Goal: Task Accomplishment & Management: Complete application form

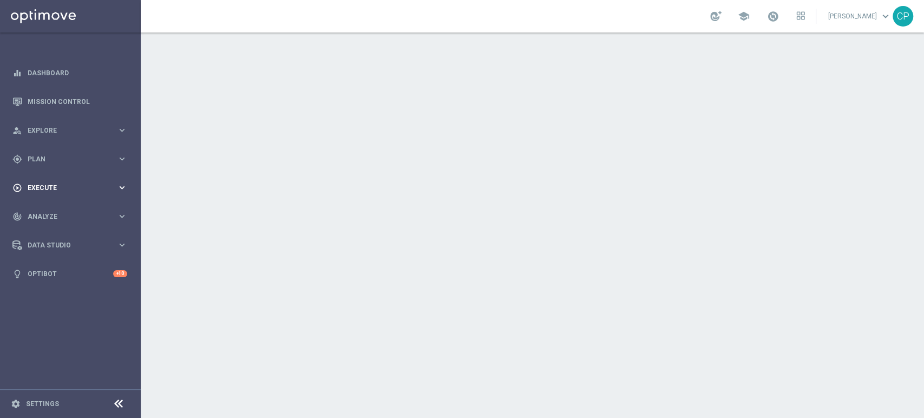
click at [100, 181] on div "play_circle_outline Execute keyboard_arrow_right" at bounding box center [70, 187] width 140 height 29
click at [120, 186] on icon "keyboard_arrow_right" at bounding box center [122, 187] width 10 height 10
click at [104, 160] on span "Plan" at bounding box center [72, 159] width 89 height 6
click at [45, 211] on span "Templates" at bounding box center [67, 214] width 77 height 6
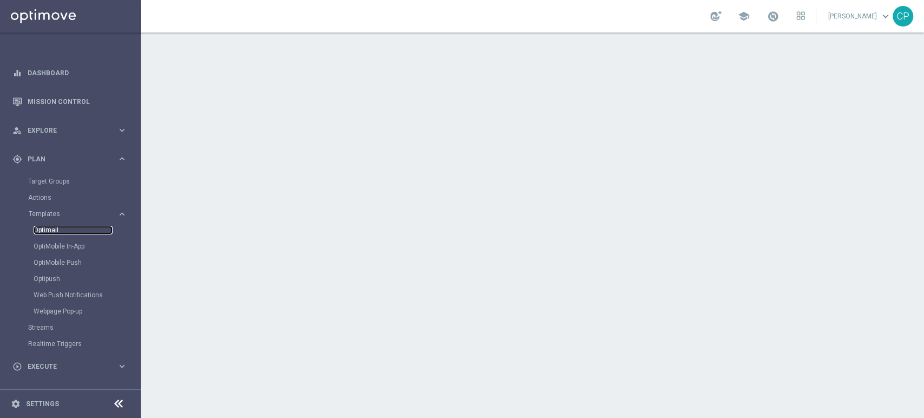
click at [47, 230] on link "Optimail" at bounding box center [73, 230] width 79 height 9
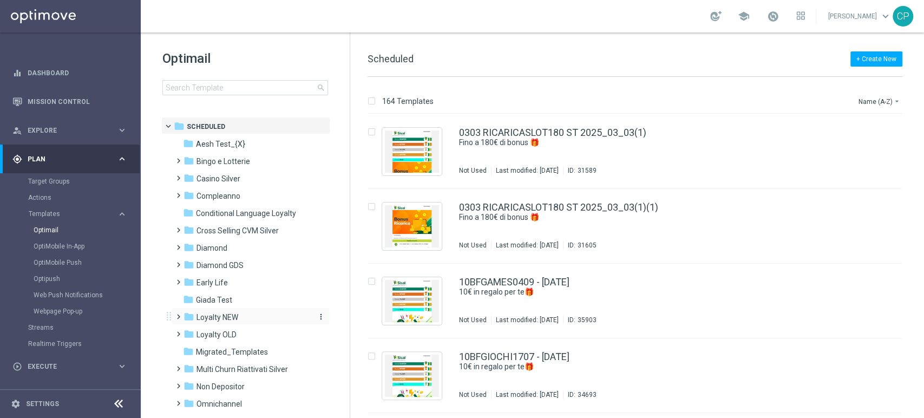
click at [213, 317] on span "Loyalty NEW" at bounding box center [217, 317] width 42 height 10
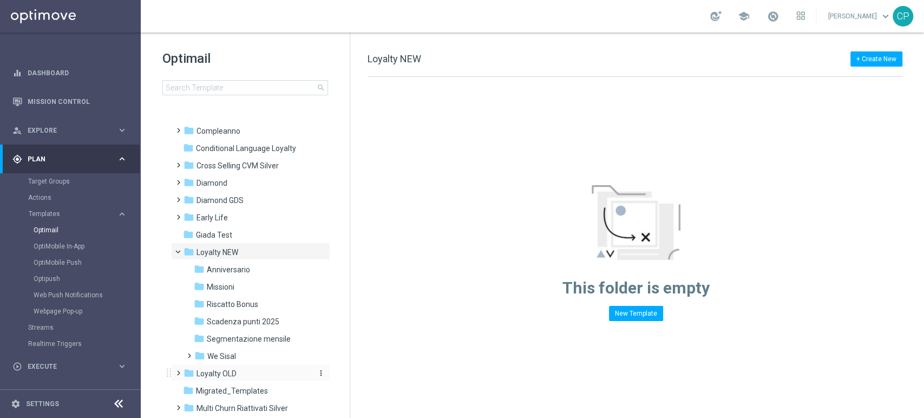
scroll to position [64, 0]
click at [240, 303] on span "Riscatto Bonus" at bounding box center [232, 305] width 51 height 10
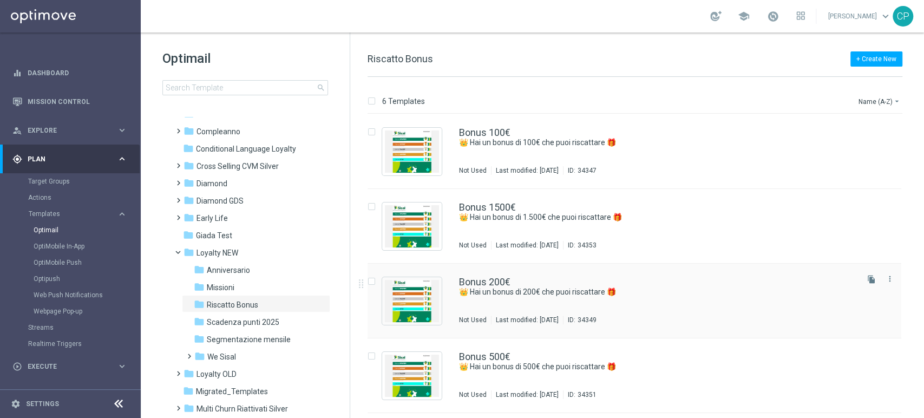
scroll to position [145, 0]
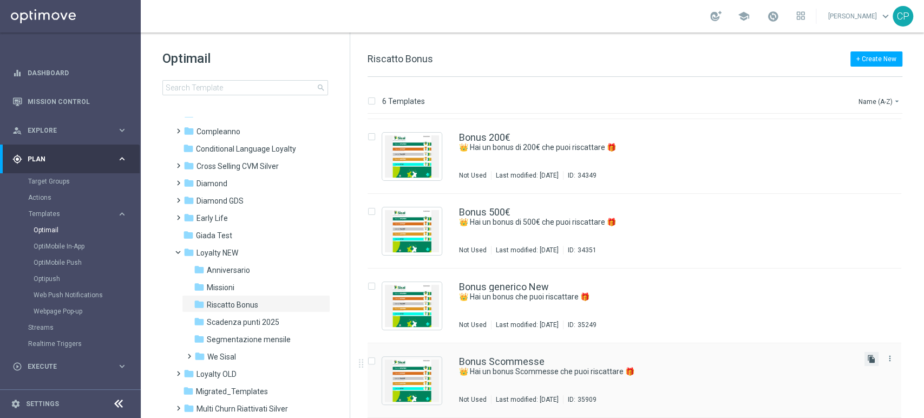
click at [868, 358] on icon "file_copy" at bounding box center [871, 358] width 9 height 9
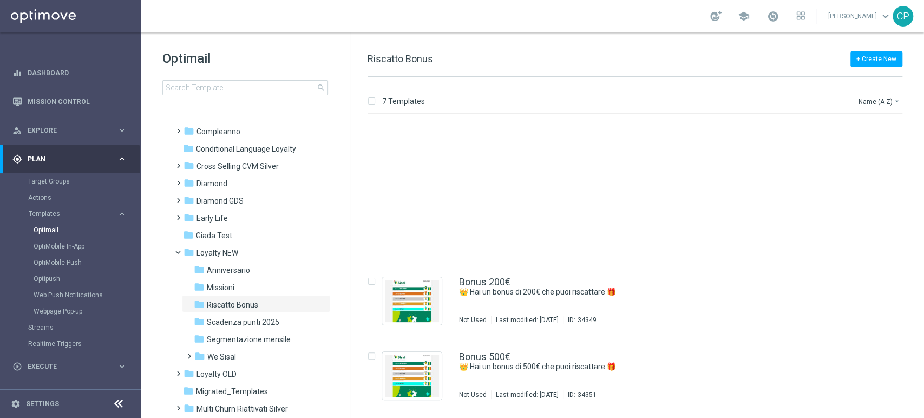
scroll to position [219, 0]
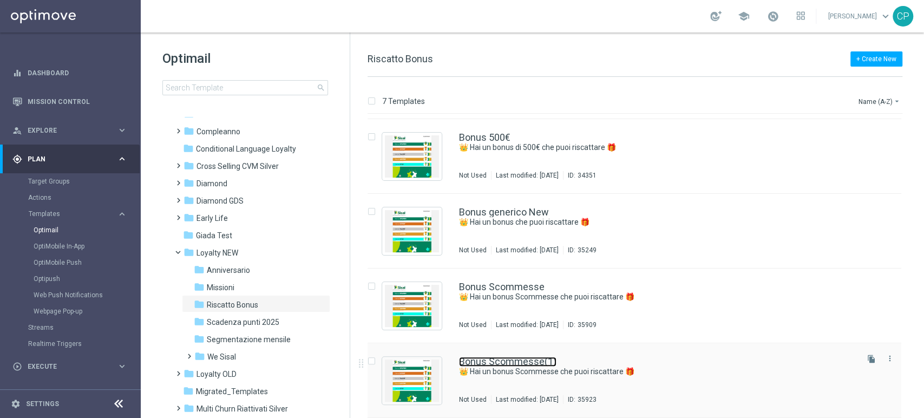
click at [512, 361] on link "Bonus Scommesse(1)" at bounding box center [507, 362] width 97 height 10
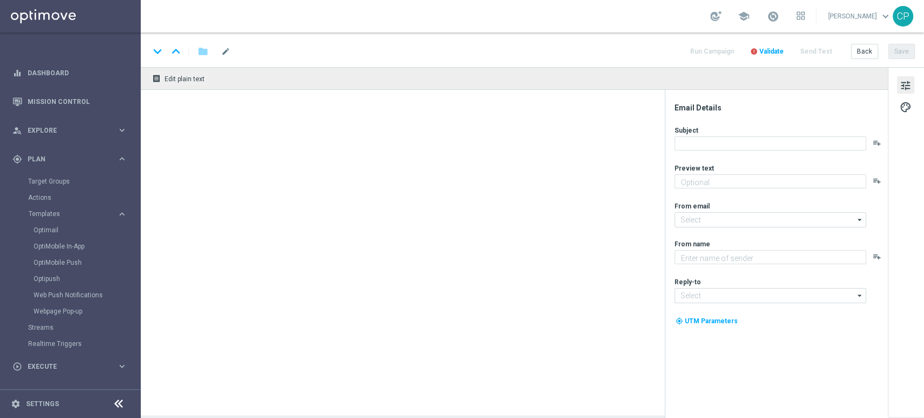
type textarea "Con i Sisal point che hai accumulato puoi già riscattare un bonus"
type textarea "Sisal"
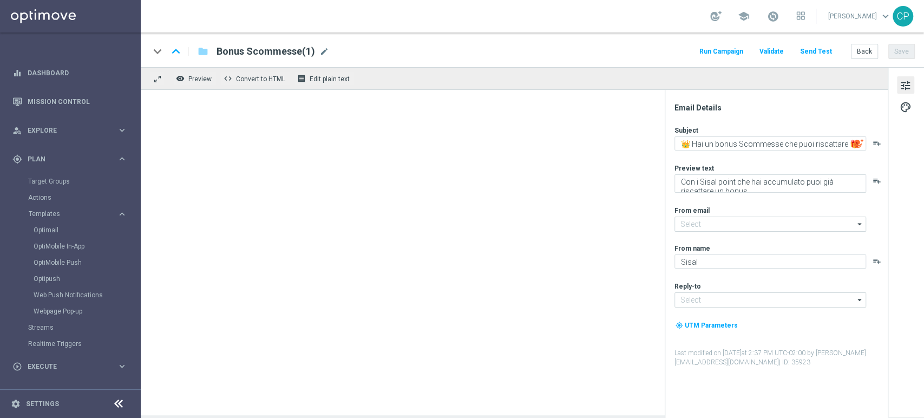
type input "newsletter@comunicazioni.sisal.it"
type input "info@sisal.it"
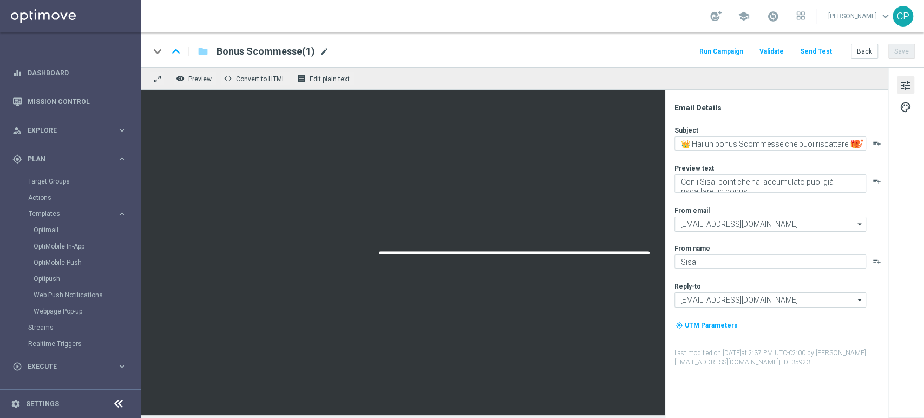
click at [321, 51] on span "mode_edit" at bounding box center [324, 52] width 10 height 10
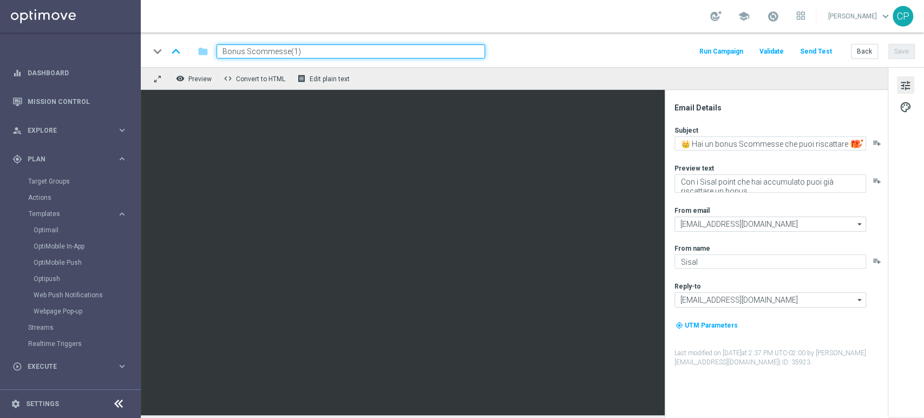
drag, startPoint x: 314, startPoint y: 51, endPoint x: 244, endPoint y: 50, distance: 70.4
click at [244, 50] on input "Bonus Scommesse(1)" at bounding box center [350, 51] width 268 height 14
type input "Bonus Casinò"
click at [423, 68] on div "remove_red_eye Preview code Convert to HTML receipt Edit plain text" at bounding box center [514, 78] width 747 height 23
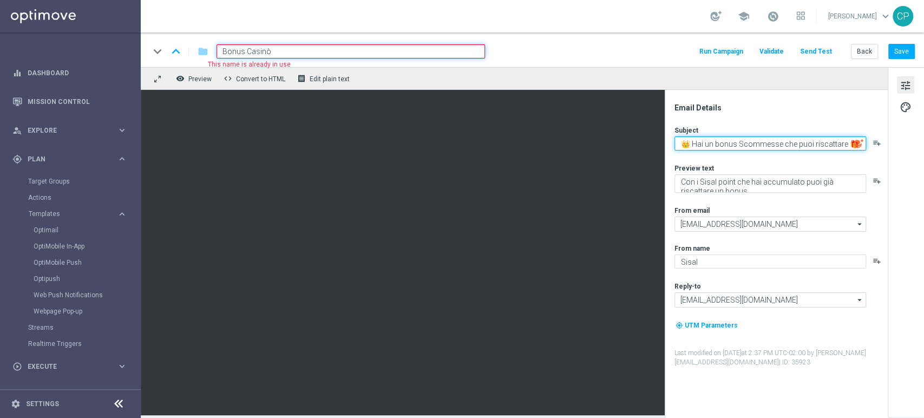
click at [758, 143] on textarea "👑 Hai un bonus Scommesse che puoi riscattare 🎁" at bounding box center [770, 143] width 192 height 14
type textarea "👑 Hai un bonus Casinò che puoi riscattare 🎁"
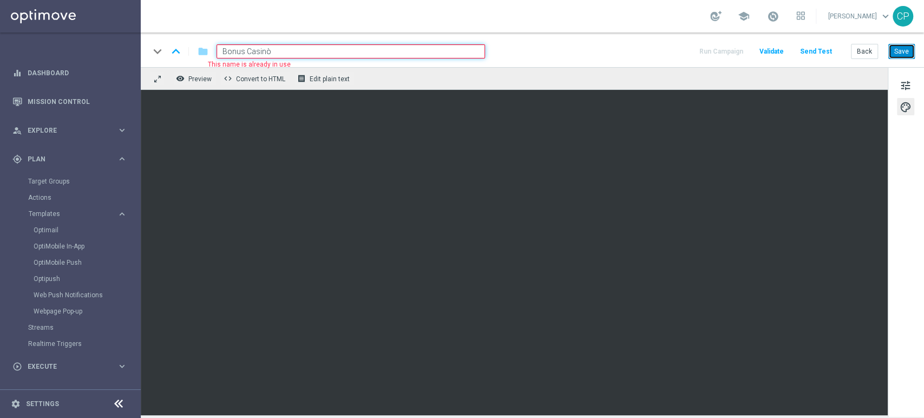
click at [896, 50] on button "Save" at bounding box center [901, 51] width 27 height 15
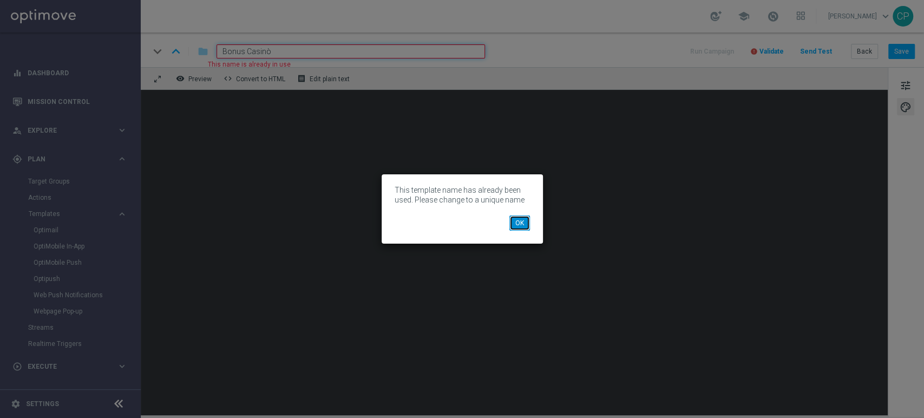
click at [513, 222] on button "OK" at bounding box center [519, 222] width 21 height 15
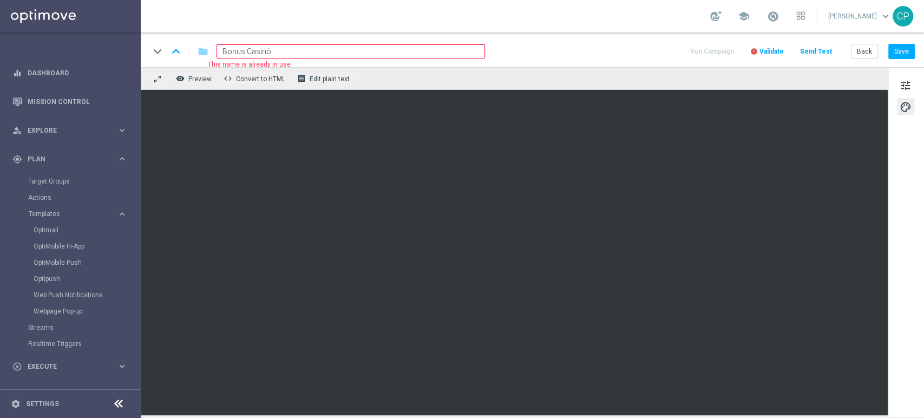
click at [303, 50] on input "Bonus Casinò" at bounding box center [350, 51] width 268 height 14
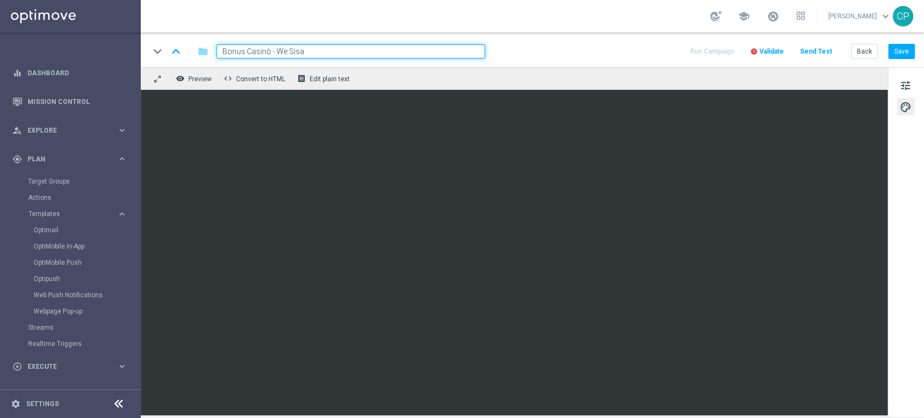
type input "Bonus Casinò - We Sisal"
drag, startPoint x: 314, startPoint y: 53, endPoint x: 270, endPoint y: 50, distance: 45.0
click at [270, 50] on input "Bonus Casinò - We Sisal" at bounding box center [350, 51] width 268 height 14
click at [904, 49] on button "Save" at bounding box center [901, 51] width 27 height 15
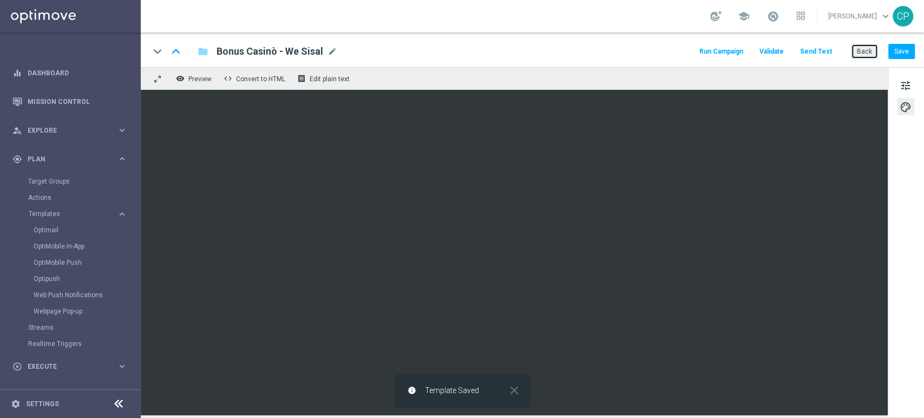
click at [858, 49] on button "Back" at bounding box center [864, 51] width 27 height 15
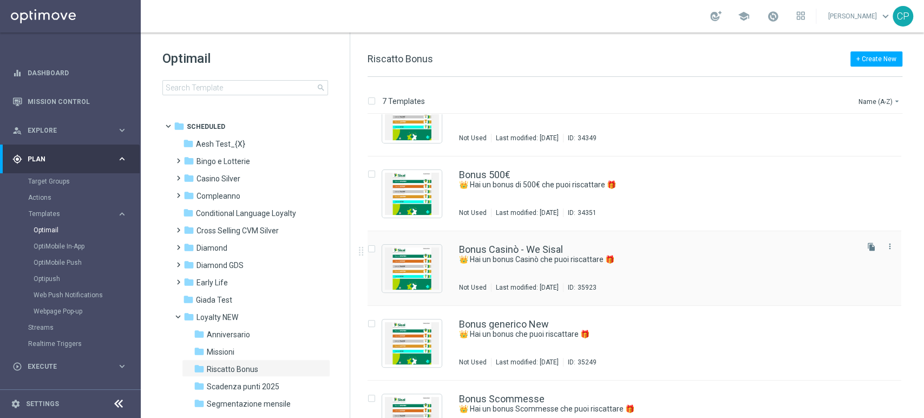
scroll to position [191, 0]
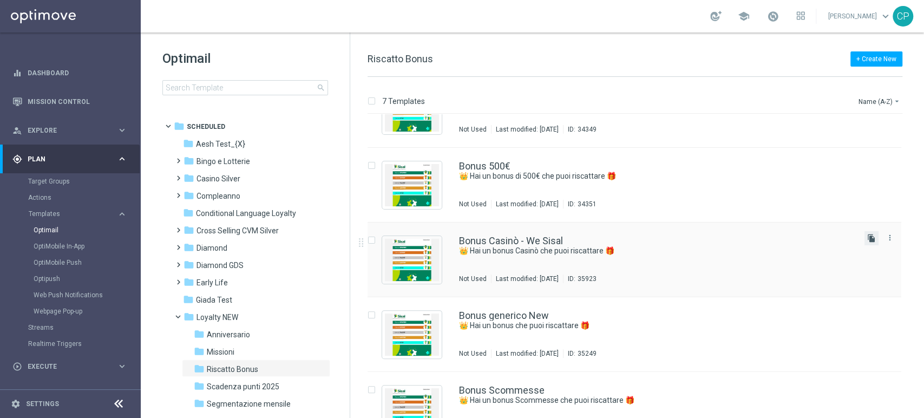
click at [868, 237] on icon "file_copy" at bounding box center [871, 238] width 9 height 9
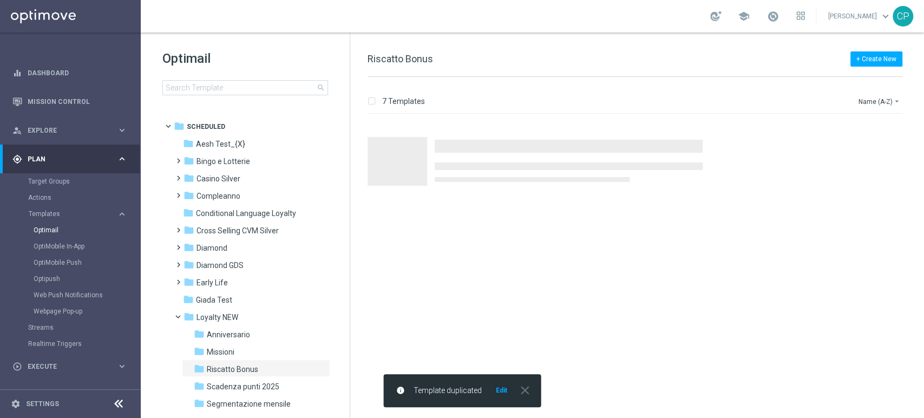
scroll to position [0, 0]
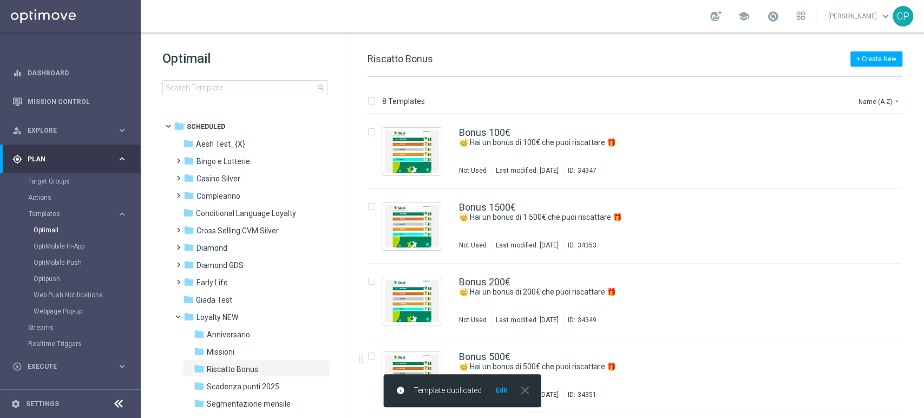
click at [498, 390] on button "Edit" at bounding box center [502, 390] width 14 height 9
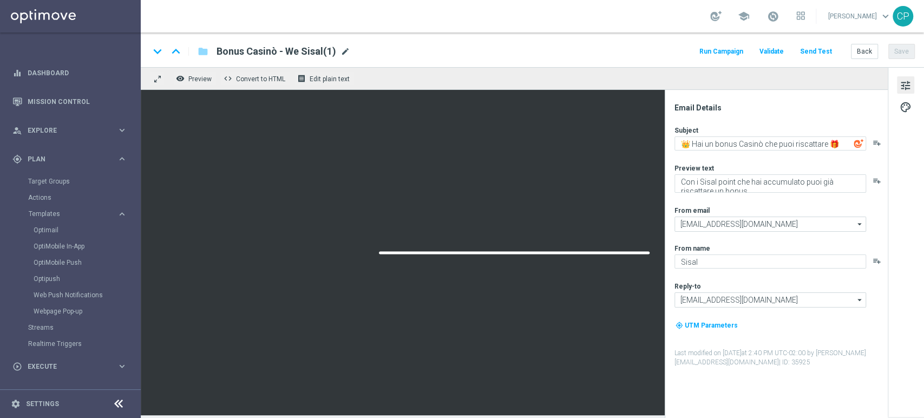
click at [343, 50] on span "mode_edit" at bounding box center [345, 52] width 10 height 10
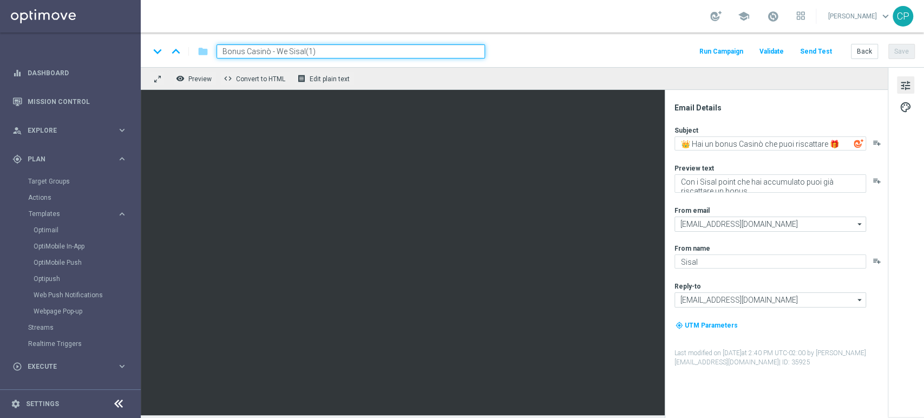
click at [255, 51] on input "Bonus Casinò - We Sisal(1)" at bounding box center [350, 51] width 268 height 14
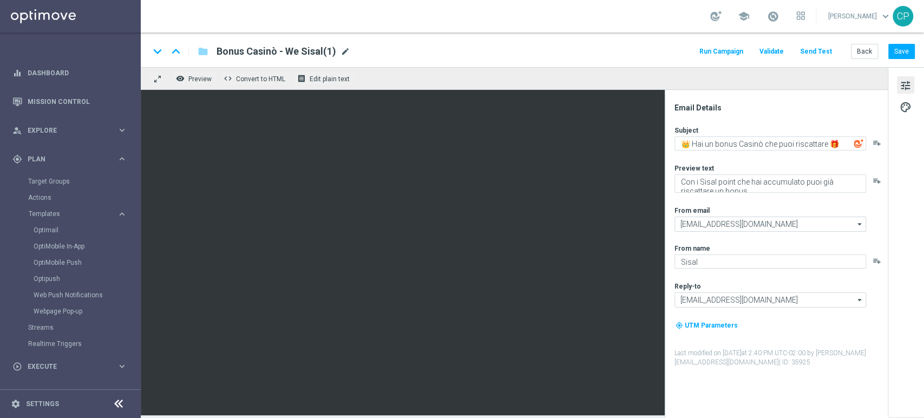
click at [341, 54] on span "mode_edit" at bounding box center [345, 52] width 10 height 10
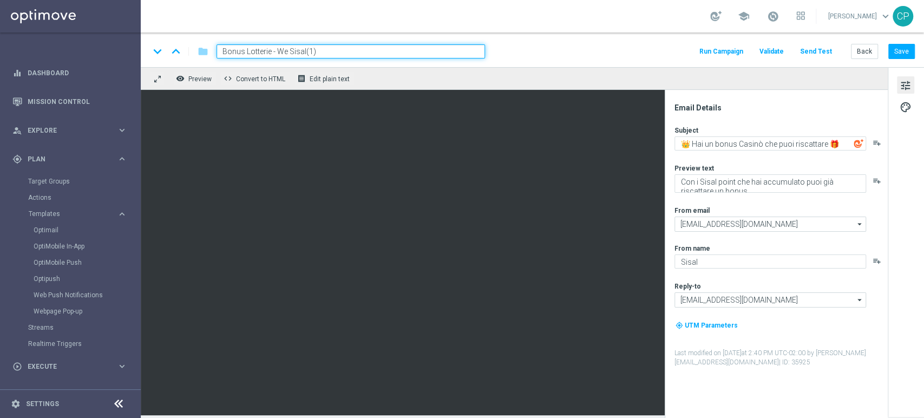
click at [314, 51] on input "Bonus Lotterie - We Sisal(1)" at bounding box center [350, 51] width 268 height 14
type input "Bonus Lotterie - We Sisal"
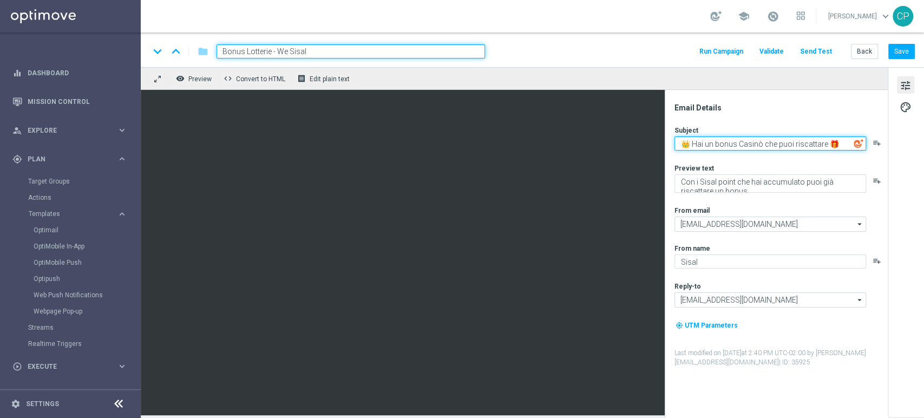
click at [751, 145] on textarea "👑 Hai un bonus Casinò che puoi riscattare 🎁" at bounding box center [770, 143] width 192 height 14
type textarea "👑 Hai un bonus Lotterie che puoi riscattare 🎁"
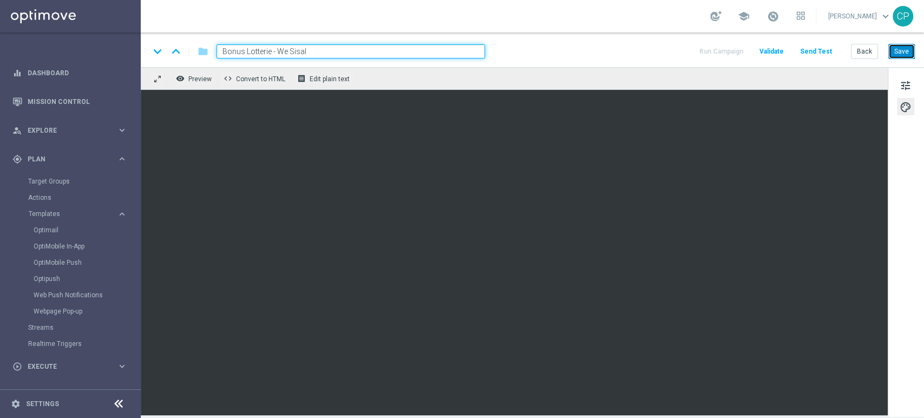
click at [901, 50] on button "Save" at bounding box center [901, 51] width 27 height 15
click at [857, 52] on button "Back" at bounding box center [864, 51] width 27 height 15
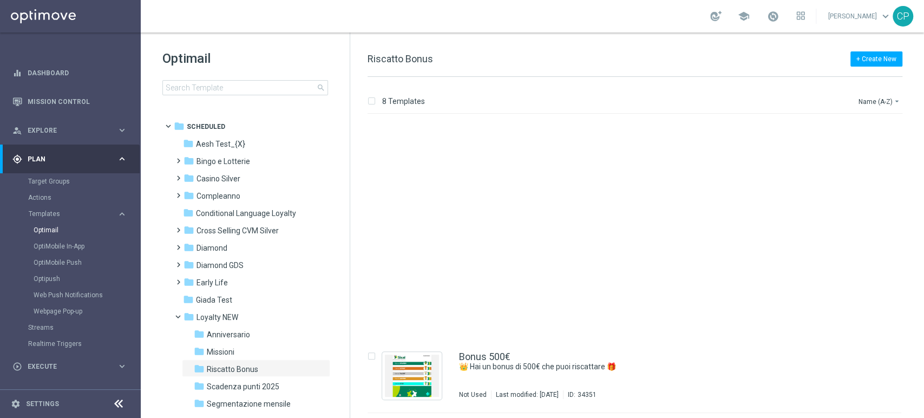
scroll to position [294, 0]
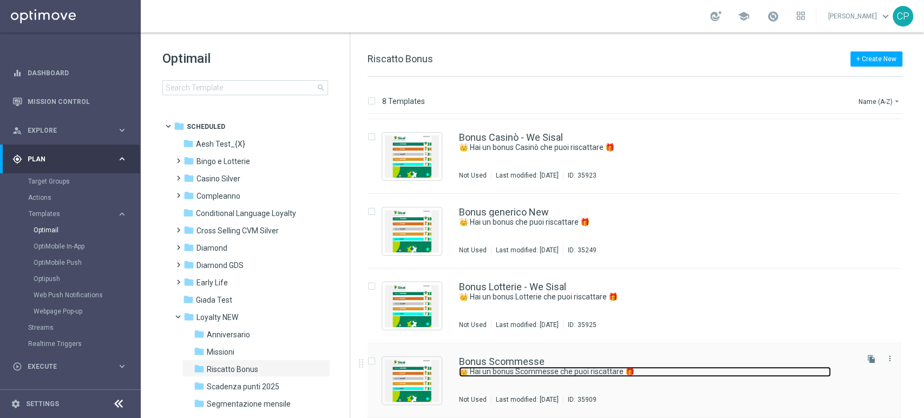
click at [584, 367] on link "👑 Hai un bonus Scommesse che puoi riscattare 🎁" at bounding box center [645, 371] width 372 height 10
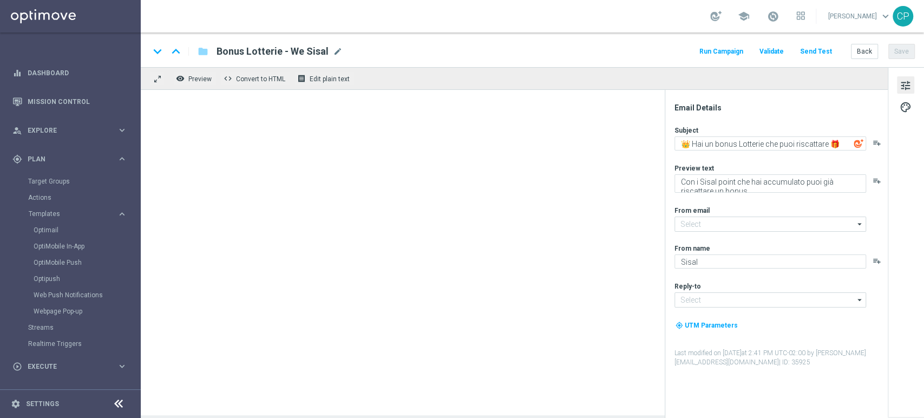
type input "newsletter@comunicazioni.sisal.it"
type input "info@sisal.it"
type input "Bonus Scommesse"
type textarea "👑 Hai un bonus Scommesse che puoi riscattare 🎁"
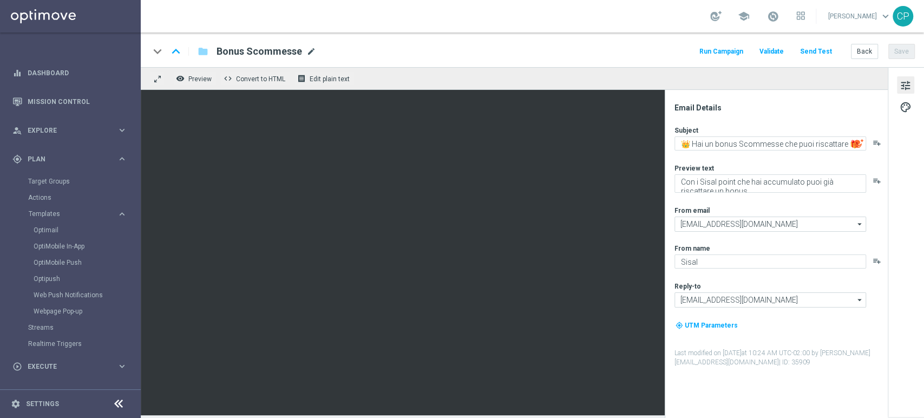
click at [307, 53] on span "mode_edit" at bounding box center [311, 52] width 10 height 10
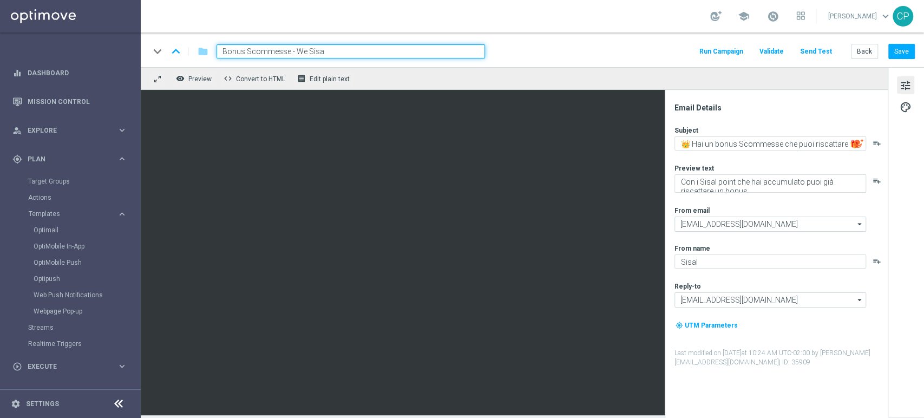
type input "Bonus Scommesse - We Sisal"
click at [902, 55] on button "Save" at bounding box center [901, 51] width 27 height 15
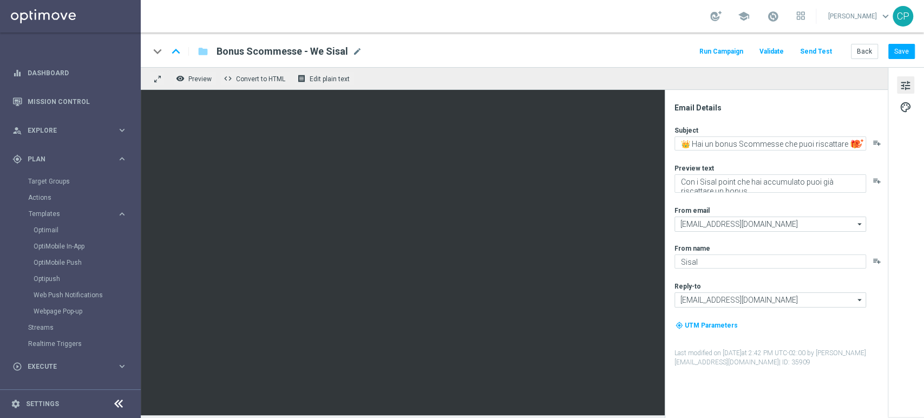
click at [828, 70] on div "remove_red_eye Preview code Convert to HTML receipt Edit plain text" at bounding box center [514, 78] width 747 height 23
click at [859, 55] on button "Back" at bounding box center [864, 51] width 27 height 15
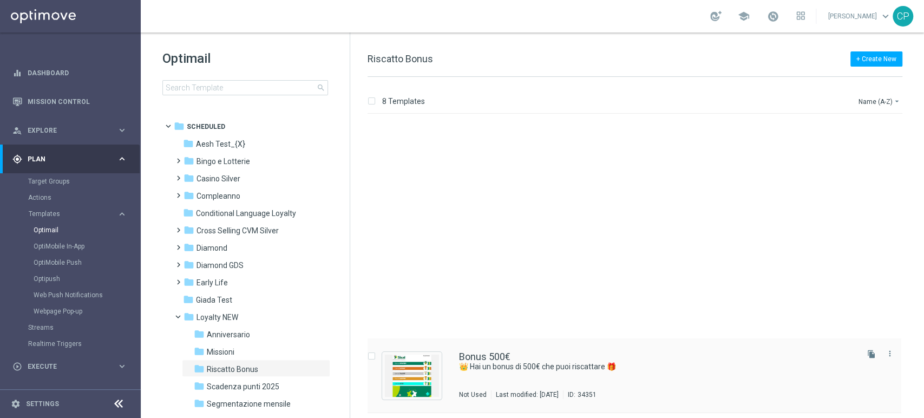
scroll to position [294, 0]
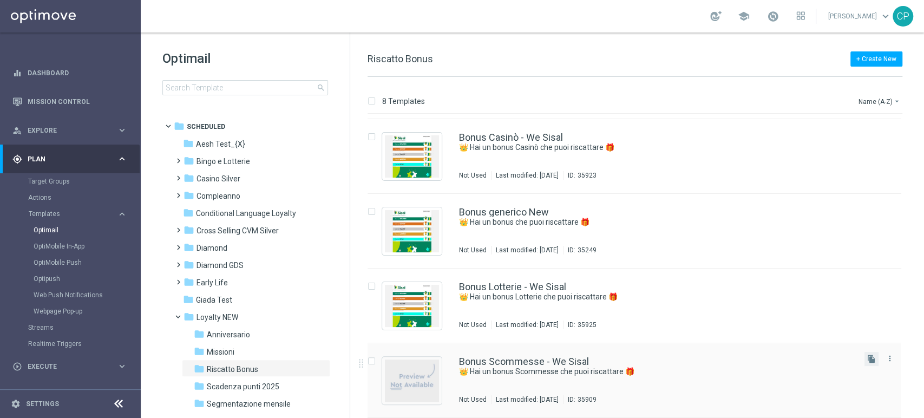
click at [864, 360] on button "file_copy" at bounding box center [871, 359] width 14 height 14
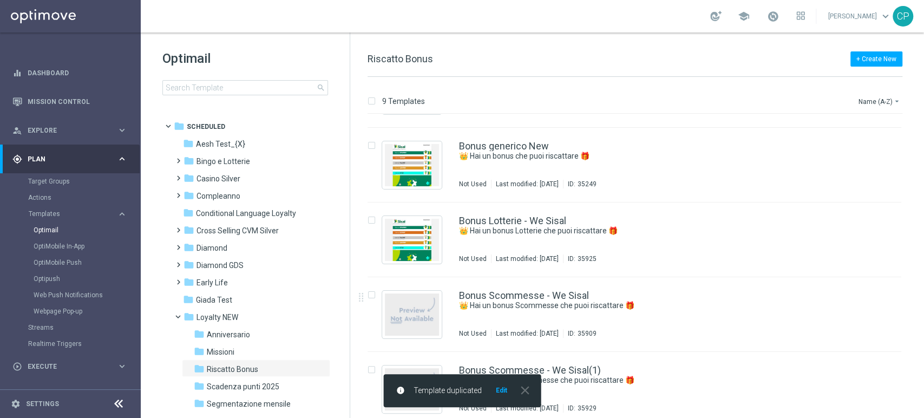
scroll to position [368, 0]
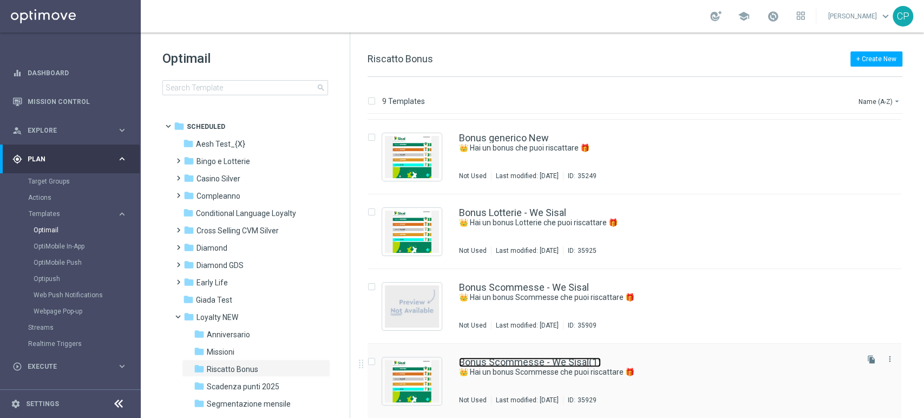
click at [498, 357] on link "Bonus Scommesse - We Sisal(1)" at bounding box center [530, 362] width 142 height 10
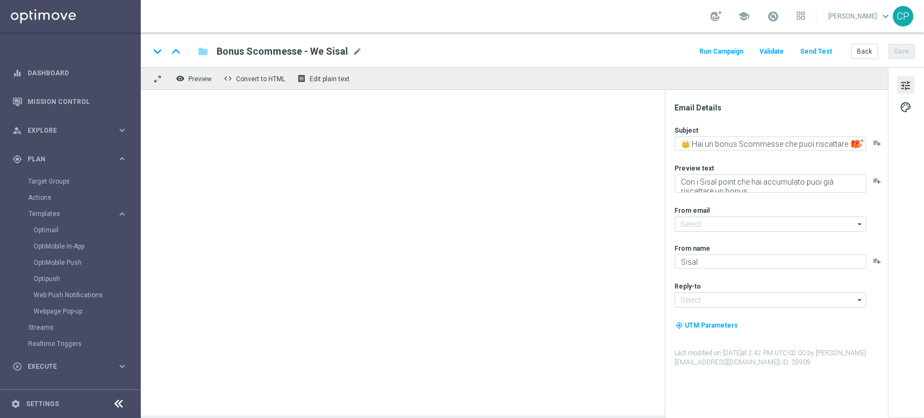
type input "newsletter@comunicazioni.sisal.it"
type input "info@sisal.it"
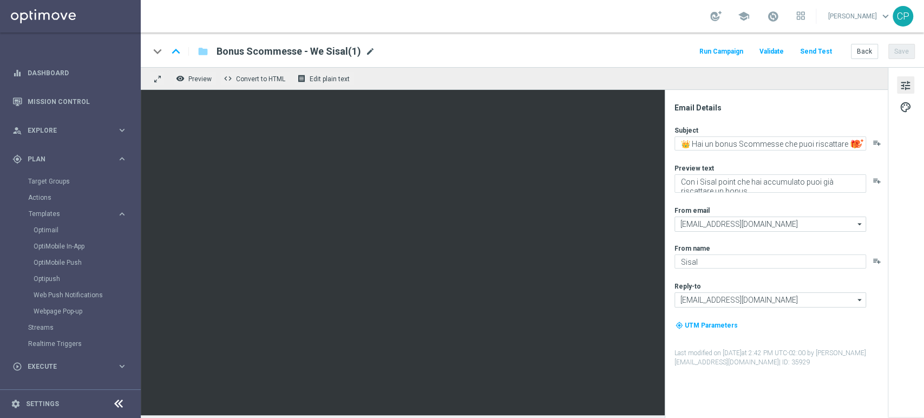
click at [368, 51] on span "mode_edit" at bounding box center [370, 52] width 10 height 10
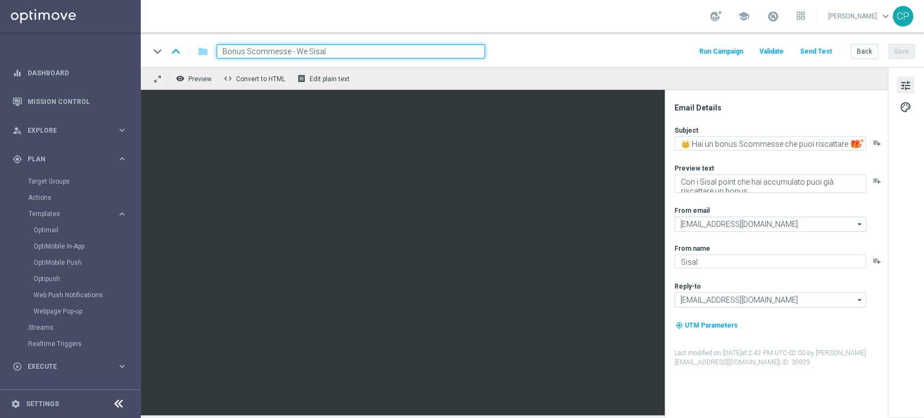
click at [262, 47] on input "Bonus Scommesse - We Sisal" at bounding box center [350, 51] width 268 height 14
type input "Bonus Lotterie - We Sisal"
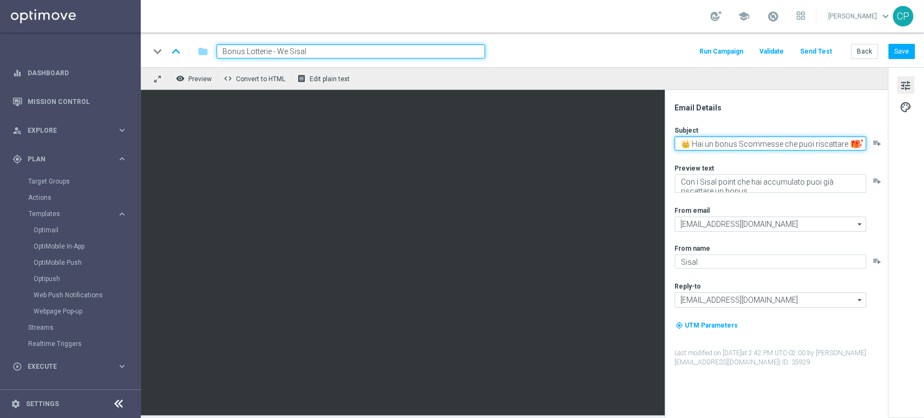
click at [751, 142] on textarea "👑 Hai un bonus Scommesse che puoi riscattare 🎁" at bounding box center [770, 143] width 192 height 14
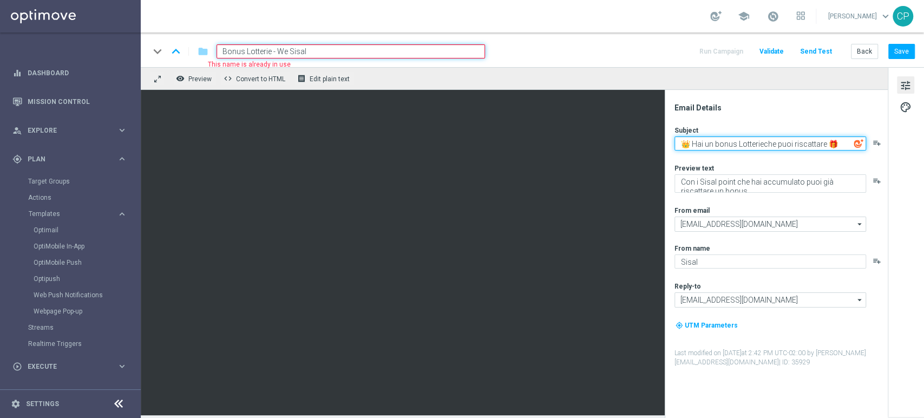
type textarea "👑 Hai un bonus Lotterie che puoi riscattare 🎁"
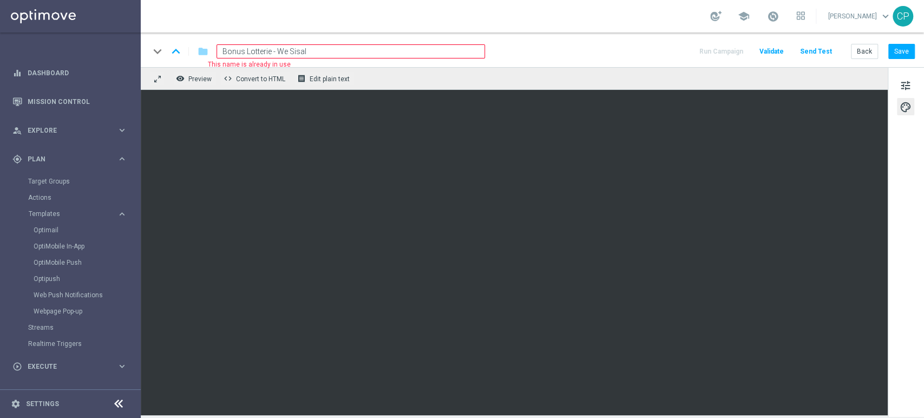
click at [257, 54] on input "Bonus Lotterie - We Sisal" at bounding box center [350, 51] width 268 height 14
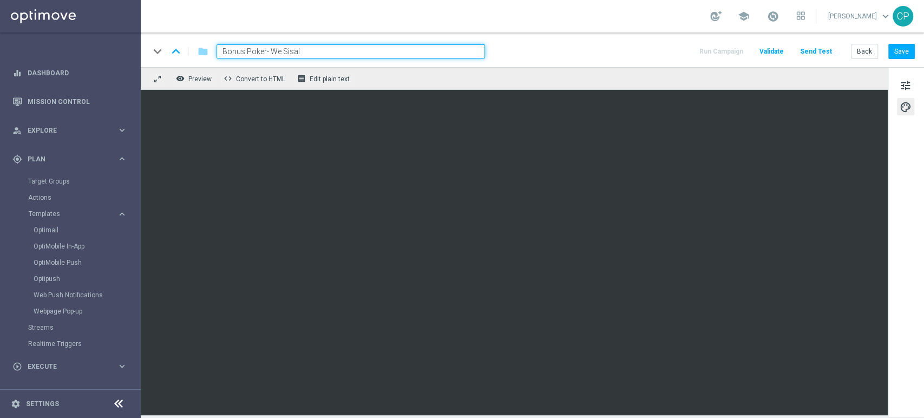
type input "Bonus Poker - We Sisal"
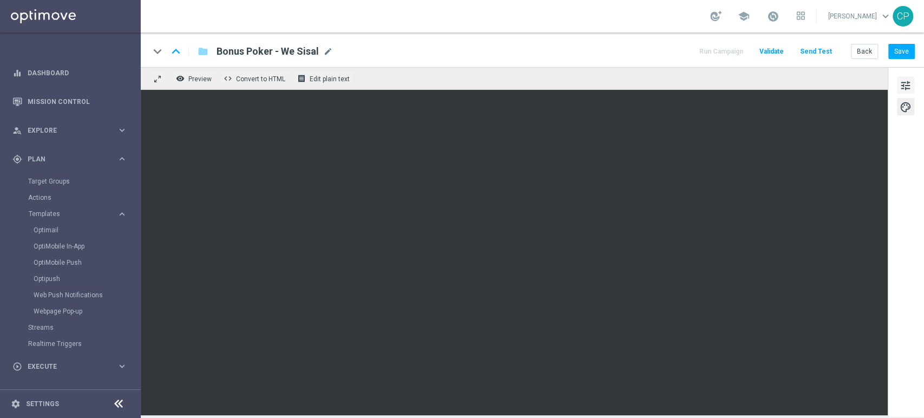
click at [908, 86] on span "tune" at bounding box center [905, 85] width 12 height 14
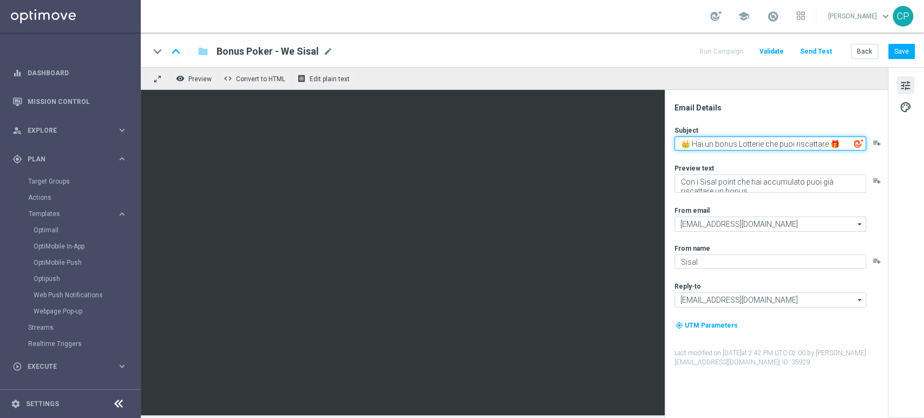
click at [744, 148] on textarea "👑 Hai un bonus Lotterie che puoi riscattare 🎁" at bounding box center [770, 143] width 192 height 14
type textarea "👑 Hai un bonus Poker che puoi riscattare 🎁"
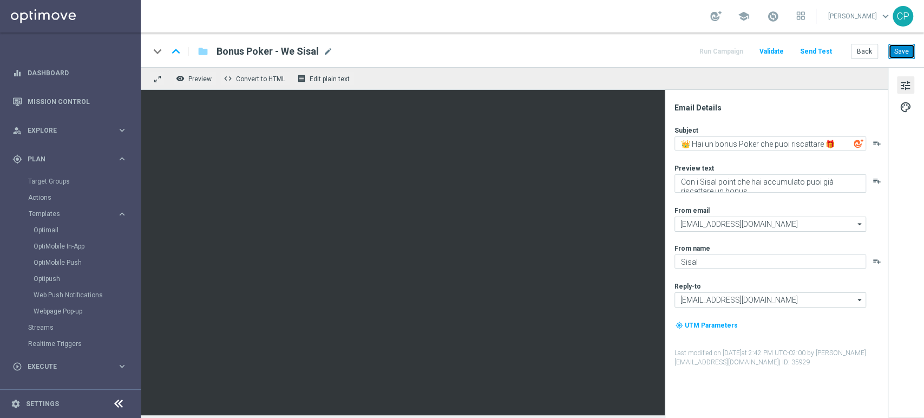
click at [897, 50] on button "Save" at bounding box center [901, 51] width 27 height 15
click at [861, 47] on button "Back" at bounding box center [864, 51] width 27 height 15
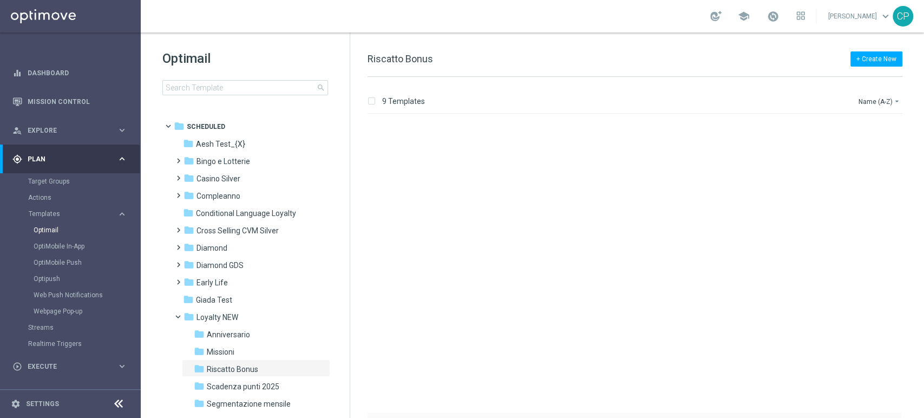
scroll to position [368, 0]
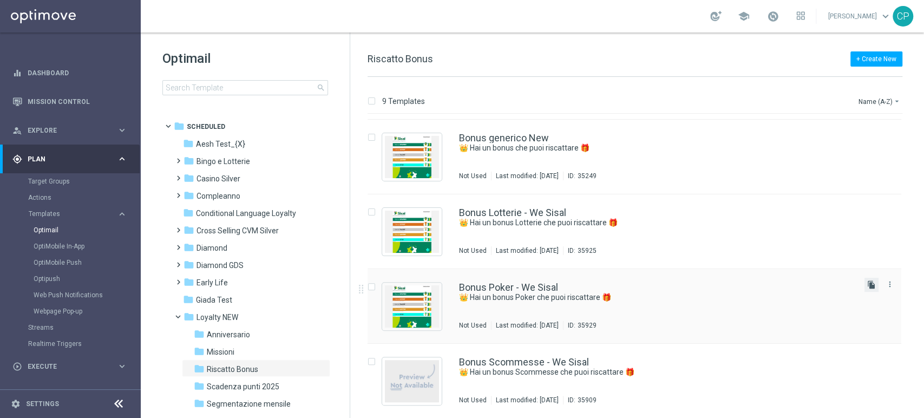
click at [867, 285] on icon "file_copy" at bounding box center [871, 284] width 9 height 9
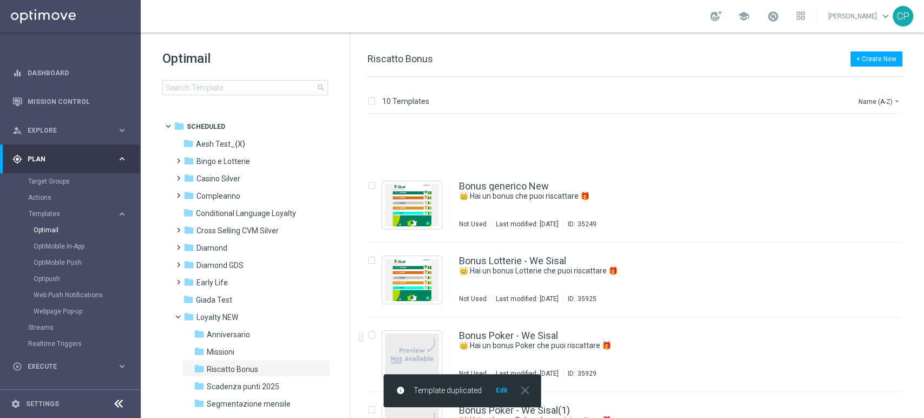
scroll to position [443, 0]
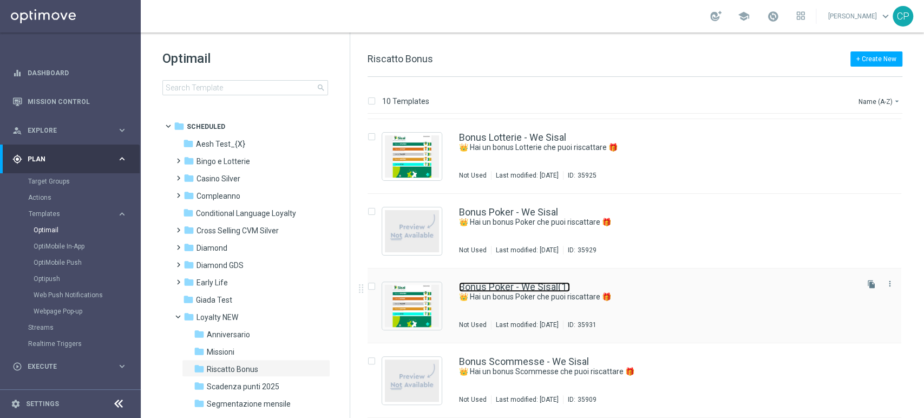
click at [520, 287] on link "Bonus Poker - We Sisal(1)" at bounding box center [514, 287] width 111 height 10
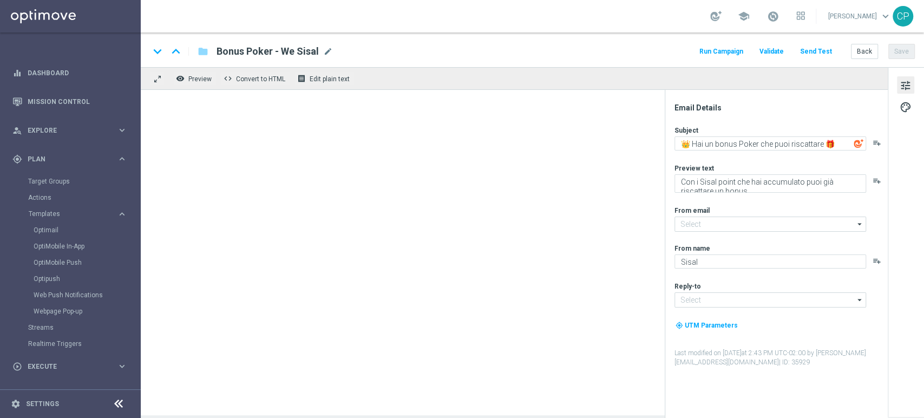
type input "newsletter@comunicazioni.sisal.it"
type input "info@sisal.it"
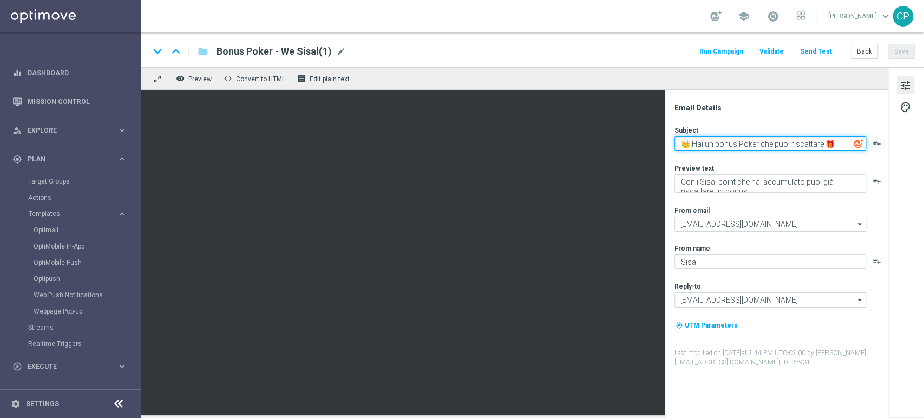
click at [745, 137] on textarea "👑 Hai un bonus Poker che puoi riscattare 🎁" at bounding box center [770, 143] width 192 height 14
type textarea "👑 Hai un bonus Giochi di Carte che puoi riscattare 🎁"
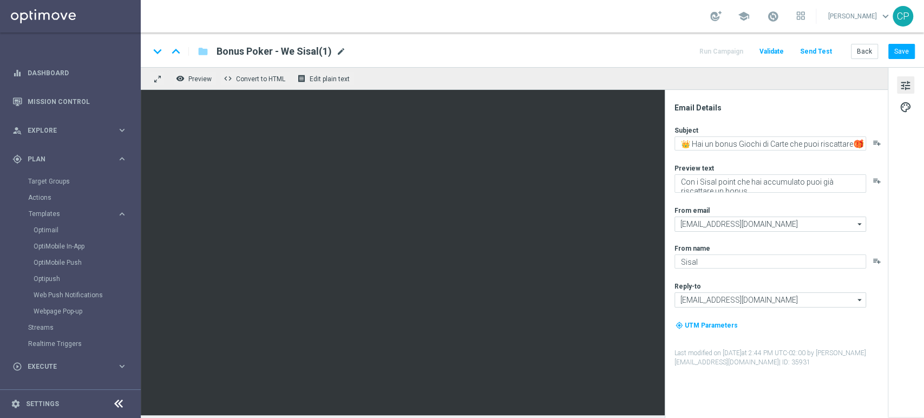
click at [338, 52] on span "mode_edit" at bounding box center [341, 52] width 10 height 10
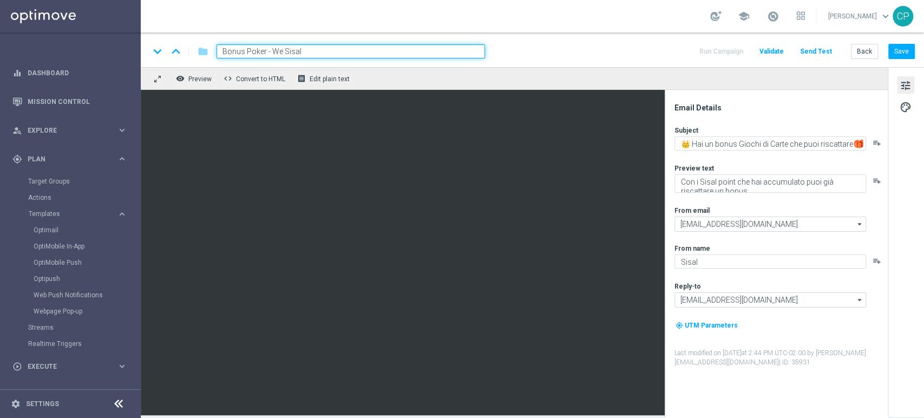
click at [253, 51] on input "Bonus Poker - We Sisal" at bounding box center [350, 51] width 268 height 14
click at [284, 51] on input "Bonus Giochi di CArte- We Sisal" at bounding box center [350, 51] width 268 height 14
click at [293, 51] on input "Bonus Giochi di Carte- We Sisal" at bounding box center [350, 51] width 268 height 14
type input "Bonus Giochi di Carte - We Sisal"
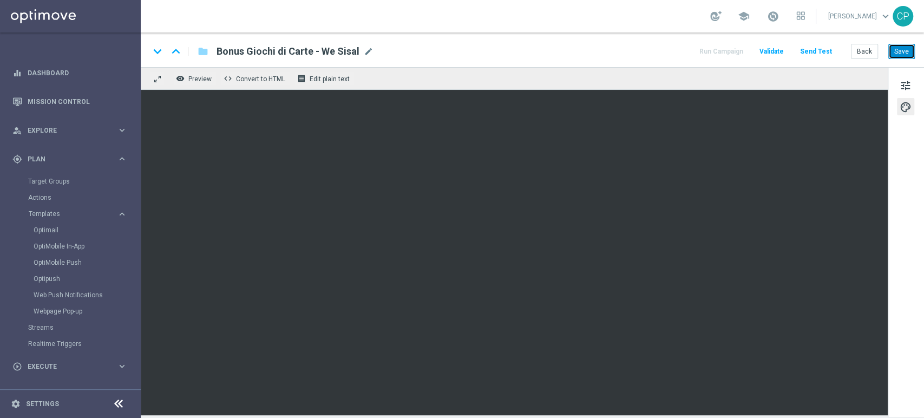
click at [898, 51] on button "Save" at bounding box center [901, 51] width 27 height 15
click at [865, 46] on button "Back" at bounding box center [864, 51] width 27 height 15
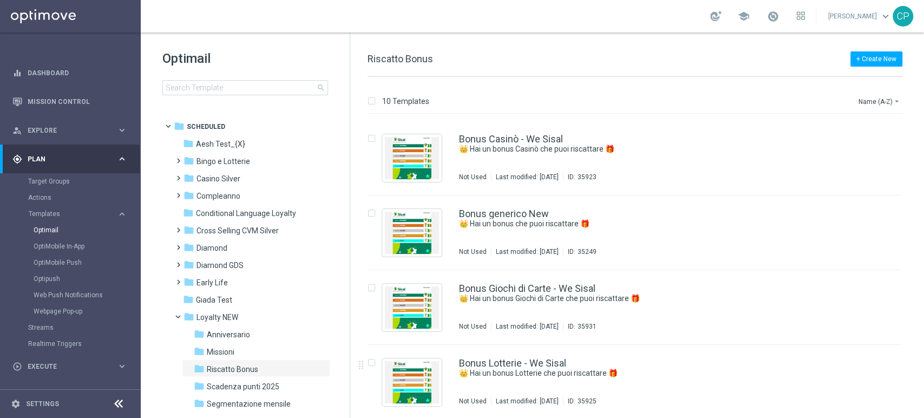
scroll to position [346, 0]
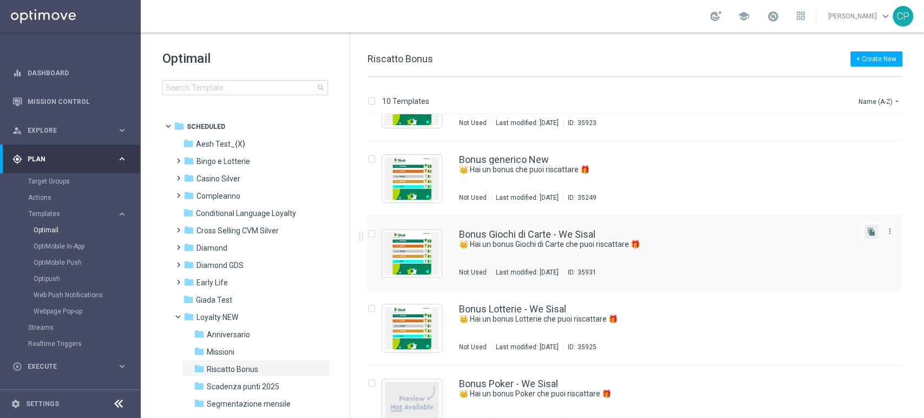
click at [864, 231] on button "file_copy" at bounding box center [871, 232] width 14 height 14
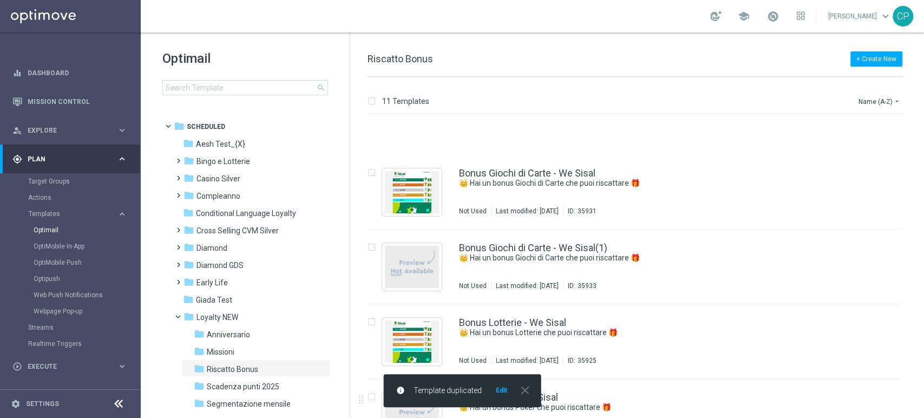
scroll to position [518, 0]
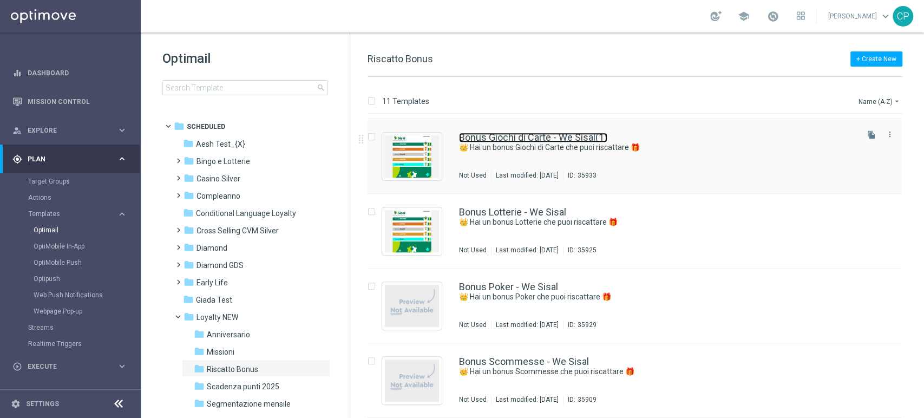
click at [564, 138] on link "Bonus Giochi di Carte - We Sisal(1)" at bounding box center [533, 138] width 148 height 10
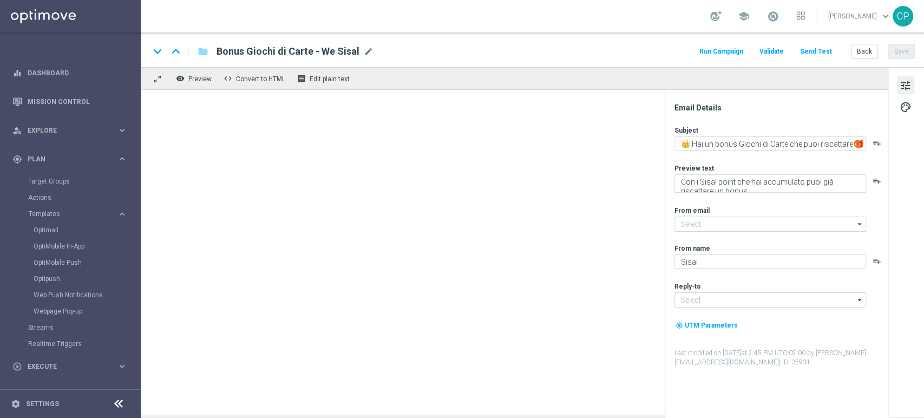
type input "newsletter@comunicazioni.sisal.it"
type input "info@sisal.it"
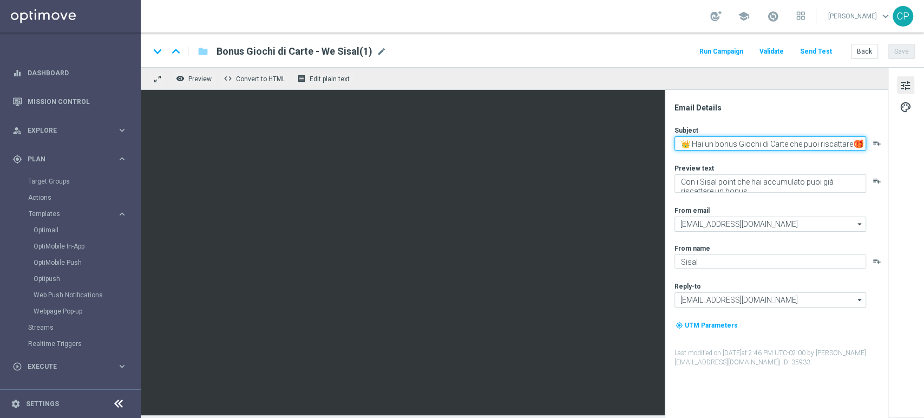
drag, startPoint x: 785, startPoint y: 141, endPoint x: 738, endPoint y: 142, distance: 46.5
click at [738, 142] on textarea "👑 Hai un bonus Giochi di Carte che puoi riscattare 🎁" at bounding box center [770, 143] width 192 height 14
type textarea "👑 Hai un bonus Bingo che puoi riscattare 🎁"
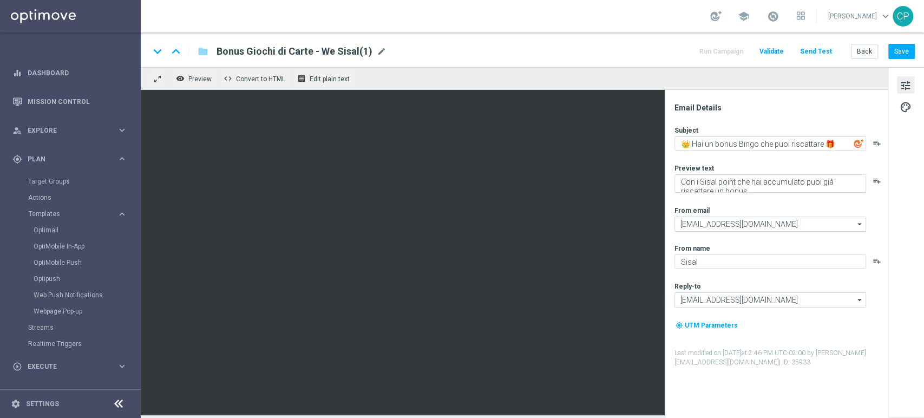
click at [373, 49] on div "Bonus Giochi di Carte - We Sisal(1) mode_edit" at bounding box center [301, 51] width 170 height 14
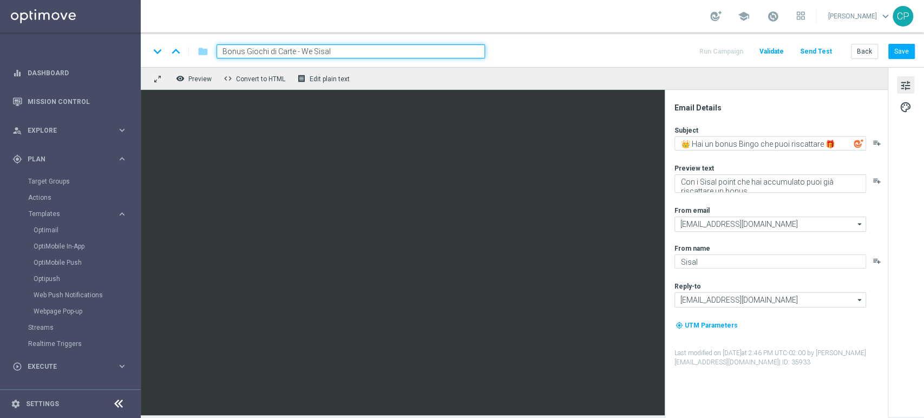
click at [277, 51] on input "Bonus Giochi di Carte - We Sisal" at bounding box center [350, 51] width 268 height 14
type input "Bonus Bingo - We Sisal"
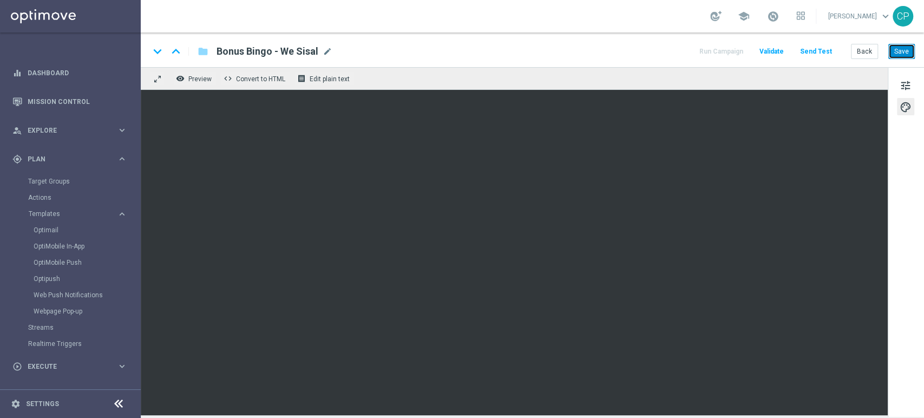
click at [901, 51] on button "Save" at bounding box center [901, 51] width 27 height 15
click at [60, 178] on link "Target Groups" at bounding box center [70, 181] width 84 height 9
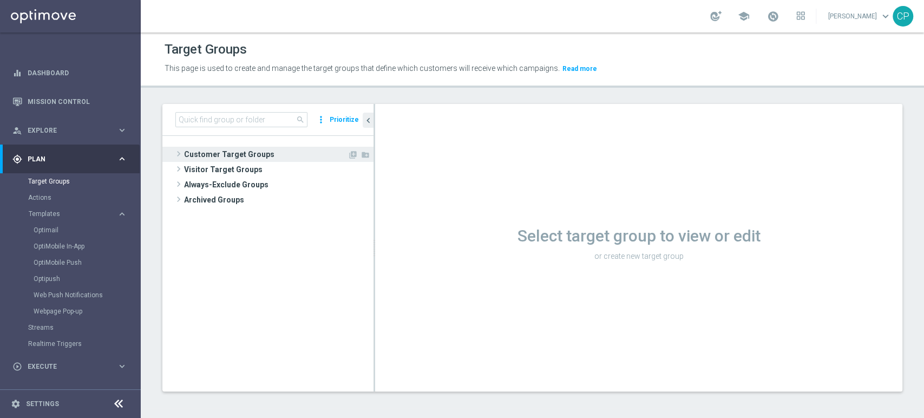
click at [194, 156] on span "Customer Target Groups" at bounding box center [265, 154] width 163 height 15
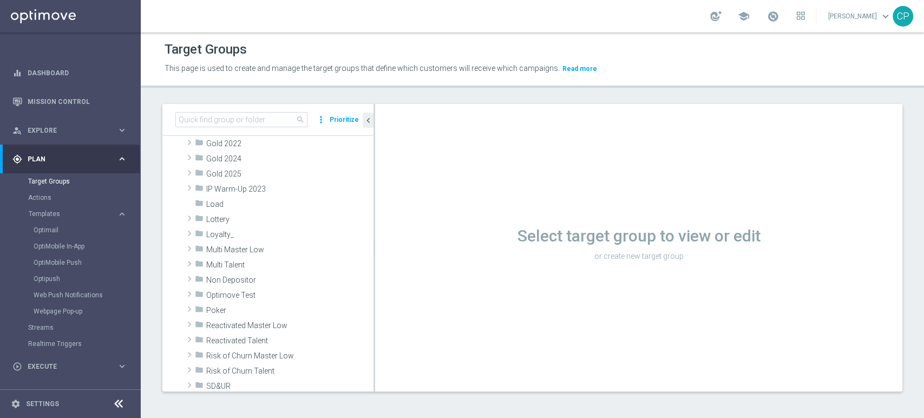
scroll to position [209, 0]
click at [242, 222] on span "Lottery" at bounding box center [264, 218] width 116 height 9
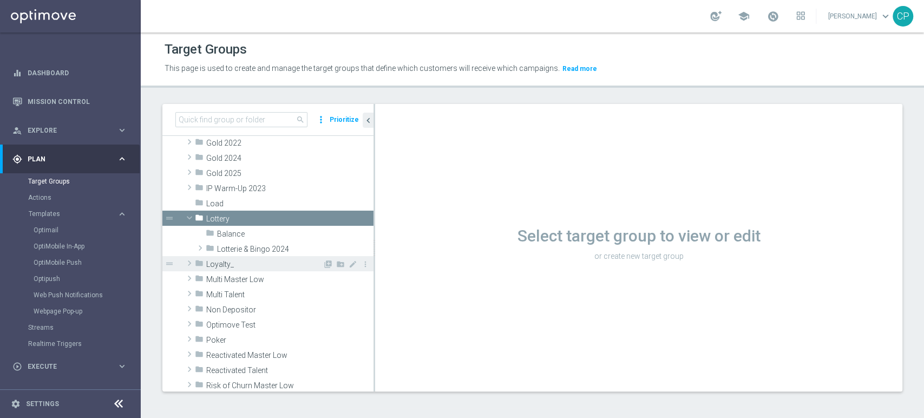
click at [225, 260] on span "Loyalty_" at bounding box center [264, 264] width 116 height 9
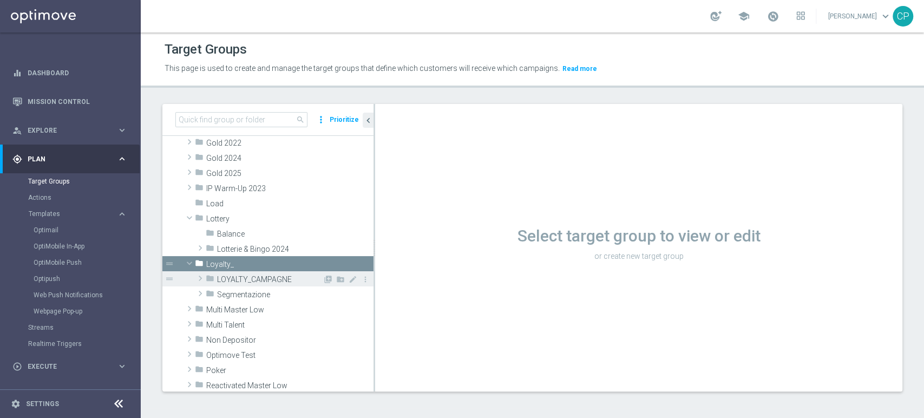
click at [268, 279] on span "LOYALTY_CAMPAGNE" at bounding box center [270, 279] width 106 height 9
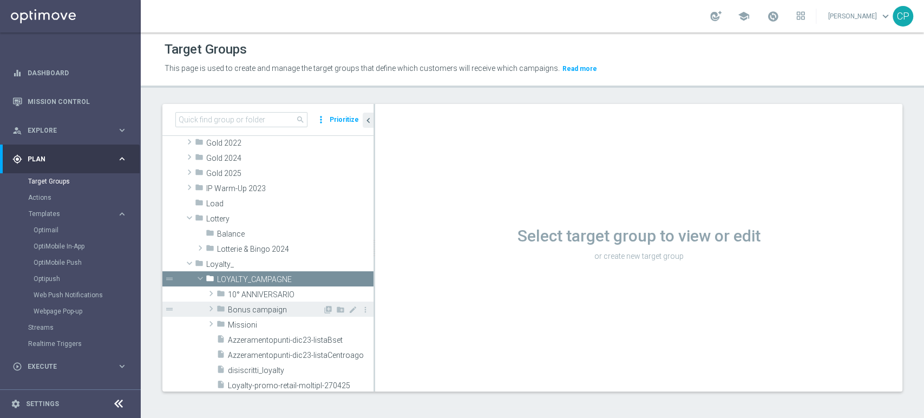
click at [279, 313] on span "Bonus campaign" at bounding box center [275, 309] width 95 height 9
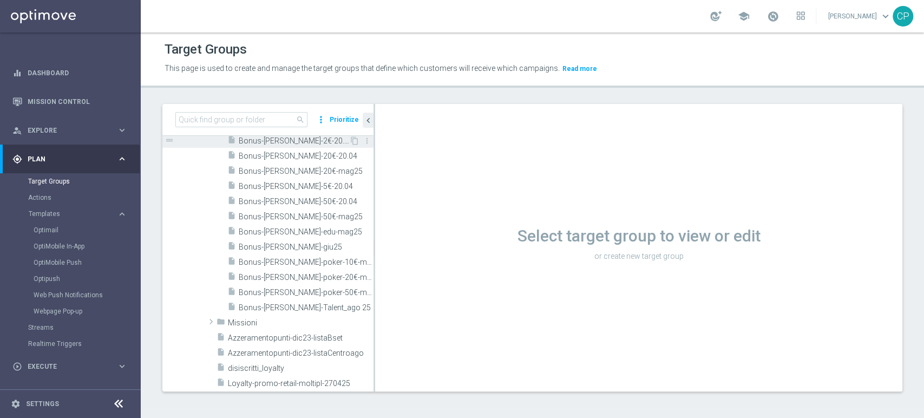
scroll to position [472, 0]
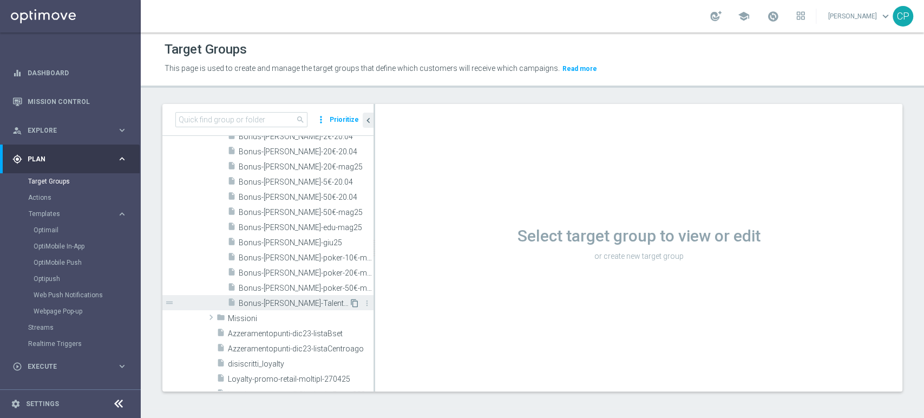
click at [350, 303] on icon "content_copy" at bounding box center [354, 303] width 9 height 9
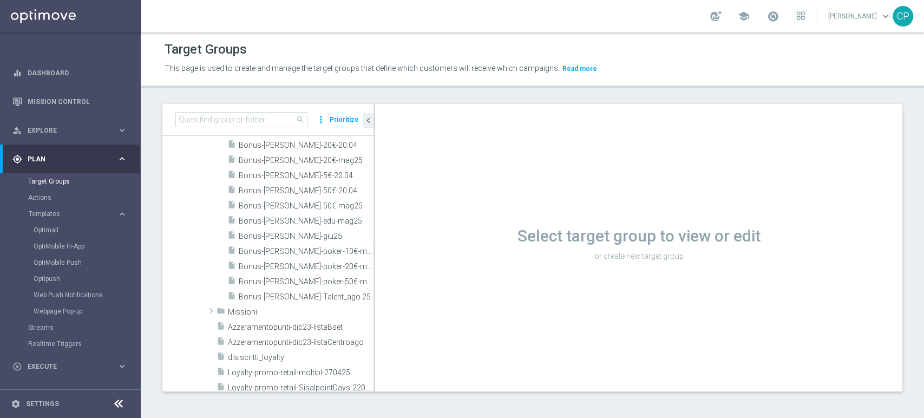
scroll to position [479, 0]
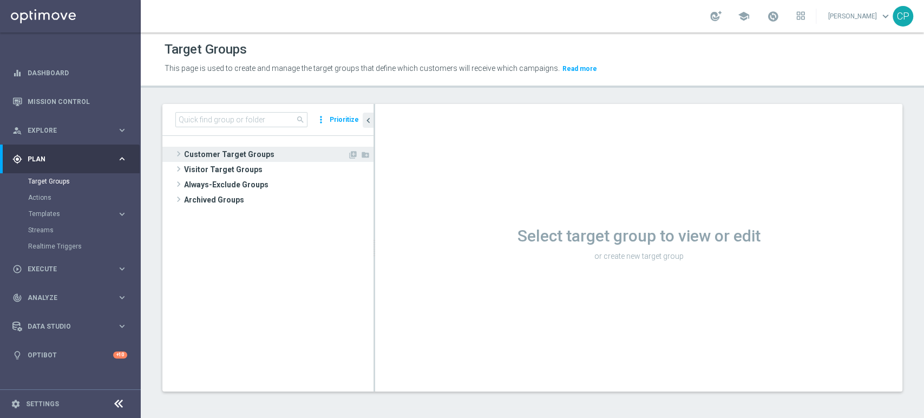
click at [246, 155] on span "Customer Target Groups" at bounding box center [265, 154] width 163 height 15
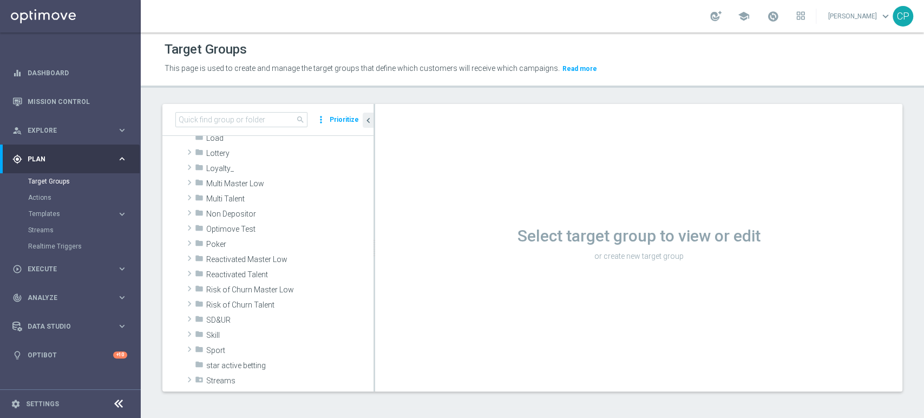
scroll to position [275, 0]
click at [240, 165] on span "Loyalty_" at bounding box center [264, 167] width 116 height 9
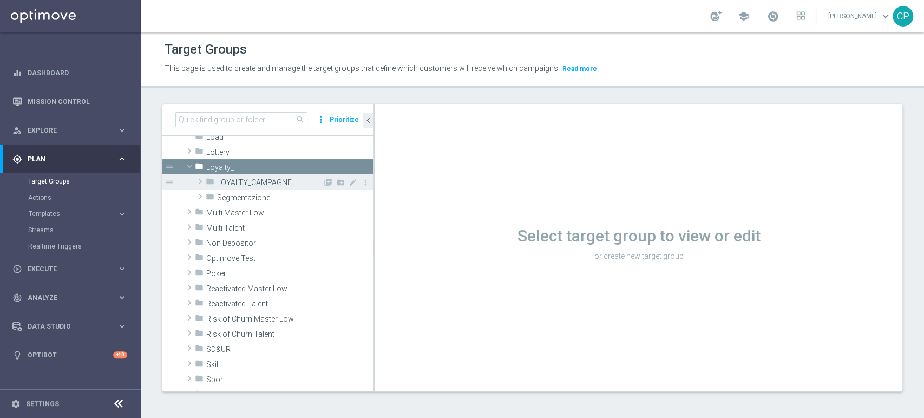
click at [277, 178] on span "LOYALTY_CAMPAGNE" at bounding box center [270, 182] width 106 height 9
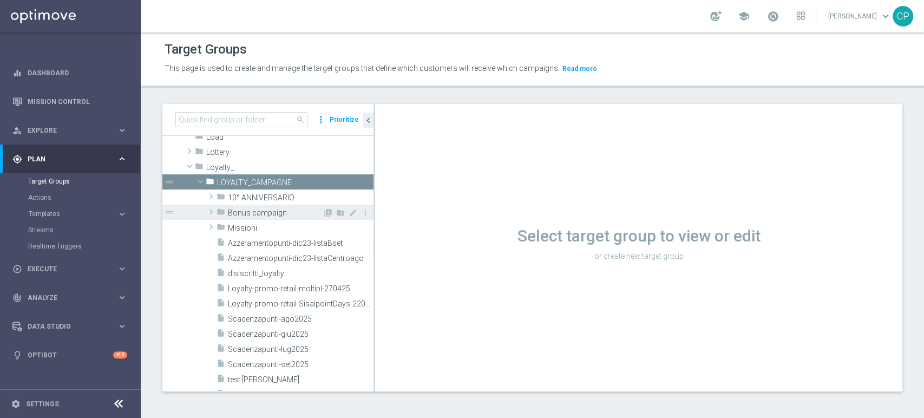
click at [271, 208] on span "Bonus campaign" at bounding box center [275, 212] width 95 height 9
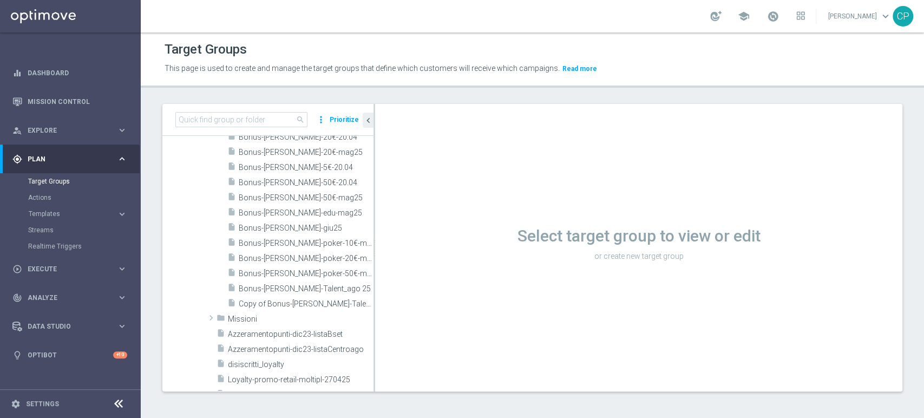
scroll to position [455, 0]
click at [282, 304] on span "Copy of Bonus-[PERSON_NAME]-Talent_ago 25" at bounding box center [294, 305] width 110 height 9
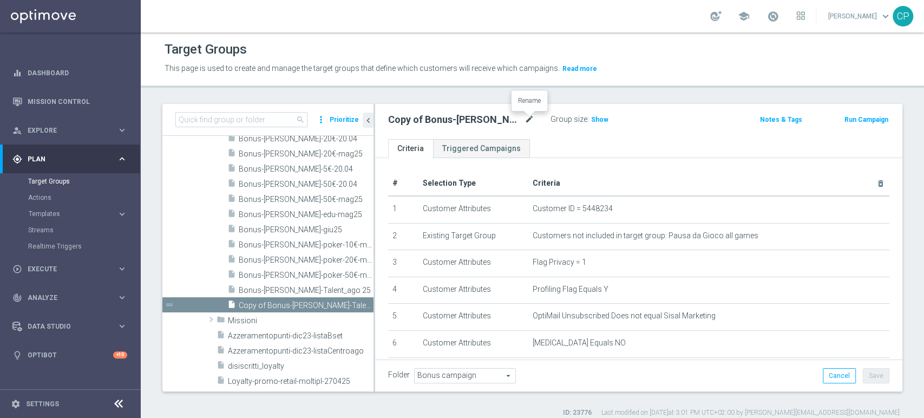
click at [526, 117] on icon "mode_edit" at bounding box center [529, 119] width 10 height 13
click at [418, 117] on input "Copy of Bonus-[PERSON_NAME]-Talent_ago 25" at bounding box center [461, 120] width 146 height 15
drag, startPoint x: 426, startPoint y: 119, endPoint x: 465, endPoint y: 119, distance: 39.5
click at [465, 119] on input "Bonus-[PERSON_NAME]-Talent_ago 25" at bounding box center [461, 120] width 146 height 15
type input "Bonus-[PERSON_NAME]-set25"
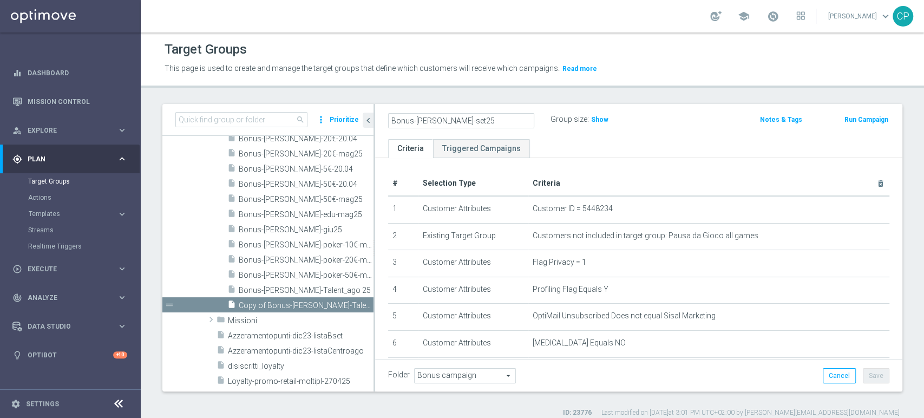
click at [564, 144] on ul "Criteria Triggered Campaigns" at bounding box center [638, 148] width 527 height 19
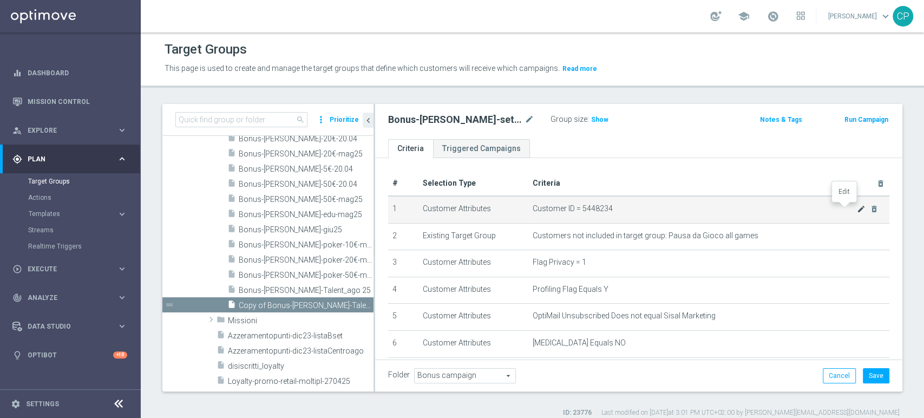
click at [857, 211] on icon "mode_edit" at bounding box center [861, 209] width 9 height 9
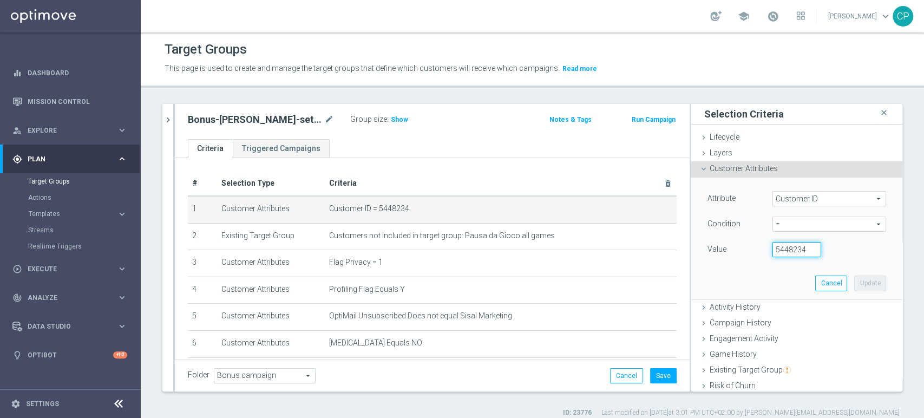
click at [772, 247] on input "5448234" at bounding box center [796, 249] width 49 height 15
paste input "4598462"
type input "4598462"
click at [854, 285] on button "Update" at bounding box center [870, 282] width 32 height 15
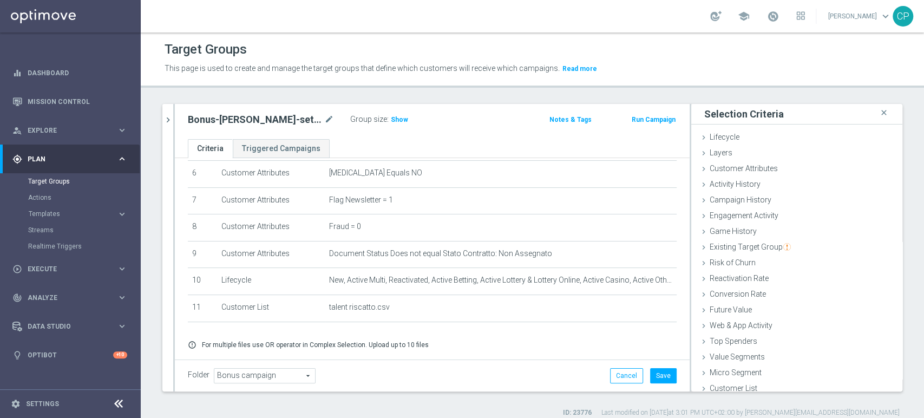
scroll to position [170, 0]
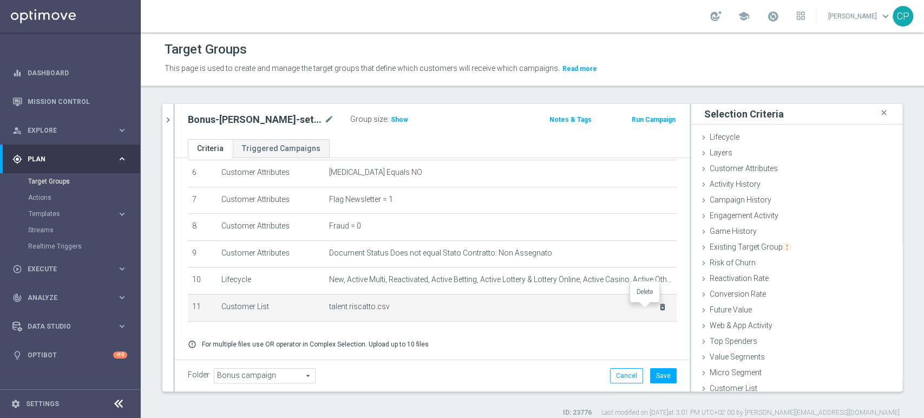
click at [658, 306] on icon "delete_forever" at bounding box center [662, 307] width 9 height 9
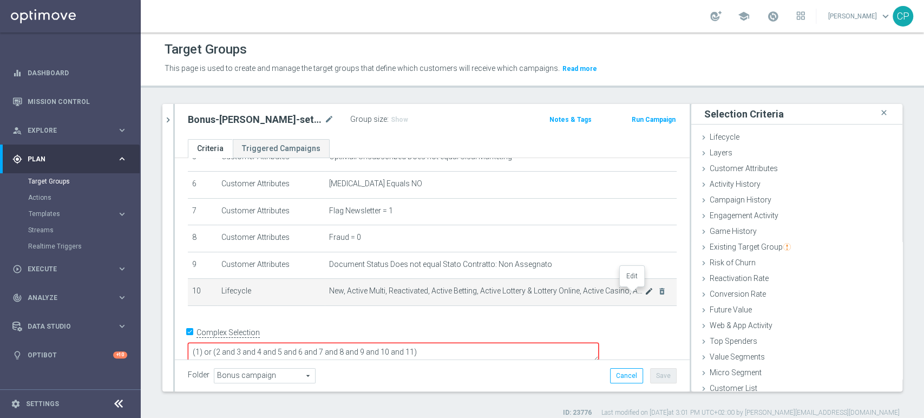
click at [645, 292] on icon "mode_edit" at bounding box center [649, 291] width 9 height 9
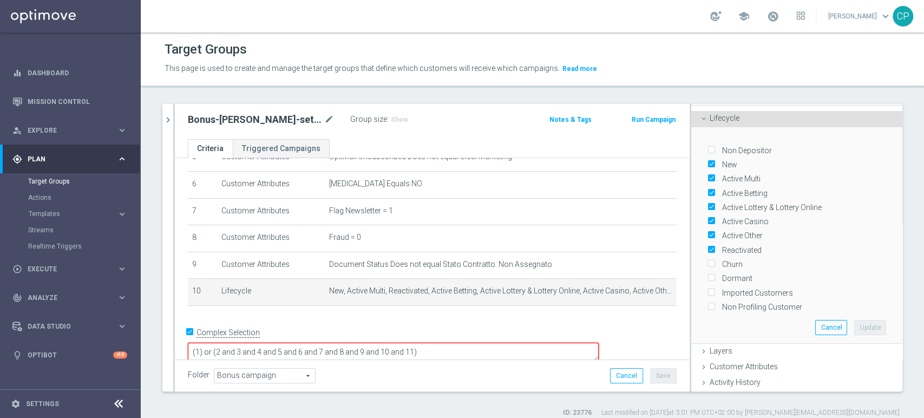
scroll to position [16, 0]
click at [822, 326] on button "Cancel" at bounding box center [831, 330] width 32 height 15
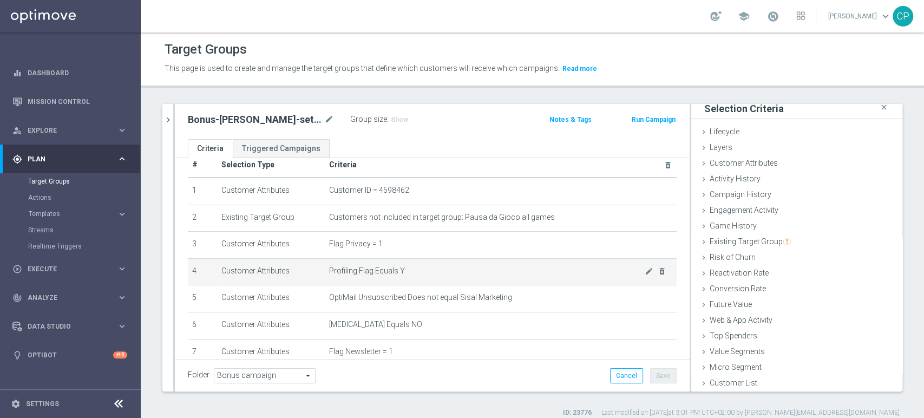
scroll to position [159, 0]
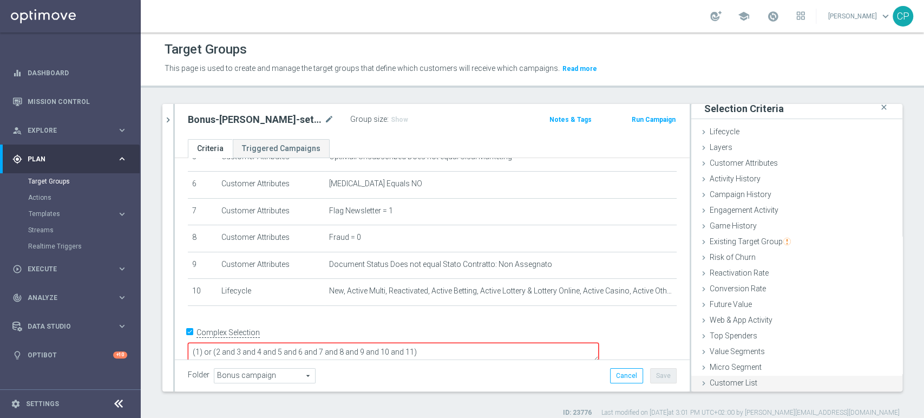
click at [710, 379] on span "Customer List" at bounding box center [734, 382] width 48 height 9
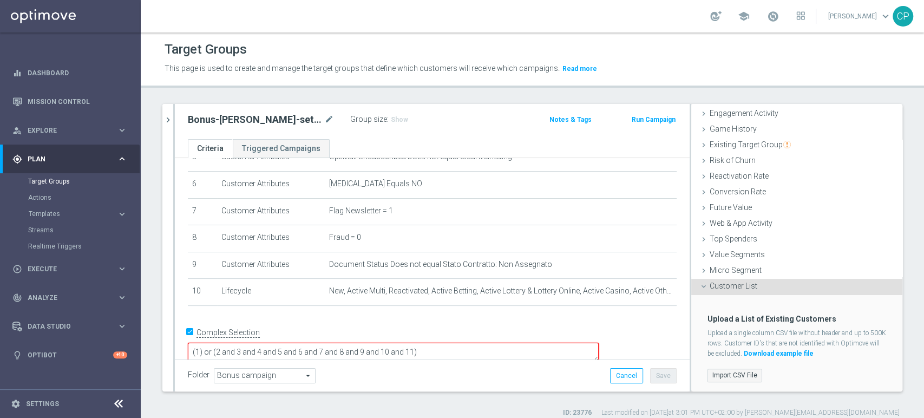
click at [712, 371] on label "Import CSV File" at bounding box center [734, 376] width 55 height 14
click at [0, 0] on input "Import CSV File" at bounding box center [0, 0] width 0 height 0
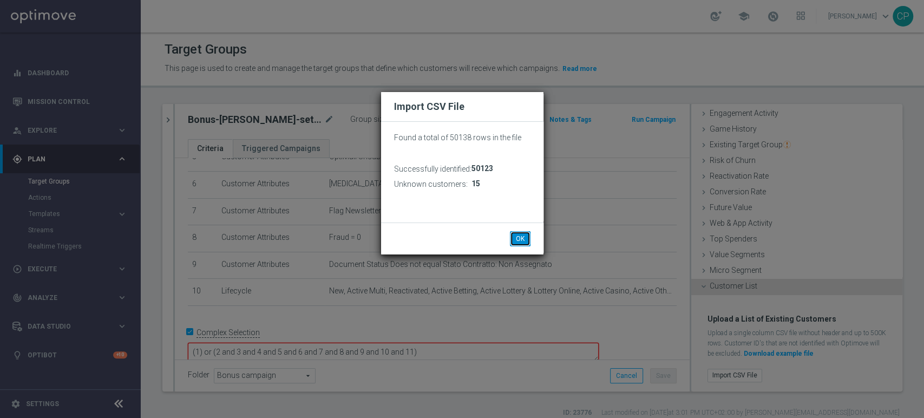
click at [522, 234] on button "OK" at bounding box center [520, 238] width 21 height 15
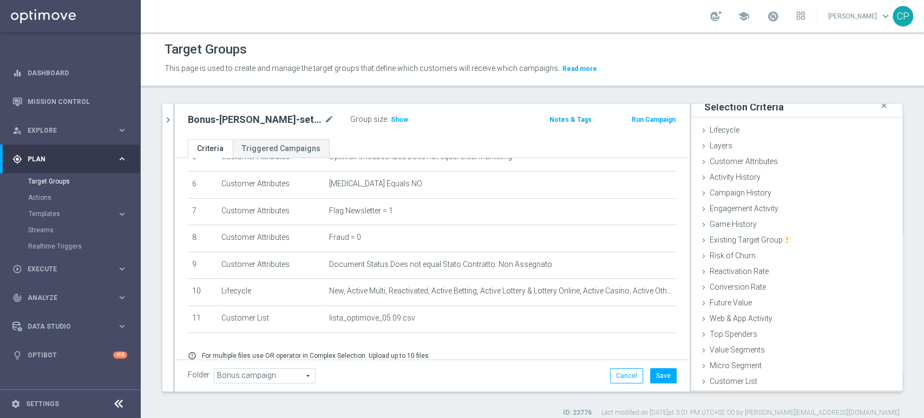
scroll to position [5, 0]
click at [390, 123] on h3 "Show" at bounding box center [399, 120] width 19 height 12
click at [835, 347] on div "Value Segments done" at bounding box center [796, 352] width 211 height 16
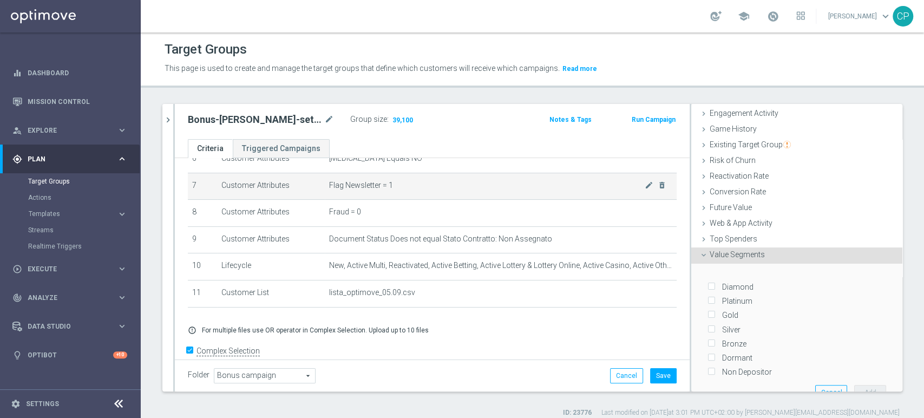
scroll to position [202, 0]
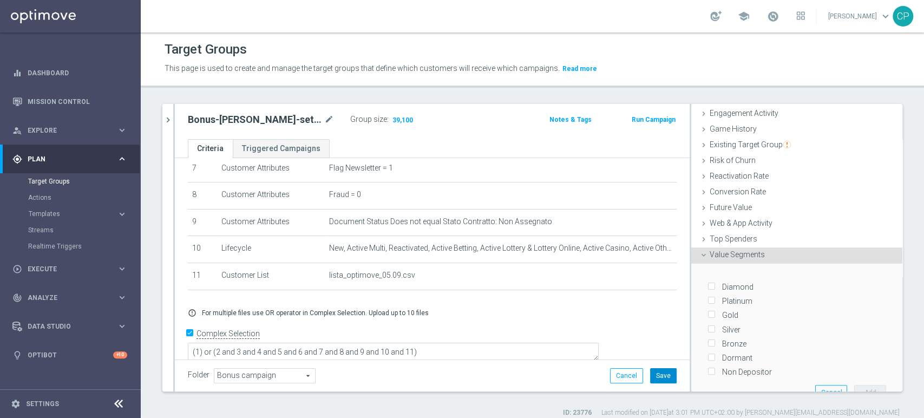
click at [654, 377] on button "Save" at bounding box center [663, 375] width 27 height 15
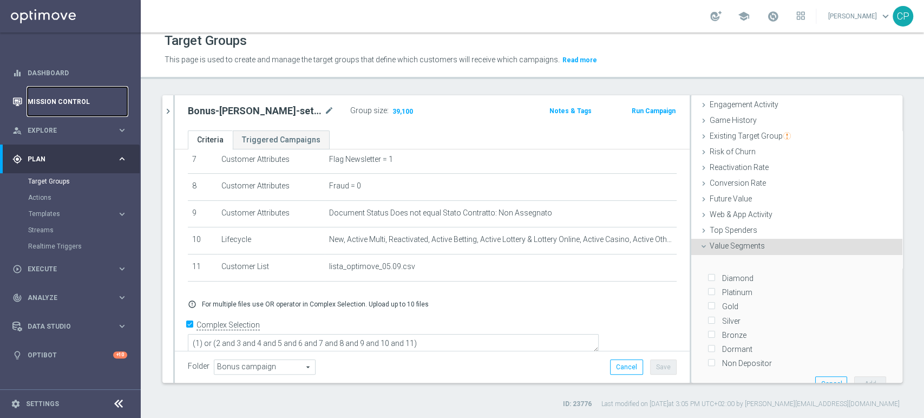
click at [39, 97] on link "Mission Control" at bounding box center [78, 101] width 100 height 29
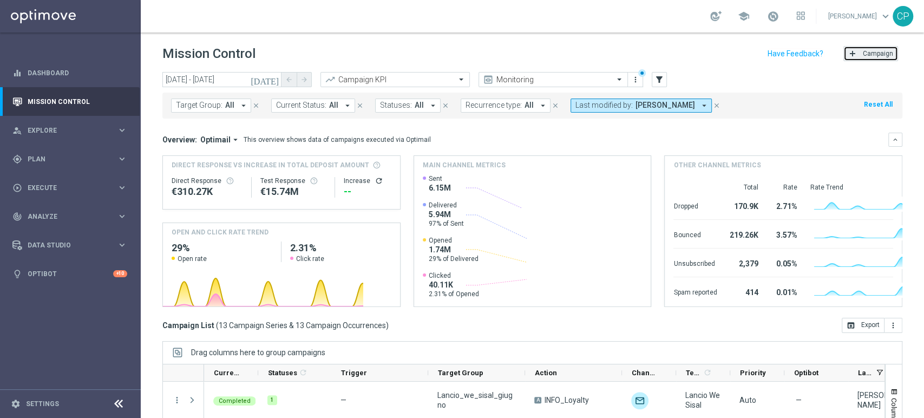
click at [863, 57] on span "Campaign" at bounding box center [878, 54] width 30 height 8
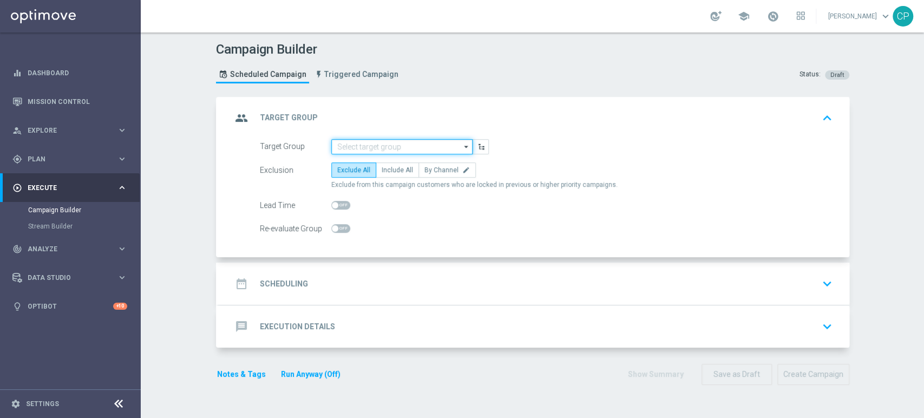
click at [403, 145] on input at bounding box center [401, 146] width 141 height 15
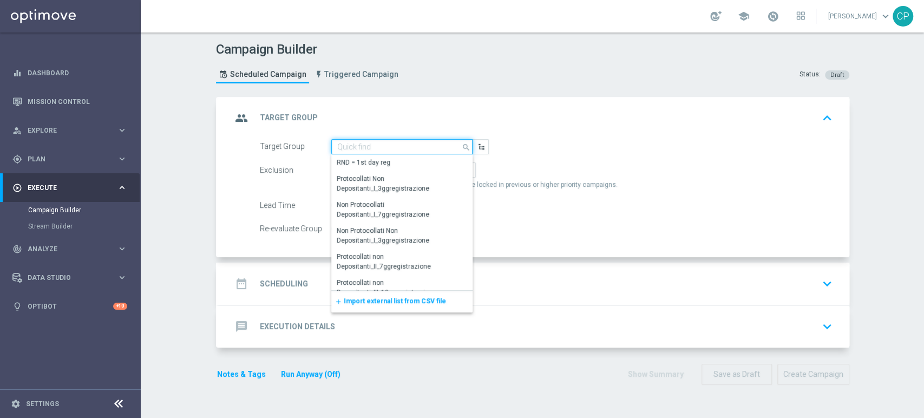
click at [403, 145] on input at bounding box center [401, 146] width 141 height 15
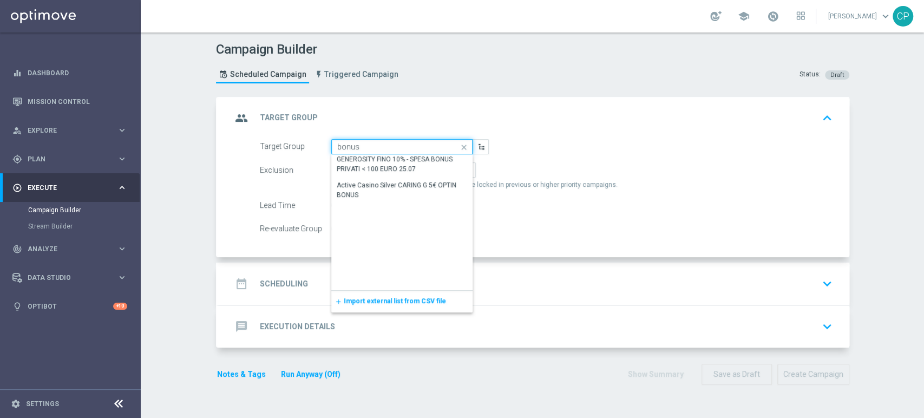
scroll to position [1728, 0]
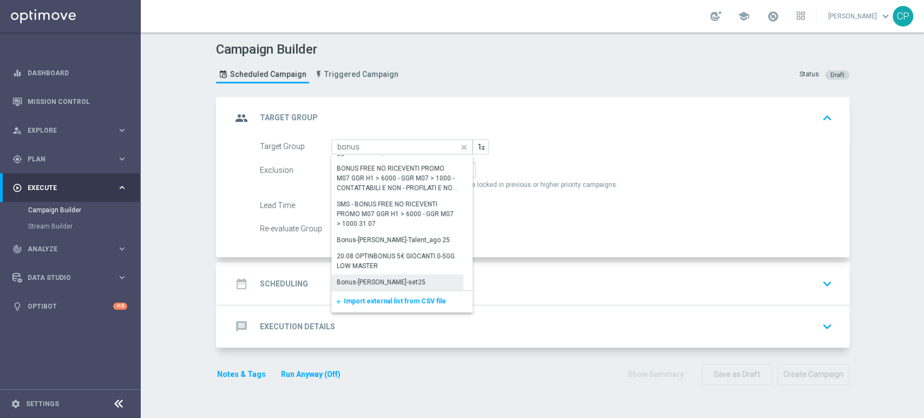
click at [374, 284] on div "Bonus-loy-set25" at bounding box center [381, 282] width 89 height 10
type input "Bonus-loy-set25"
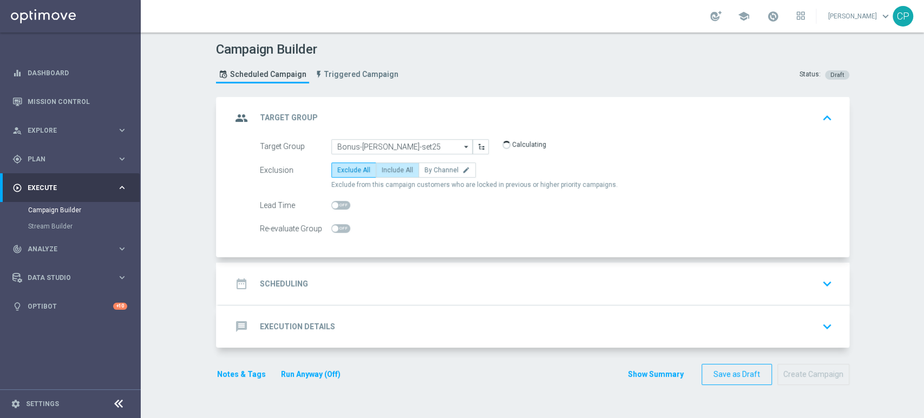
click at [390, 164] on label "Include All" at bounding box center [397, 169] width 43 height 15
click at [389, 168] on input "Include All" at bounding box center [385, 171] width 7 height 7
radio input "true"
click at [414, 283] on div "date_range Scheduling keyboard_arrow_down" at bounding box center [534, 283] width 605 height 21
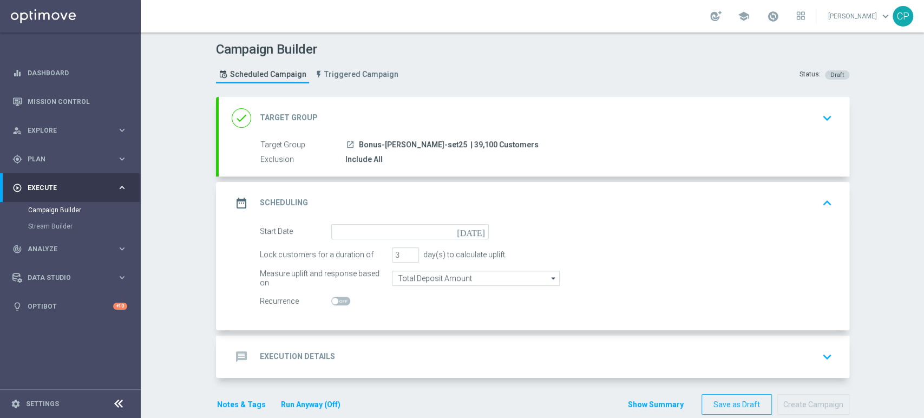
click at [472, 232] on icon "[DATE]" at bounding box center [473, 230] width 32 height 12
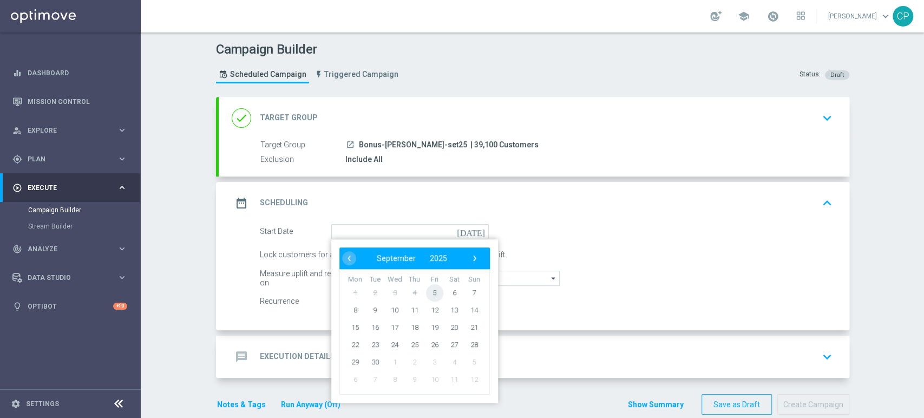
click at [428, 293] on span "5" at bounding box center [433, 292] width 17 height 17
type input "05 Sep 2025"
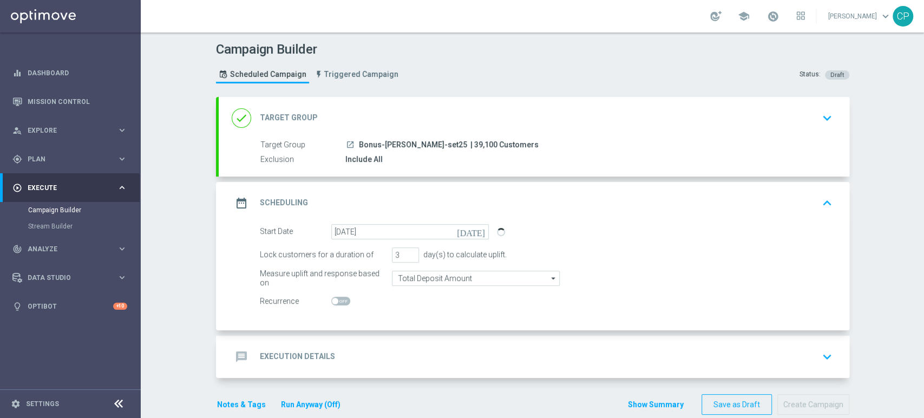
click at [428, 294] on div at bounding box center [409, 301] width 157 height 15
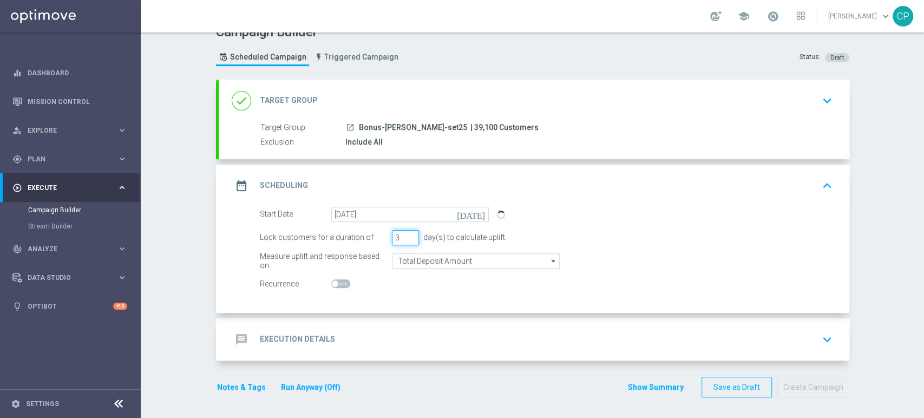
click at [403, 241] on input "3" at bounding box center [405, 237] width 27 height 15
click at [408, 240] on input "2" at bounding box center [405, 237] width 27 height 15
type input "1"
click at [408, 240] on input "1" at bounding box center [405, 237] width 27 height 15
click at [397, 284] on switch at bounding box center [409, 283] width 157 height 9
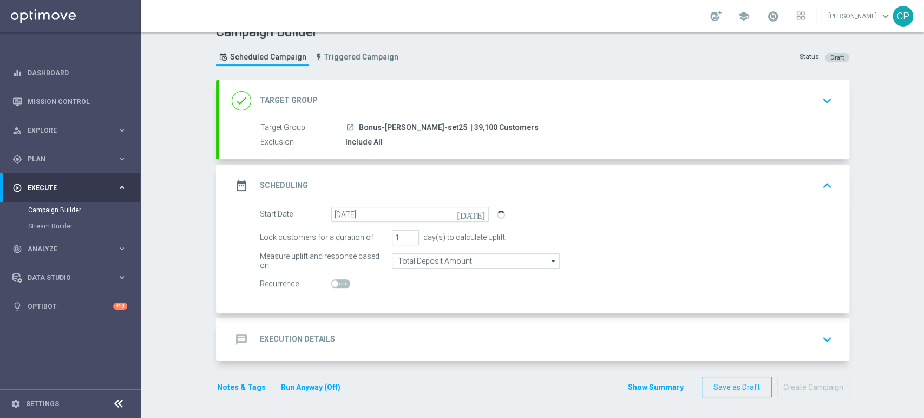
click at [386, 337] on div "message Execution Details keyboard_arrow_down" at bounding box center [534, 339] width 605 height 21
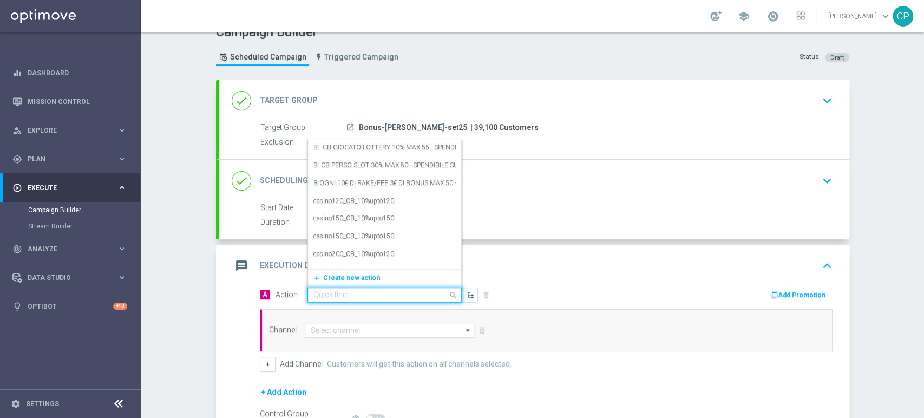
click at [400, 295] on input "text" at bounding box center [373, 295] width 121 height 9
type input "loy"
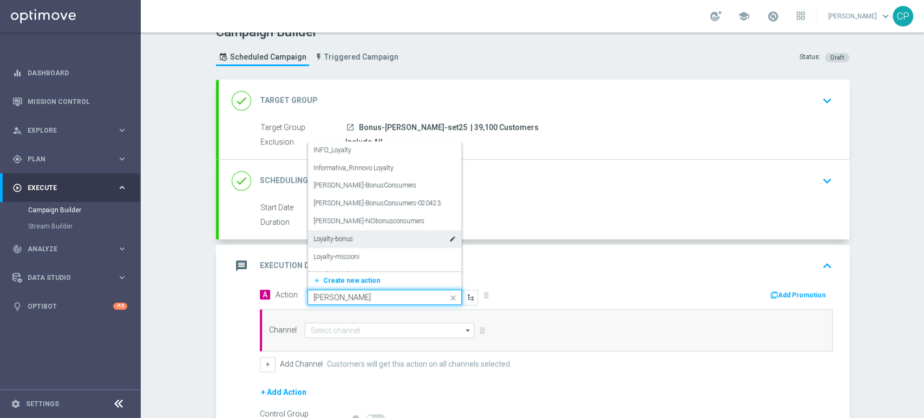
click at [386, 240] on div "Loyalty-bonus edit" at bounding box center [384, 239] width 142 height 18
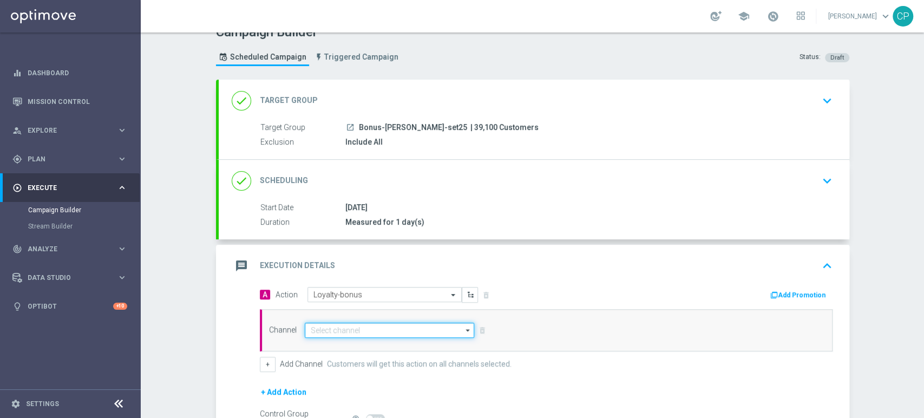
click at [346, 331] on input at bounding box center [390, 330] width 170 height 15
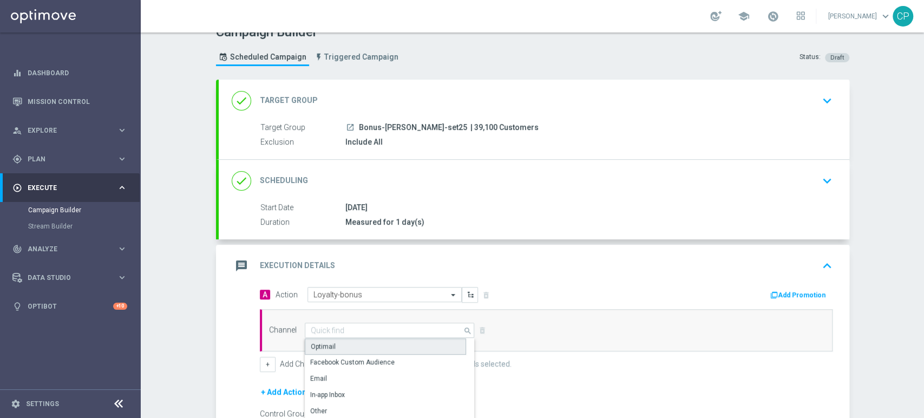
click at [337, 342] on div "Optimail" at bounding box center [385, 346] width 161 height 16
type input "Optimail"
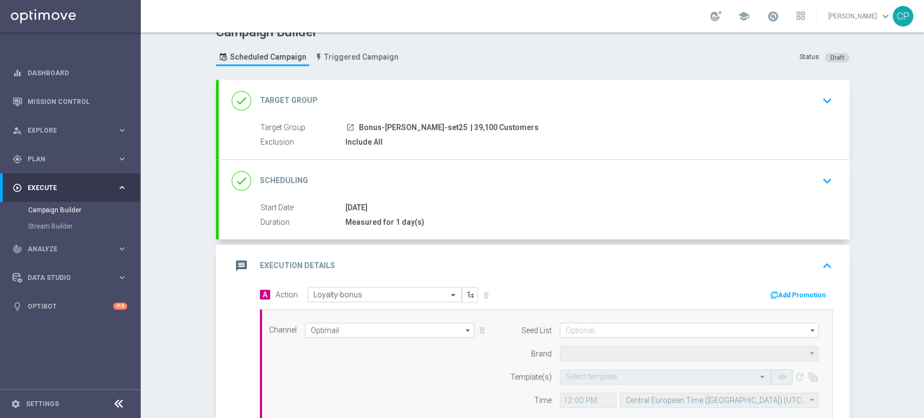
type input "Sisal Marketing"
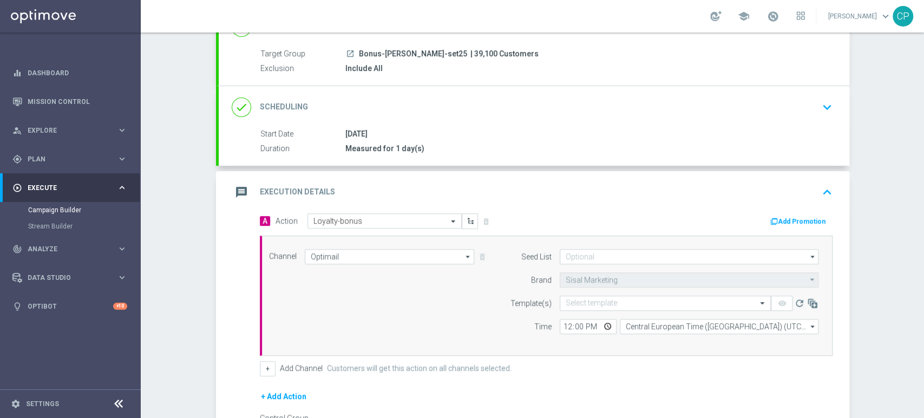
scroll to position [125, 0]
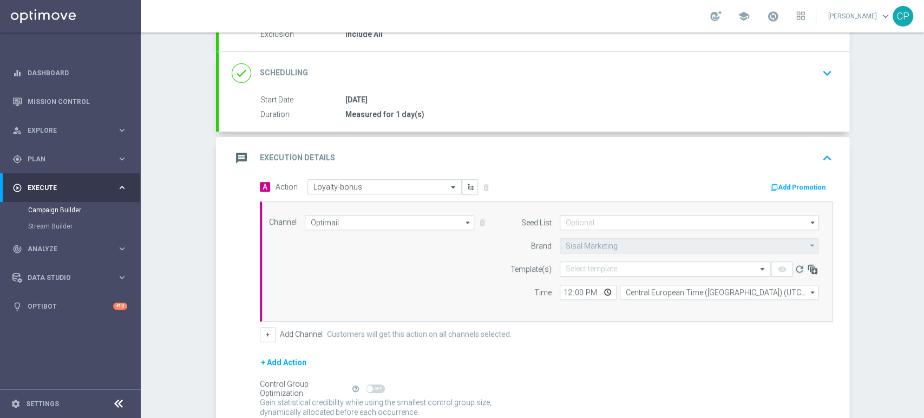
click at [808, 267] on icon "button" at bounding box center [811, 269] width 11 height 11
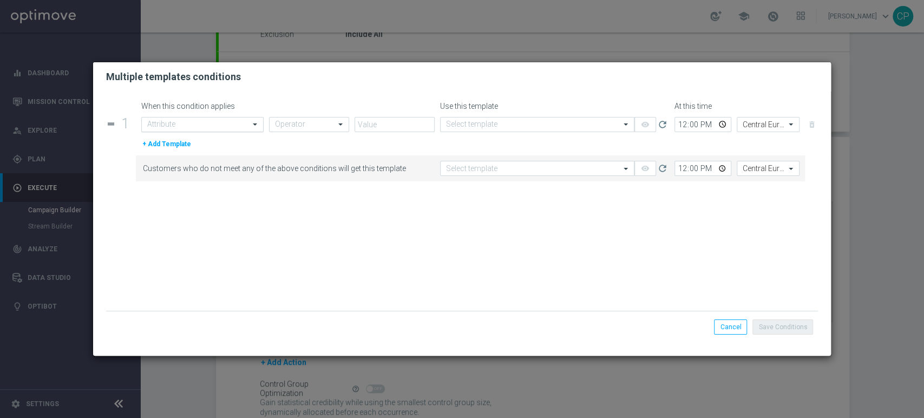
click at [226, 124] on input "text" at bounding box center [191, 124] width 89 height 9
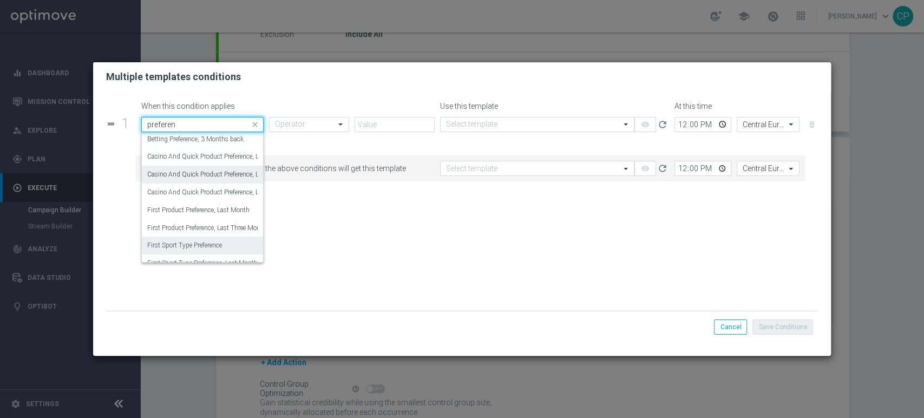
scroll to position [0, 0]
click at [188, 224] on div "First Product Preference, Last Three Months" at bounding box center [202, 230] width 110 height 18
type input "preferen"
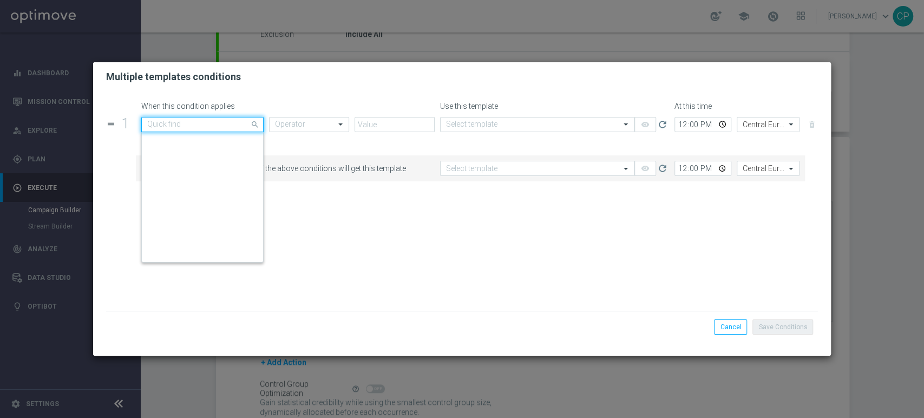
click at [242, 126] on div at bounding box center [202, 124] width 121 height 9
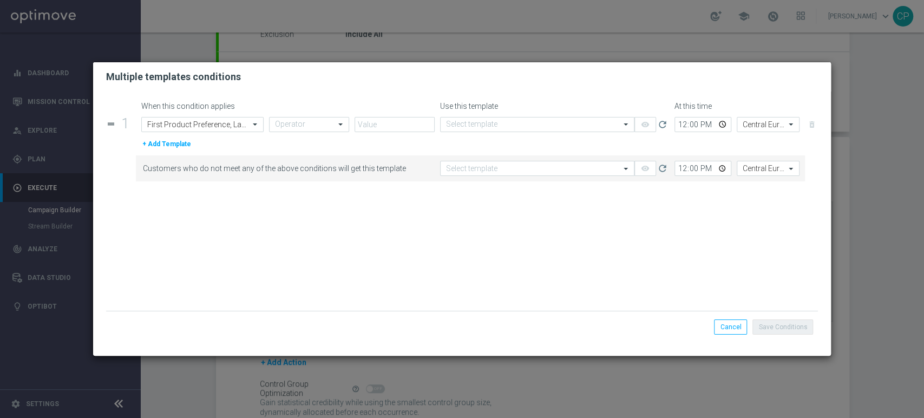
click at [890, 133] on modal-container "Multiple templates conditions When this condition applies Use this template At …" at bounding box center [462, 209] width 924 height 418
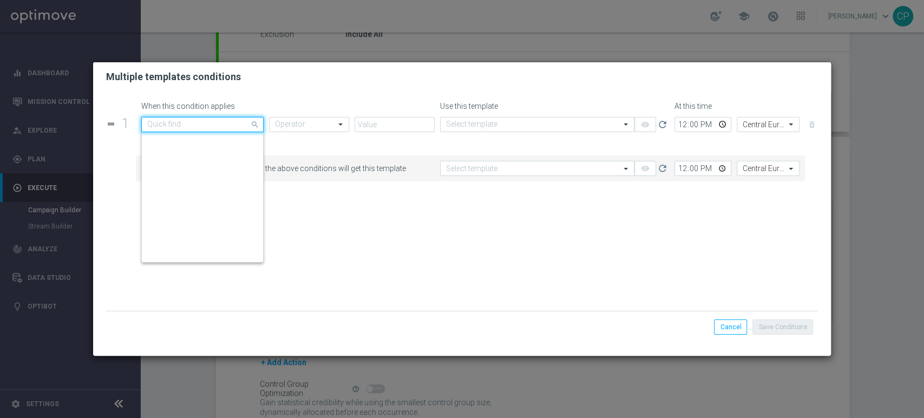
click at [227, 126] on input "text" at bounding box center [191, 124] width 89 height 9
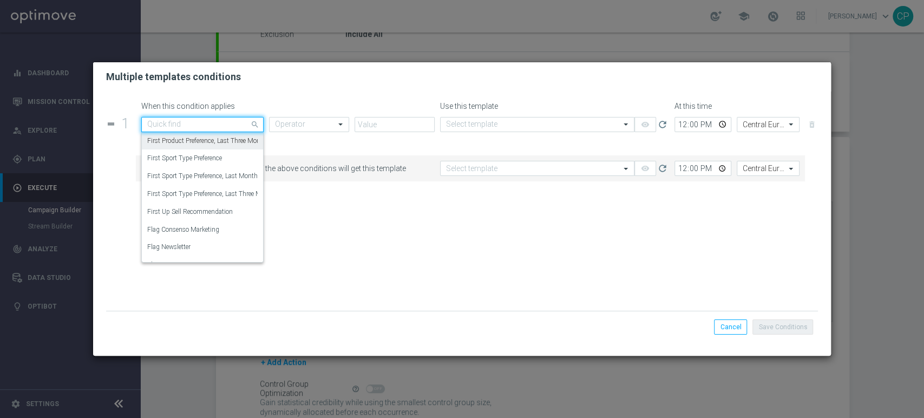
click at [220, 141] on label "First Product Preference, Last Three Months" at bounding box center [208, 140] width 122 height 9
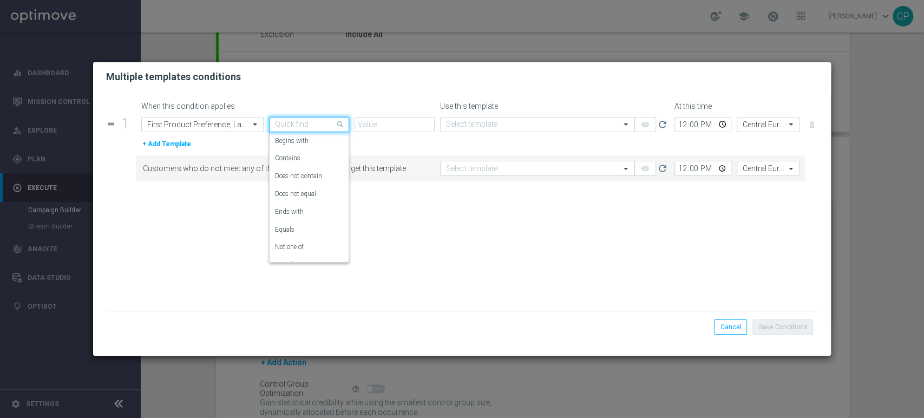
click at [330, 123] on div at bounding box center [309, 124] width 79 height 9
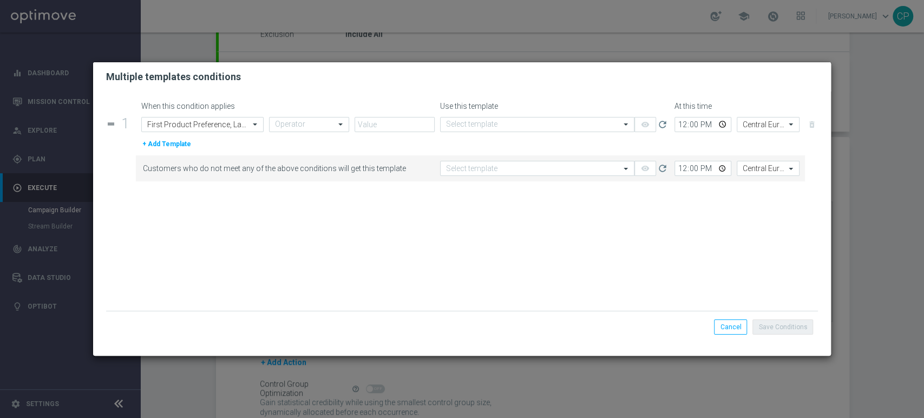
click at [390, 138] on div "+ Add Template" at bounding box center [477, 144] width 682 height 12
click at [245, 120] on div at bounding box center [202, 124] width 121 height 9
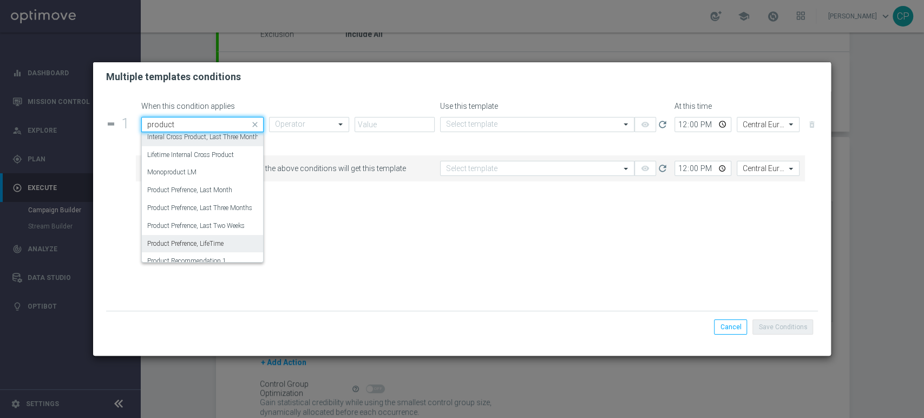
scroll to position [93, 0]
click at [181, 207] on label "Product Prefrence, Last Three Months" at bounding box center [199, 207] width 105 height 9
type input "product"
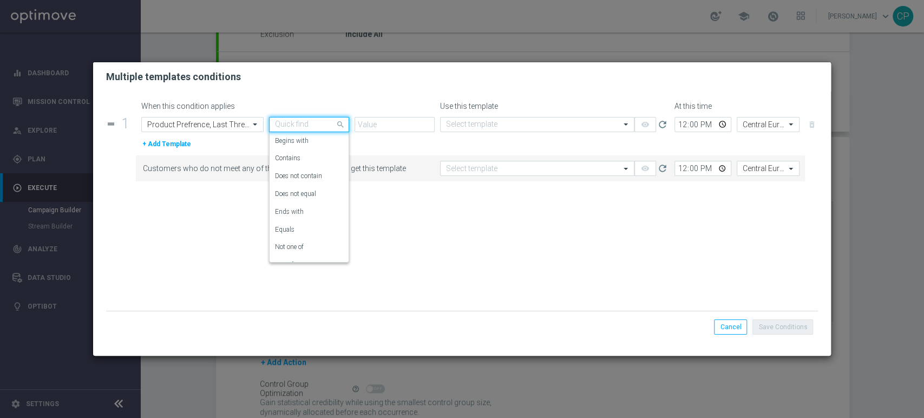
click at [328, 126] on div at bounding box center [309, 124] width 79 height 9
click at [293, 219] on label "Equals" at bounding box center [284, 216] width 19 height 9
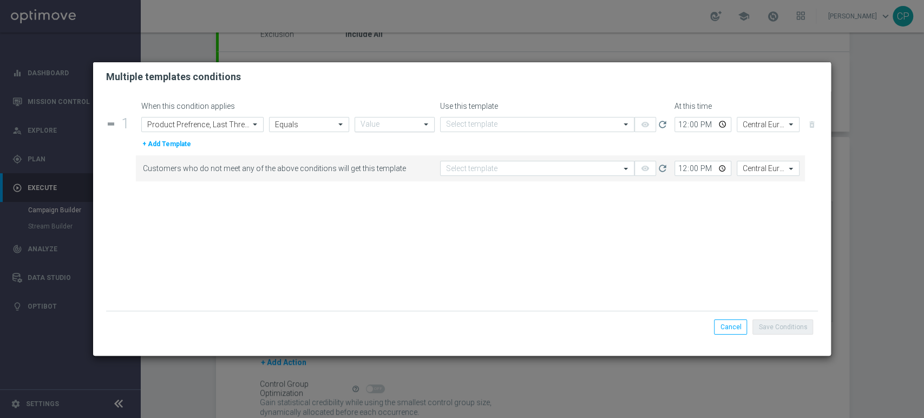
click at [398, 126] on input "text" at bounding box center [383, 124] width 47 height 9
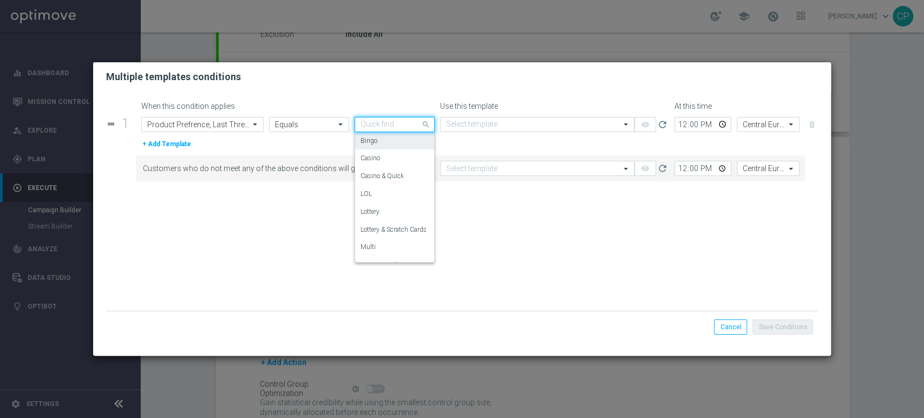
click at [396, 137] on div "Bingo" at bounding box center [394, 141] width 68 height 18
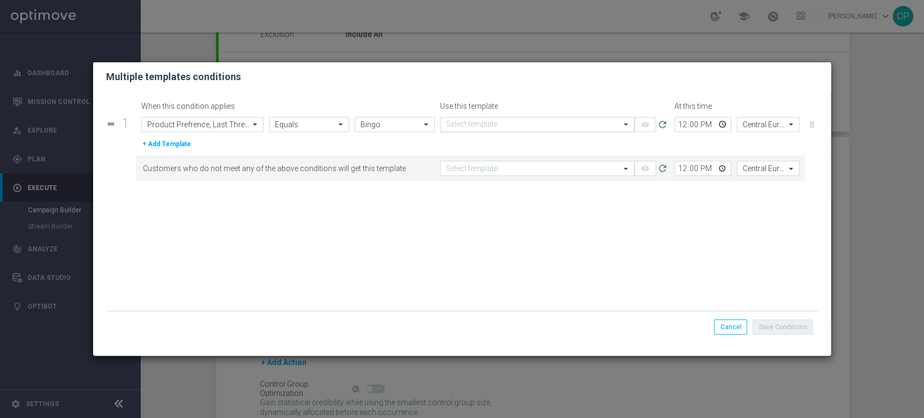
click at [507, 120] on input "text" at bounding box center [526, 124] width 160 height 9
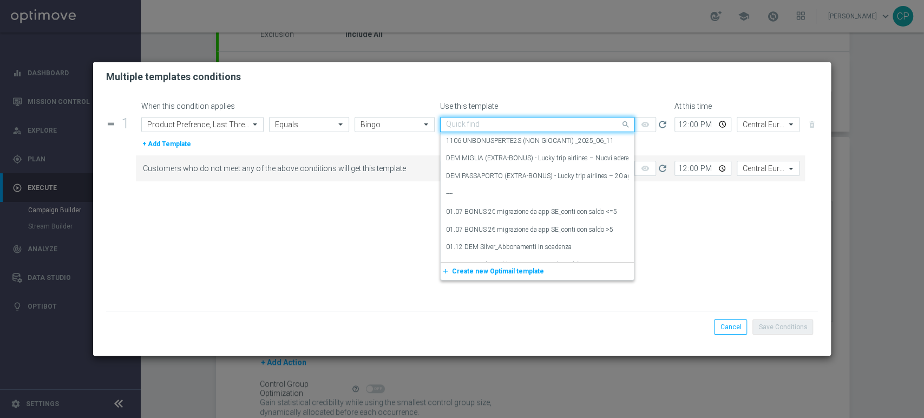
click at [495, 124] on input "text" at bounding box center [526, 124] width 160 height 9
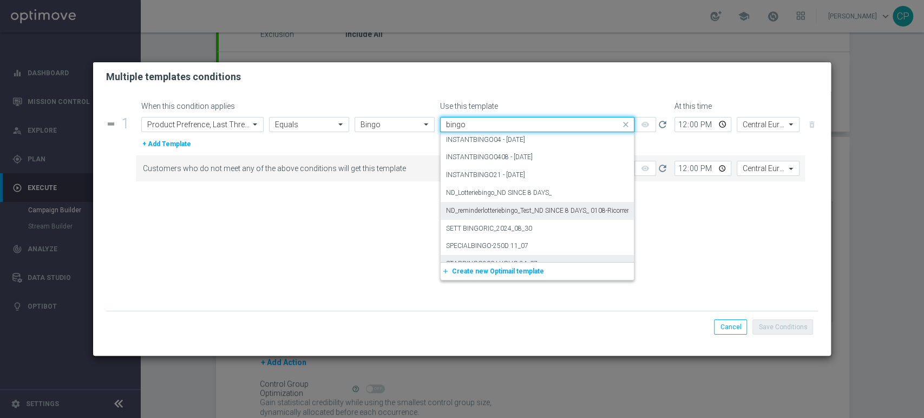
scroll to position [1372, 0]
click at [457, 125] on input "bingo" at bounding box center [526, 124] width 160 height 9
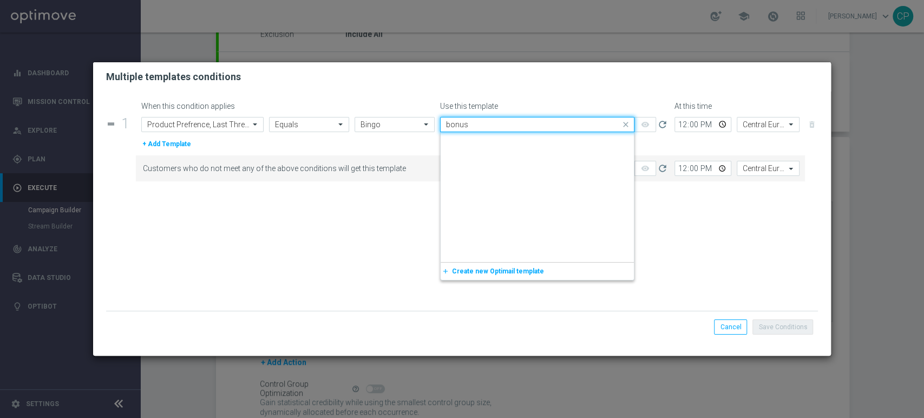
scroll to position [13229, 0]
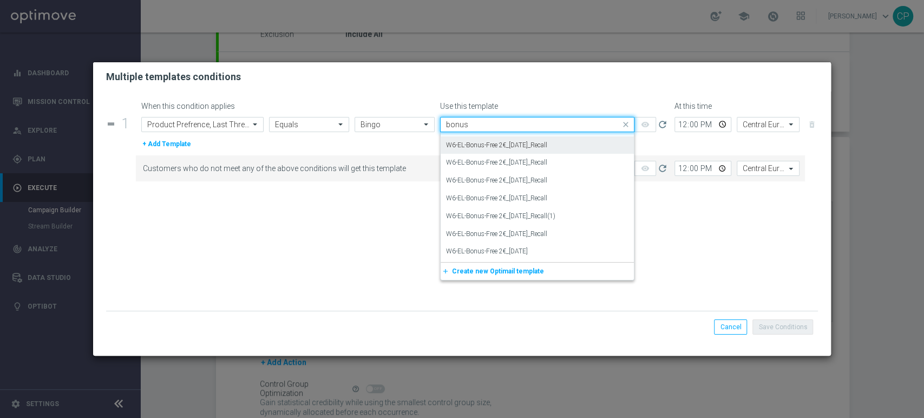
click at [463, 122] on input "bonus" at bounding box center [526, 124] width 160 height 9
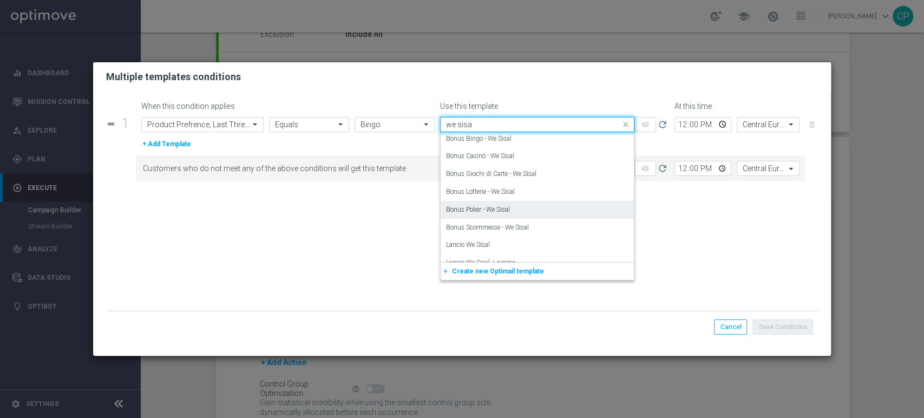
scroll to position [0, 0]
click at [507, 141] on label "Bonus Bingo - We Sisal" at bounding box center [478, 140] width 65 height 9
type input "we sisa"
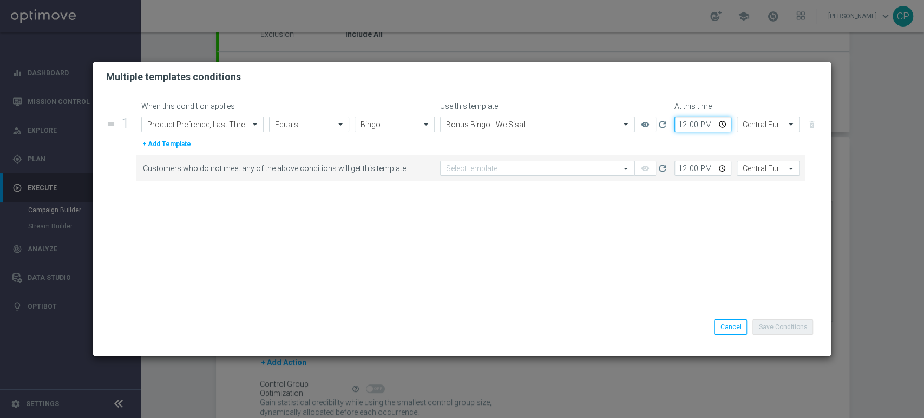
click at [681, 126] on input "12:00" at bounding box center [702, 124] width 57 height 15
type input "20:30"
click at [643, 145] on div "+ Add Template" at bounding box center [477, 144] width 682 height 12
click at [154, 143] on button "+ Add Template" at bounding box center [166, 144] width 51 height 12
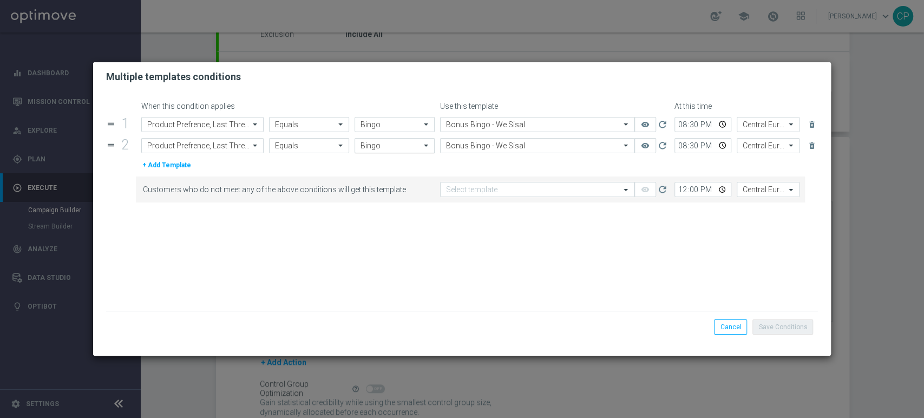
click at [390, 145] on input "text" at bounding box center [383, 145] width 47 height 9
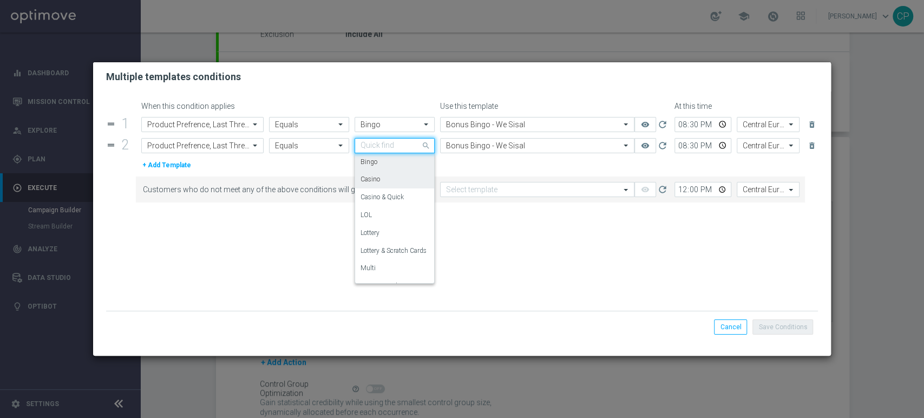
click at [385, 180] on div "Casino" at bounding box center [394, 179] width 68 height 18
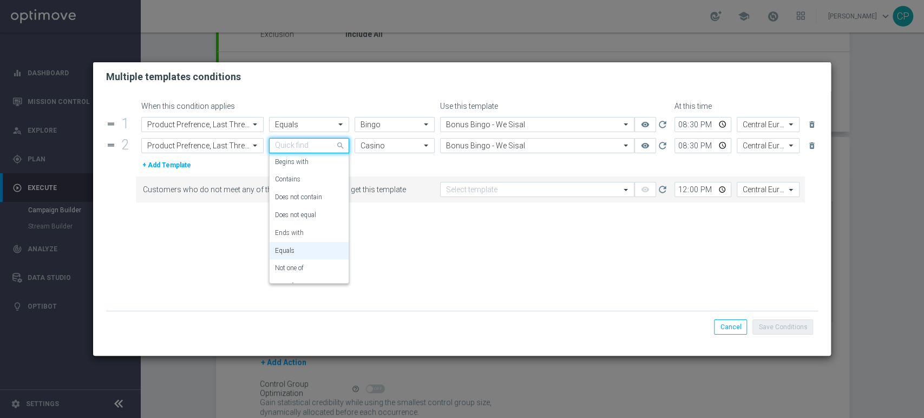
click at [335, 148] on span at bounding box center [342, 146] width 14 height 14
click at [290, 269] on label "One of" at bounding box center [284, 272] width 18 height 9
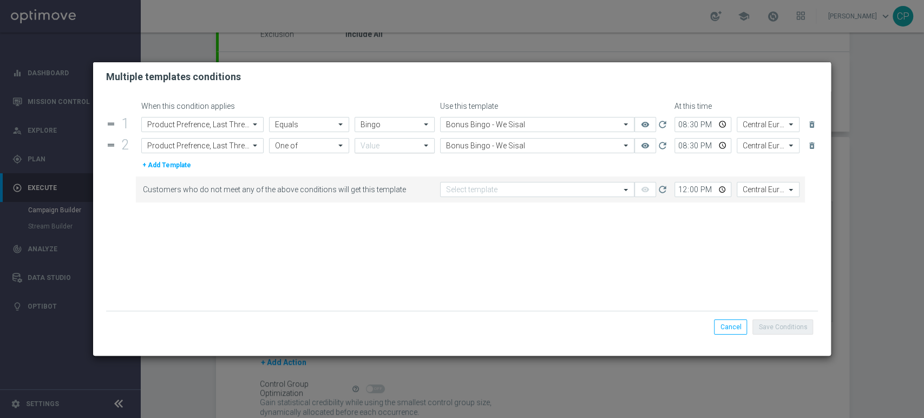
click at [413, 146] on input "text" at bounding box center [390, 145] width 60 height 9
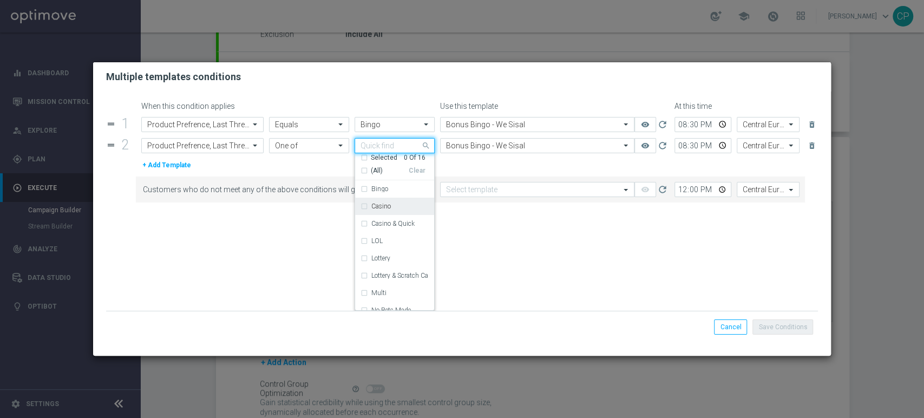
click at [383, 207] on label "Casino" at bounding box center [380, 206] width 19 height 6
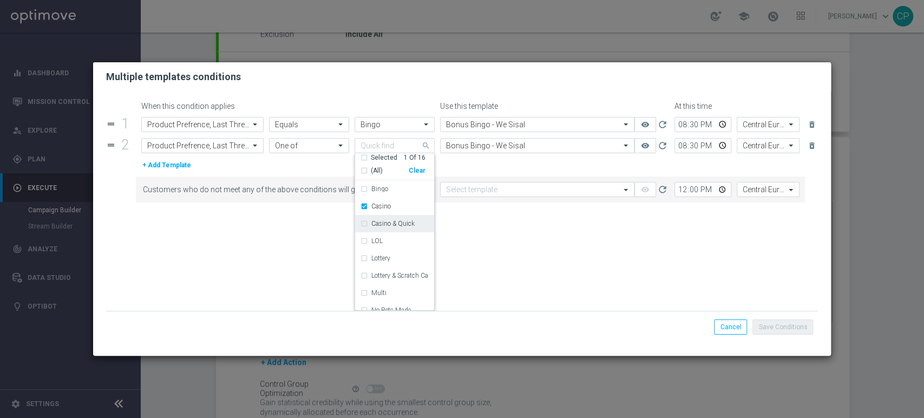
click at [378, 223] on label "Casino & Quick" at bounding box center [392, 223] width 43 height 6
click at [455, 164] on div "+ Add Template" at bounding box center [477, 165] width 682 height 12
click at [483, 138] on div "Select template Bonus Bingo - We Sisal" at bounding box center [537, 145] width 194 height 15
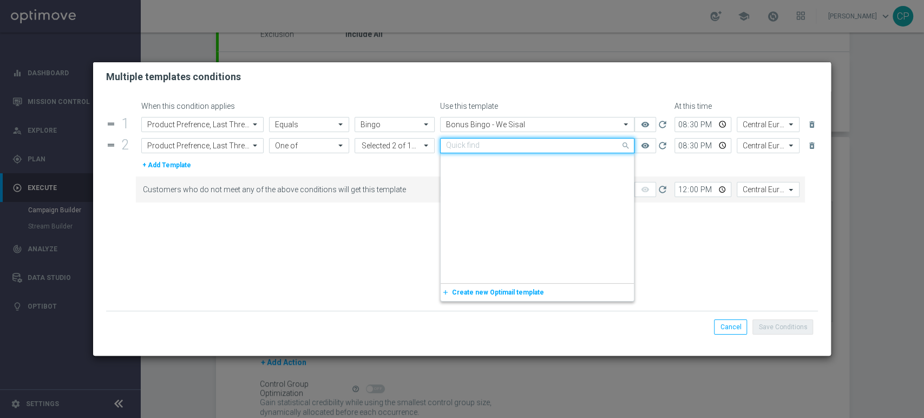
scroll to position [58937, 0]
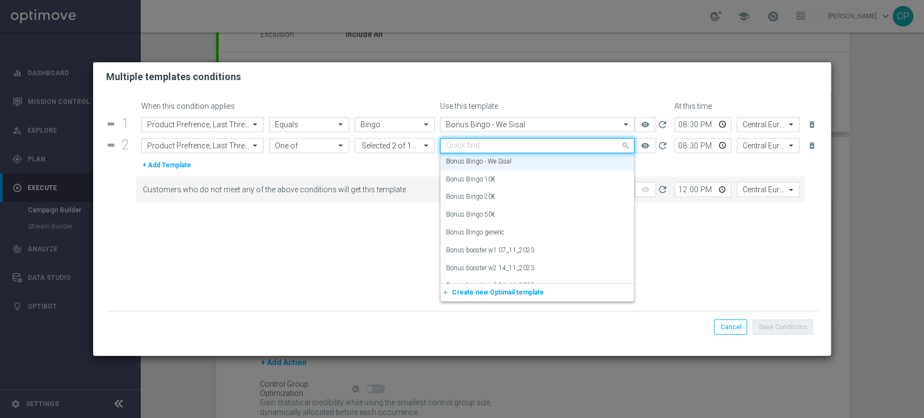
click at [483, 138] on div "Quick find Bonus Bingo - We Sisal" at bounding box center [537, 145] width 194 height 15
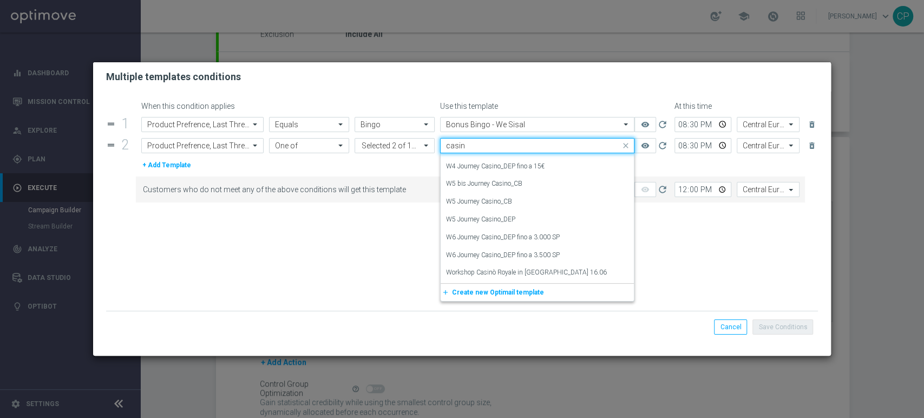
scroll to position [11872, 0]
type input "c"
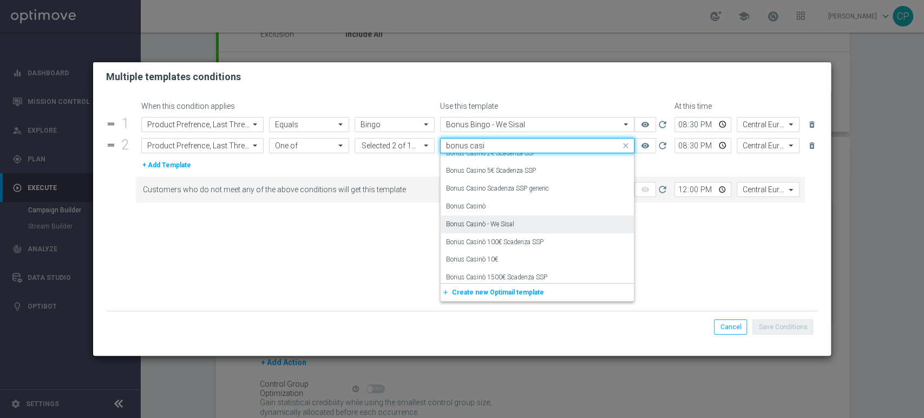
click at [514, 225] on label "Bonus Casinò - We Sisal" at bounding box center [480, 224] width 68 height 9
type input "bonus casi"
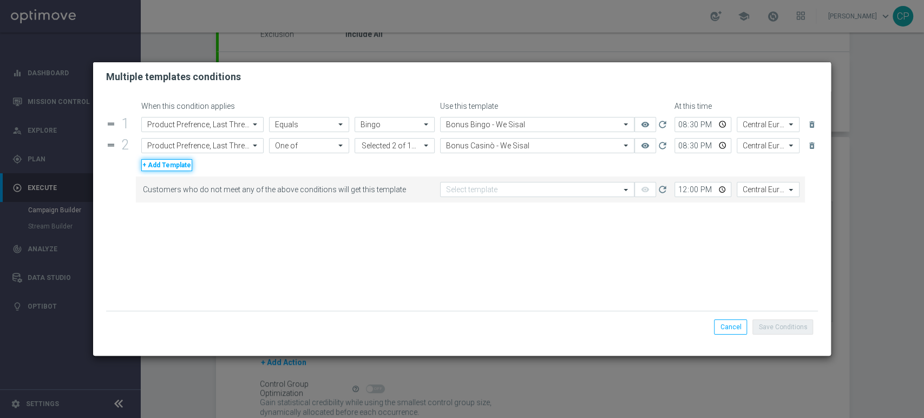
click at [173, 163] on button "+ Add Template" at bounding box center [166, 165] width 51 height 12
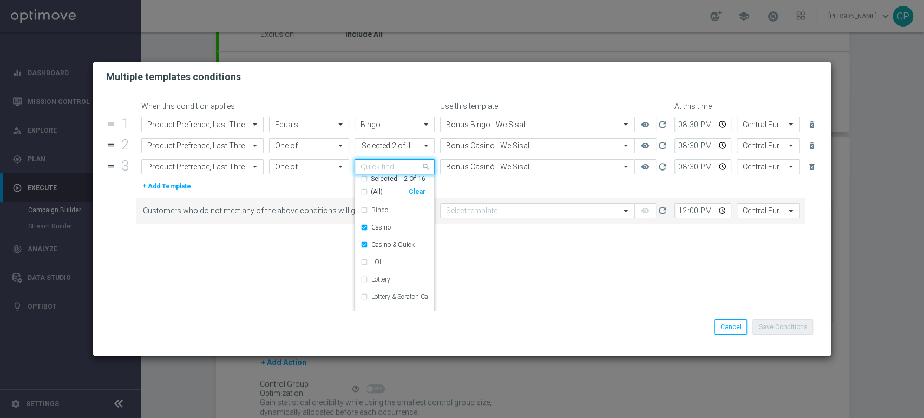
click at [394, 163] on div "Quick find Selected 2 of 16" at bounding box center [387, 167] width 65 height 14
click at [373, 254] on label "Lottery" at bounding box center [380, 255] width 19 height 6
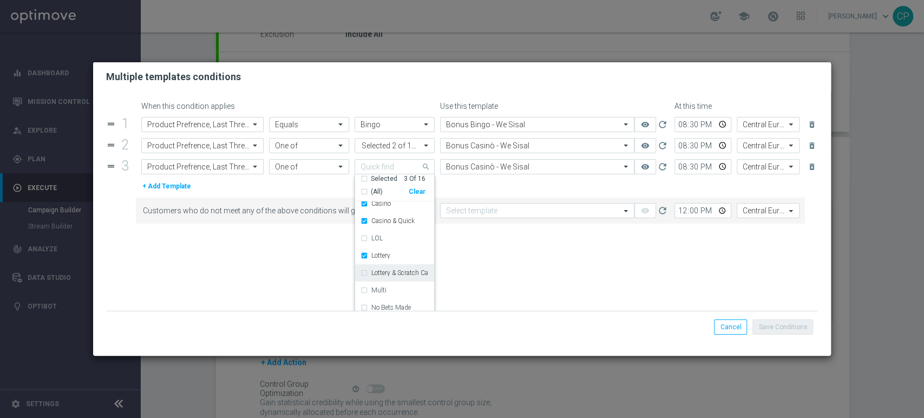
click at [363, 271] on div "Lottery & Scratch Cards" at bounding box center [394, 272] width 68 height 17
click at [362, 239] on div "LOL" at bounding box center [394, 237] width 68 height 17
click at [521, 165] on input "text" at bounding box center [526, 166] width 160 height 9
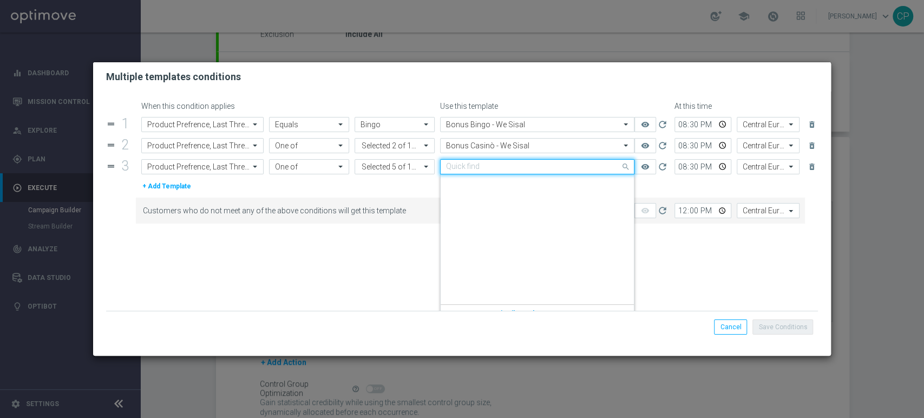
scroll to position [59168, 0]
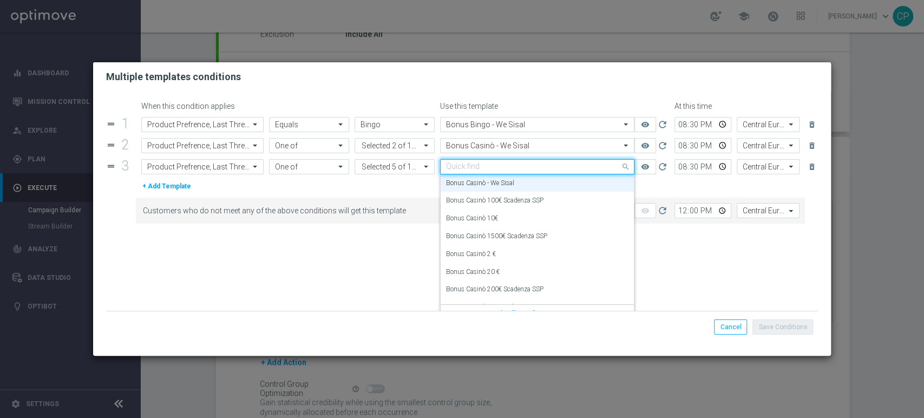
click at [480, 167] on input "text" at bounding box center [526, 166] width 160 height 9
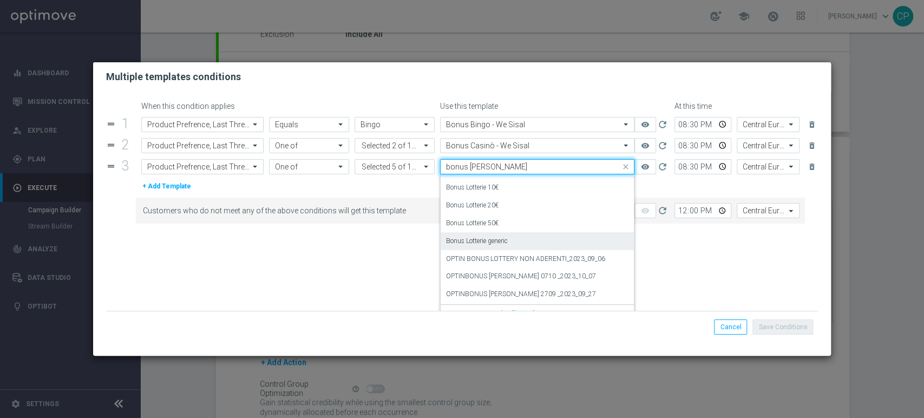
scroll to position [0, 0]
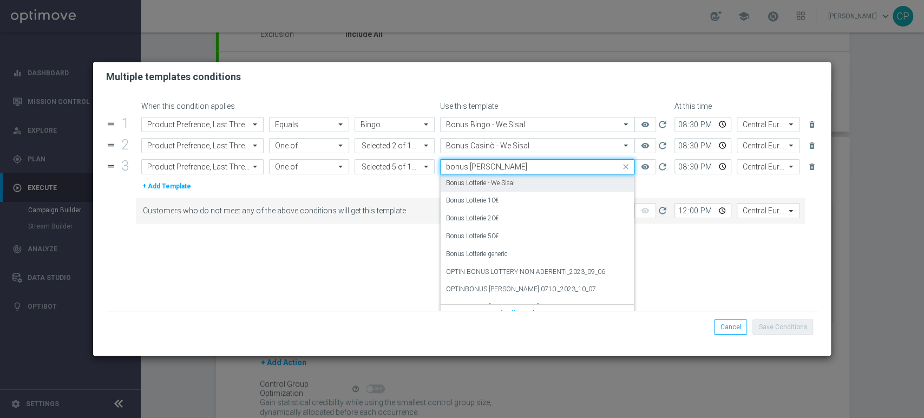
click at [507, 186] on label "Bonus Lotterie - We Sisal" at bounding box center [480, 183] width 69 height 9
type input "bonus lott"
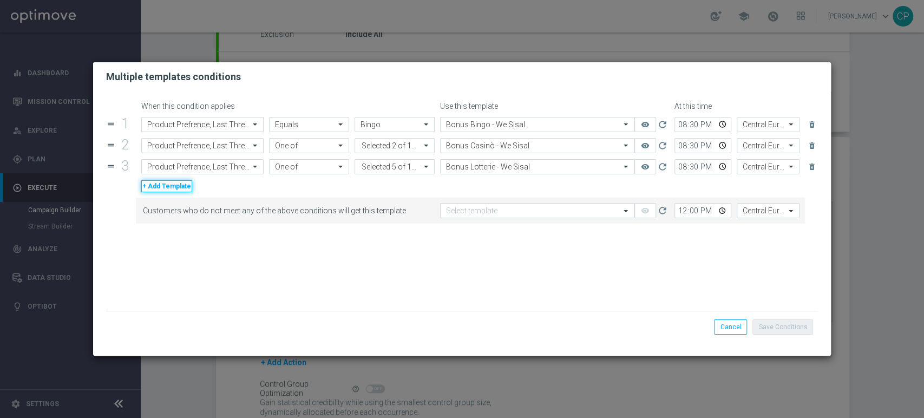
click at [177, 186] on button "+ Add Template" at bounding box center [166, 186] width 51 height 12
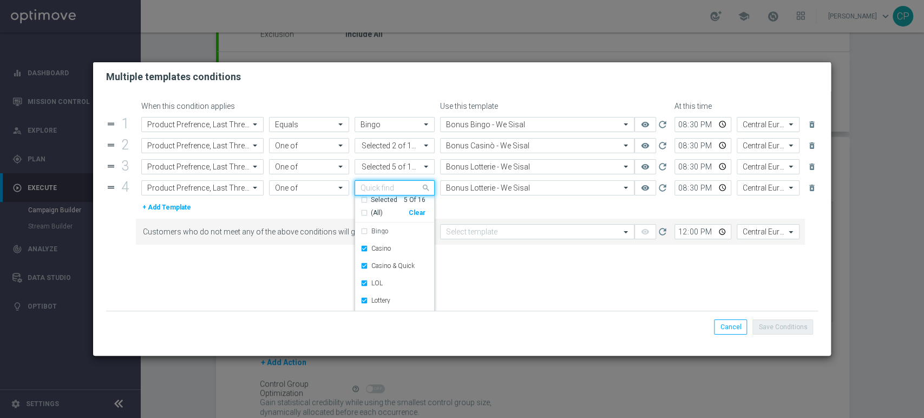
click at [416, 187] on div "Quick find Selected 5 of 16" at bounding box center [387, 188] width 65 height 14
click at [0, 0] on div "Clear" at bounding box center [0, 0] width 0 height 0
click at [419, 163] on div at bounding box center [420, 167] width 2 height 11
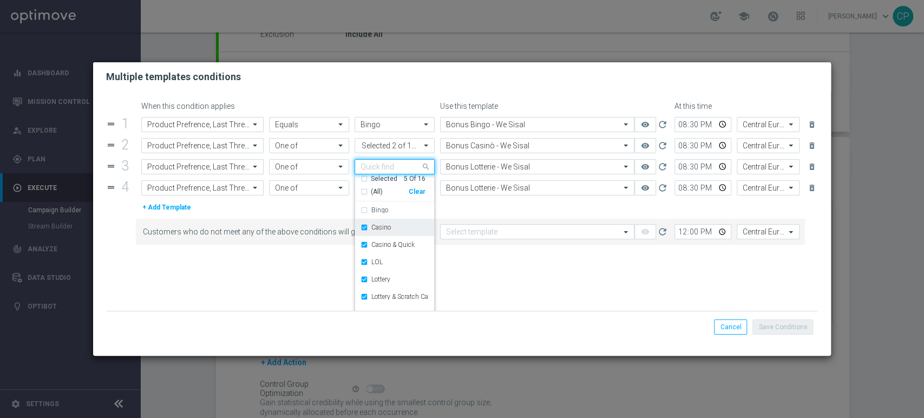
click at [362, 227] on div "Casino" at bounding box center [394, 227] width 68 height 17
click at [360, 244] on div "Casino & Quick" at bounding box center [394, 244] width 68 height 17
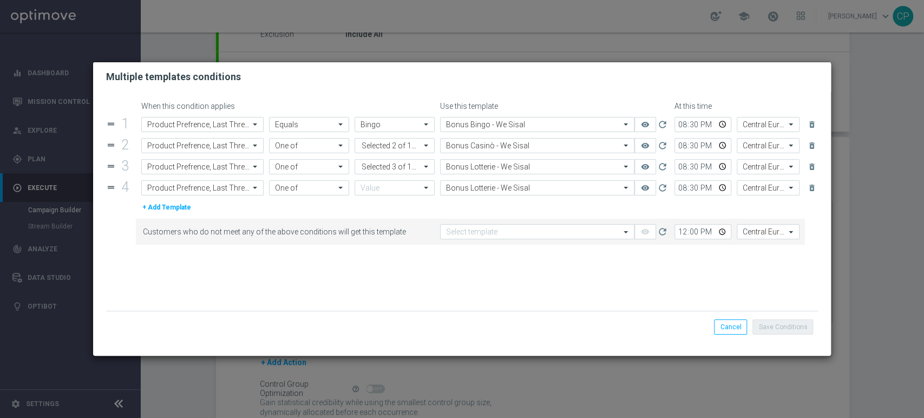
click at [477, 214] on form "When this condition applies Use this template At this time drag_handle 1 Attrib…" at bounding box center [462, 206] width 712 height 209
click at [399, 193] on input "text" at bounding box center [390, 187] width 60 height 9
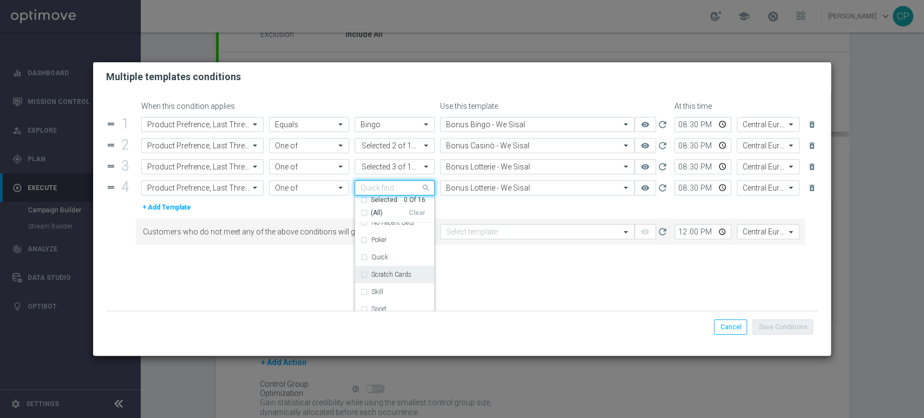
scroll to position [42, 0]
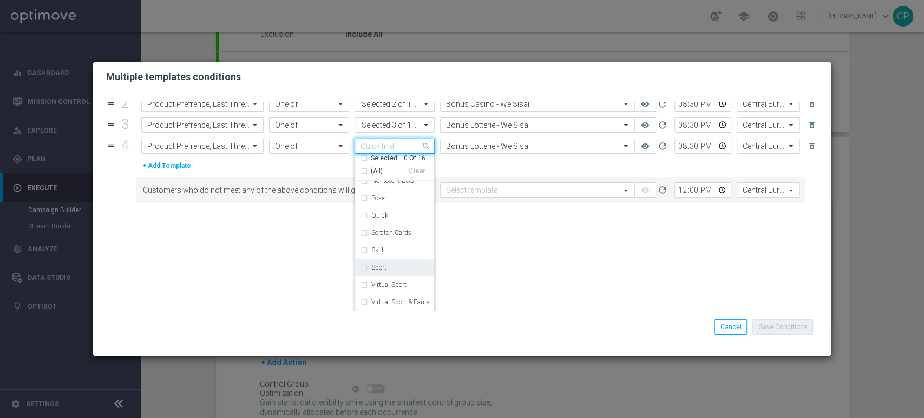
click at [363, 267] on div "Sport" at bounding box center [394, 267] width 68 height 17
click at [361, 287] on div "Virtual Sport" at bounding box center [394, 284] width 68 height 17
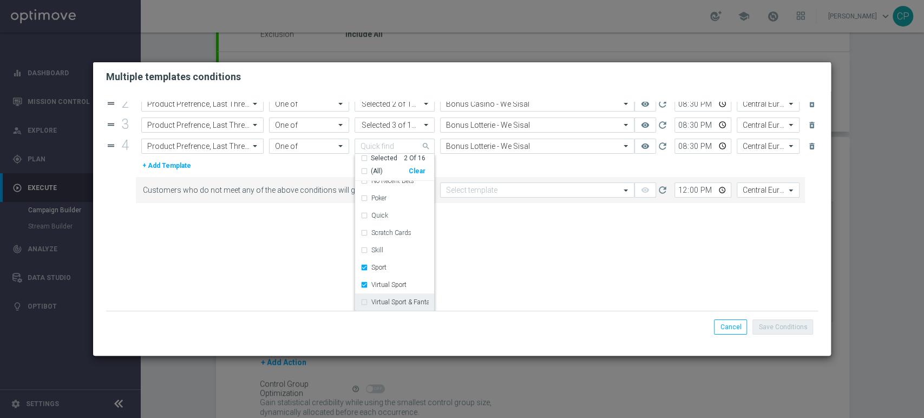
click at [361, 300] on div "Virtual Sport & Fantasy Mister" at bounding box center [394, 301] width 68 height 17
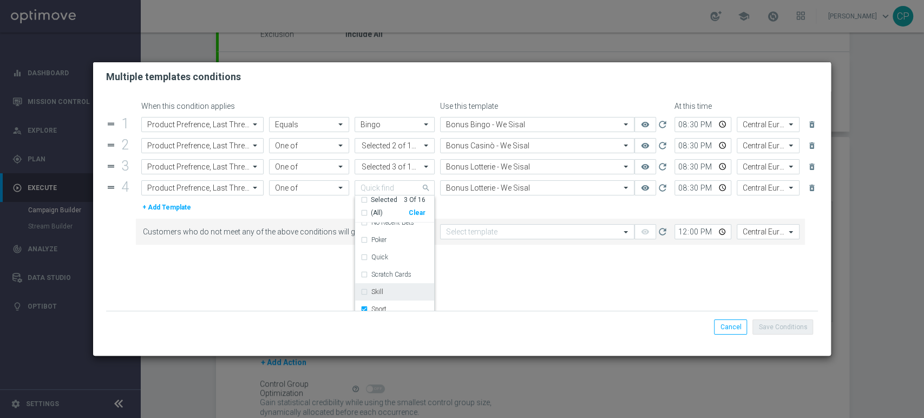
click at [470, 260] on form "When this condition applies Use this template At this time drag_handle 1 Attrib…" at bounding box center [462, 206] width 712 height 209
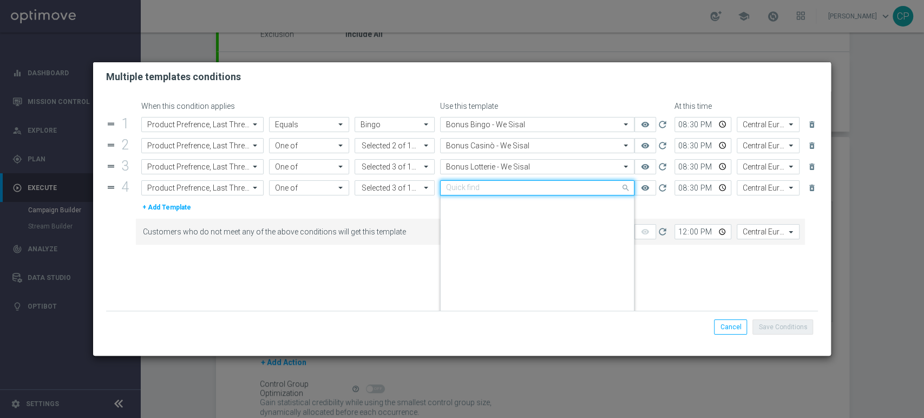
click at [508, 193] on div "Quick find Bonus Lotterie - We Sisal" at bounding box center [537, 187] width 194 height 15
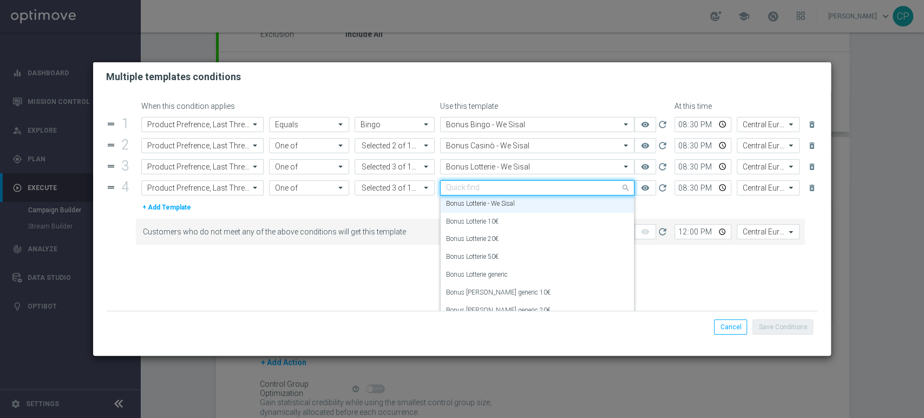
click at [494, 191] on input "text" at bounding box center [526, 187] width 160 height 9
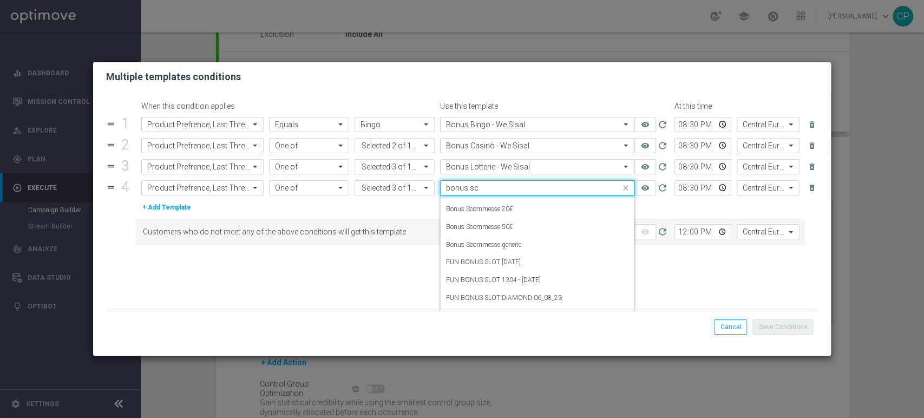
scroll to position [0, 0]
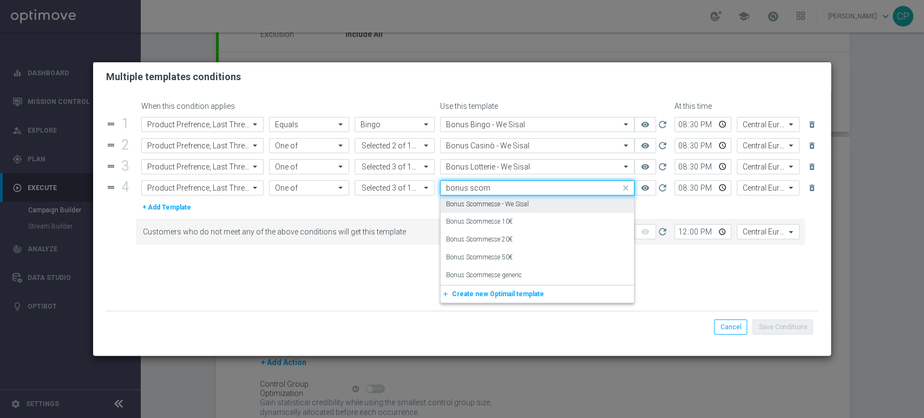
click at [502, 202] on label "Bonus Scommesse - We Sisal" at bounding box center [487, 204] width 83 height 9
type input "bonus scom"
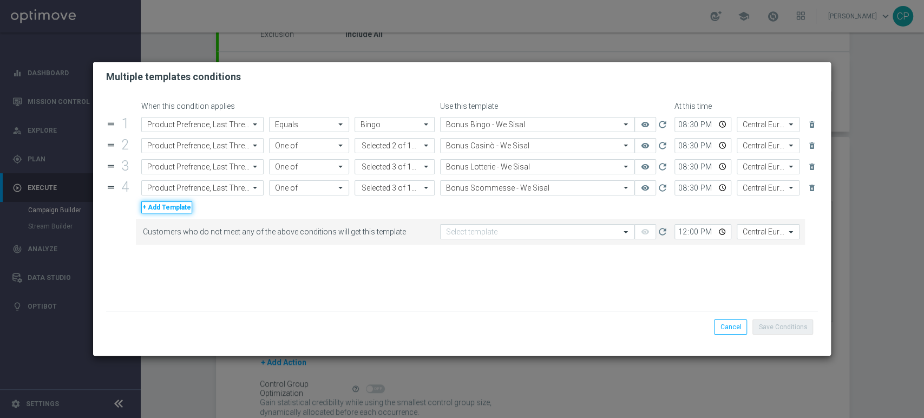
click at [164, 207] on button "+ Add Template" at bounding box center [166, 207] width 51 height 12
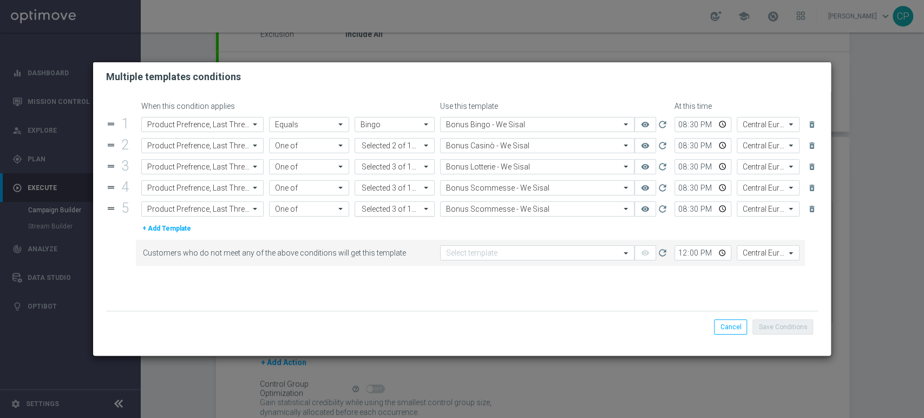
click at [386, 209] on div "Value Selected 3 of 16" at bounding box center [387, 209] width 65 height 14
click at [0, 0] on div "Clear" at bounding box center [0, 0] width 0 height 0
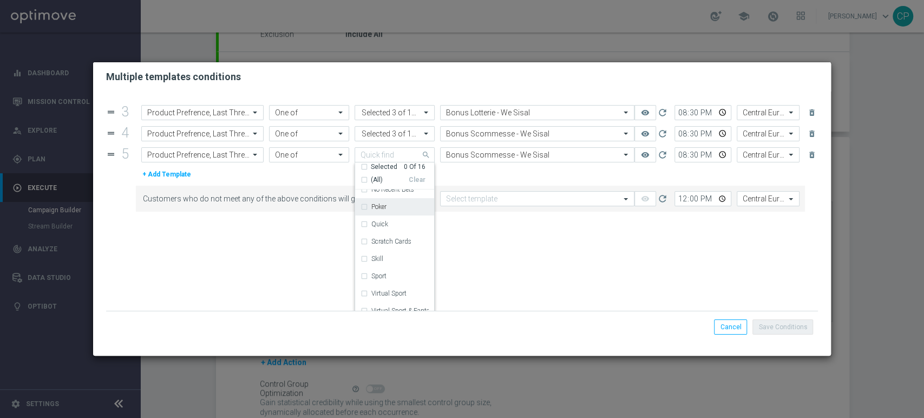
scroll to position [63, 0]
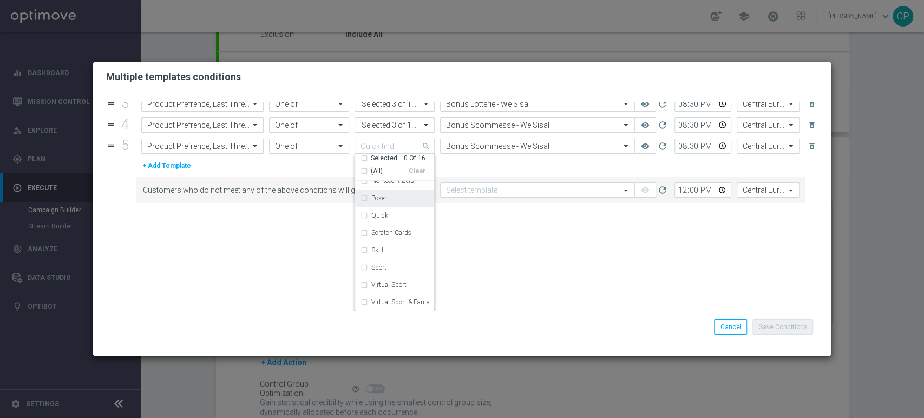
click at [377, 198] on label "Poker" at bounding box center [378, 198] width 15 height 6
click at [469, 178] on form "When this condition applies Use this template At this time drag_handle 1 Attrib…" at bounding box center [462, 206] width 712 height 209
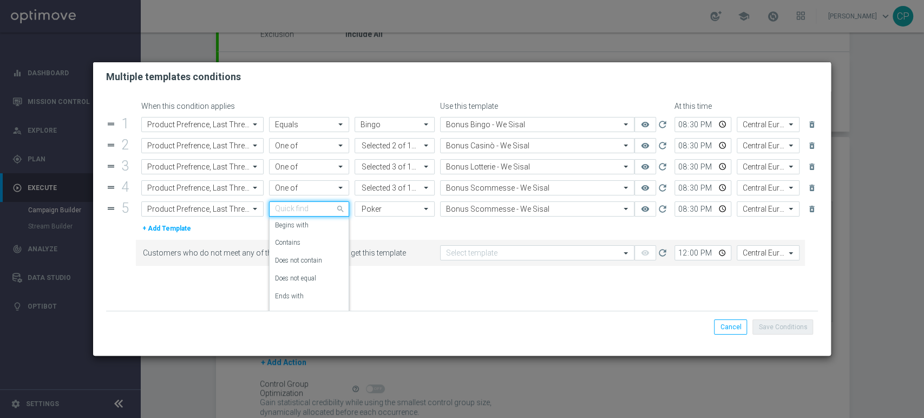
click at [312, 212] on input "text" at bounding box center [298, 209] width 47 height 9
click at [286, 302] on label "Equals" at bounding box center [284, 301] width 19 height 9
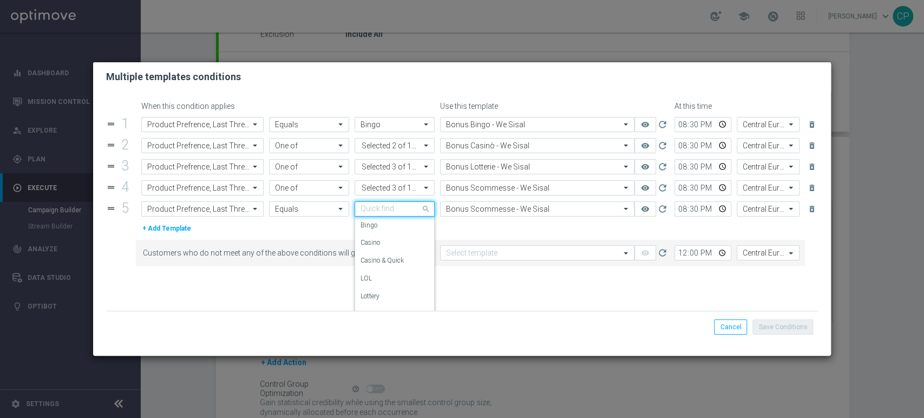
click at [409, 207] on div at bounding box center [394, 209] width 79 height 9
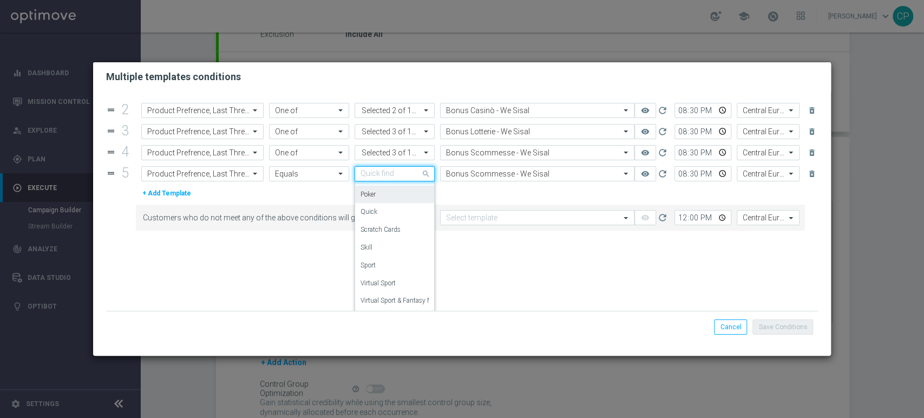
click at [383, 189] on div "Poker" at bounding box center [394, 195] width 68 height 18
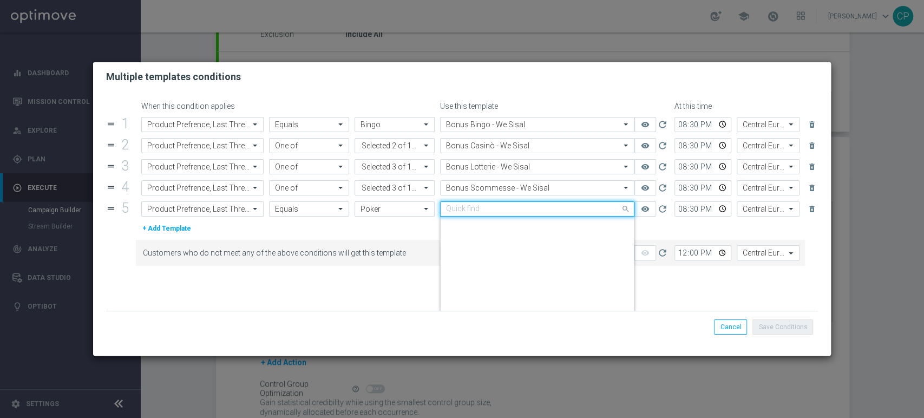
click at [509, 207] on input "text" at bounding box center [526, 209] width 160 height 9
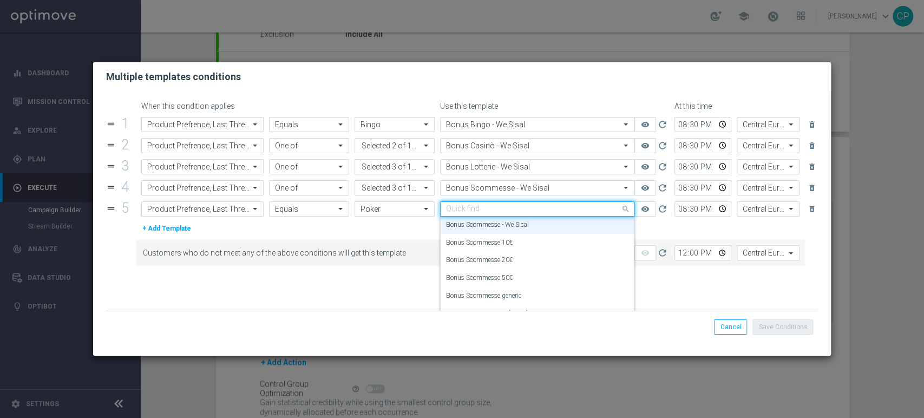
click at [509, 207] on input "text" at bounding box center [526, 209] width 160 height 9
click at [497, 225] on label "Bonus Poker - We Sisal" at bounding box center [478, 225] width 64 height 9
type input "bonus poker"
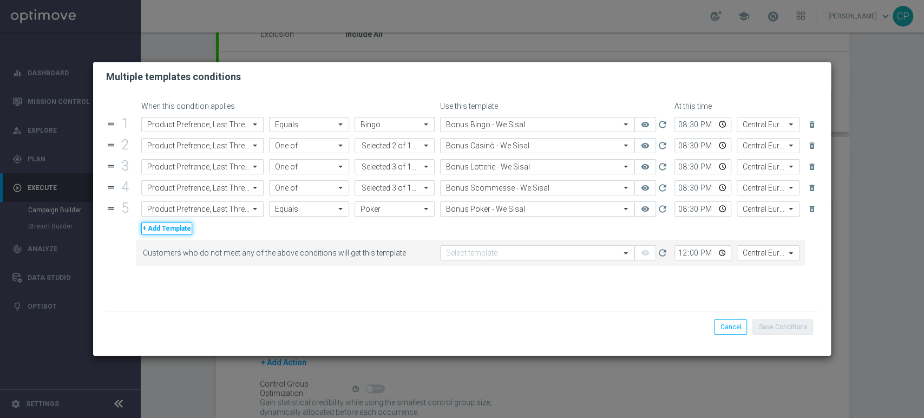
click at [181, 228] on button "+ Add Template" at bounding box center [166, 228] width 51 height 12
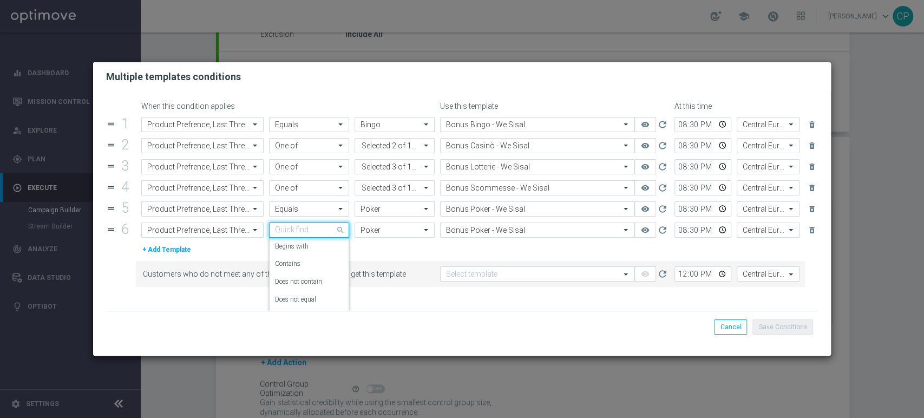
click at [325, 228] on div at bounding box center [309, 230] width 79 height 9
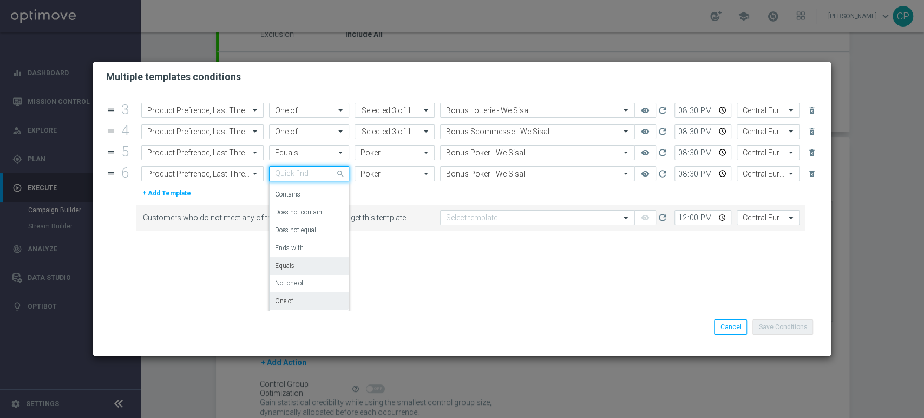
click at [294, 300] on div "One of" at bounding box center [309, 301] width 68 height 18
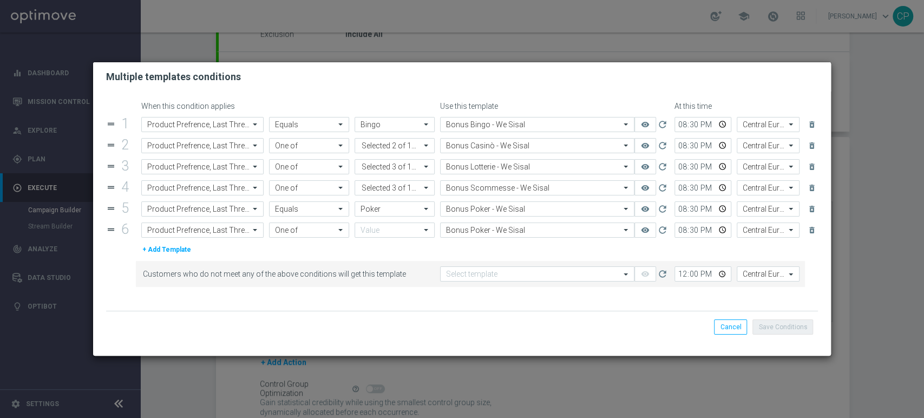
scroll to position [0, 0]
click at [399, 228] on input "text" at bounding box center [390, 230] width 60 height 9
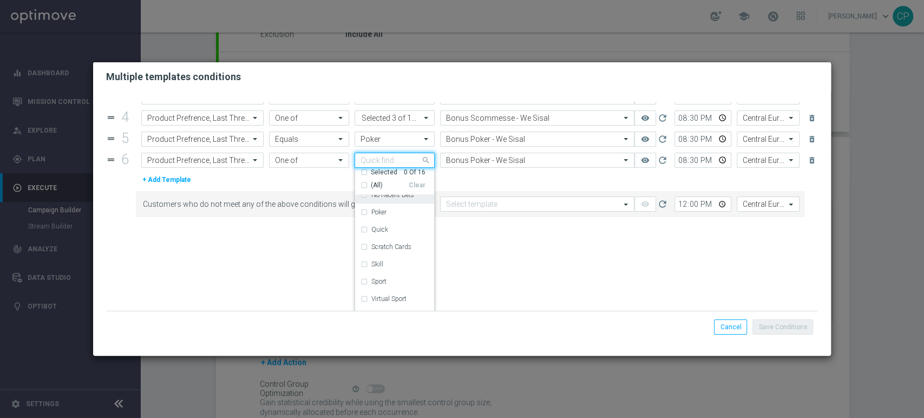
scroll to position [84, 0]
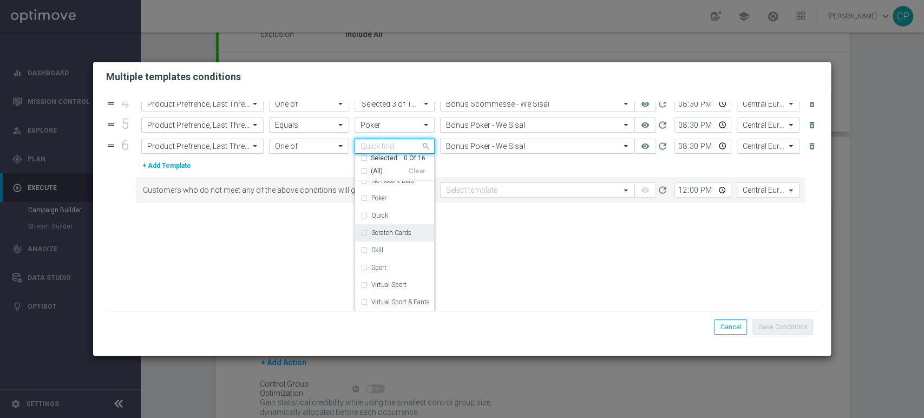
click at [362, 233] on div "Scratch Cards" at bounding box center [394, 232] width 68 height 17
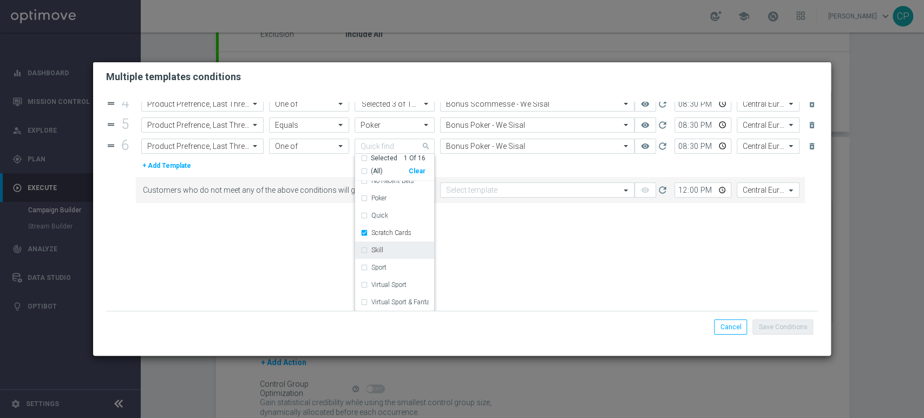
click at [362, 248] on div "Skill" at bounding box center [394, 249] width 68 height 17
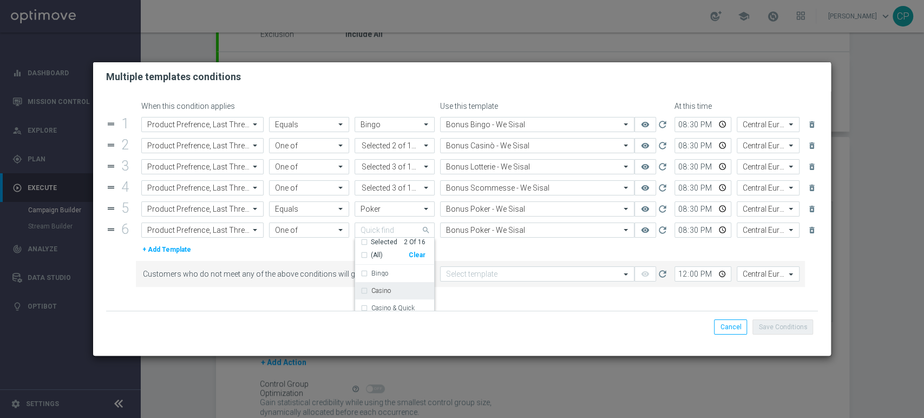
click at [464, 168] on form "When this condition applies Use this template At this time drag_handle 1 Attrib…" at bounding box center [462, 206] width 712 height 209
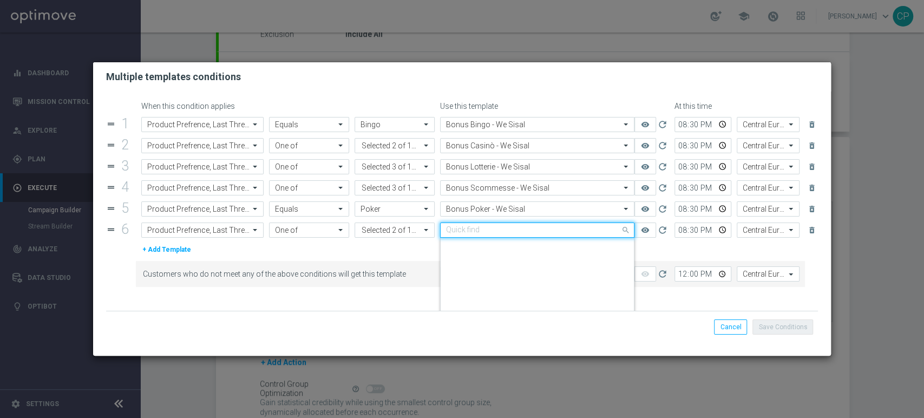
click at [467, 229] on input "text" at bounding box center [526, 230] width 160 height 9
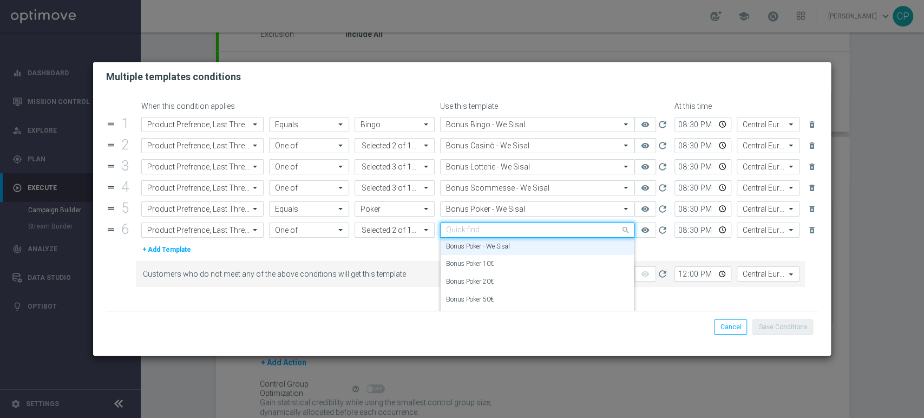
click at [465, 228] on input "text" at bounding box center [526, 230] width 160 height 9
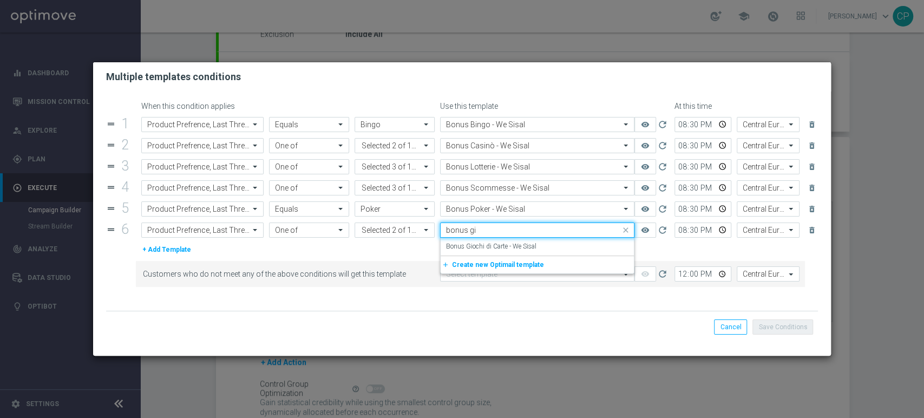
scroll to position [0, 0]
click at [494, 241] on div "Bonus Giochi di Carte - We Sisal" at bounding box center [537, 247] width 182 height 18
type input "bonus giochi"
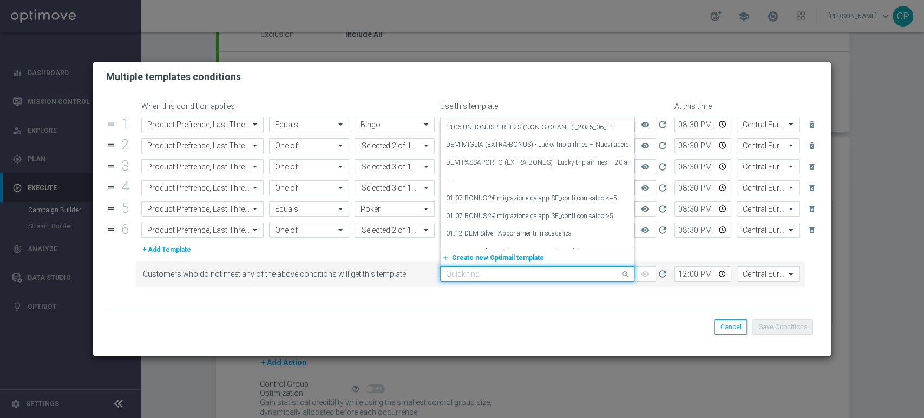
click at [465, 274] on input "text" at bounding box center [526, 274] width 160 height 9
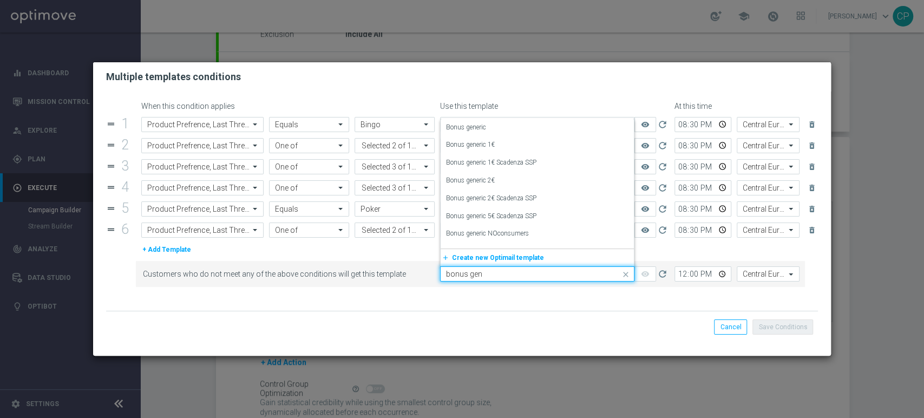
type input "bonus gene"
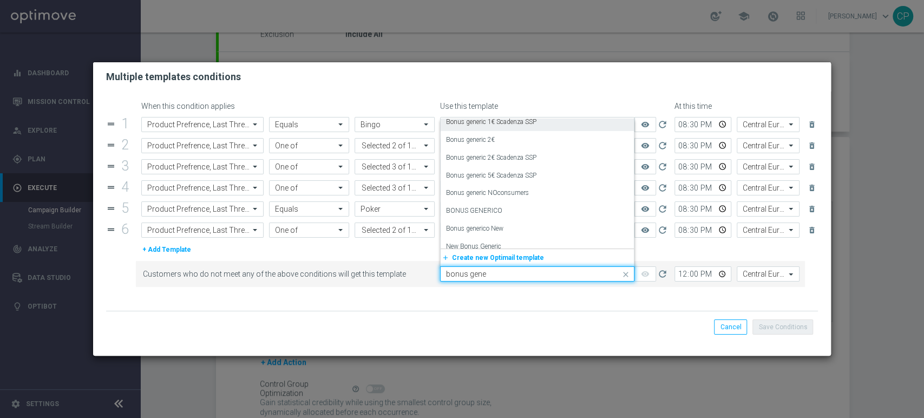
scroll to position [48, 0]
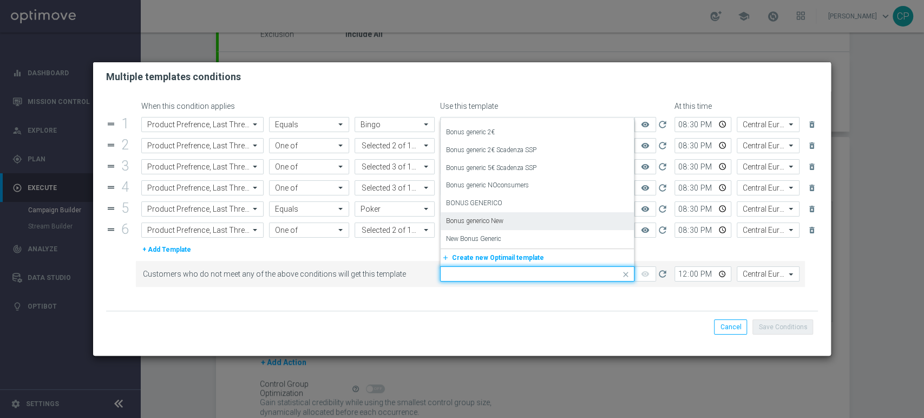
click at [400, 247] on div "+ Add Template" at bounding box center [477, 250] width 682 height 12
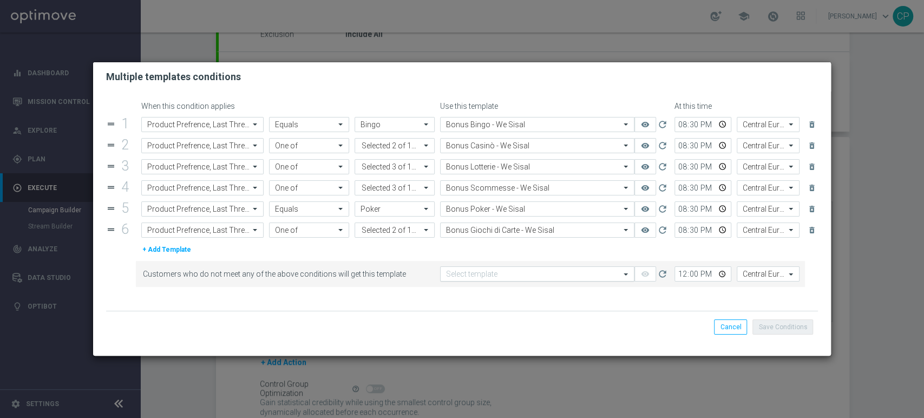
click at [478, 275] on input "text" at bounding box center [526, 274] width 160 height 9
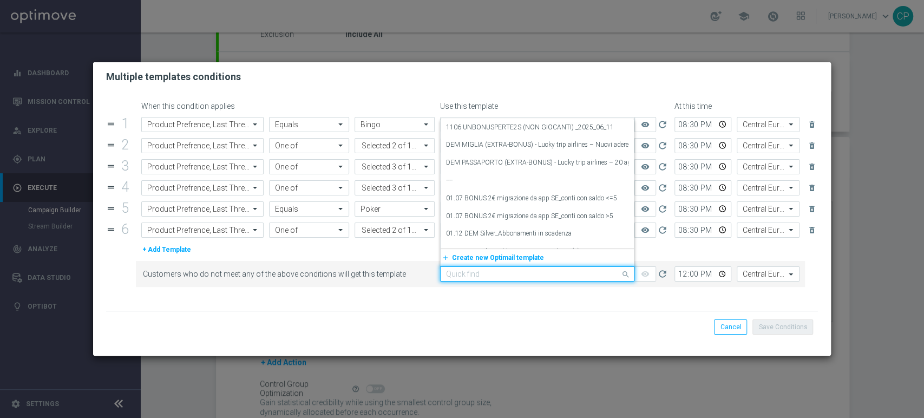
click at [477, 275] on input "text" at bounding box center [526, 274] width 160 height 9
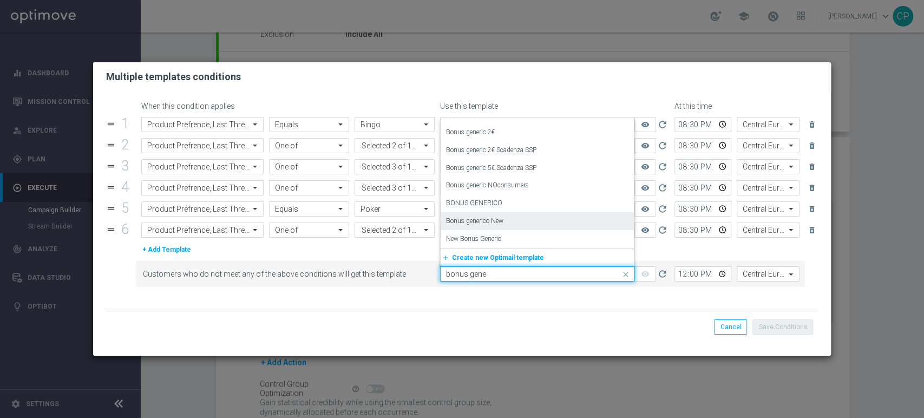
click at [480, 225] on div "Bonus generico New" at bounding box center [537, 221] width 182 height 18
type input "bonus gene"
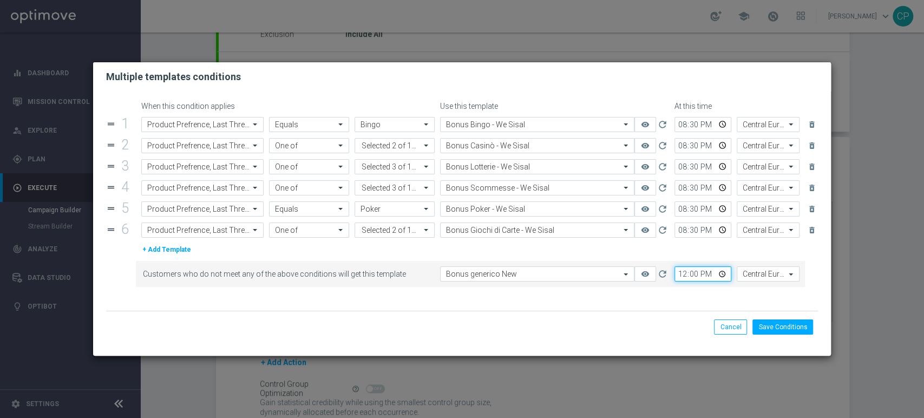
click at [680, 273] on input "12:00" at bounding box center [702, 273] width 57 height 15
type input "20:45"
click at [665, 300] on form "When this condition applies Use this template At this time drag_handle 1 Attrib…" at bounding box center [462, 206] width 712 height 209
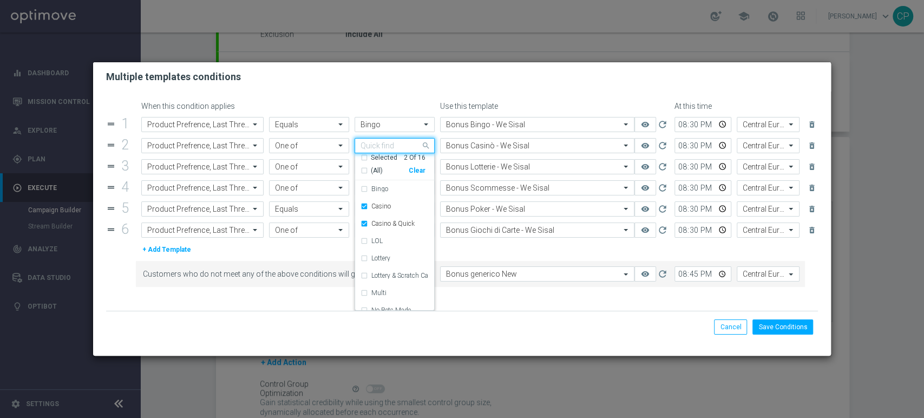
click at [419, 145] on div at bounding box center [390, 146] width 62 height 11
click at [419, 145] on input "text" at bounding box center [390, 145] width 60 height 9
click at [436, 134] on div "drag_handle 1 Attribute Product Prefrence, Last Three Months Operator Equals Va…" at bounding box center [462, 177] width 712 height 121
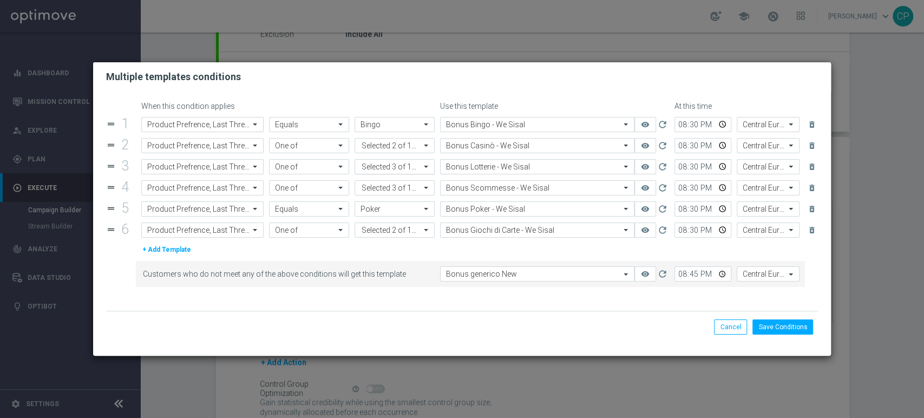
click at [407, 165] on div "Value Selected 3 of 16" at bounding box center [387, 167] width 65 height 14
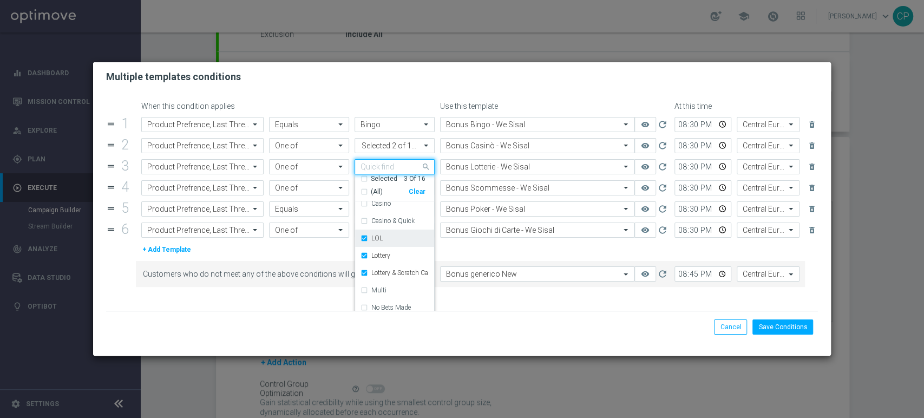
scroll to position [31, 0]
click at [486, 255] on form "When this condition applies Use this template At this time drag_handle 1 Attrib…" at bounding box center [462, 206] width 712 height 209
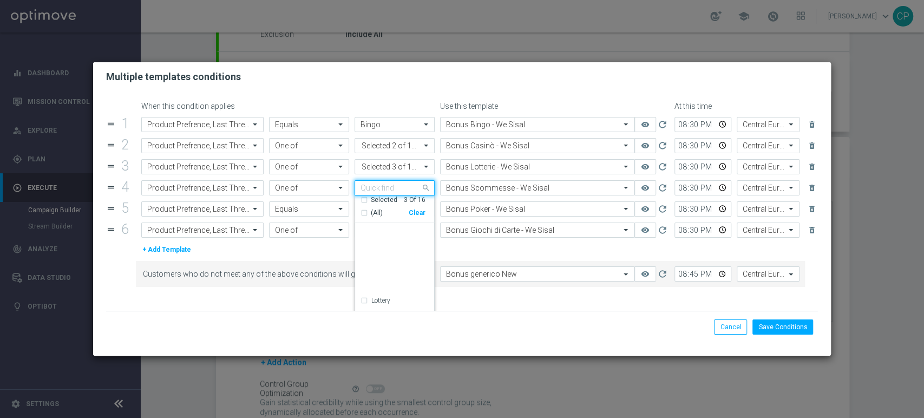
click at [430, 187] on div "Quick find Selected 3 of 16" at bounding box center [394, 187] width 80 height 15
click at [463, 203] on form "When this condition applies Use this template At this time drag_handle 1 Attrib…" at bounding box center [462, 206] width 712 height 209
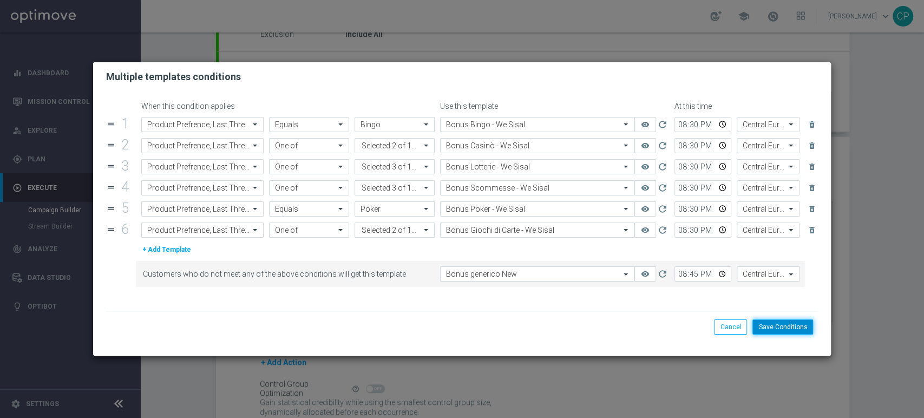
click at [779, 326] on button "Save Conditions" at bounding box center [782, 326] width 61 height 15
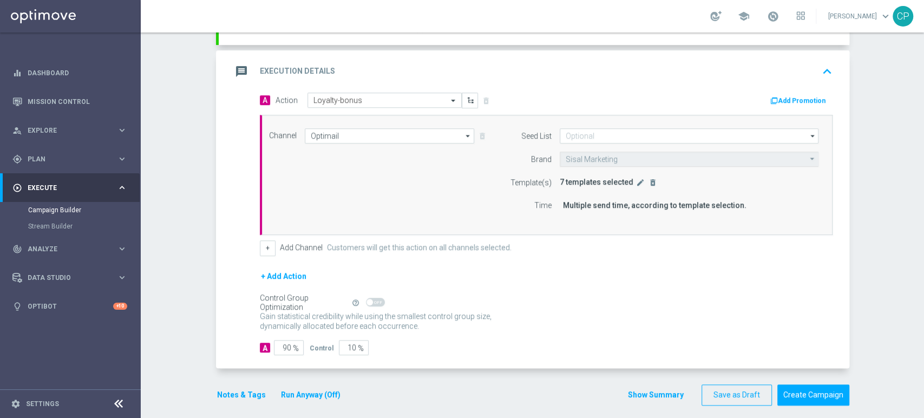
scroll to position [219, 0]
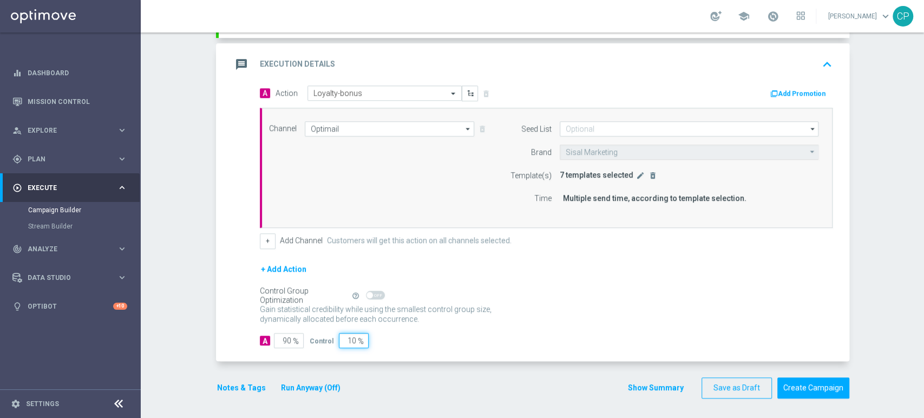
click at [342, 336] on input "10" at bounding box center [354, 340] width 30 height 15
type input "0"
type input "100"
type input "0"
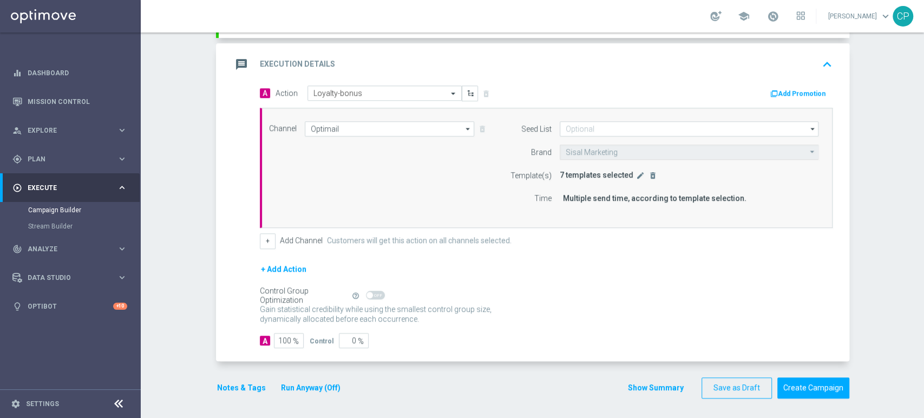
click at [235, 382] on button "Notes & Tags" at bounding box center [241, 388] width 51 height 14
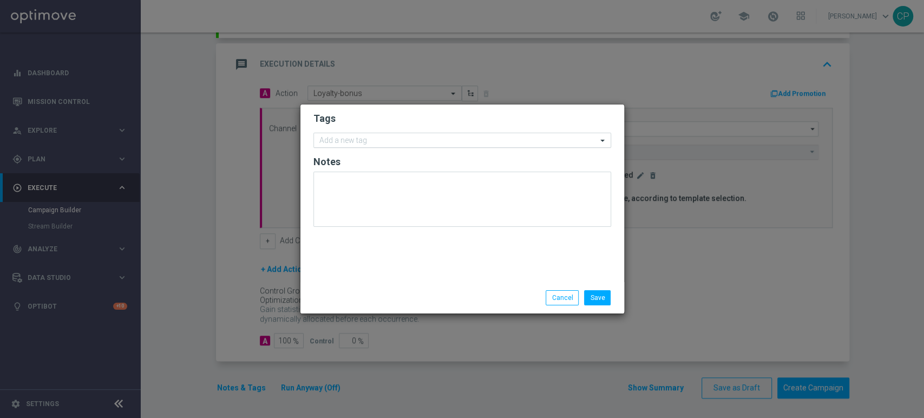
click at [390, 138] on input "text" at bounding box center [458, 140] width 278 height 9
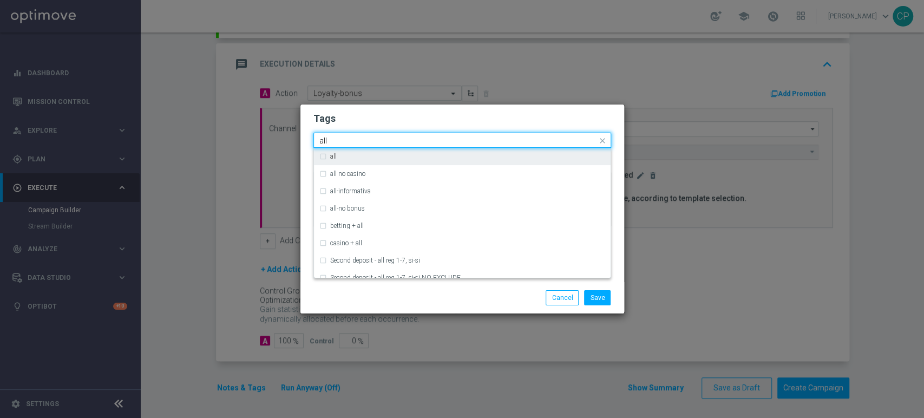
click at [334, 158] on label "all" at bounding box center [333, 156] width 6 height 6
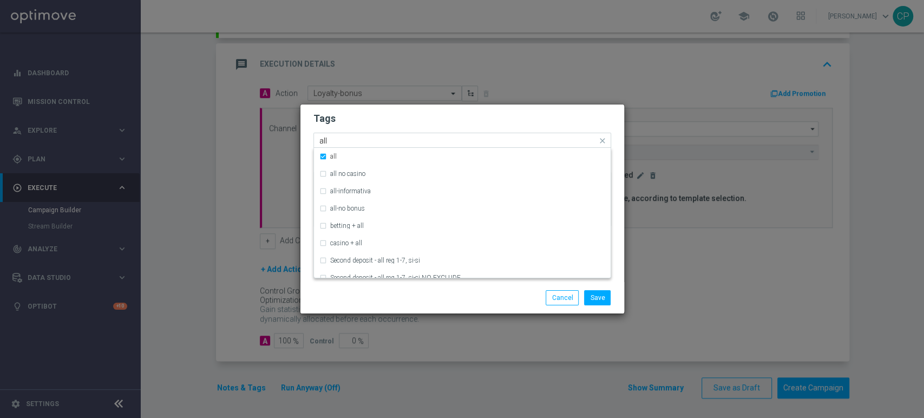
click at [345, 140] on input "all" at bounding box center [458, 140] width 278 height 9
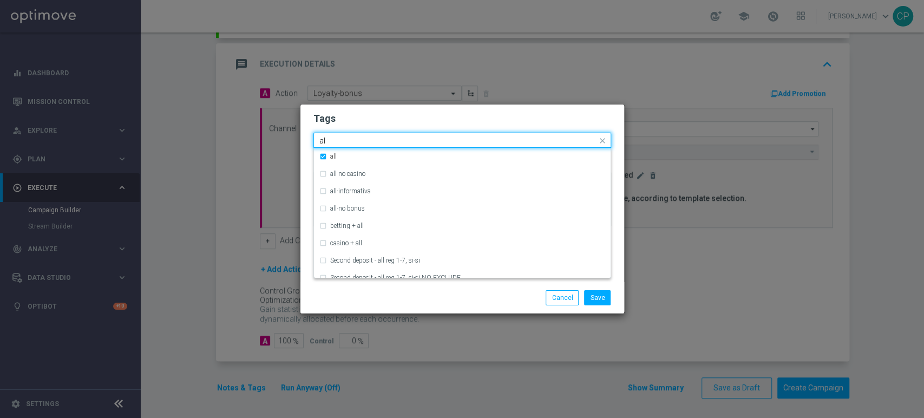
type input "a"
type input "b"
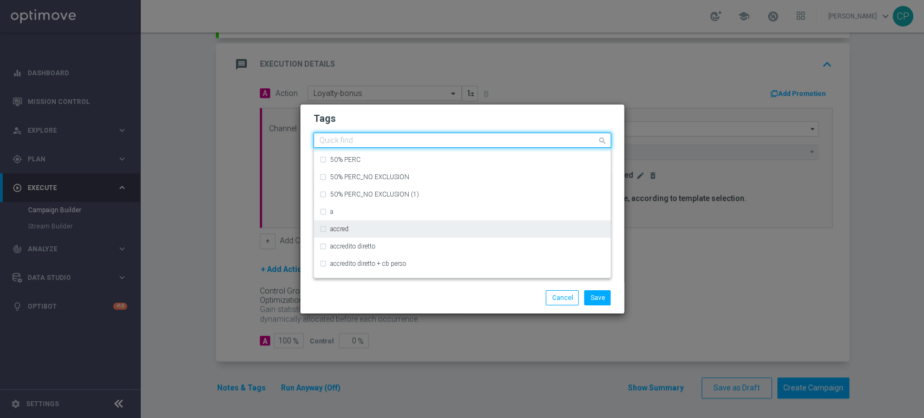
scroll to position [178, 0]
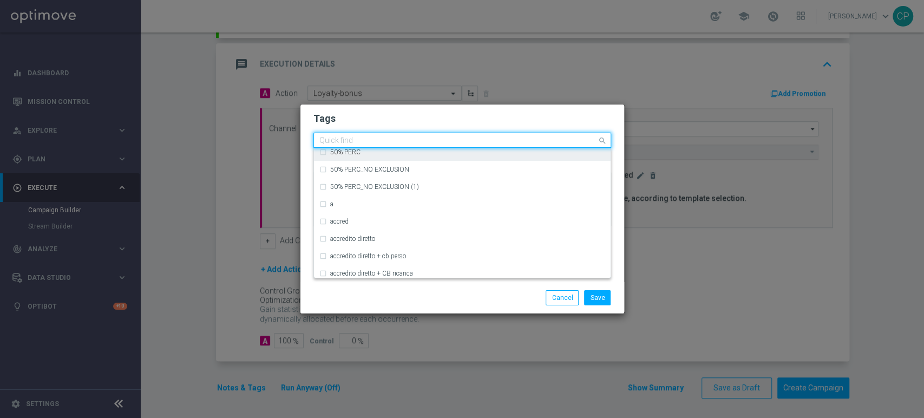
click at [370, 137] on input "text" at bounding box center [458, 140] width 278 height 9
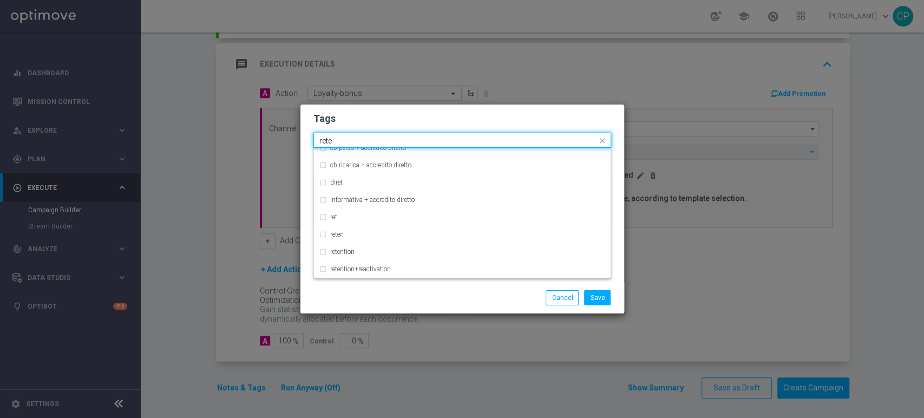
scroll to position [0, 0]
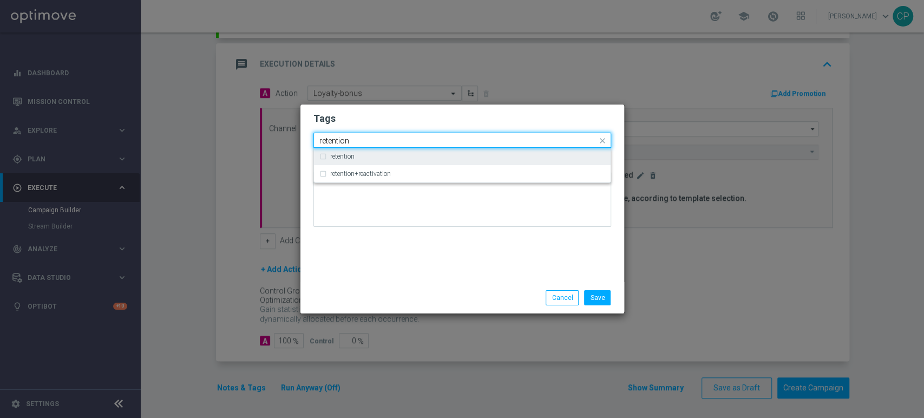
click at [345, 151] on div "retention" at bounding box center [462, 156] width 286 height 17
type input "retention"
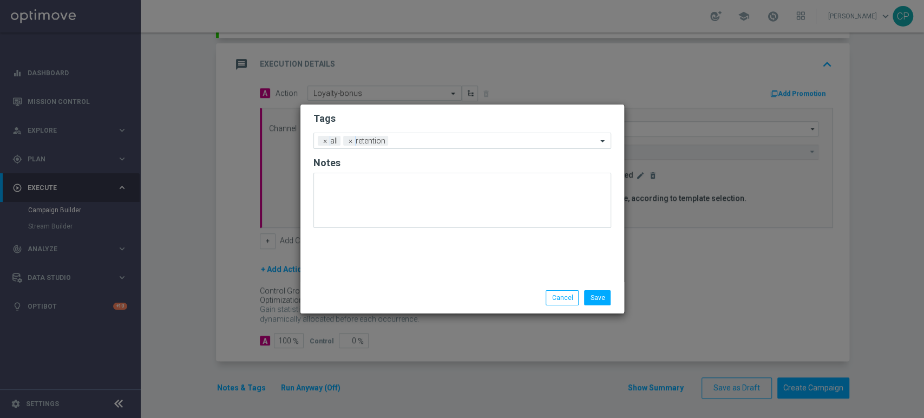
click at [389, 129] on form "Tags Add a new tag × all × retention Notes" at bounding box center [462, 172] width 298 height 127
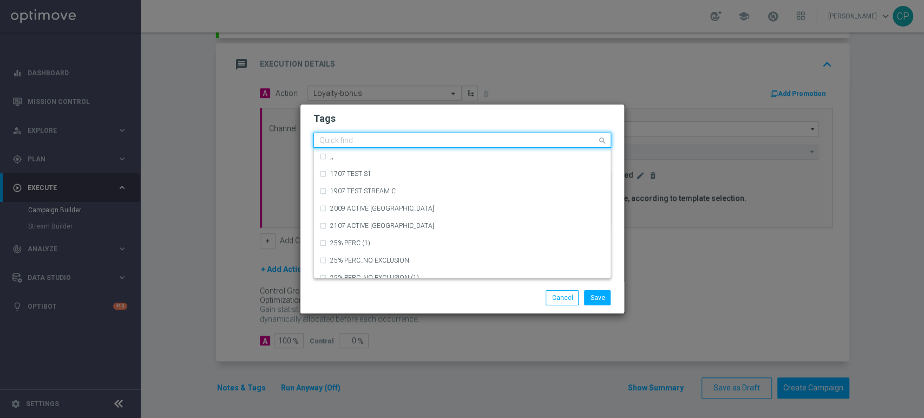
click at [408, 144] on input "text" at bounding box center [458, 140] width 278 height 9
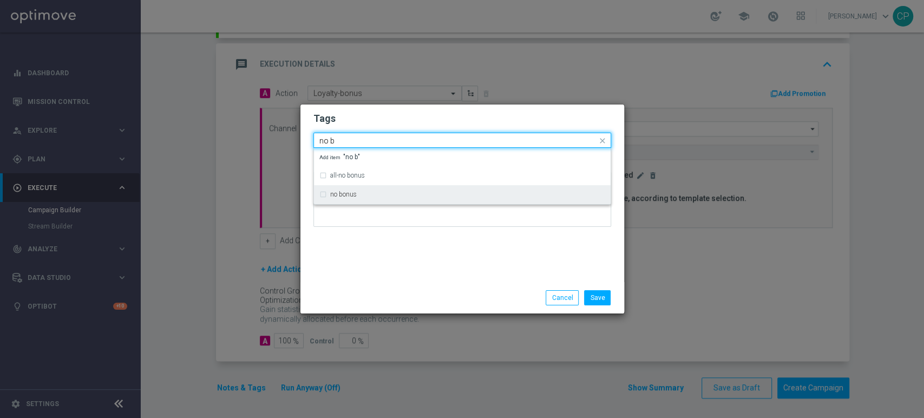
click at [341, 190] on div "no bonus" at bounding box center [462, 194] width 286 height 17
type input "no b"
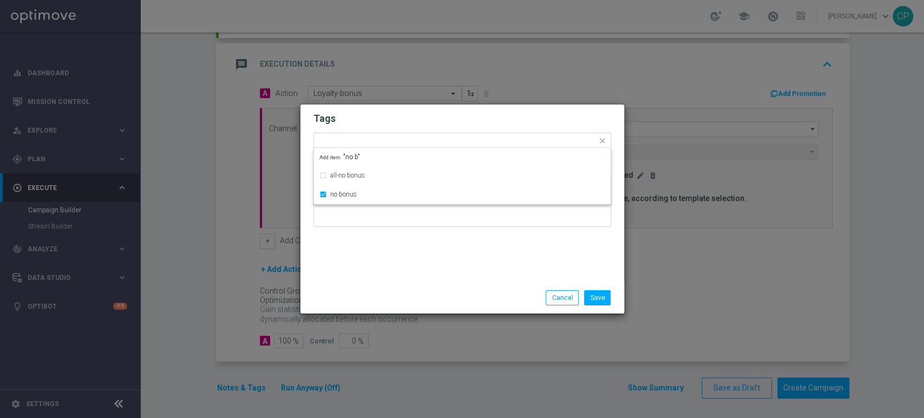
click at [398, 274] on div "Tags Quick find × all × retention × no bonus all-no bonus no bonus Add item "no…" at bounding box center [462, 193] width 324 height 178
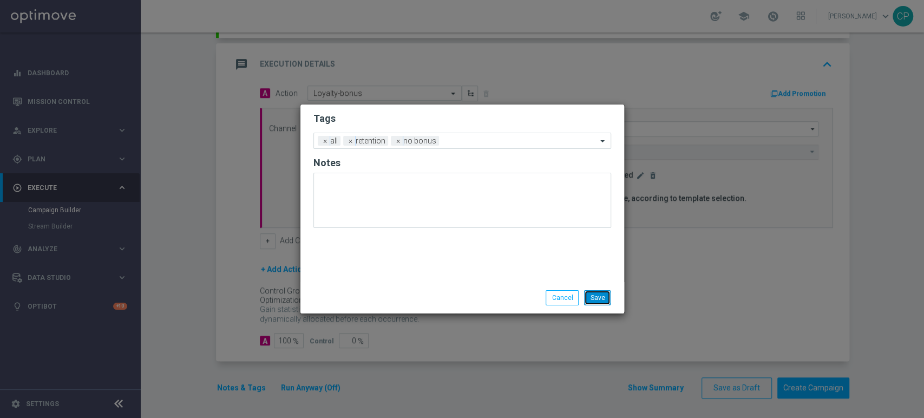
click at [599, 294] on button "Save" at bounding box center [597, 297] width 27 height 15
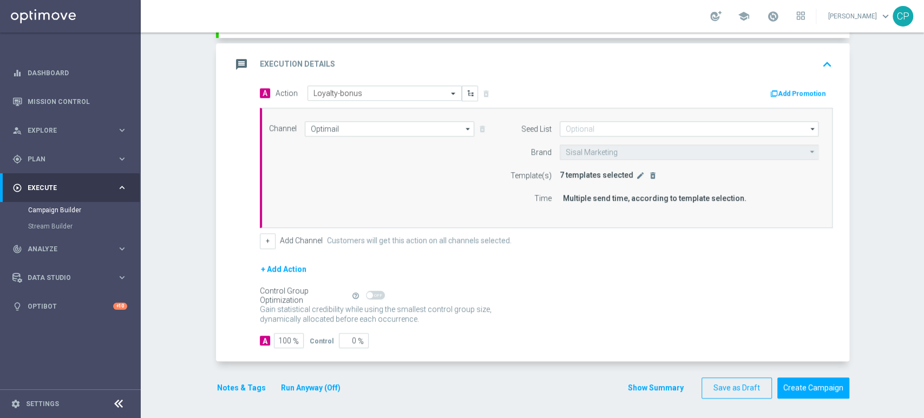
click at [313, 384] on button "Run Anyway (Off)" at bounding box center [311, 388] width 62 height 14
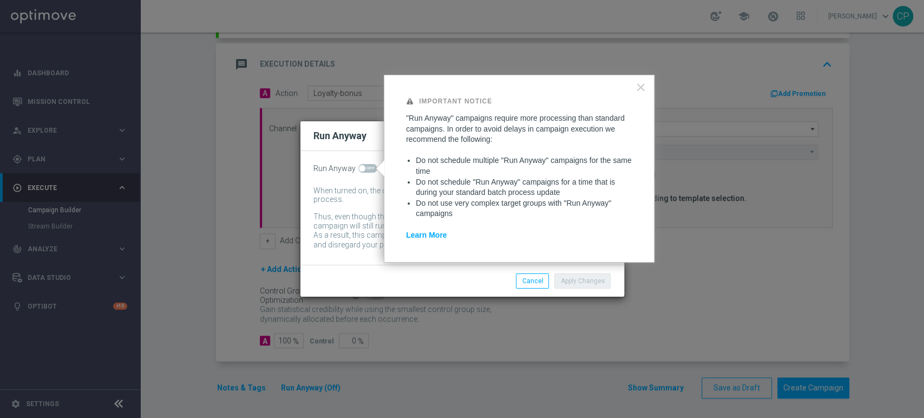
click at [365, 171] on span at bounding box center [367, 168] width 19 height 9
click at [365, 171] on input "checkbox" at bounding box center [367, 168] width 19 height 9
checkbox input "true"
click at [576, 280] on button "Apply Changes" at bounding box center [582, 280] width 56 height 15
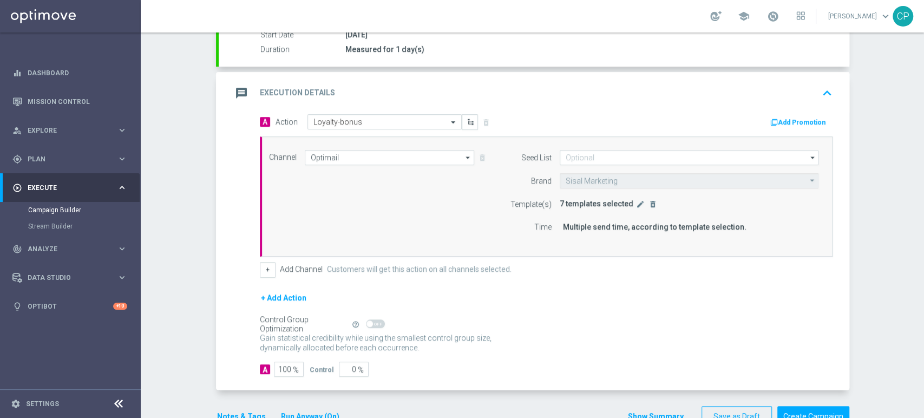
scroll to position [219, 0]
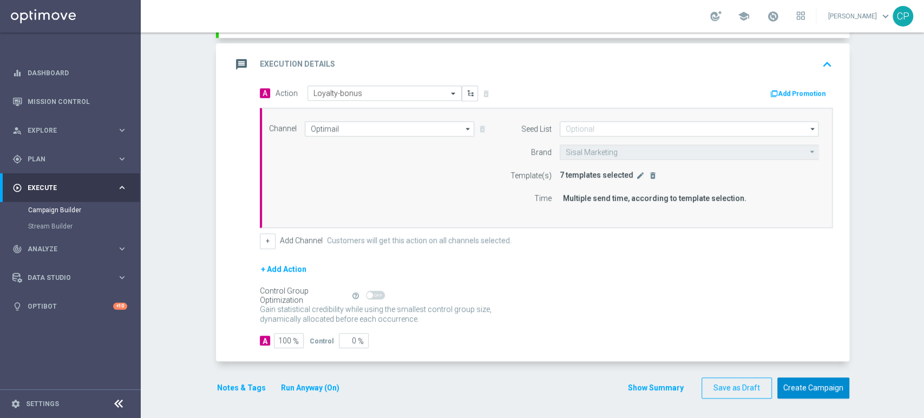
click at [797, 384] on button "Create Campaign" at bounding box center [813, 387] width 72 height 21
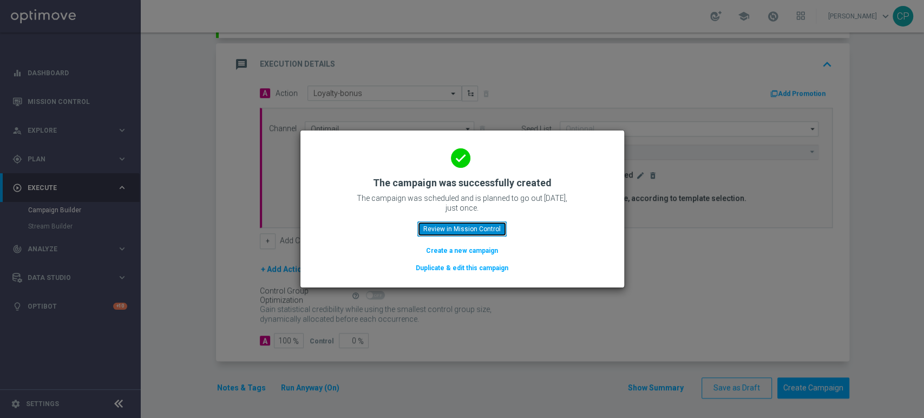
click at [472, 231] on button "Review in Mission Control" at bounding box center [461, 228] width 89 height 15
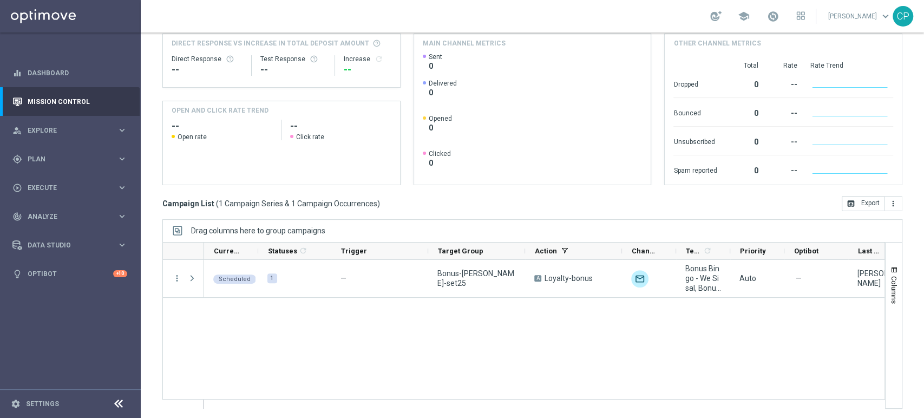
scroll to position [122, 0]
click at [50, 328] on nav "equalizer Dashboard Mission Control" at bounding box center [70, 236] width 140 height 357
click at [60, 188] on span "Execute" at bounding box center [72, 188] width 89 height 6
click at [74, 156] on span "Plan" at bounding box center [72, 159] width 89 height 6
click at [54, 180] on link "Target Groups" at bounding box center [70, 181] width 84 height 9
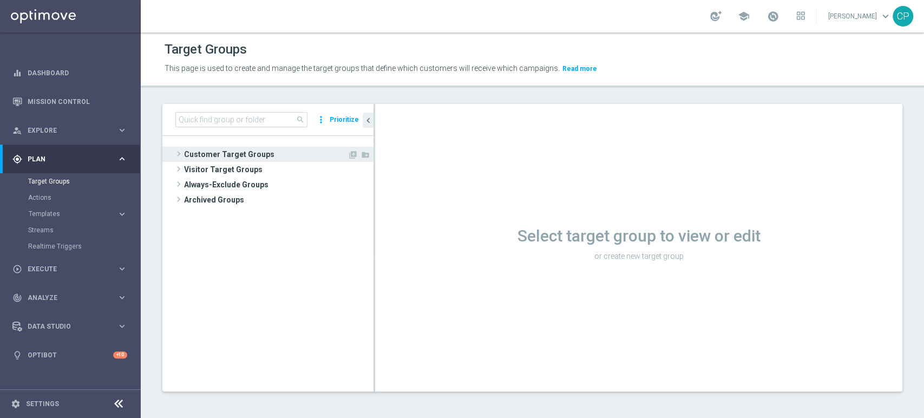
click at [243, 154] on span "Customer Target Groups" at bounding box center [265, 154] width 163 height 15
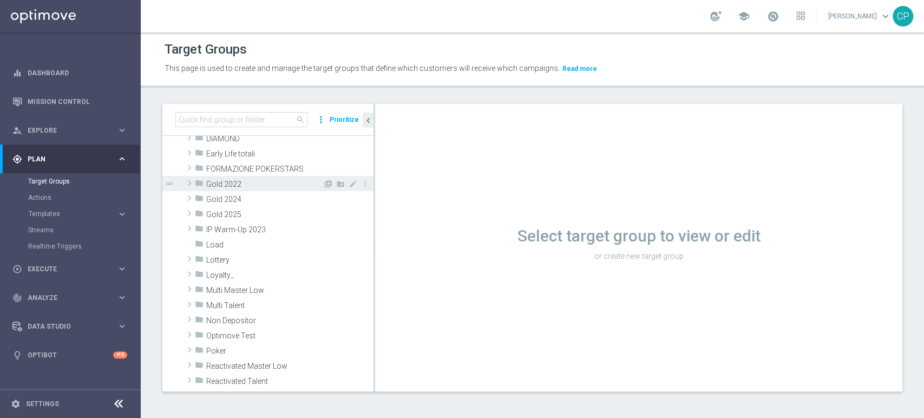
scroll to position [228, 0]
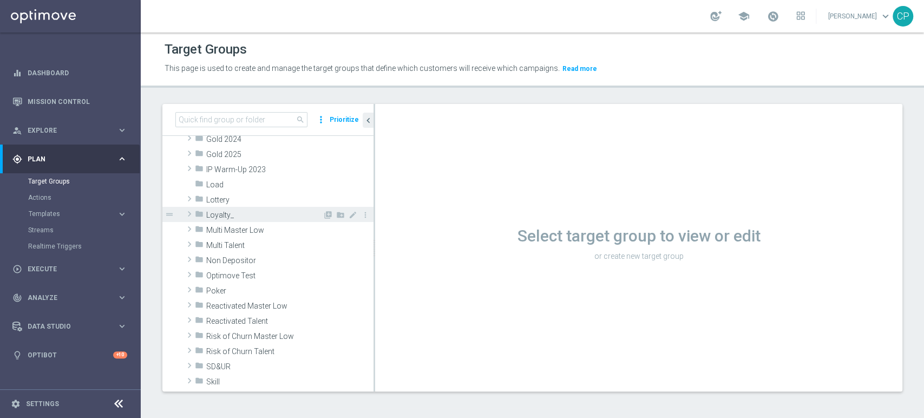
click at [240, 213] on span "Loyalty_" at bounding box center [264, 215] width 116 height 9
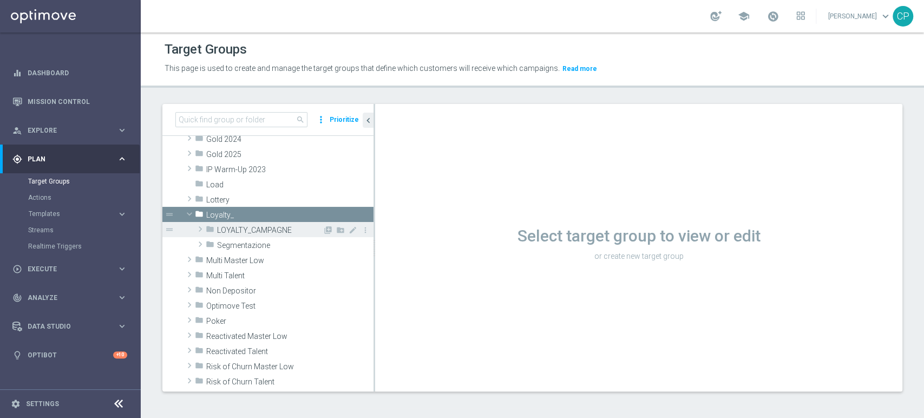
click at [260, 226] on span "LOYALTY_CAMPAGNE" at bounding box center [270, 230] width 106 height 9
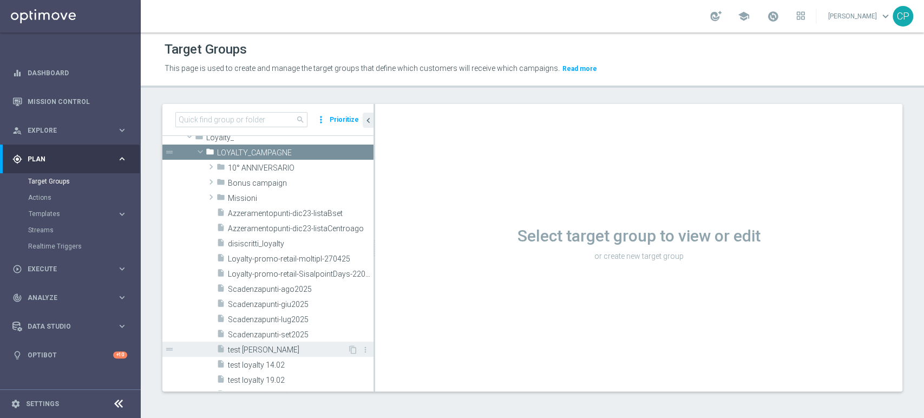
scroll to position [312, 0]
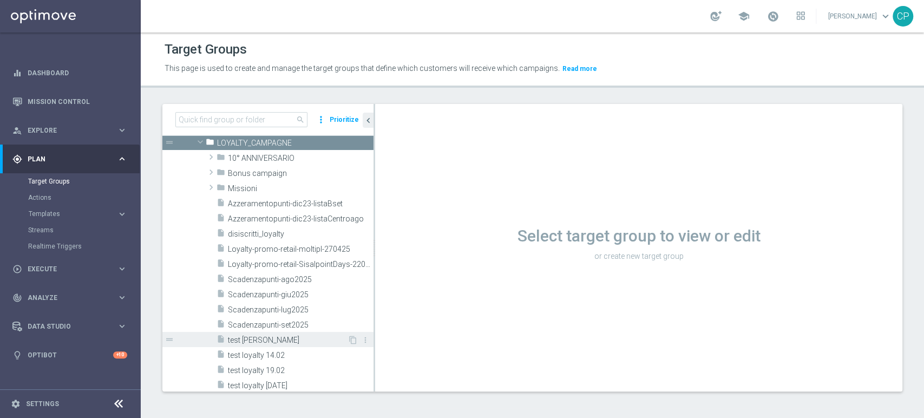
click at [252, 339] on span "test loy" at bounding box center [288, 340] width 120 height 9
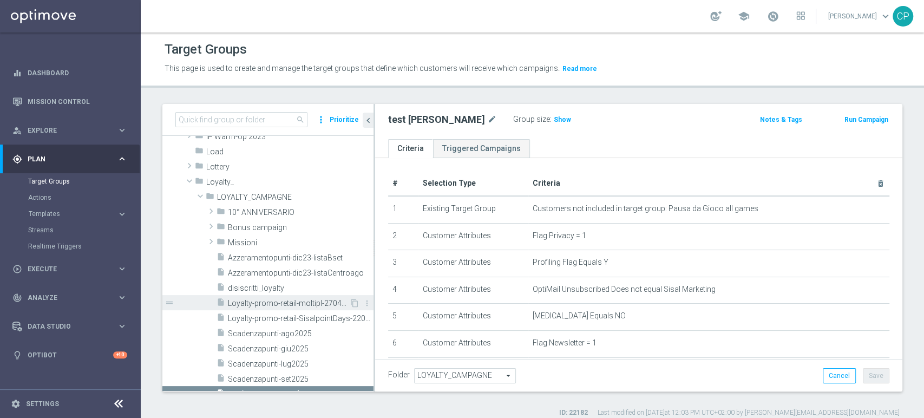
scroll to position [260, 0]
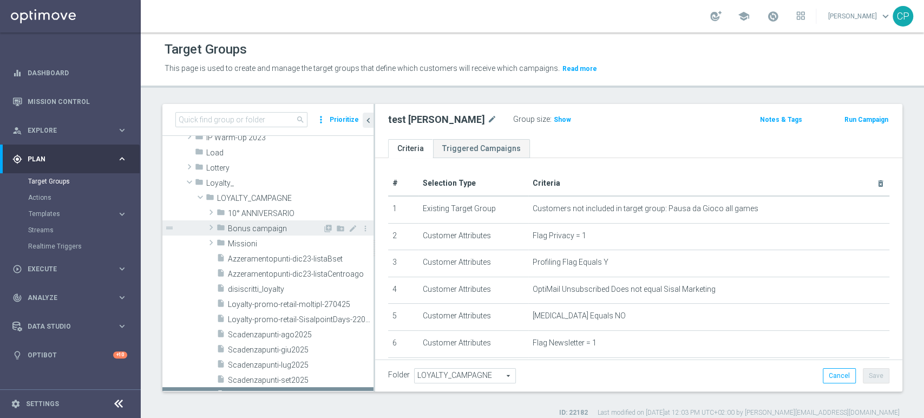
click at [283, 222] on div "folder Bonus campaign" at bounding box center [269, 227] width 106 height 15
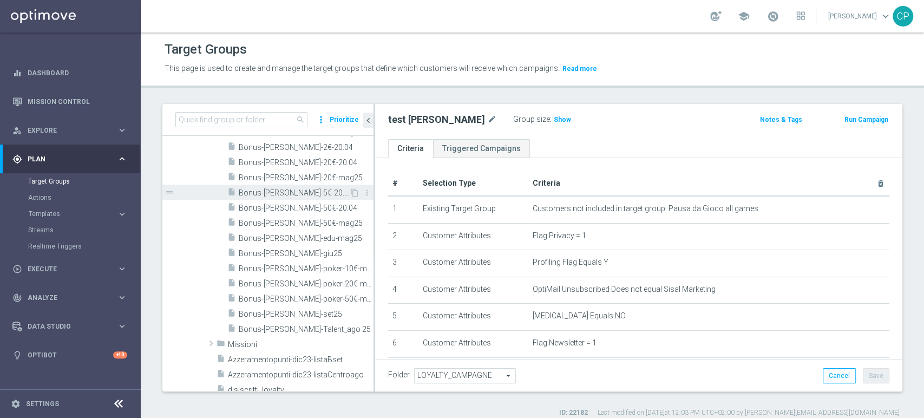
scroll to position [439, 0]
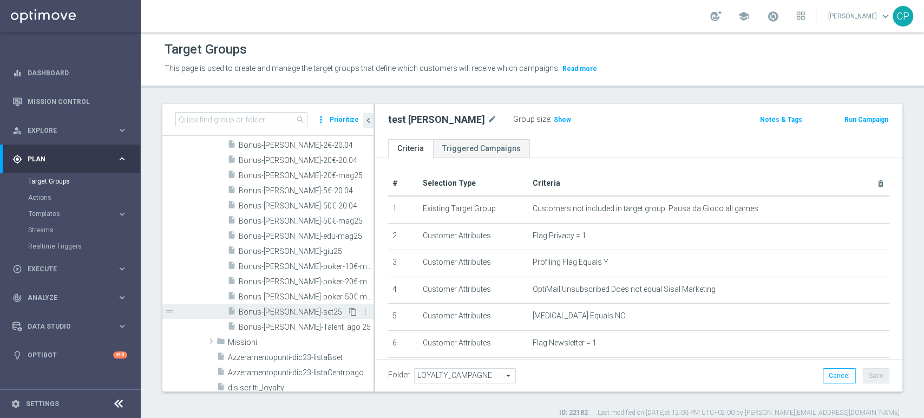
click at [349, 311] on icon "content_copy" at bounding box center [353, 311] width 9 height 9
type textarea "(1) or (2 and 3 and 4 and 5 and 6 and 7 and 8 and 9 and 10 and 11)"
type input "Bonus campaign"
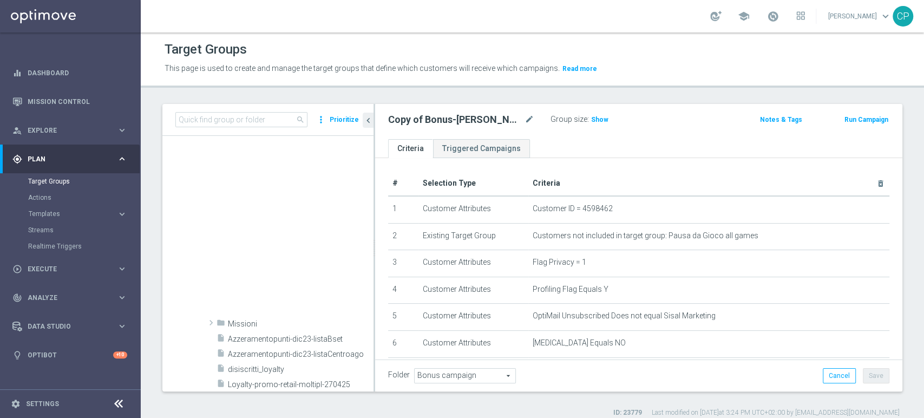
scroll to position [618, 0]
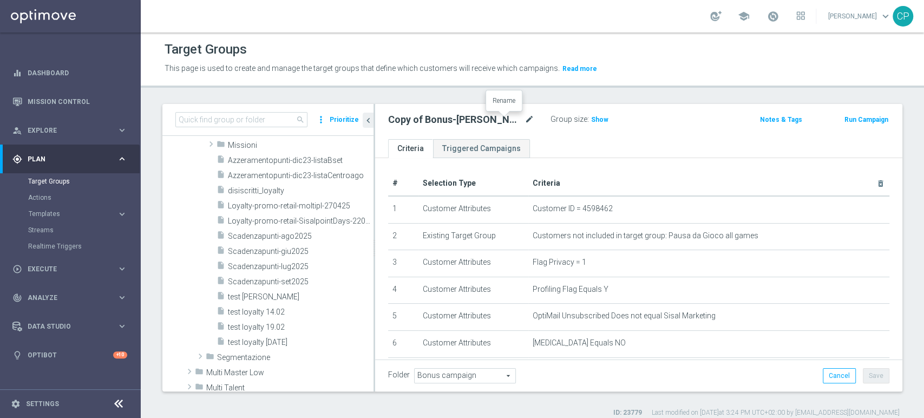
click at [524, 118] on icon "mode_edit" at bounding box center [529, 119] width 10 height 13
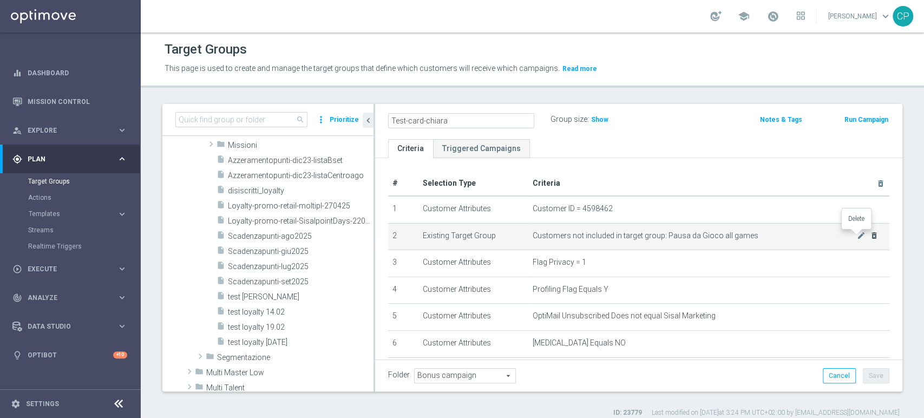
type input "Test-card-chiara"
click at [870, 236] on icon "delete_forever" at bounding box center [874, 235] width 9 height 9
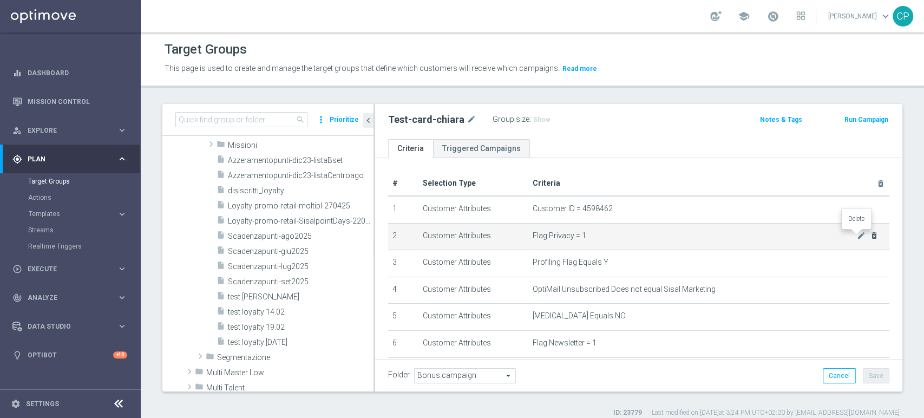
click at [870, 236] on icon "delete_forever" at bounding box center [874, 235] width 9 height 9
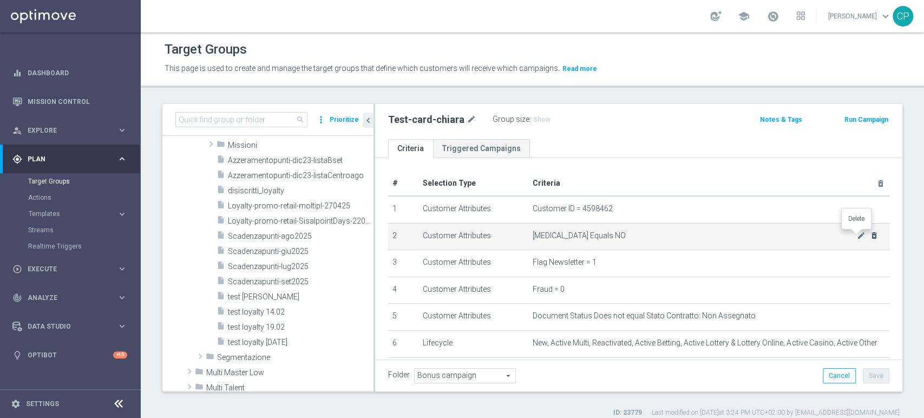
click at [870, 236] on icon "delete_forever" at bounding box center [874, 235] width 9 height 9
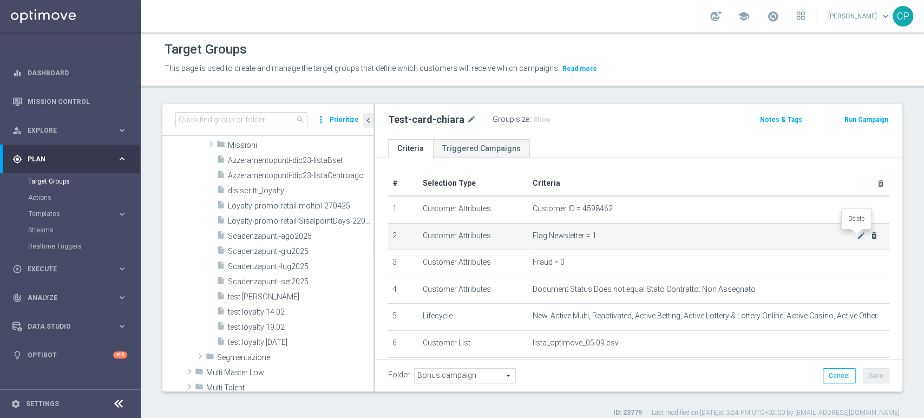
click at [870, 236] on icon "delete_forever" at bounding box center [874, 235] width 9 height 9
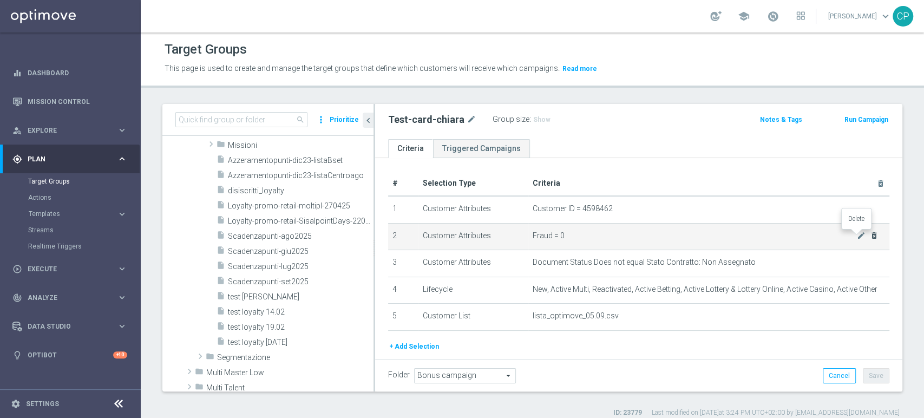
click at [870, 236] on icon "delete_forever" at bounding box center [874, 235] width 9 height 9
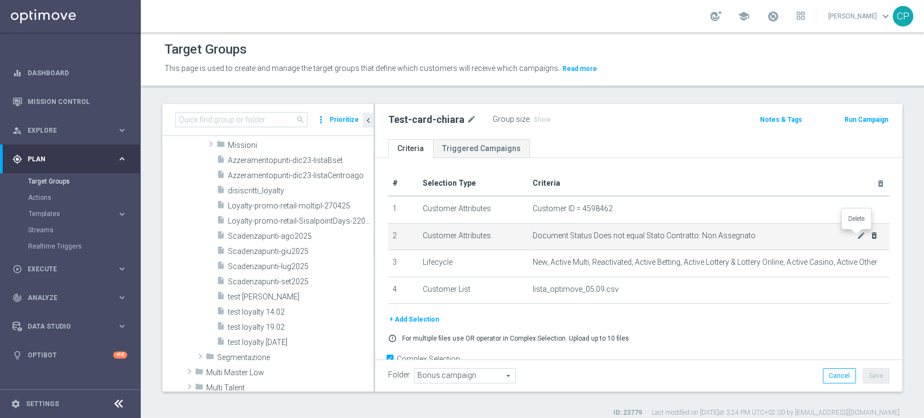
click at [870, 236] on icon "delete_forever" at bounding box center [874, 235] width 9 height 9
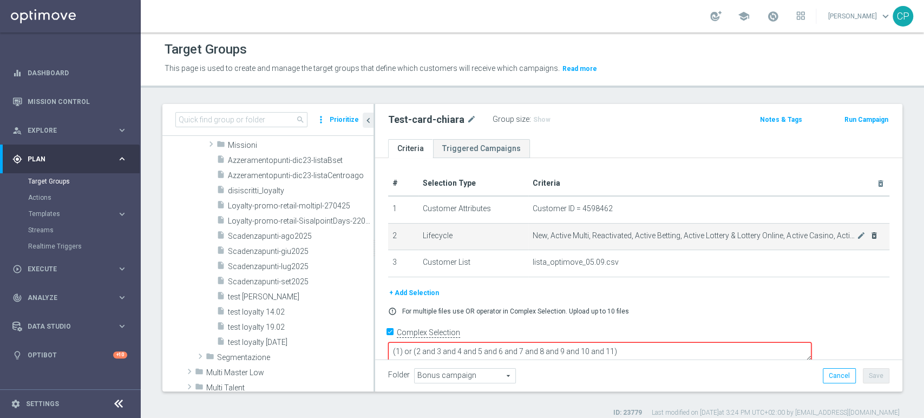
click at [857, 236] on div "mode_edit delete_forever" at bounding box center [868, 235] width 22 height 9
click at [870, 236] on icon "delete_forever" at bounding box center [874, 235] width 9 height 9
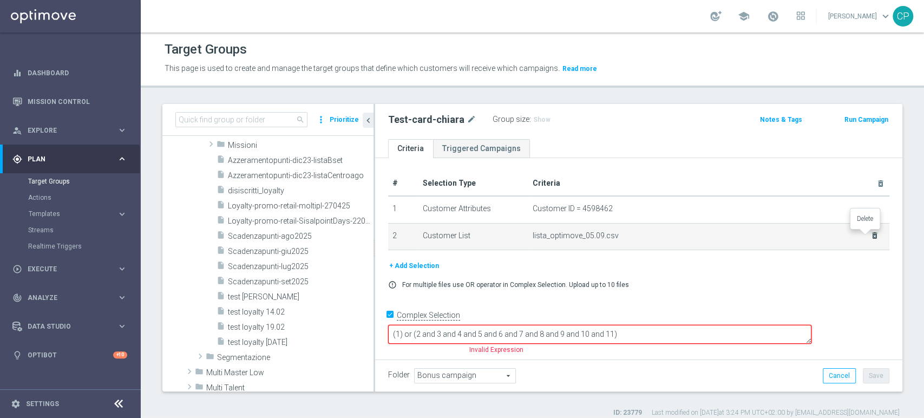
click at [870, 236] on icon "delete_forever" at bounding box center [874, 235] width 9 height 9
checkbox input "false"
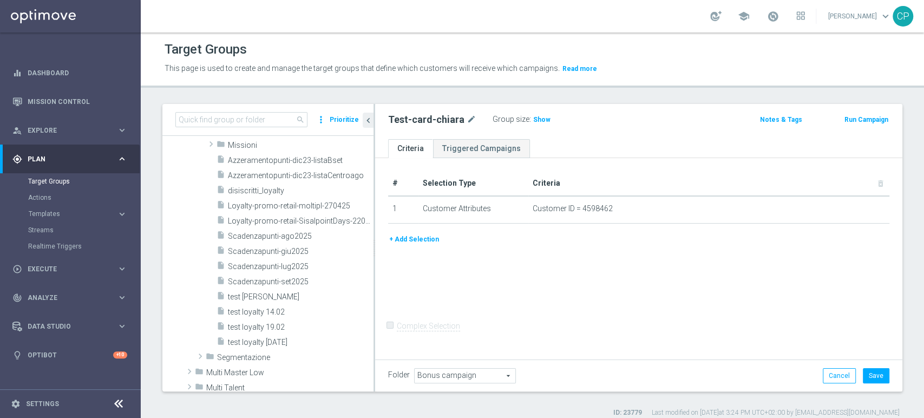
scroll to position [9, 0]
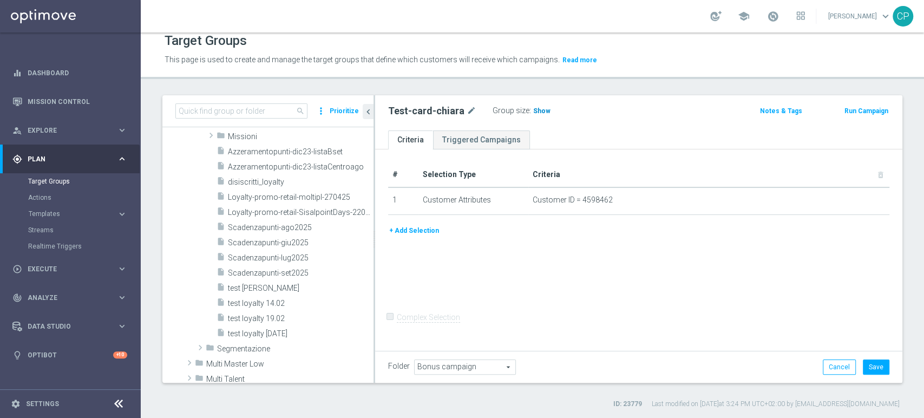
click at [539, 108] on span "Show" at bounding box center [541, 111] width 17 height 8
click at [866, 367] on button "Save" at bounding box center [876, 366] width 27 height 15
click at [65, 98] on link "Mission Control" at bounding box center [78, 101] width 100 height 29
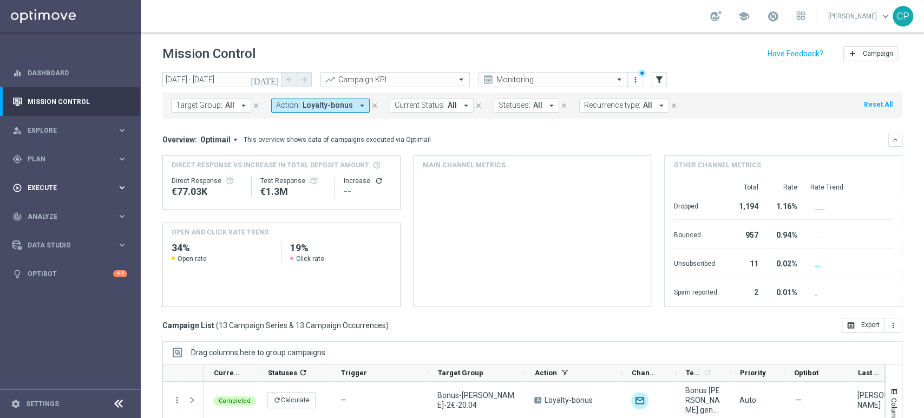
click at [65, 183] on div "play_circle_outline Execute" at bounding box center [64, 188] width 104 height 10
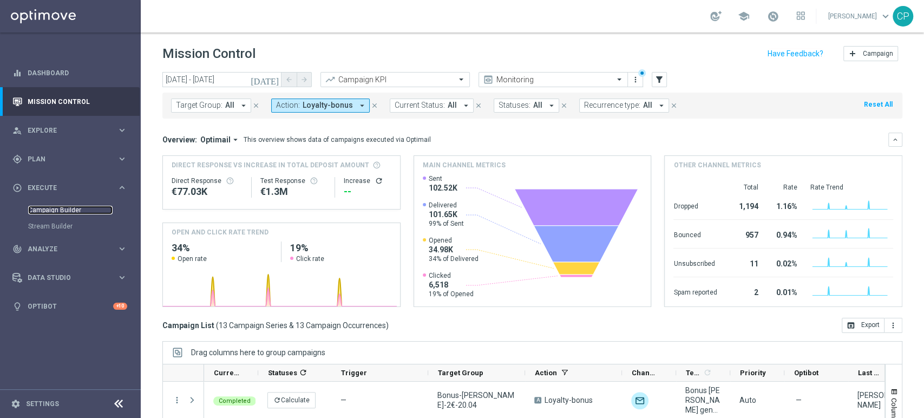
click at [51, 211] on link "Campaign Builder" at bounding box center [70, 210] width 84 height 9
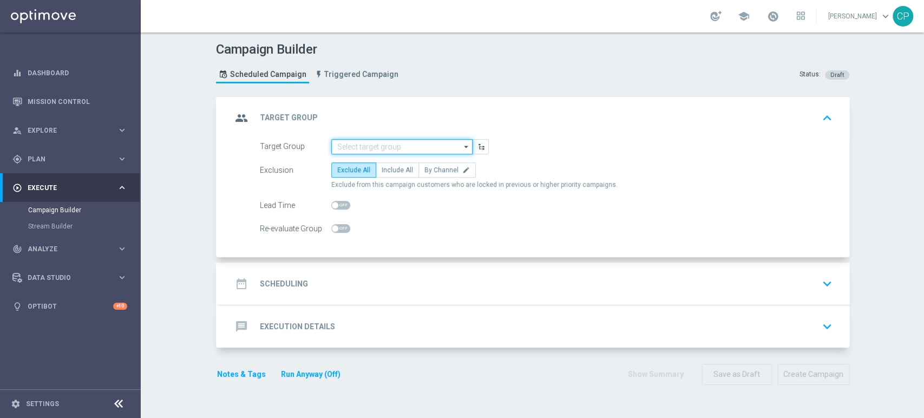
click at [347, 146] on input at bounding box center [401, 146] width 141 height 15
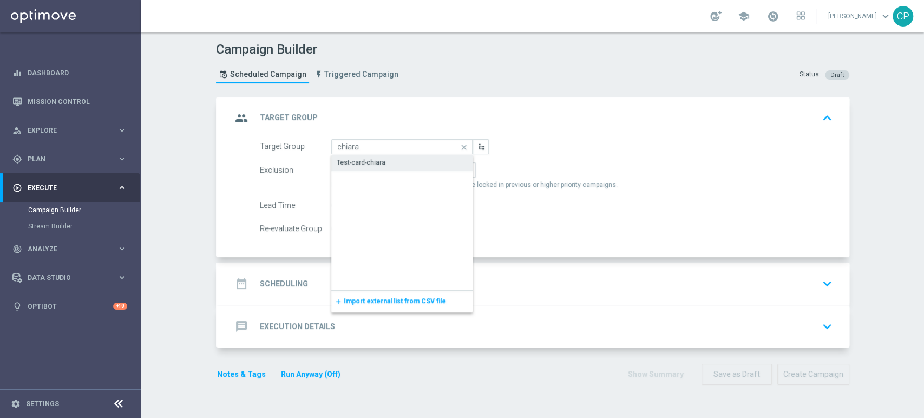
click at [354, 160] on div "Test-card-chiara" at bounding box center [361, 162] width 49 height 10
type input "Test-card-chiara"
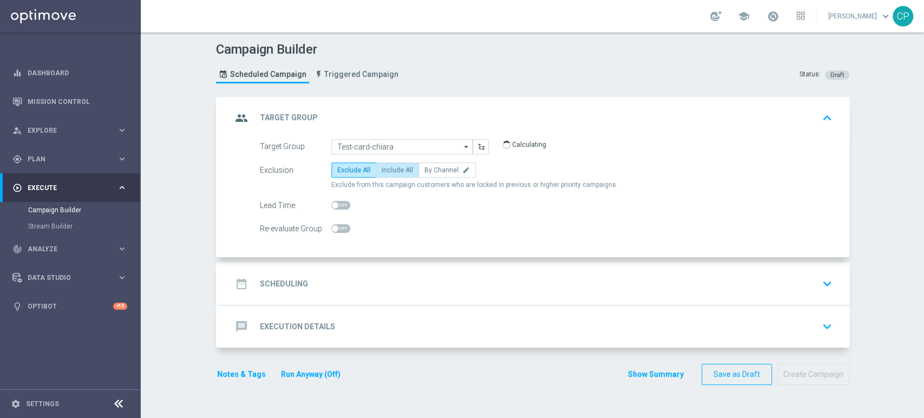
click at [389, 168] on span "Include All" at bounding box center [397, 170] width 31 height 8
click at [389, 168] on input "Include All" at bounding box center [385, 171] width 7 height 7
radio input "true"
click at [376, 286] on div "date_range Scheduling keyboard_arrow_down" at bounding box center [534, 283] width 605 height 21
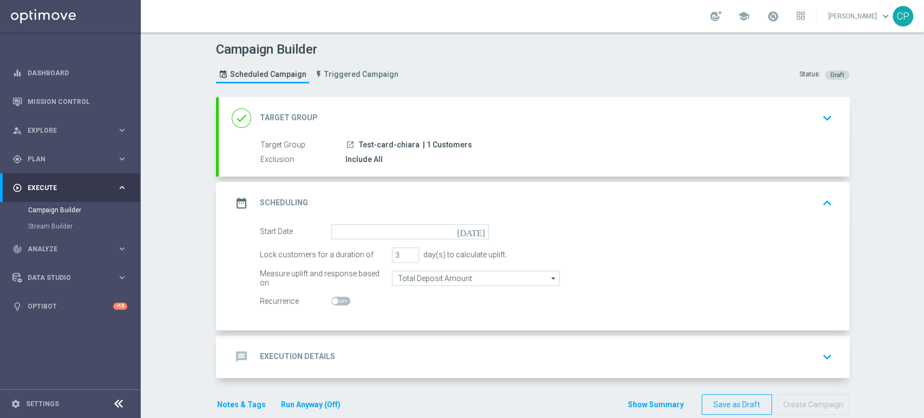
click at [475, 231] on icon "[DATE]" at bounding box center [473, 230] width 32 height 12
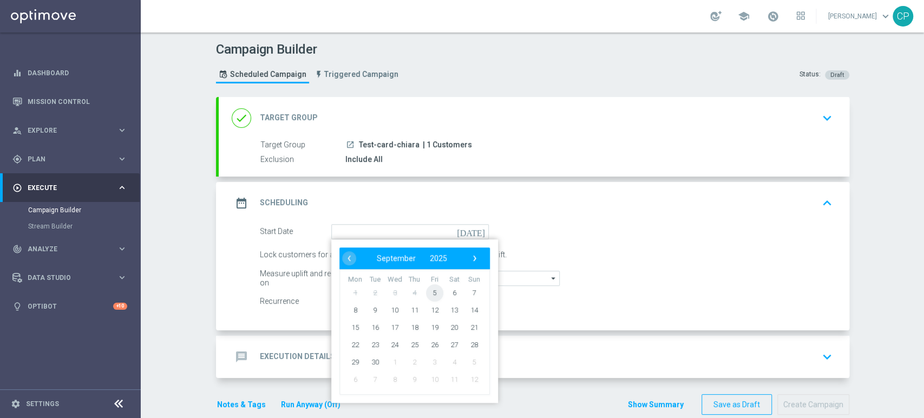
click at [429, 293] on span "5" at bounding box center [433, 292] width 17 height 17
type input "05 Sep 2025"
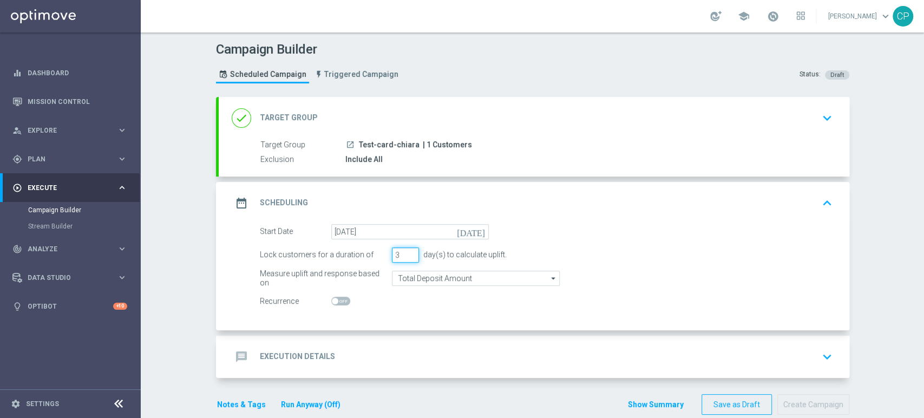
click at [397, 254] on input "3" at bounding box center [405, 254] width 27 height 15
click at [409, 255] on input "2" at bounding box center [405, 254] width 27 height 15
type input "1"
click at [409, 255] on input "1" at bounding box center [405, 254] width 27 height 15
click at [517, 254] on div "Lock customers for a duration of 1 day(s) to calculate uplift." at bounding box center [546, 254] width 589 height 15
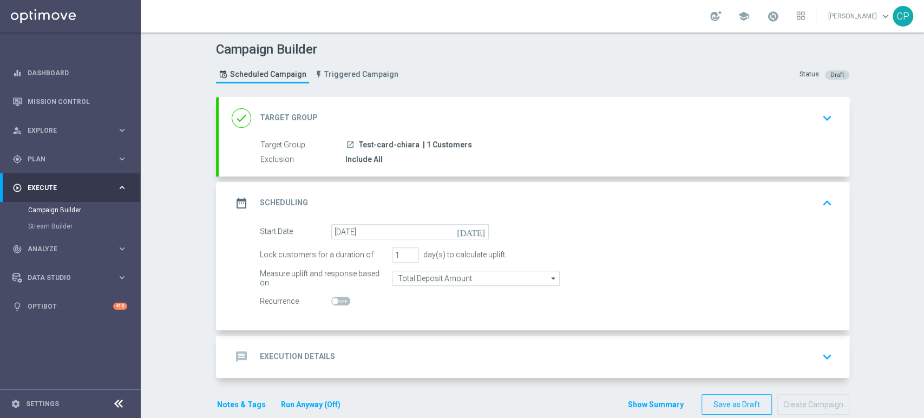
scroll to position [17, 0]
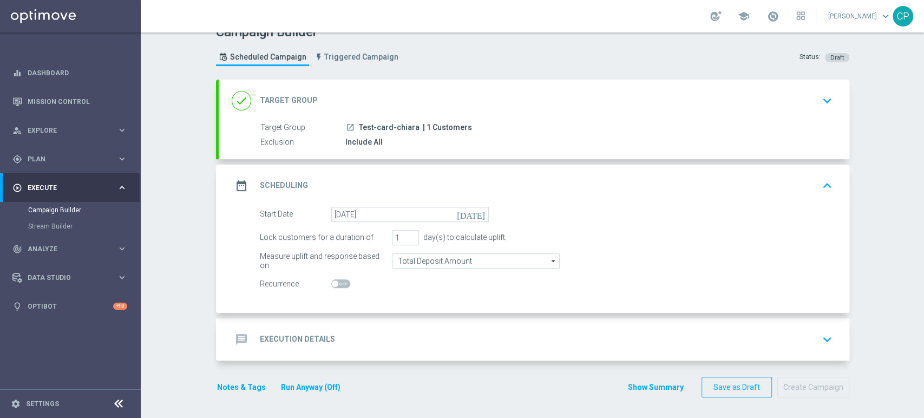
click at [403, 337] on div "message Execution Details keyboard_arrow_down" at bounding box center [534, 339] width 605 height 21
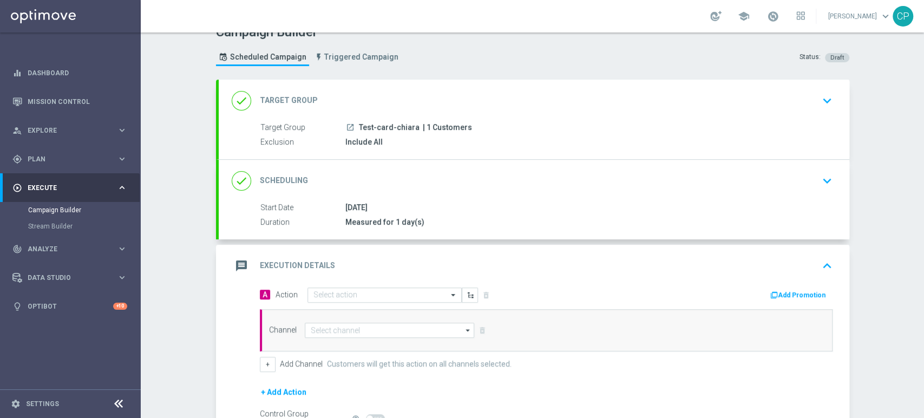
scroll to position [140, 0]
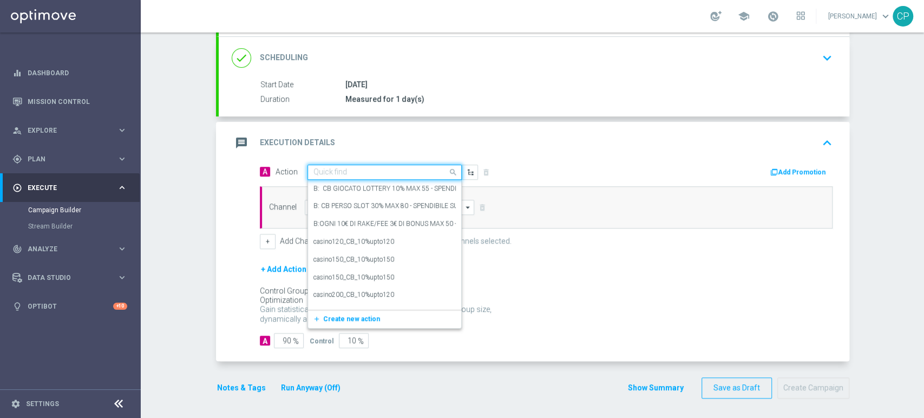
click at [398, 174] on input "text" at bounding box center [373, 172] width 121 height 9
click at [346, 177] on div "Quick find" at bounding box center [384, 172] width 154 height 15
type input "loy"
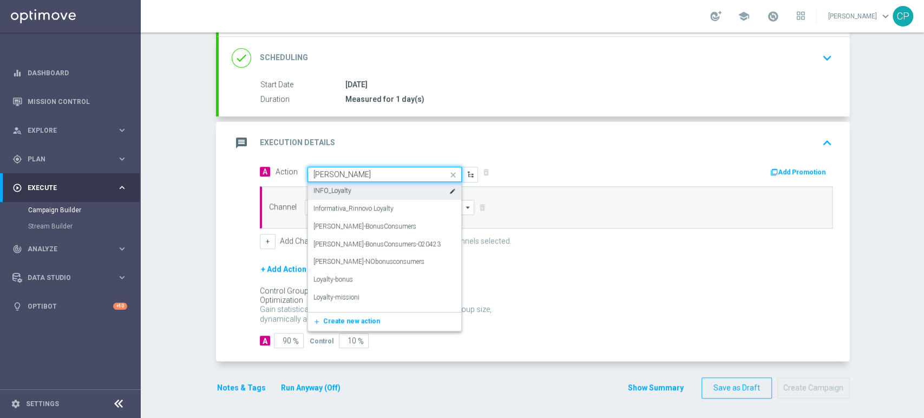
click at [343, 188] on label "INFO_Loyalty" at bounding box center [332, 190] width 38 height 9
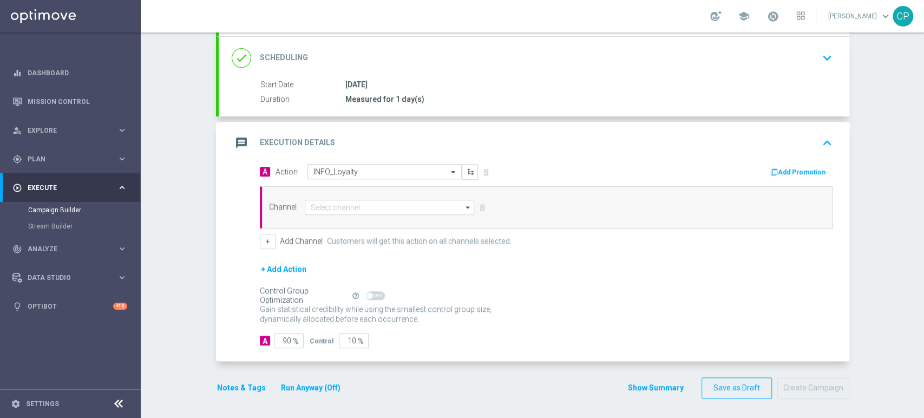
click at [797, 171] on button "Add Promotion" at bounding box center [799, 172] width 60 height 12
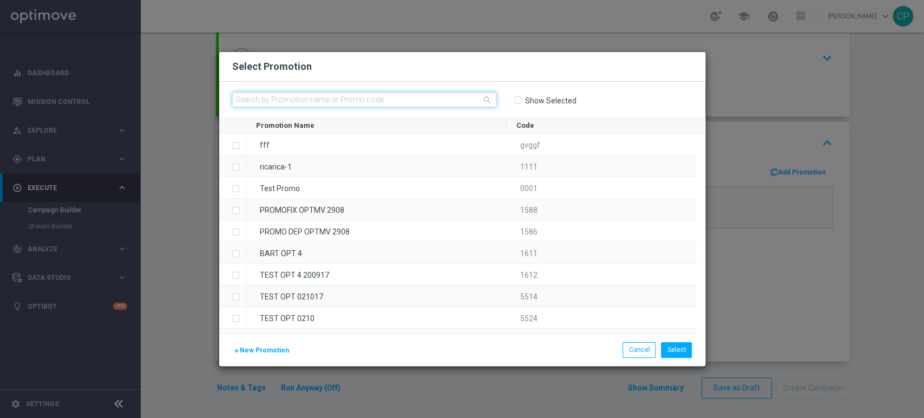
click at [413, 96] on input "text" at bounding box center [364, 99] width 264 height 15
paste input "333253"
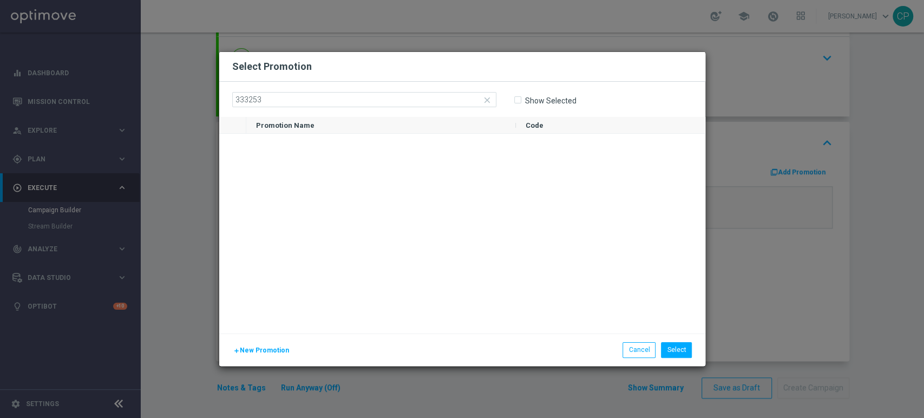
click at [398, 207] on div at bounding box center [475, 234] width 459 height 200
click at [303, 104] on input "333253" at bounding box center [364, 99] width 264 height 15
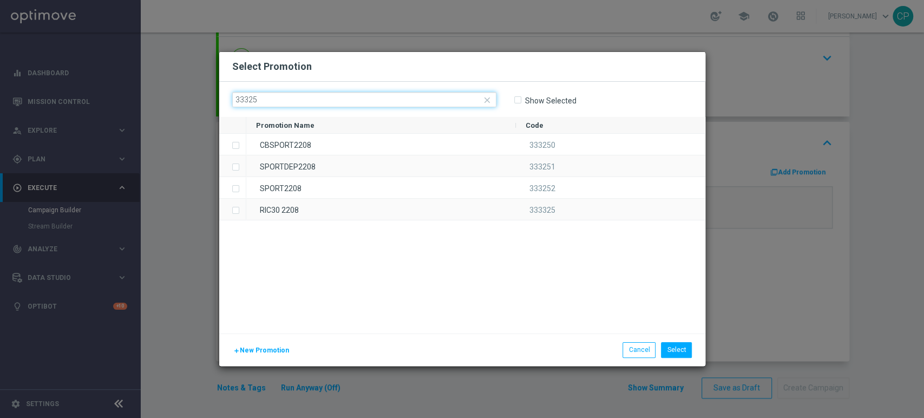
type input "33325"
click at [489, 98] on icon "close" at bounding box center [487, 100] width 10 height 10
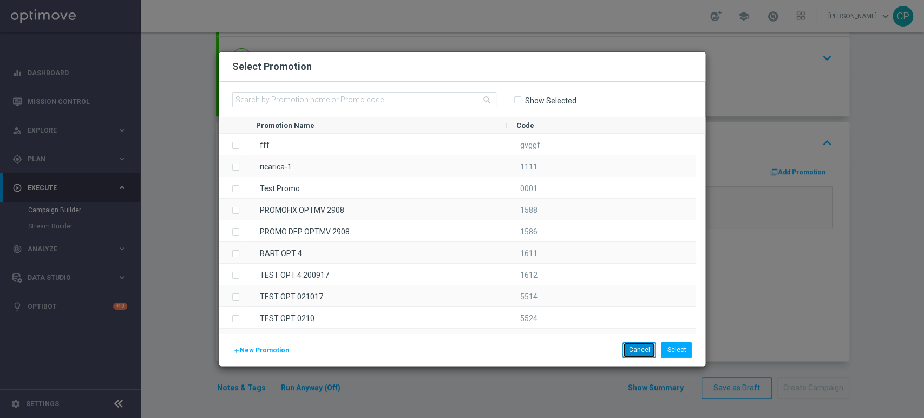
click at [641, 350] on button "Cancel" at bounding box center [638, 349] width 33 height 15
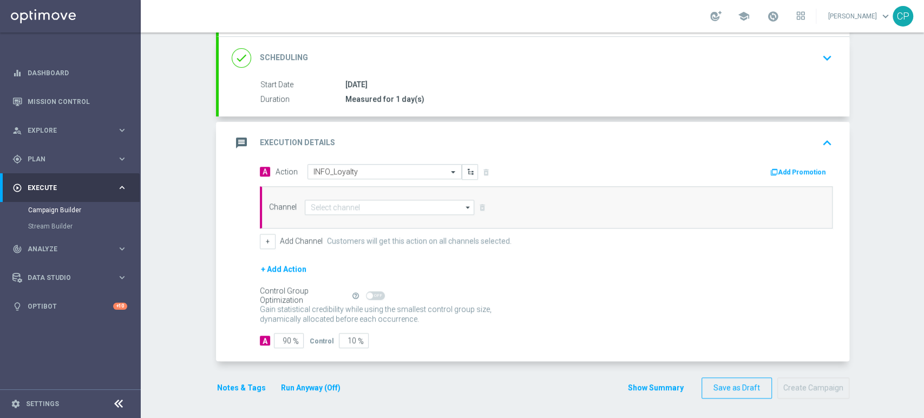
click at [780, 167] on button "Add Promotion" at bounding box center [799, 172] width 60 height 12
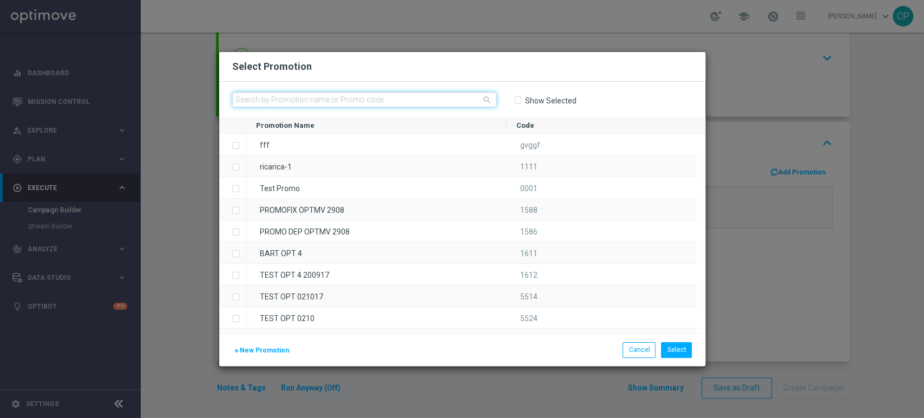
click at [397, 103] on input "text" at bounding box center [364, 99] width 264 height 15
paste input "VIPS-0609"
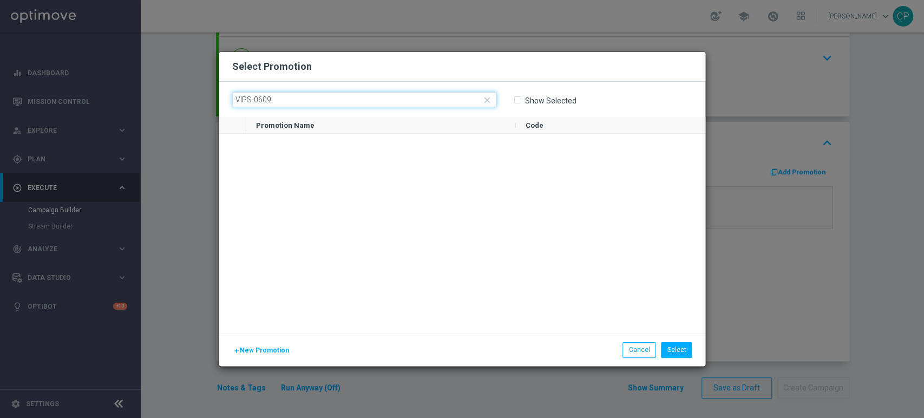
type input "VIPS-0609"
click at [399, 215] on div at bounding box center [475, 234] width 459 height 200
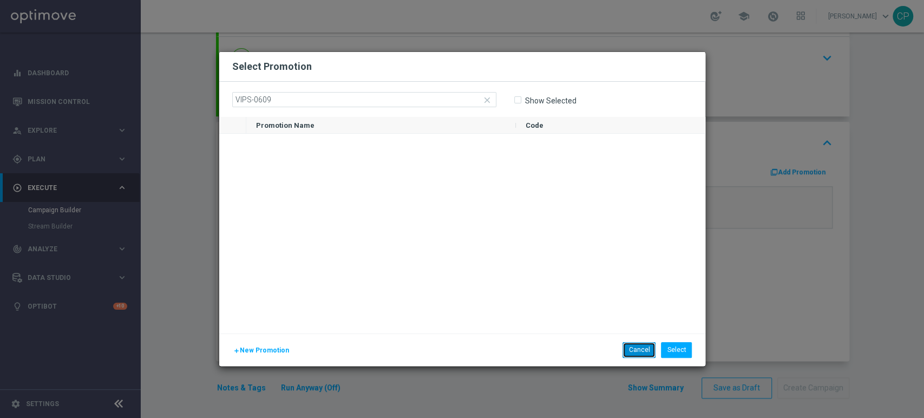
click at [634, 351] on button "Cancel" at bounding box center [638, 349] width 33 height 15
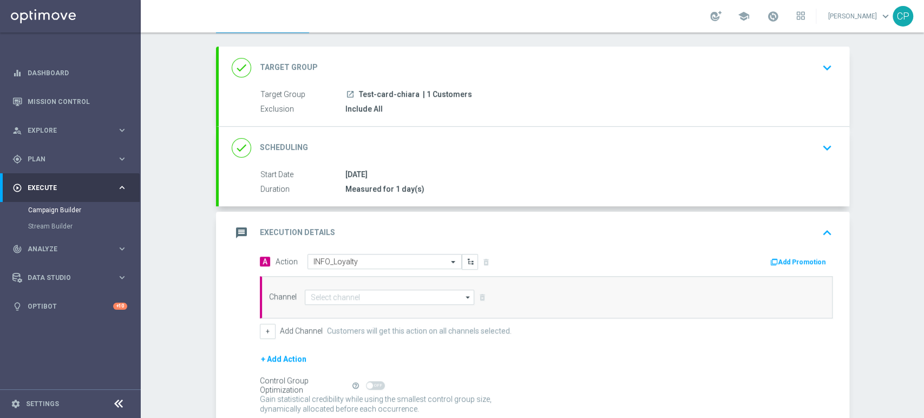
scroll to position [44, 0]
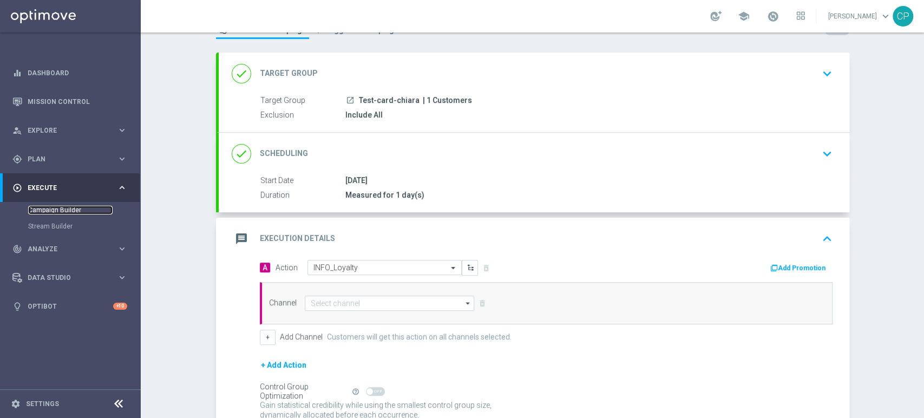
click at [61, 211] on link "Campaign Builder" at bounding box center [70, 210] width 84 height 9
click at [115, 156] on span "Plan" at bounding box center [72, 159] width 89 height 6
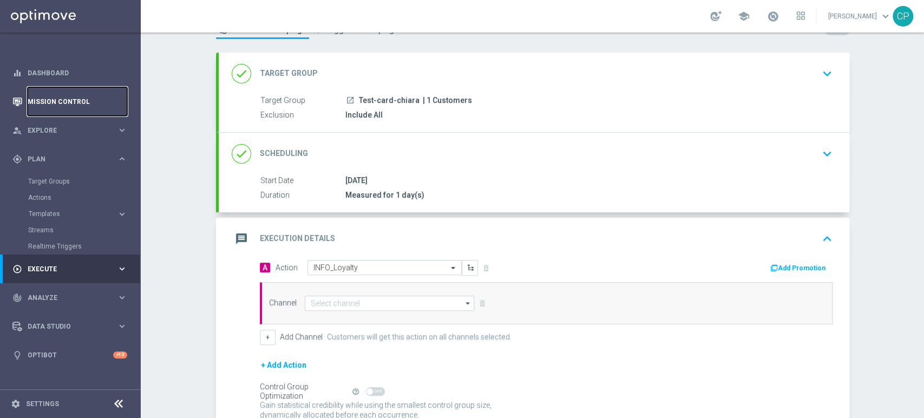
click at [59, 98] on link "Mission Control" at bounding box center [78, 101] width 100 height 29
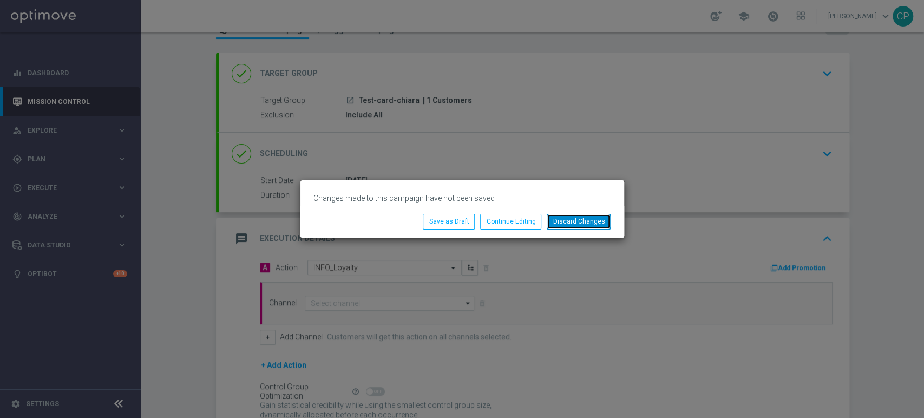
click at [576, 225] on button "Discard Changes" at bounding box center [579, 221] width 64 height 15
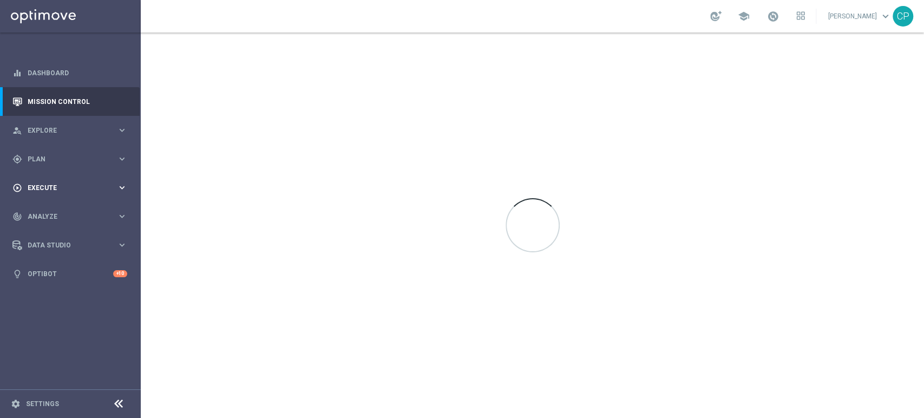
click at [82, 183] on div "play_circle_outline Execute" at bounding box center [64, 188] width 104 height 10
click at [61, 206] on link "Campaign Builder" at bounding box center [70, 210] width 84 height 9
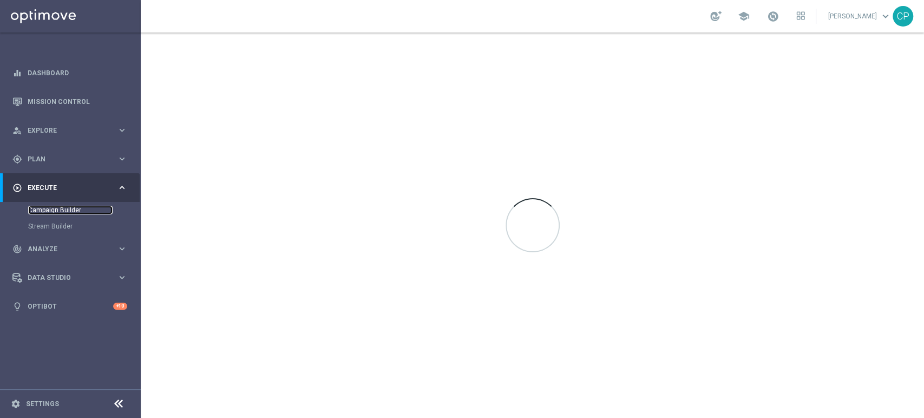
click at [50, 209] on link "Campaign Builder" at bounding box center [70, 210] width 84 height 9
click at [63, 17] on link at bounding box center [70, 16] width 141 height 32
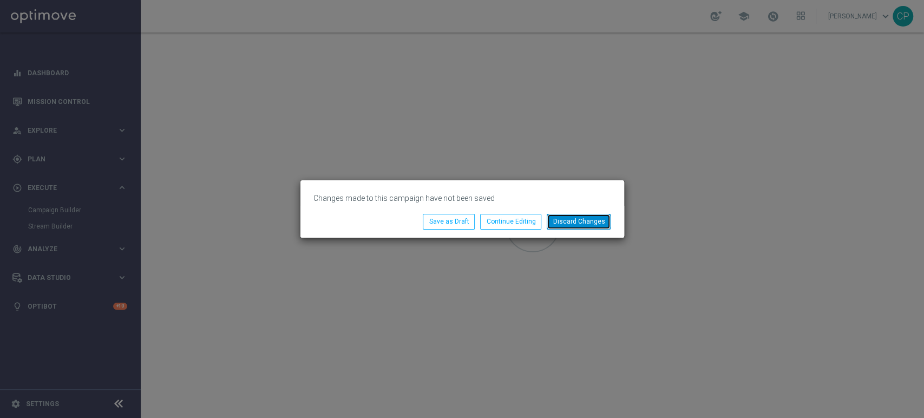
click at [581, 220] on button "Discard Changes" at bounding box center [579, 221] width 64 height 15
click at [586, 218] on button "Discard Changes" at bounding box center [579, 221] width 64 height 15
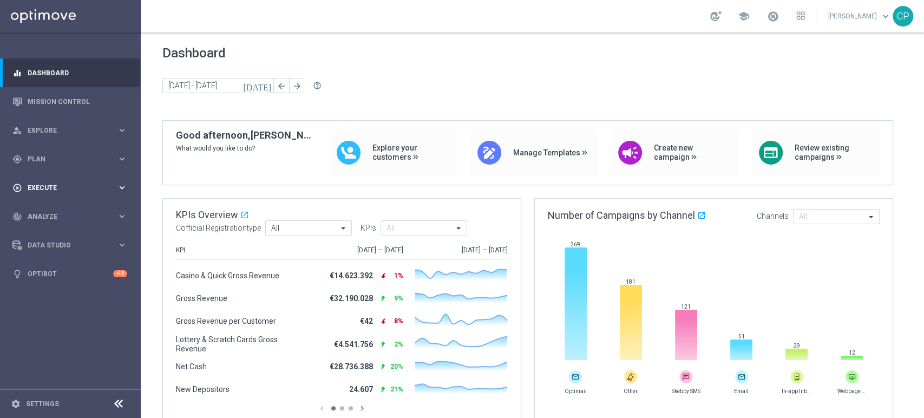
click at [74, 186] on span "Execute" at bounding box center [72, 188] width 89 height 6
click at [55, 211] on link "Campaign Builder" at bounding box center [70, 210] width 84 height 9
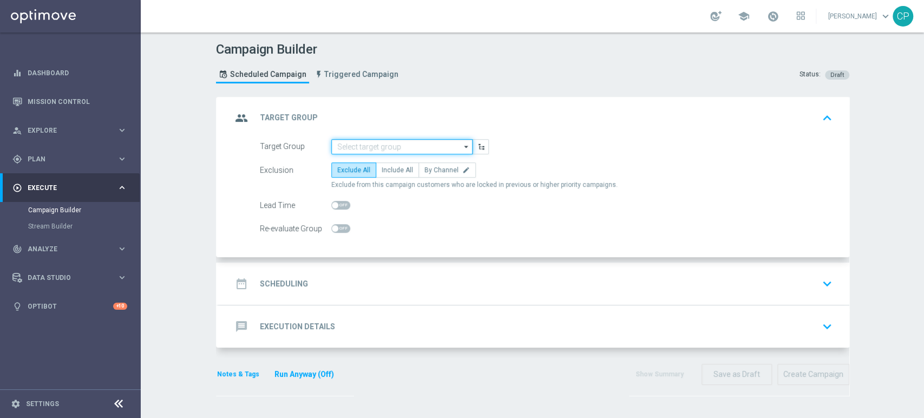
click at [395, 149] on input at bounding box center [401, 146] width 141 height 15
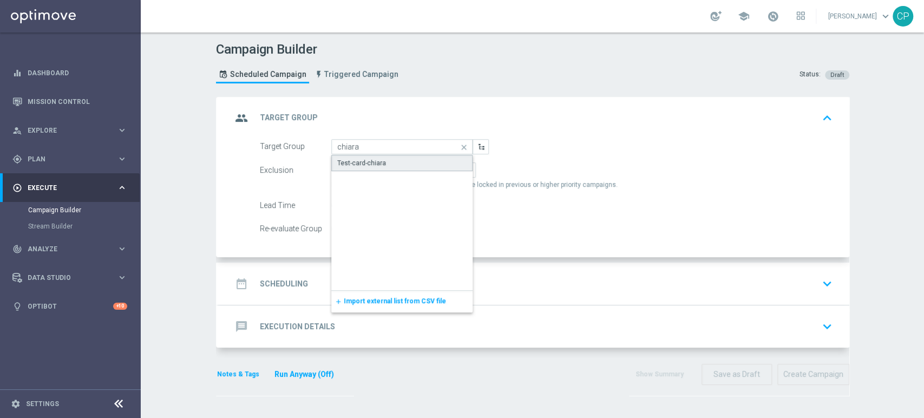
click at [357, 168] on div "Test-card-chiara" at bounding box center [402, 163] width 142 height 16
type input "Test-card-chiara"
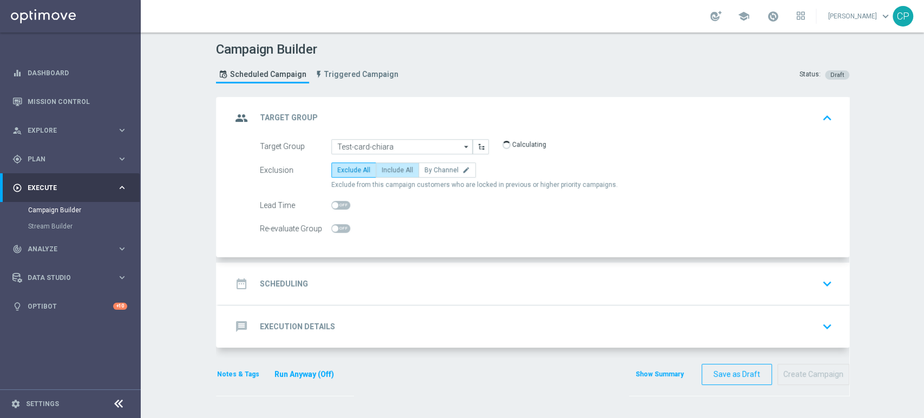
click at [403, 175] on label "Include All" at bounding box center [397, 169] width 43 height 15
click at [389, 175] on input "Include All" at bounding box center [385, 171] width 7 height 7
radio input "true"
click at [372, 298] on div "date_range Scheduling keyboard_arrow_down" at bounding box center [534, 283] width 630 height 42
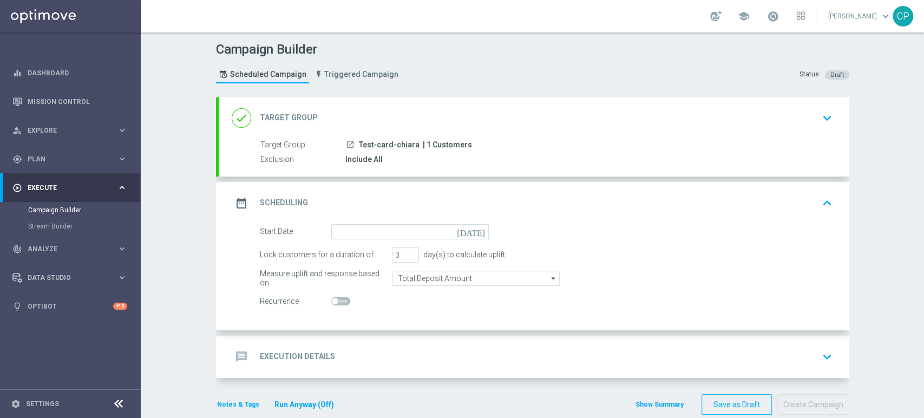
click at [473, 233] on icon "[DATE]" at bounding box center [473, 230] width 32 height 12
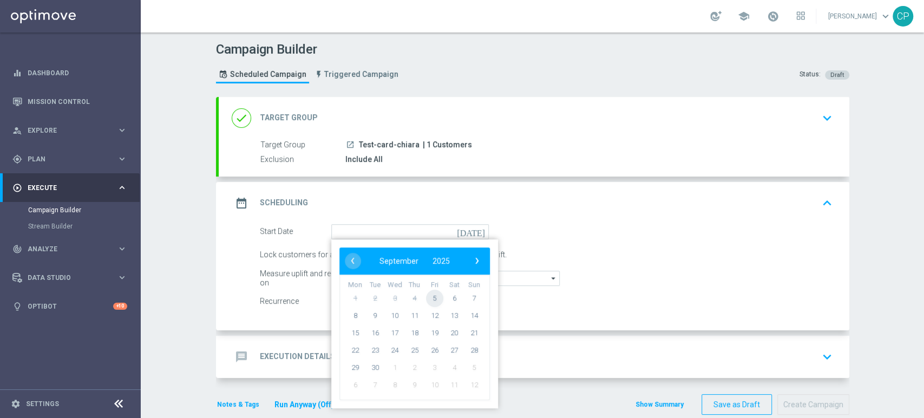
click at [430, 297] on span "5" at bounding box center [433, 297] width 17 height 17
type input "05 Sep 2025"
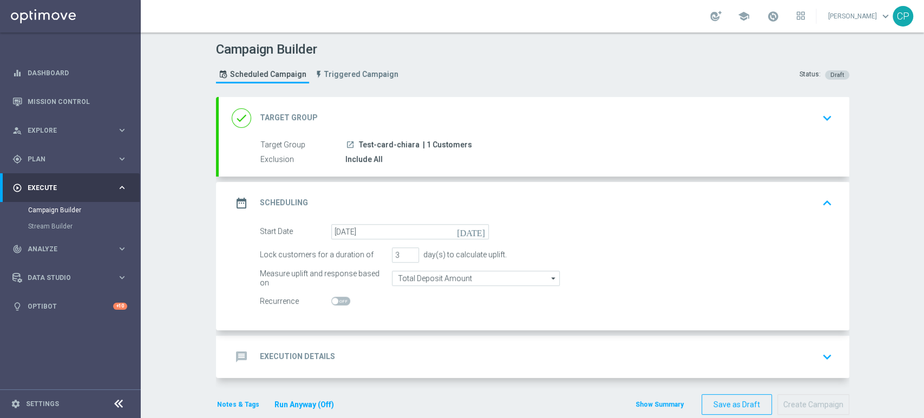
click at [430, 353] on div "message Execution Details keyboard_arrow_down" at bounding box center [534, 356] width 605 height 21
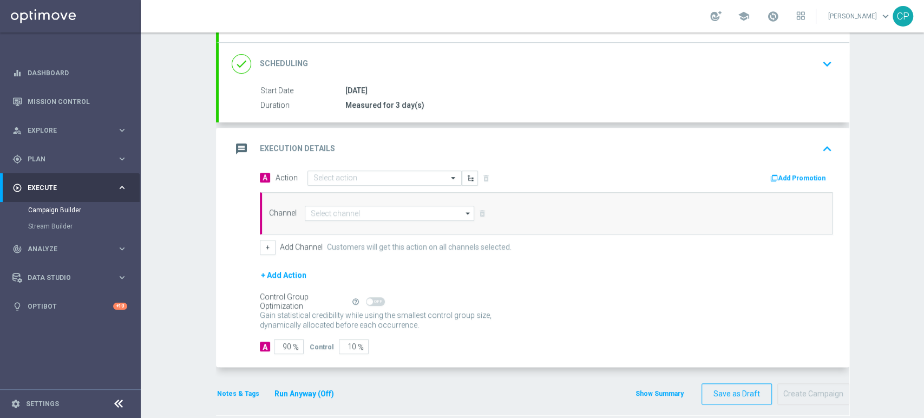
scroll to position [135, 0]
click at [794, 172] on button "Add Promotion" at bounding box center [799, 178] width 60 height 12
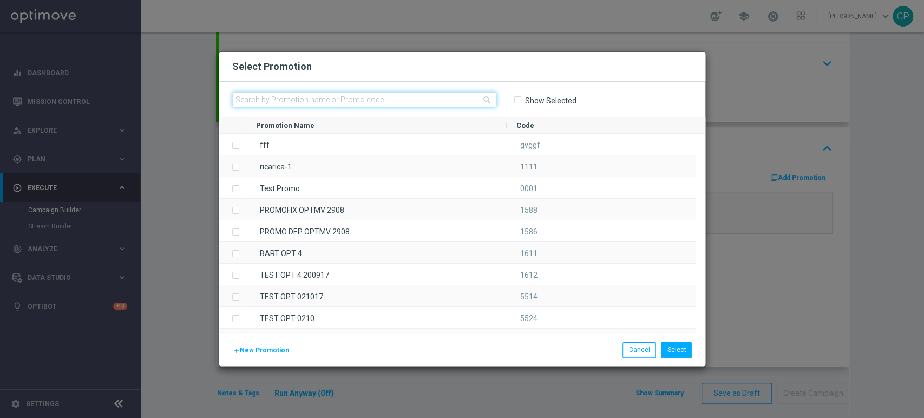
click at [425, 98] on input "text" at bounding box center [364, 99] width 264 height 15
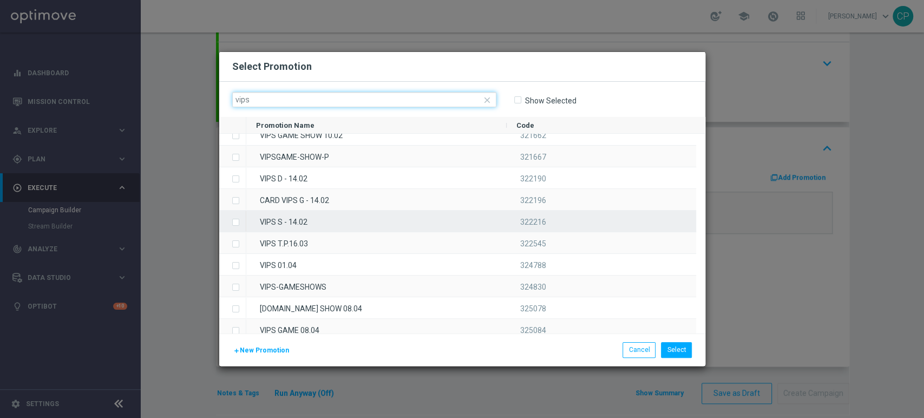
scroll to position [745, 0]
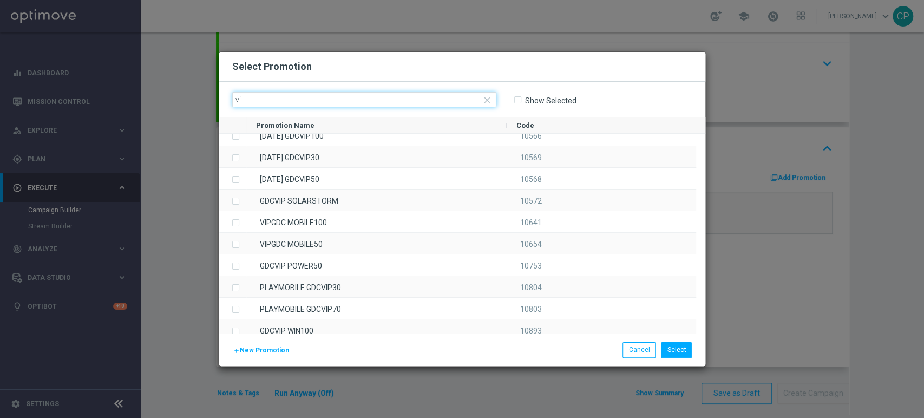
type input "v"
paste input "333253"
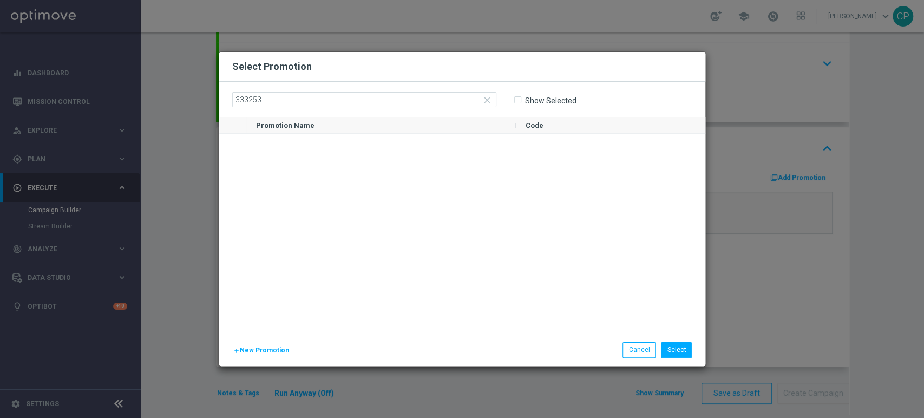
click at [463, 241] on div at bounding box center [475, 234] width 459 height 200
click at [364, 102] on input "333253" at bounding box center [364, 99] width 264 height 15
paste input "4201"
type input "334201"
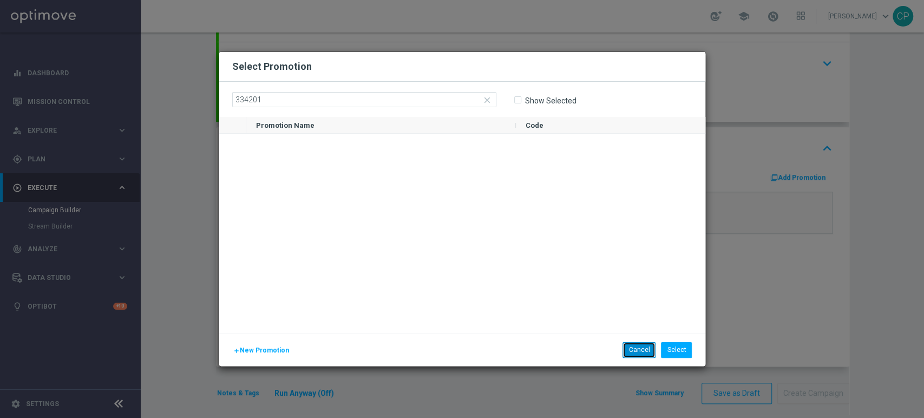
click at [639, 348] on button "Cancel" at bounding box center [638, 349] width 33 height 15
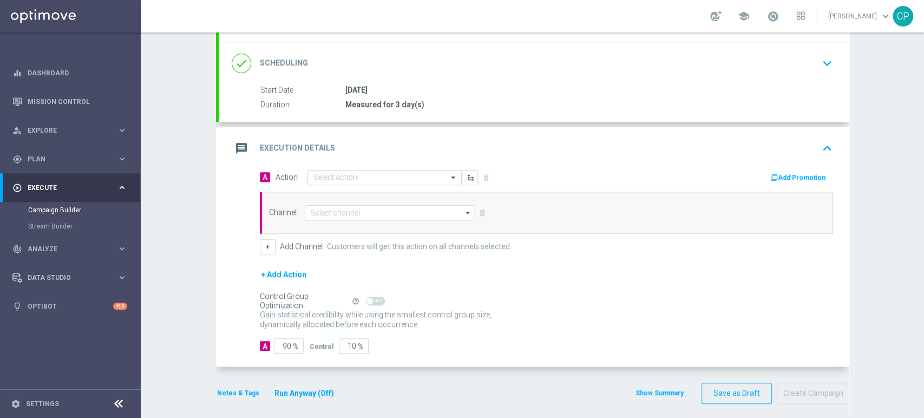
click at [788, 172] on button "Add Promotion" at bounding box center [799, 178] width 60 height 12
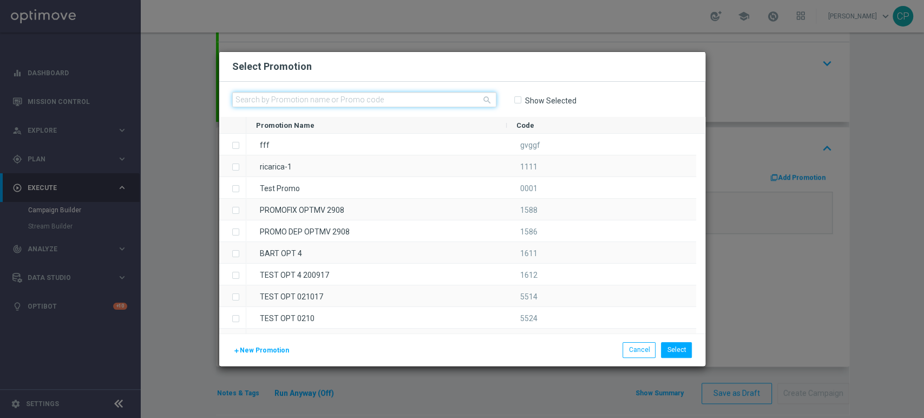
click at [336, 100] on input "text" at bounding box center [364, 99] width 264 height 15
paste input "334201"
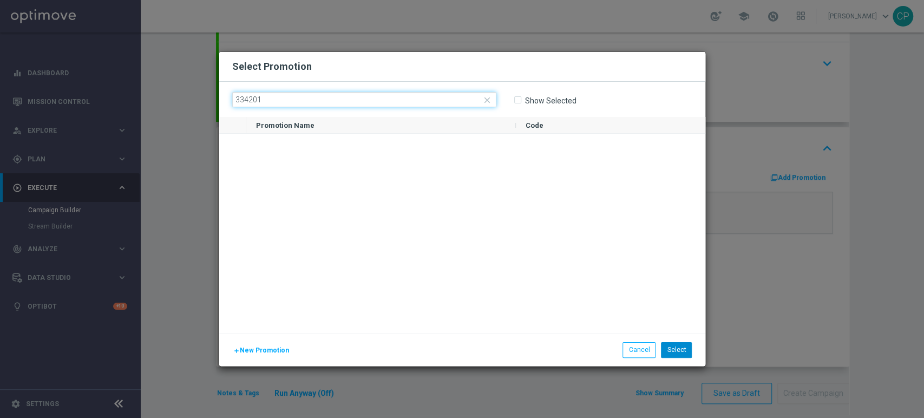
type input "334201"
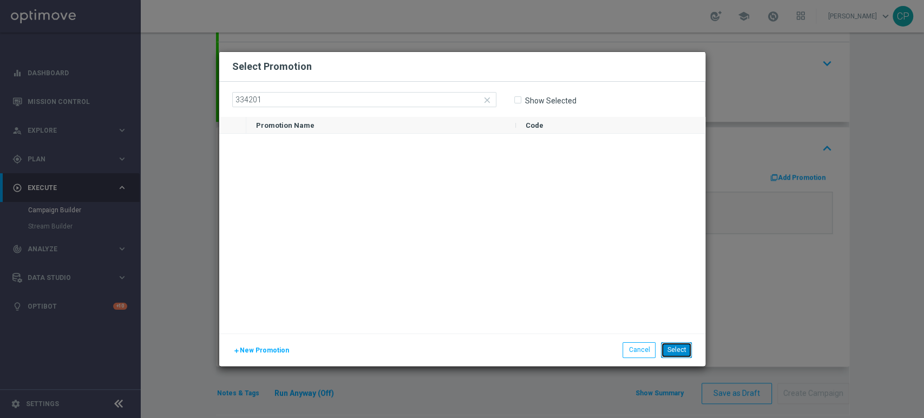
click at [676, 349] on button "Select" at bounding box center [676, 349] width 31 height 15
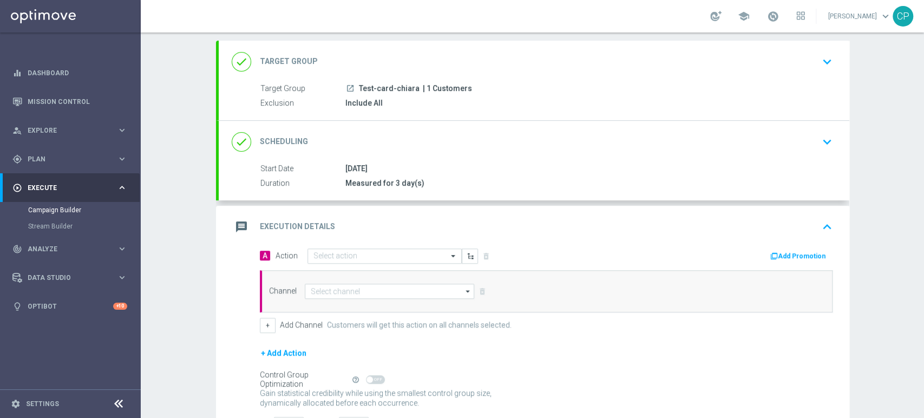
scroll to position [52, 0]
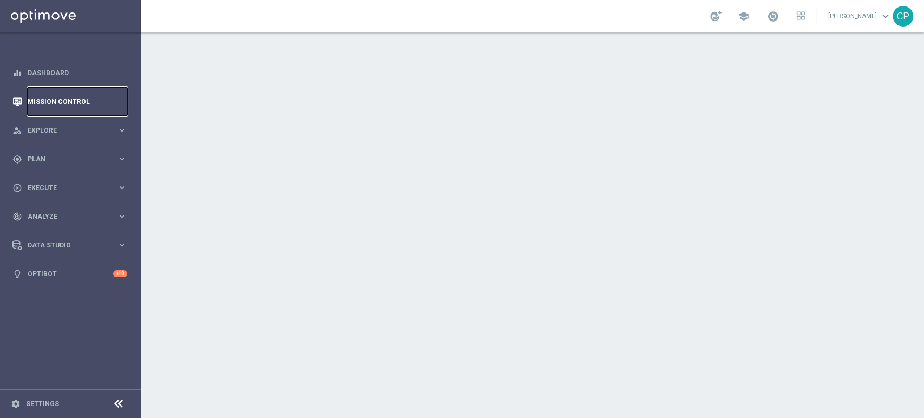
click at [48, 98] on link "Mission Control" at bounding box center [78, 101] width 100 height 29
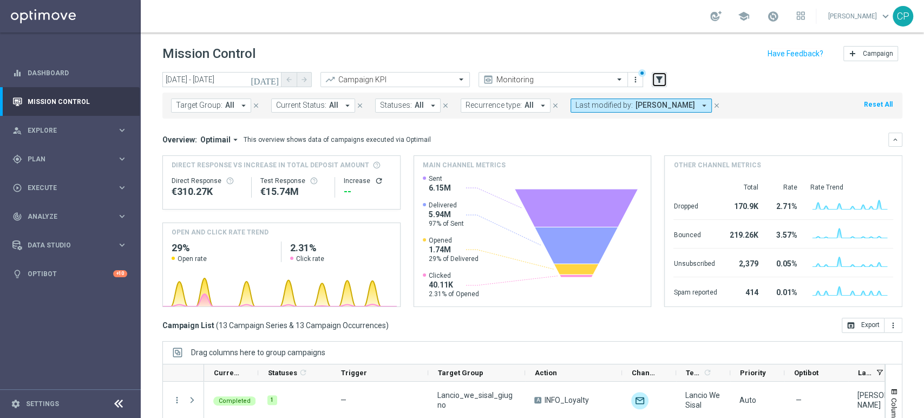
click at [659, 80] on icon "filter_alt" at bounding box center [659, 80] width 10 height 10
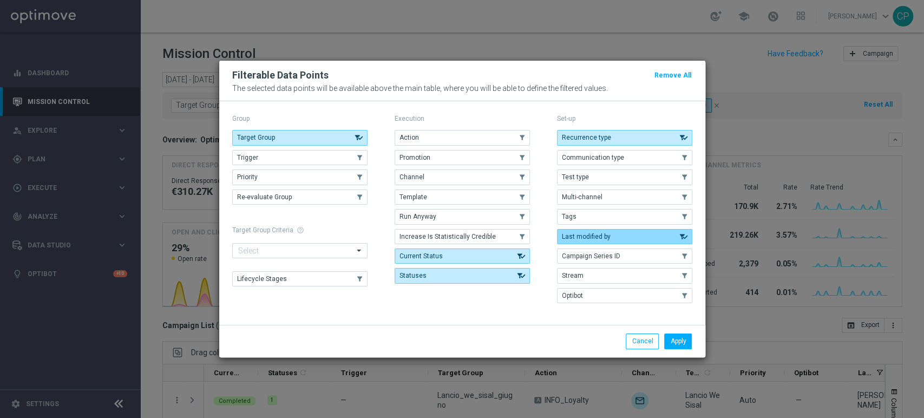
click at [686, 235] on use "button" at bounding box center [683, 237] width 10 height 8
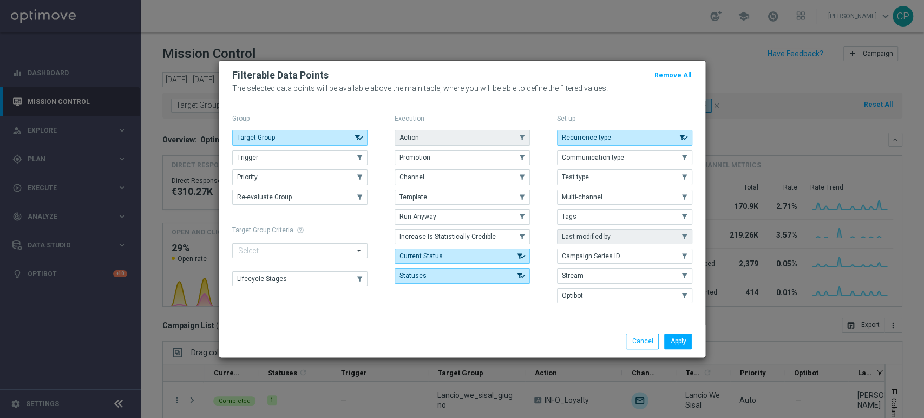
click at [487, 142] on button "Action" at bounding box center [462, 137] width 135 height 15
click at [674, 340] on button "Apply" at bounding box center [678, 340] width 28 height 15
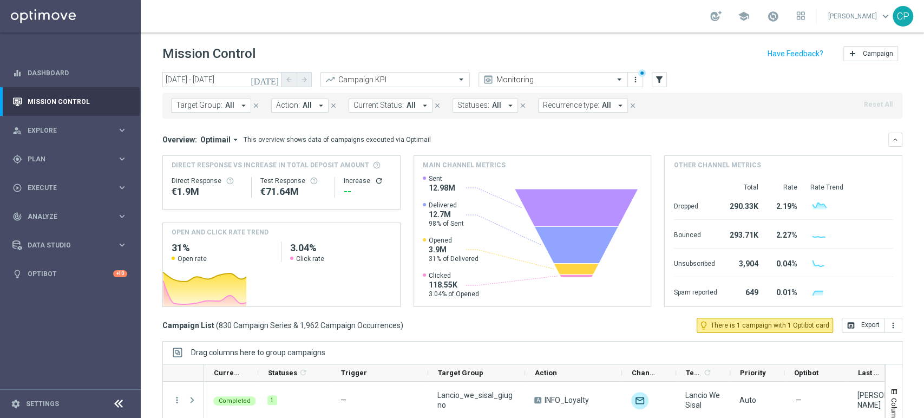
click at [300, 110] on button "Action: All arrow_drop_down" at bounding box center [299, 105] width 57 height 14
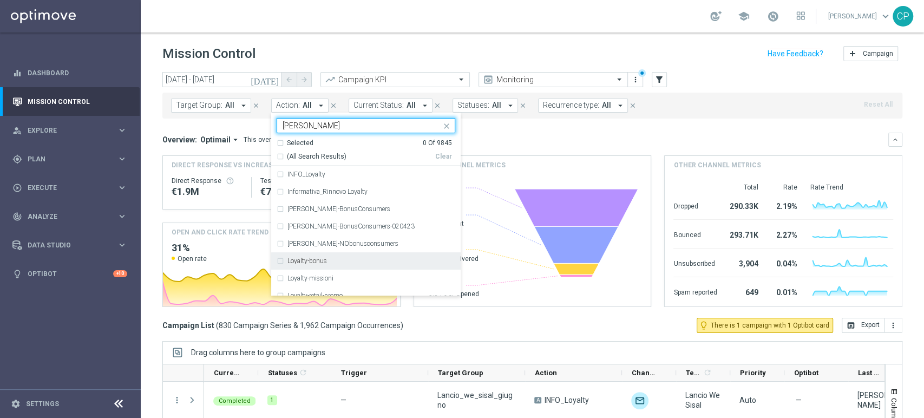
click at [300, 262] on label "Loyalty-bonus" at bounding box center [307, 261] width 40 height 6
type input "[PERSON_NAME]"
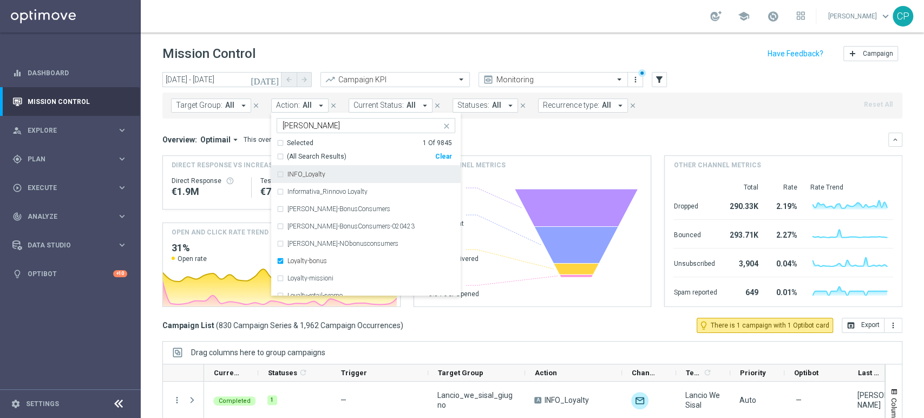
click at [528, 133] on div "Overview: Optimail arrow_drop_down This overview shows data of campaigns execut…" at bounding box center [532, 140] width 740 height 14
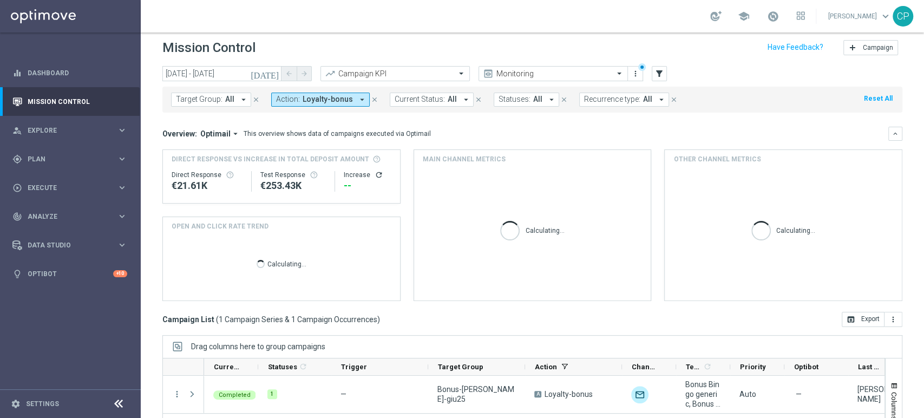
scroll to position [6, 0]
click at [278, 66] on button "[DATE]" at bounding box center [265, 73] width 32 height 16
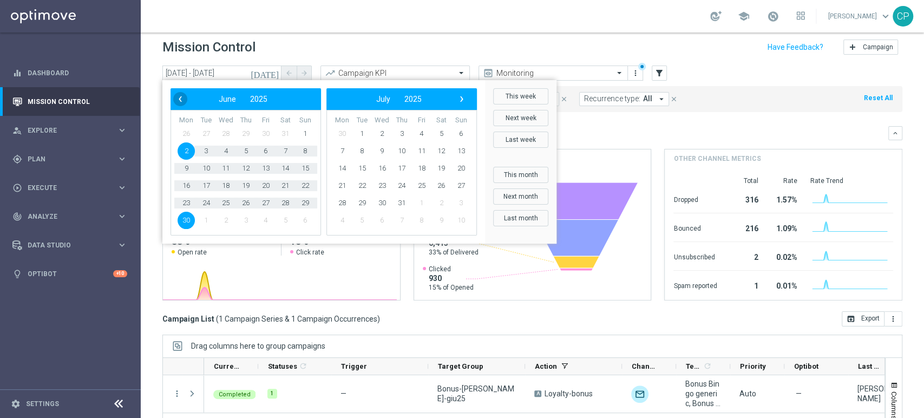
click at [180, 98] on span "‹" at bounding box center [180, 99] width 14 height 14
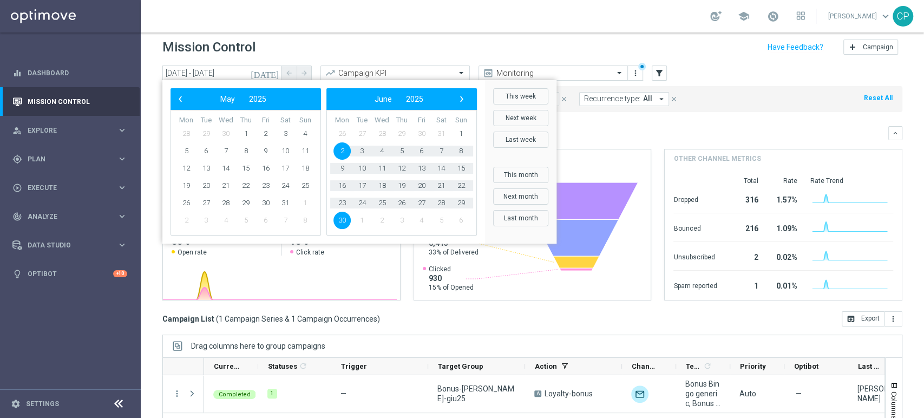
click at [180, 98] on span "‹" at bounding box center [180, 99] width 14 height 14
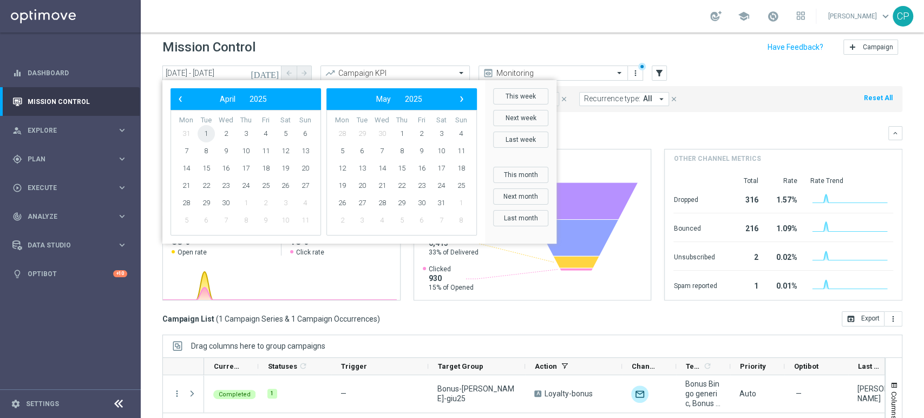
click at [202, 129] on span "1" at bounding box center [206, 133] width 17 height 17
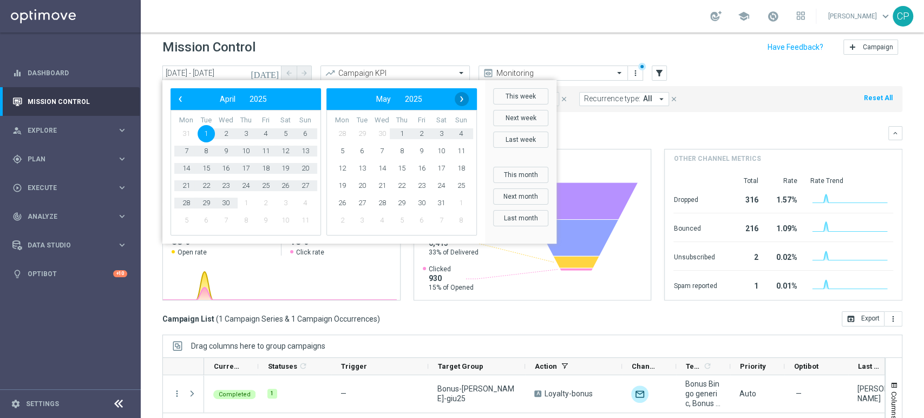
click at [463, 101] on span "›" at bounding box center [462, 99] width 14 height 14
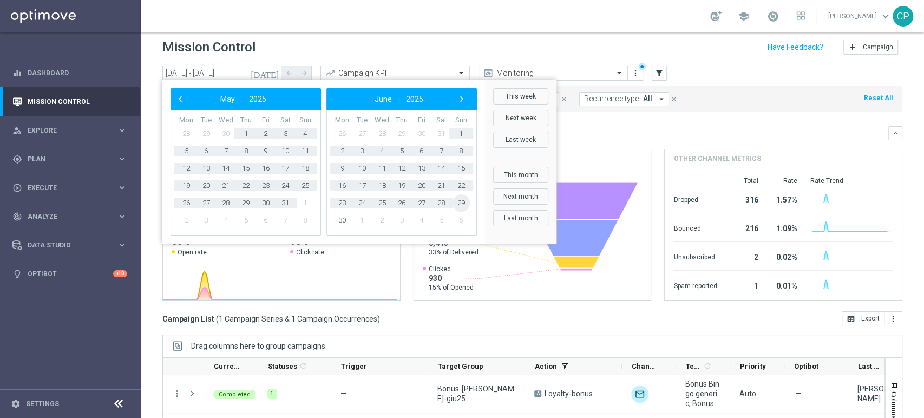
click at [459, 199] on span "29" at bounding box center [460, 202] width 17 height 17
type input "[DATE] - [DATE]"
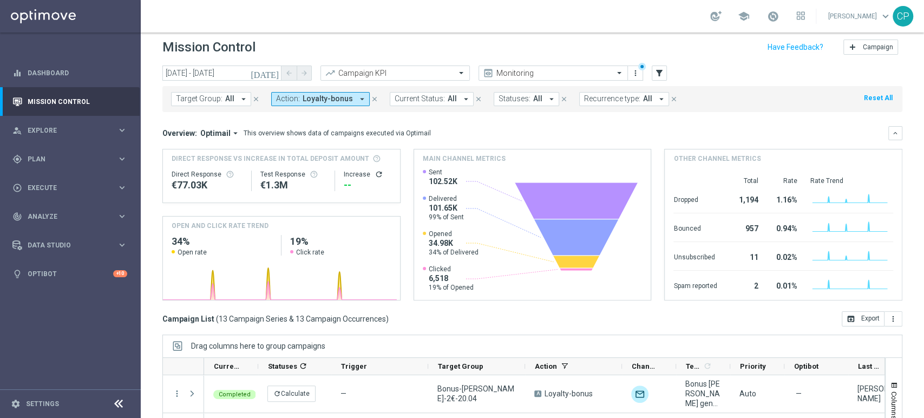
click at [667, 317] on div "Campaign List ( 13 Campaign Series & 13 Campaign Occurrences ) open_in_browser …" at bounding box center [532, 318] width 740 height 15
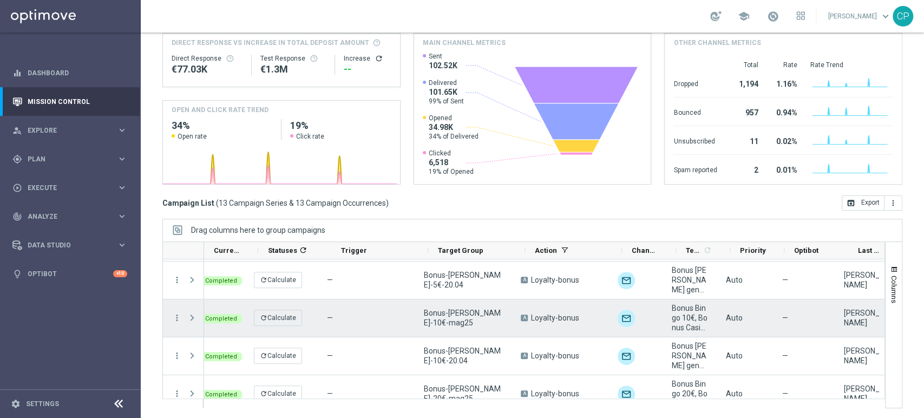
scroll to position [0, 0]
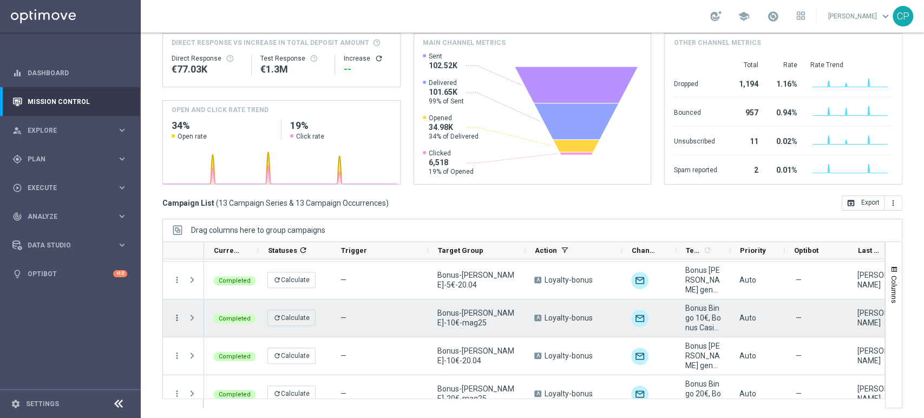
click at [177, 318] on icon "more_vert" at bounding box center [177, 318] width 10 height 10
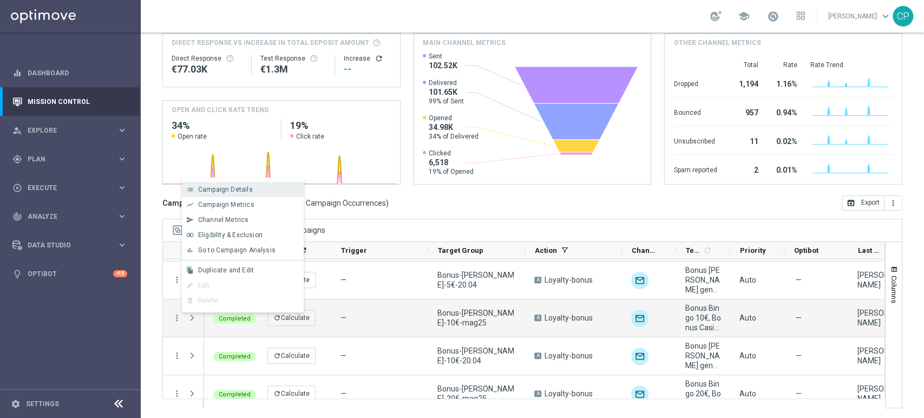
click at [224, 192] on span "Campaign Details" at bounding box center [225, 190] width 55 height 8
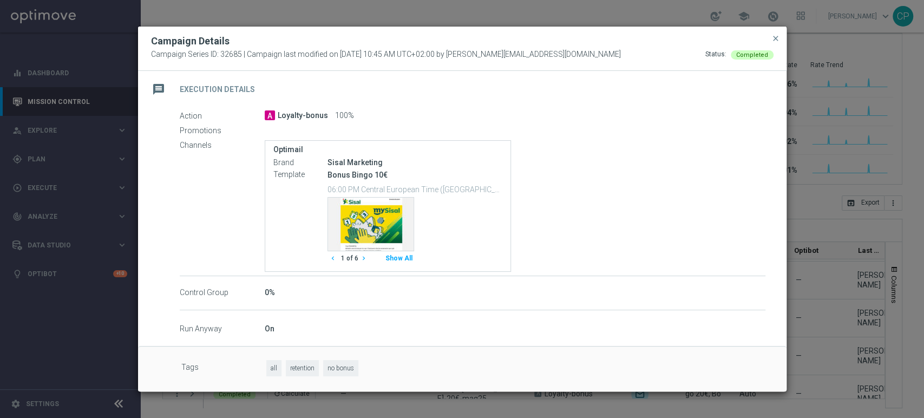
click at [363, 255] on icon "chevron_right" at bounding box center [364, 258] width 8 height 8
click at [774, 37] on span "close" at bounding box center [775, 38] width 9 height 9
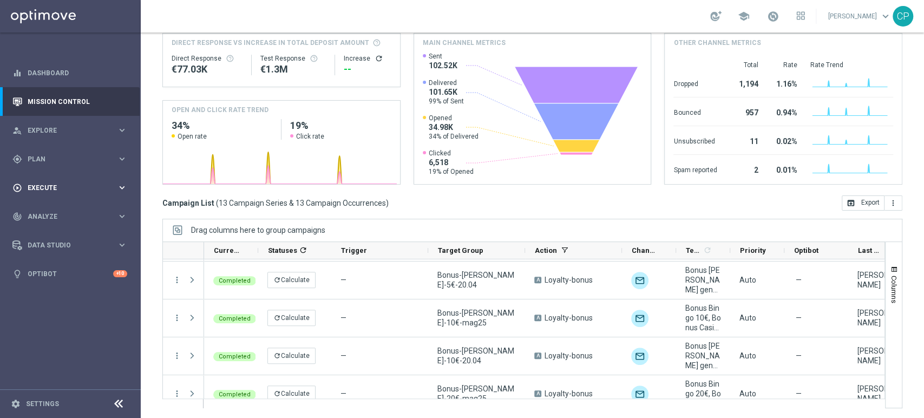
click at [91, 189] on span "Execute" at bounding box center [72, 188] width 89 height 6
click at [109, 162] on span "Plan" at bounding box center [72, 159] width 89 height 6
click at [45, 213] on span "Templates" at bounding box center [67, 214] width 77 height 6
click at [48, 226] on link "Optimail" at bounding box center [73, 230] width 79 height 9
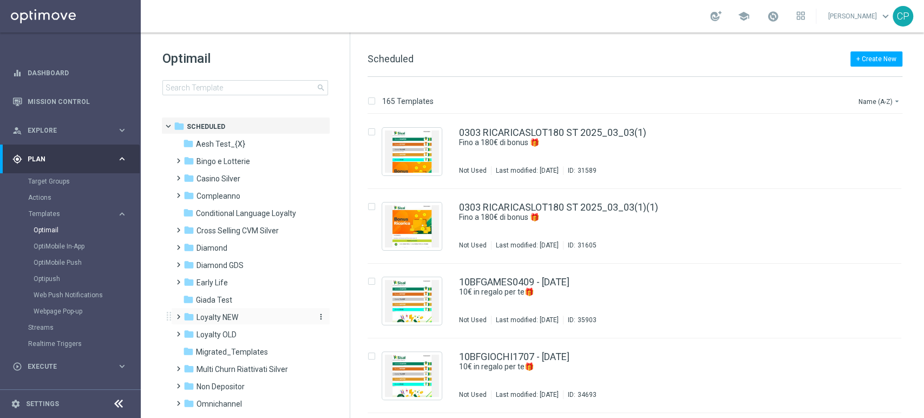
click at [226, 312] on span "Loyalty NEW" at bounding box center [217, 317] width 42 height 10
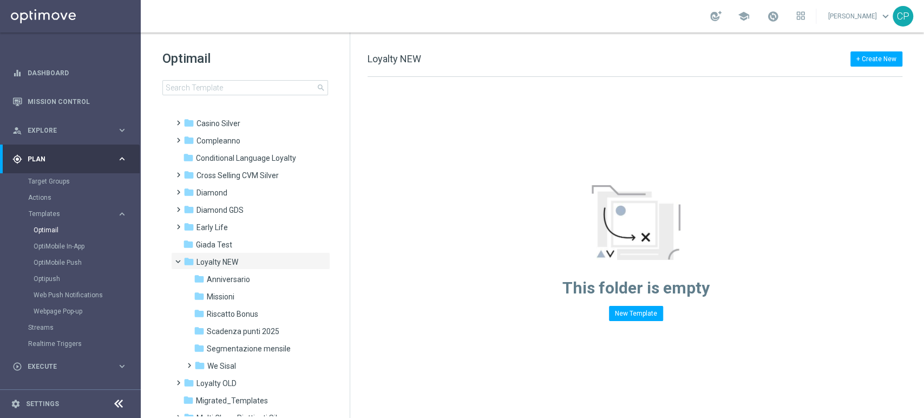
scroll to position [66, 0]
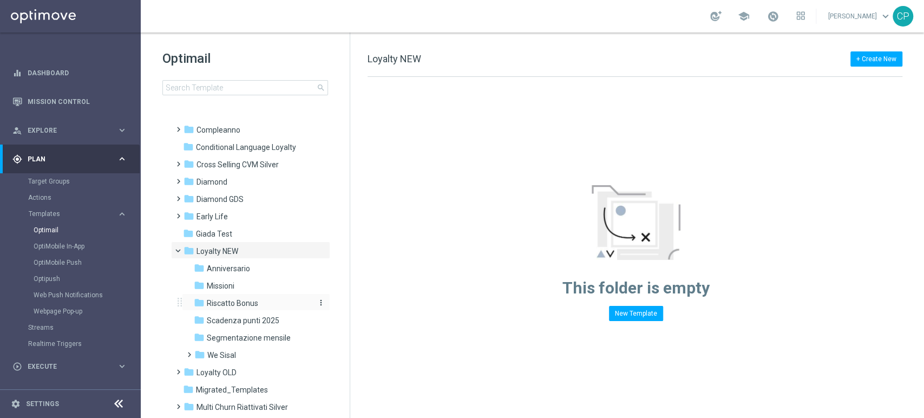
click at [235, 300] on span "Riscatto Bonus" at bounding box center [232, 303] width 51 height 10
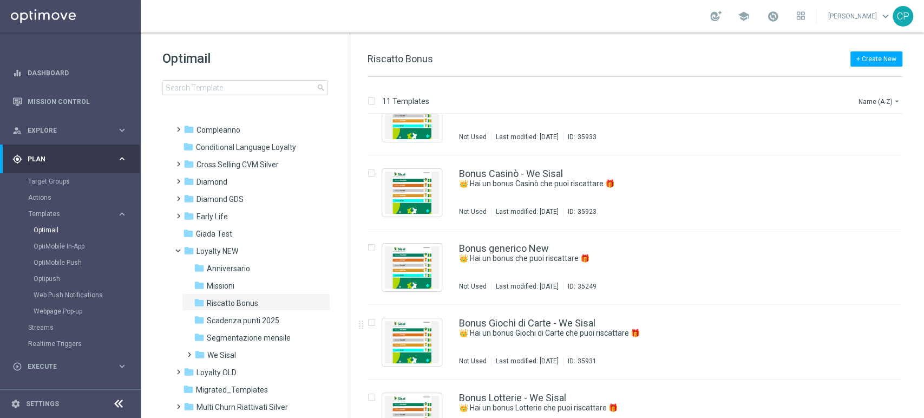
scroll to position [312, 0]
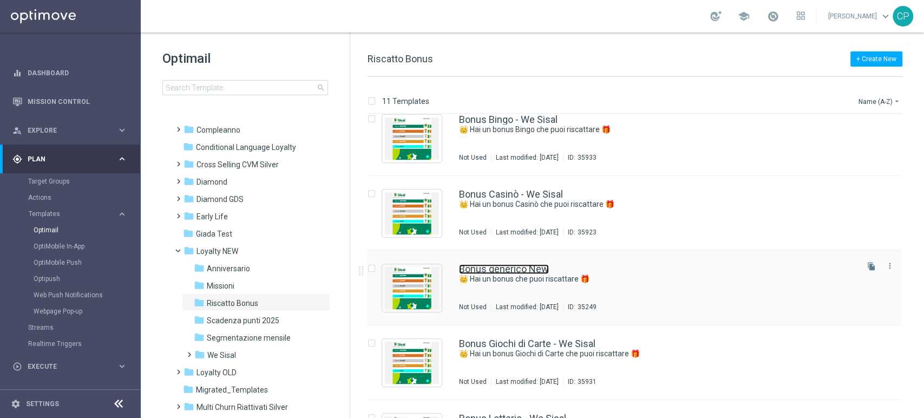
click at [515, 268] on link "Bonus generico New" at bounding box center [504, 269] width 90 height 10
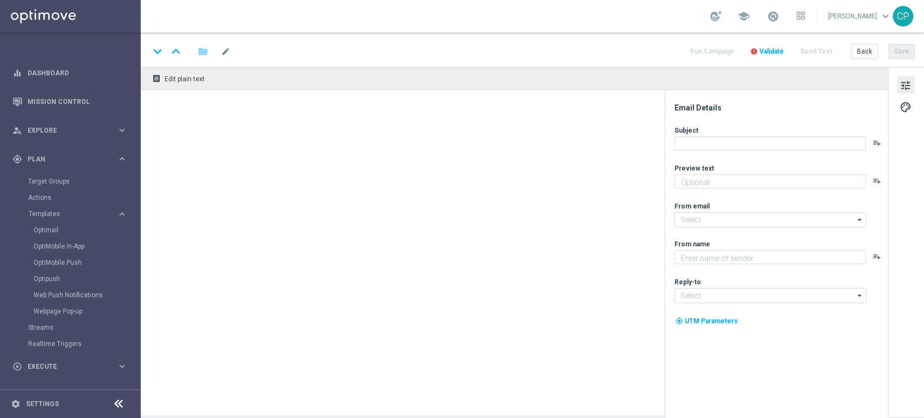
type textarea "Con i Sisal point che hai accumulato puoi già riscattare un bonus"
type input "newsletter@comunicazioni.sisal.it"
type textarea "Sisal"
type input "info@sisal.it"
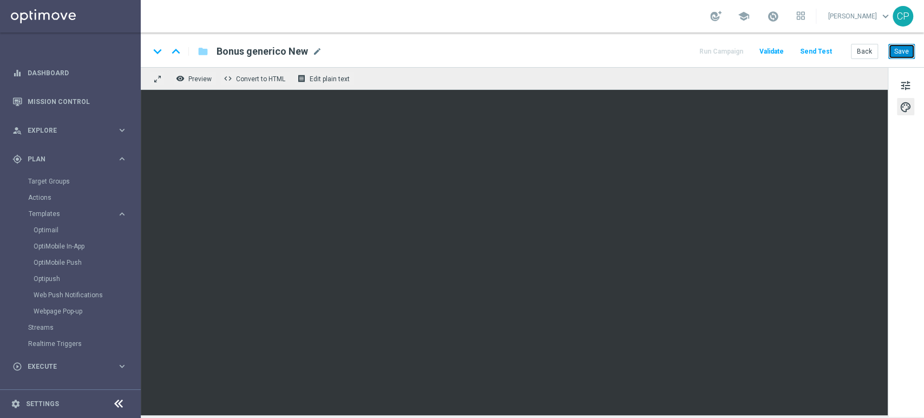
click at [904, 50] on button "Save" at bounding box center [901, 51] width 27 height 15
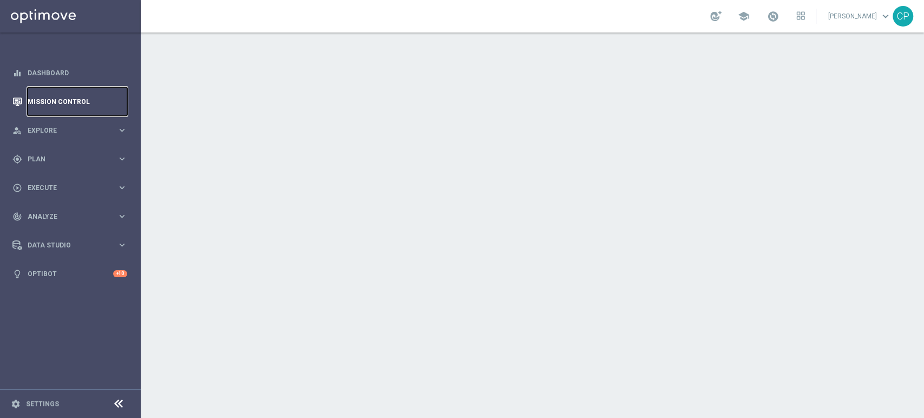
click at [43, 99] on link "Mission Control" at bounding box center [78, 101] width 100 height 29
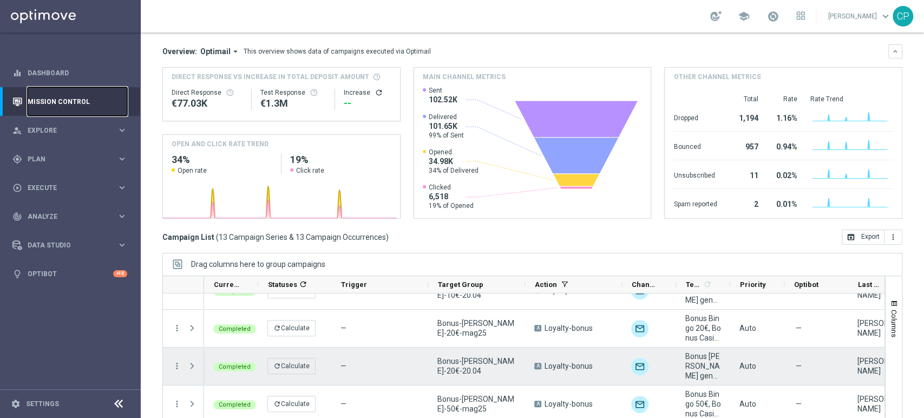
scroll to position [173, 0]
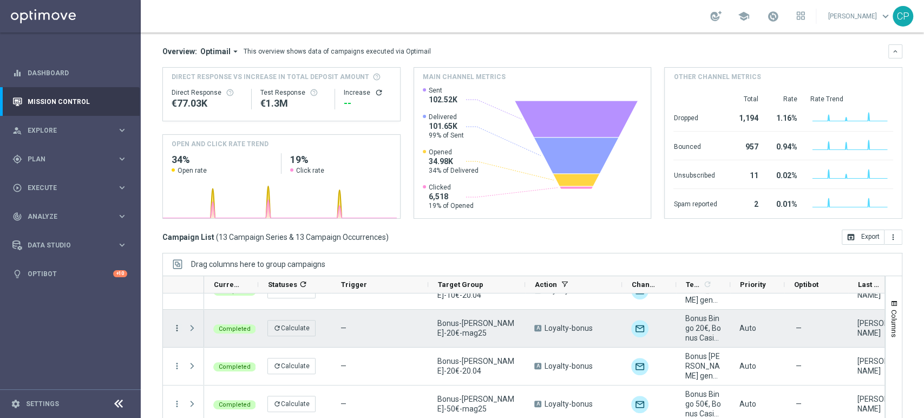
click at [175, 326] on icon "more_vert" at bounding box center [177, 328] width 10 height 10
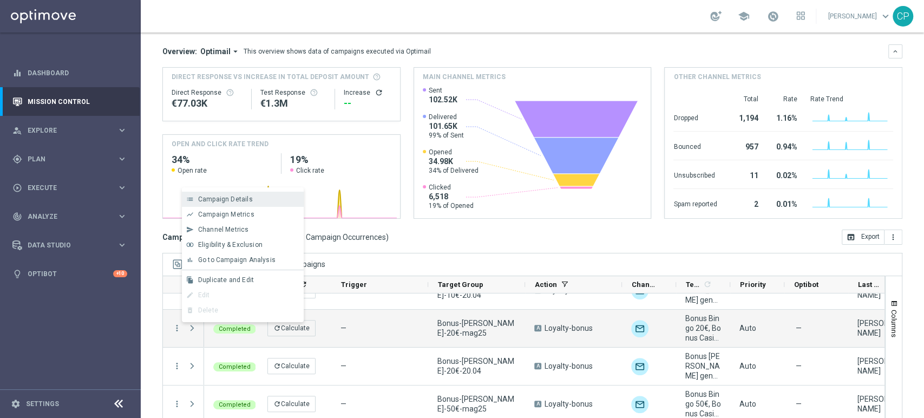
click at [241, 199] on span "Campaign Details" at bounding box center [225, 199] width 55 height 8
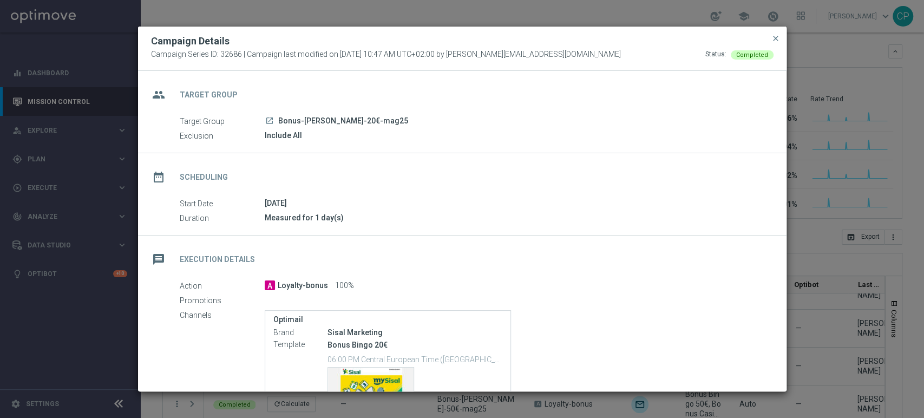
scroll to position [170, 0]
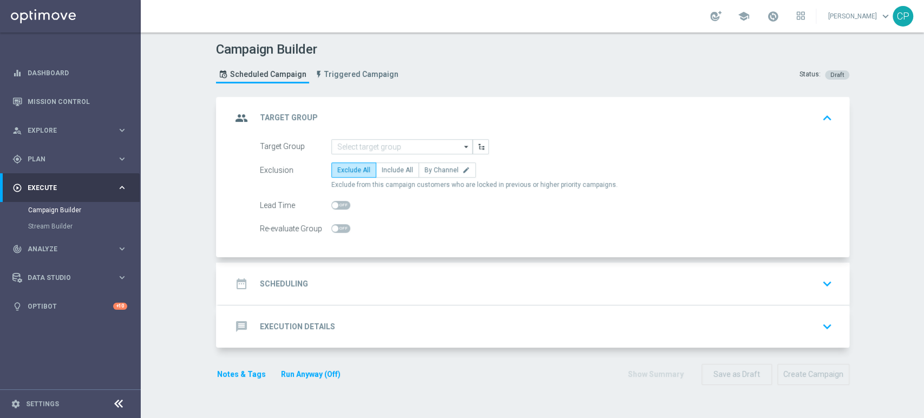
click at [442, 331] on div "message Execution Details keyboard_arrow_down" at bounding box center [534, 326] width 605 height 21
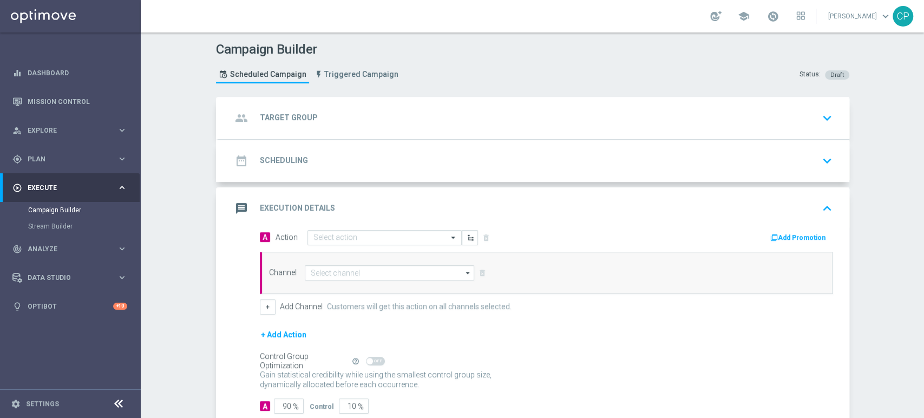
click at [781, 237] on button "Add Promotion" at bounding box center [799, 238] width 60 height 12
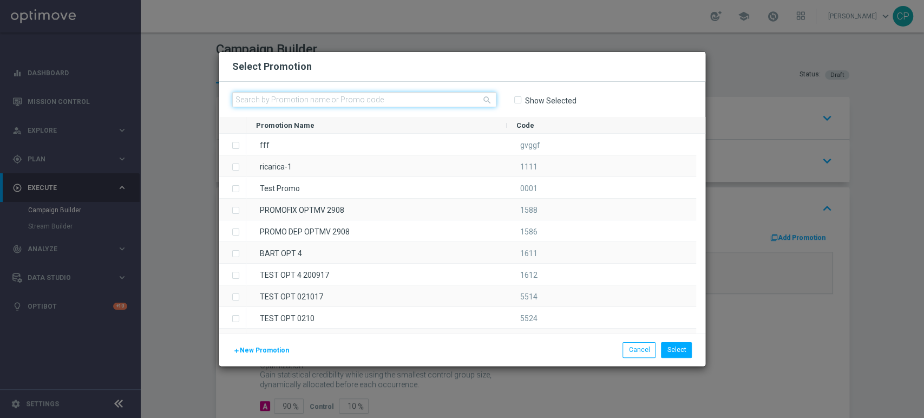
click at [403, 99] on input "text" at bounding box center [364, 99] width 264 height 15
paste input "334201"
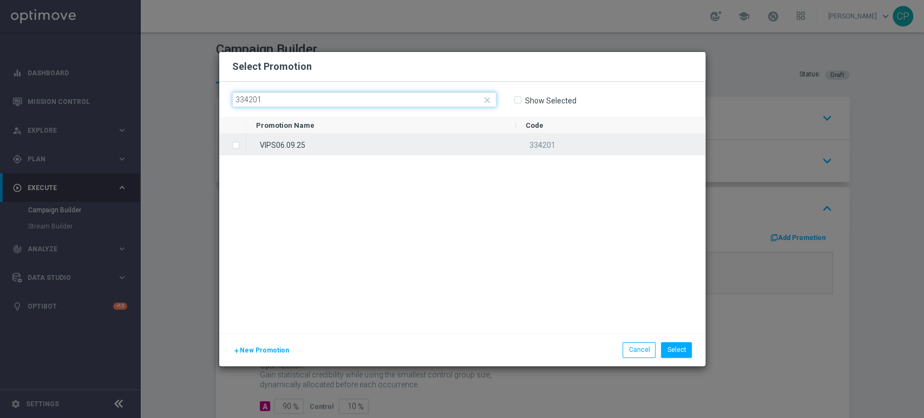
type input "334201"
click at [239, 142] on span "Press SPACE to select this row." at bounding box center [237, 145] width 11 height 22
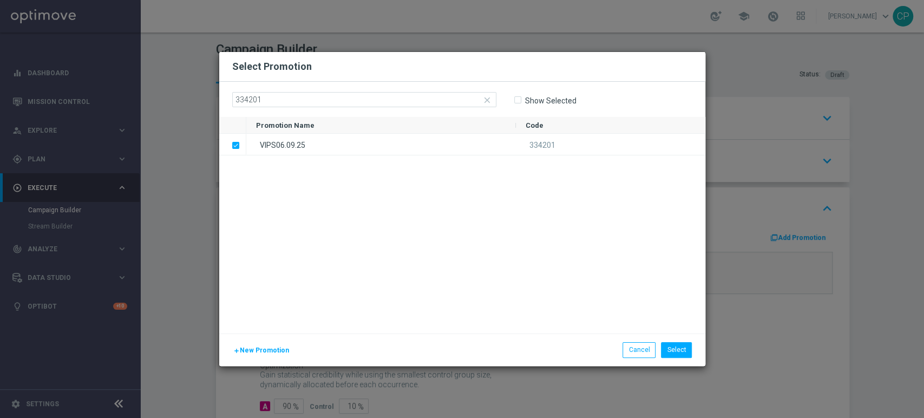
click at [160, 200] on modal-container "Select Promotion close 334201 Show Selected Promotion Name" at bounding box center [462, 209] width 924 height 418
click at [682, 350] on button "Select" at bounding box center [676, 349] width 31 height 15
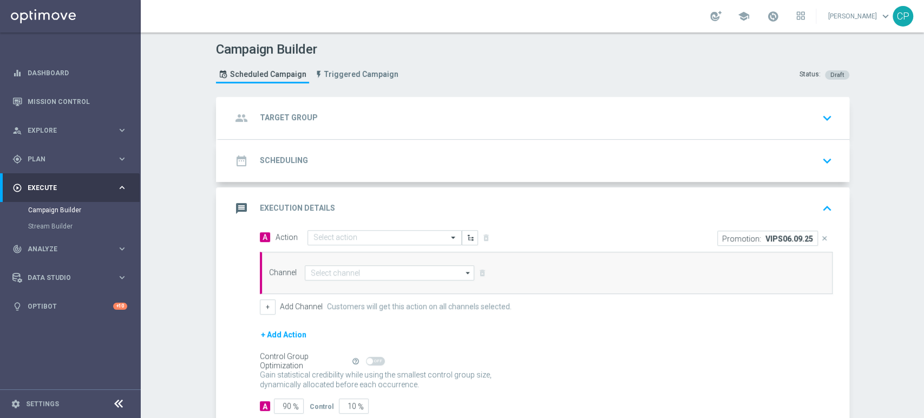
click at [372, 129] on div "group Target Group keyboard_arrow_down" at bounding box center [534, 118] width 630 height 42
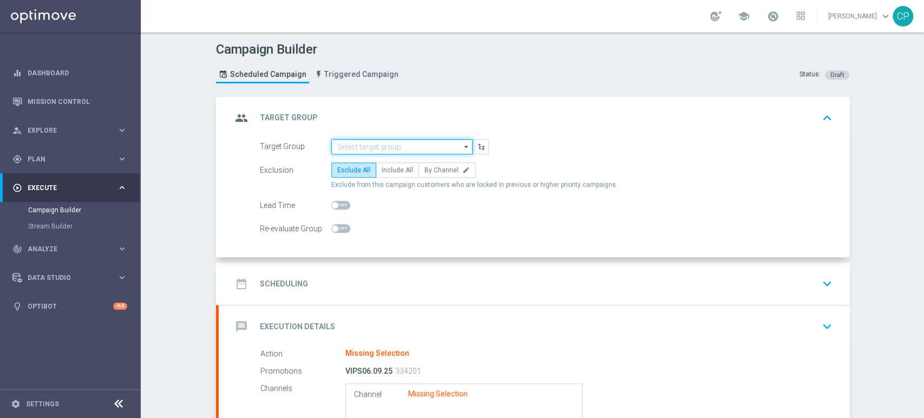
click at [361, 145] on input at bounding box center [401, 146] width 141 height 15
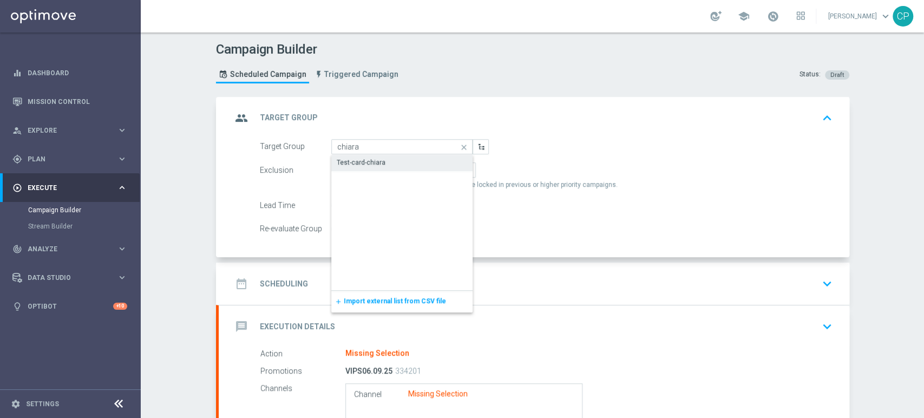
click at [349, 162] on div "Test-card-chiara" at bounding box center [361, 162] width 49 height 10
type input "Test-card-chiara"
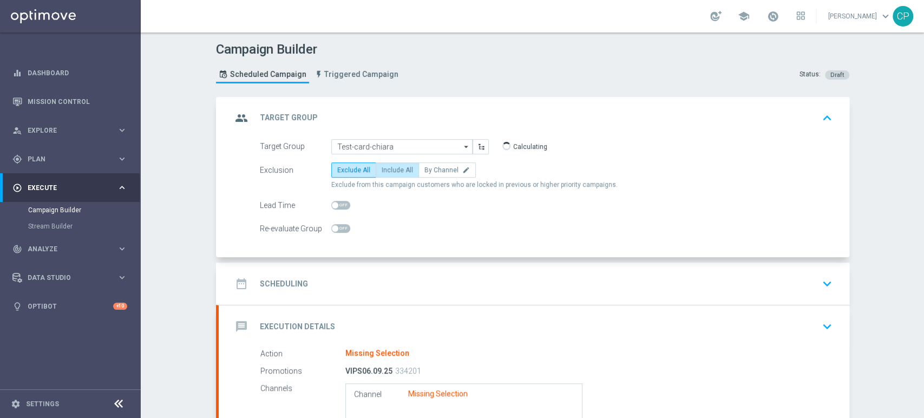
click at [389, 168] on span "Include All" at bounding box center [397, 170] width 31 height 8
click at [389, 168] on input "Include All" at bounding box center [385, 171] width 7 height 7
radio input "true"
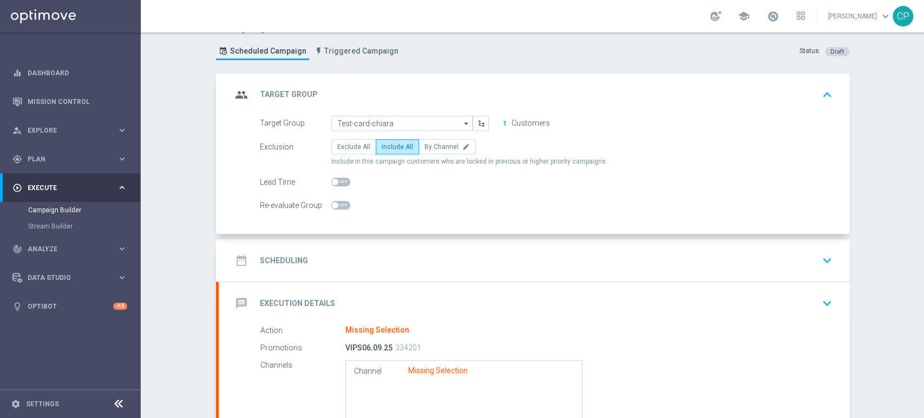
scroll to position [24, 0]
click at [390, 267] on div "date_range Scheduling keyboard_arrow_down" at bounding box center [534, 259] width 605 height 21
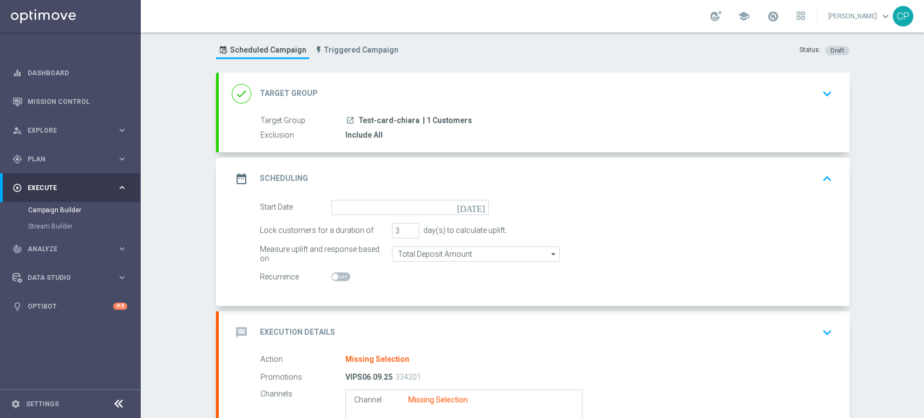
click at [477, 201] on icon "[DATE]" at bounding box center [473, 206] width 32 height 12
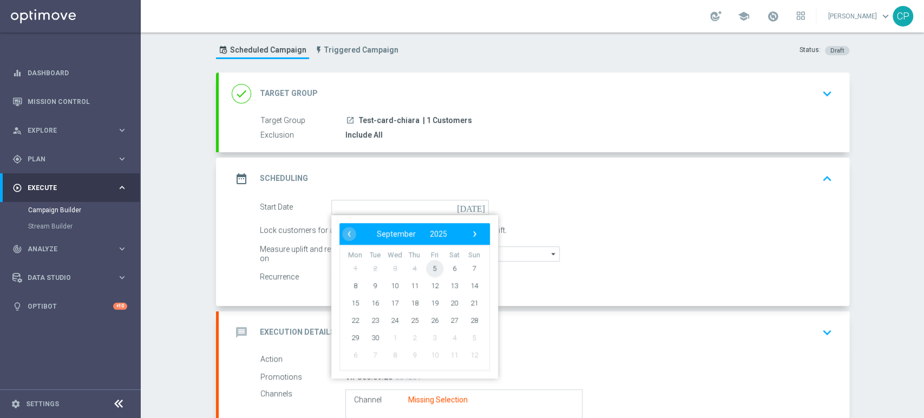
click at [430, 267] on span "5" at bounding box center [433, 267] width 17 height 17
type input "[DATE]"
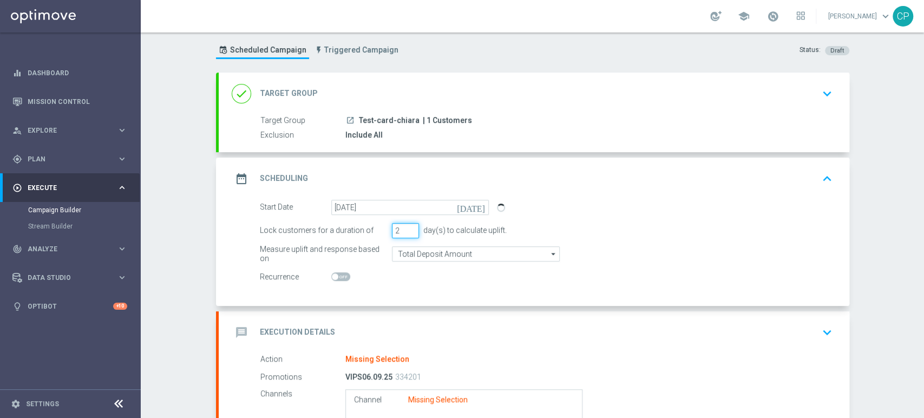
click at [403, 233] on input "2" at bounding box center [405, 230] width 27 height 15
type input "1"
click at [403, 233] on input "1" at bounding box center [405, 230] width 27 height 15
click at [387, 290] on div "Start Date [DATE] [DATE] Lock customers for a duration of 1 day(s) to calculate…" at bounding box center [534, 253] width 630 height 106
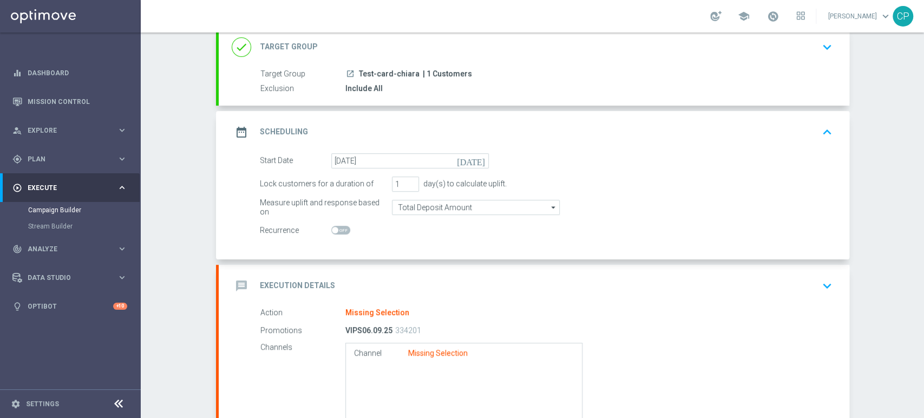
scroll to position [89, 0]
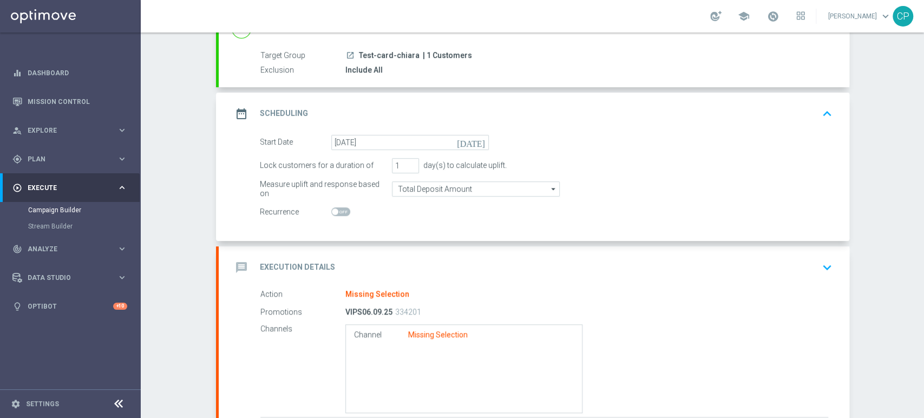
click at [417, 296] on div "Action Missing Selection" at bounding box center [544, 294] width 568 height 12
click at [819, 264] on icon "keyboard_arrow_down" at bounding box center [827, 267] width 16 height 16
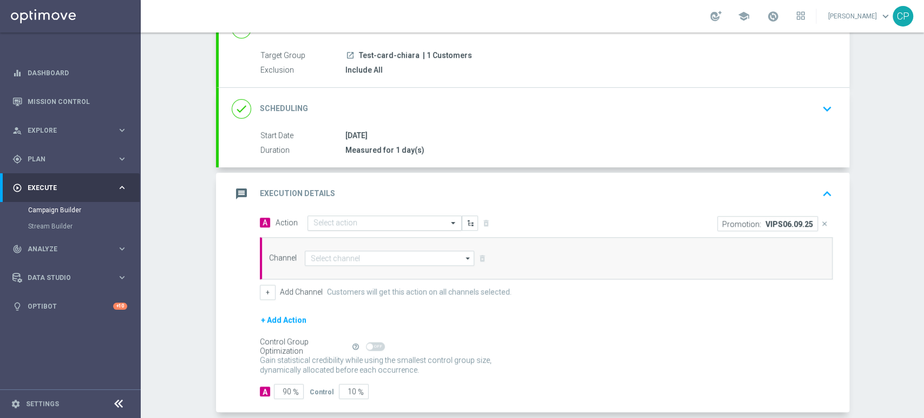
click at [358, 220] on input "text" at bounding box center [373, 223] width 121 height 9
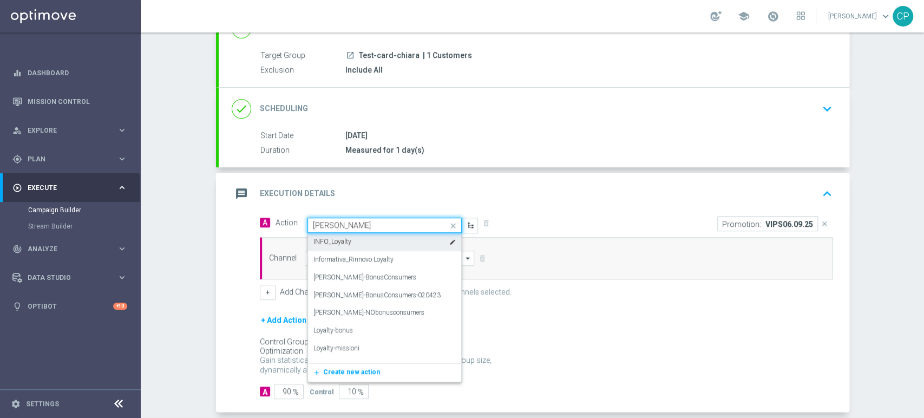
click at [348, 221] on input "[PERSON_NAME]" at bounding box center [373, 225] width 121 height 9
type input "l"
type input "vips"
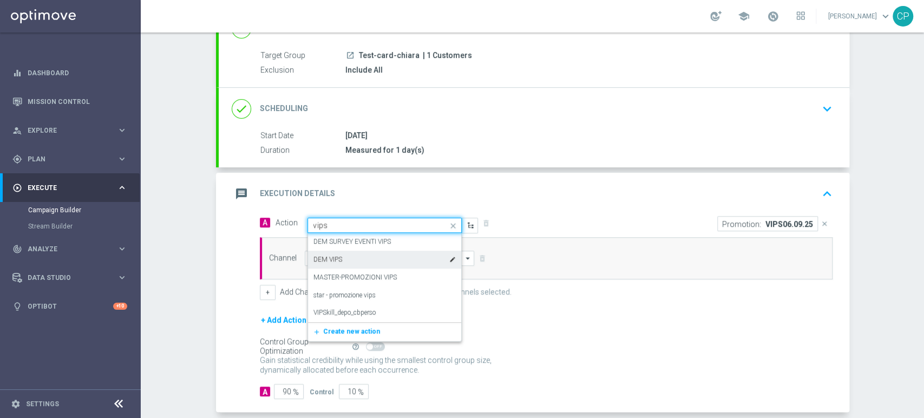
click at [332, 255] on label "DEM VIPS" at bounding box center [327, 259] width 29 height 9
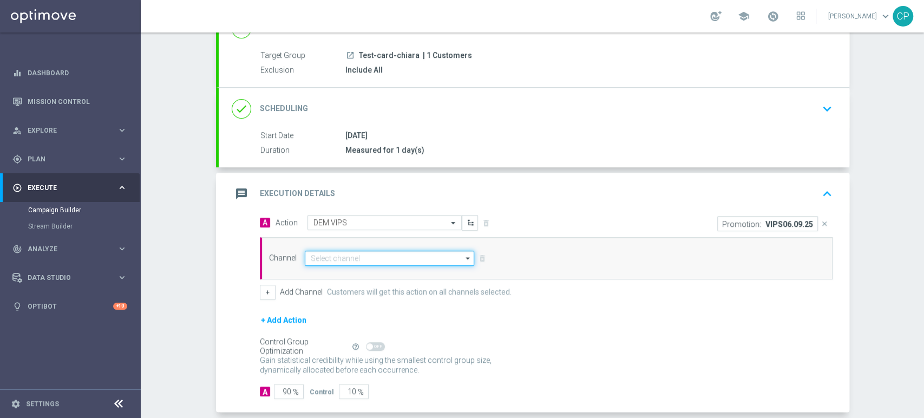
click at [378, 260] on input at bounding box center [390, 258] width 170 height 15
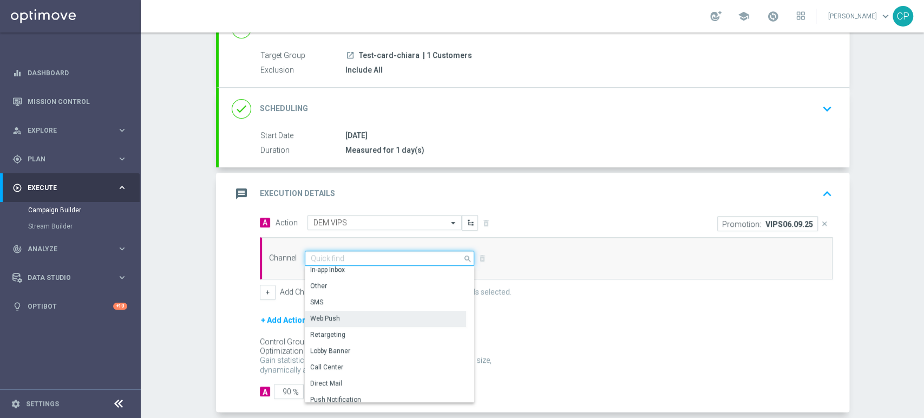
scroll to position [0, 0]
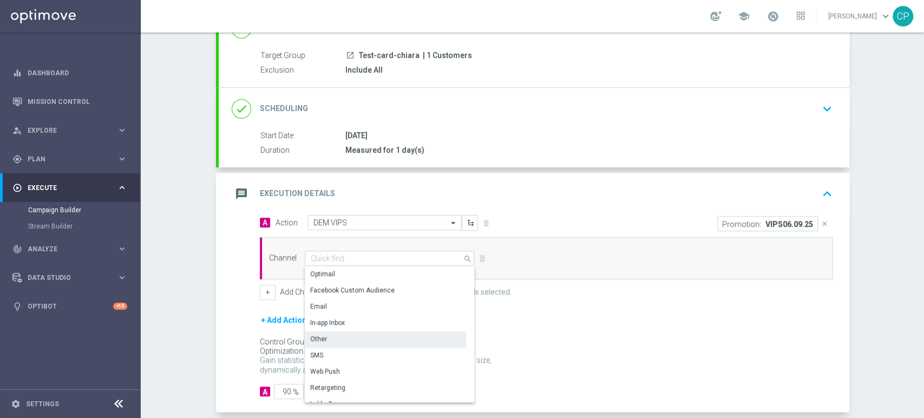
click at [336, 341] on div "Other" at bounding box center [385, 338] width 161 height 15
type input "Other"
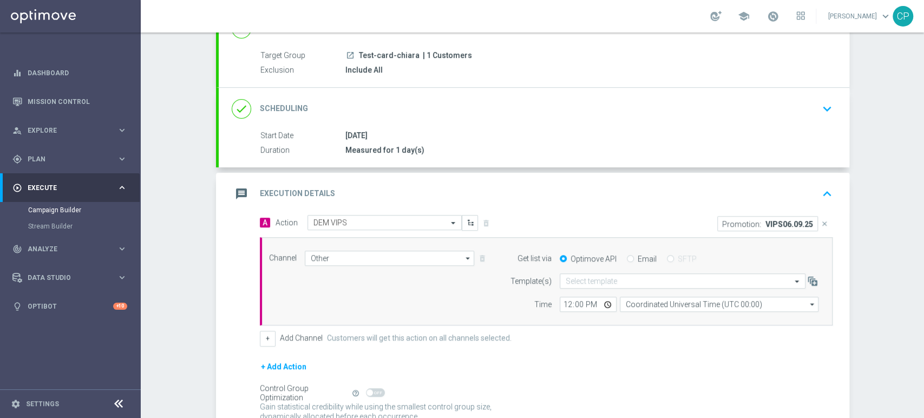
click at [627, 258] on input "Email" at bounding box center [630, 259] width 7 height 7
radio input "true"
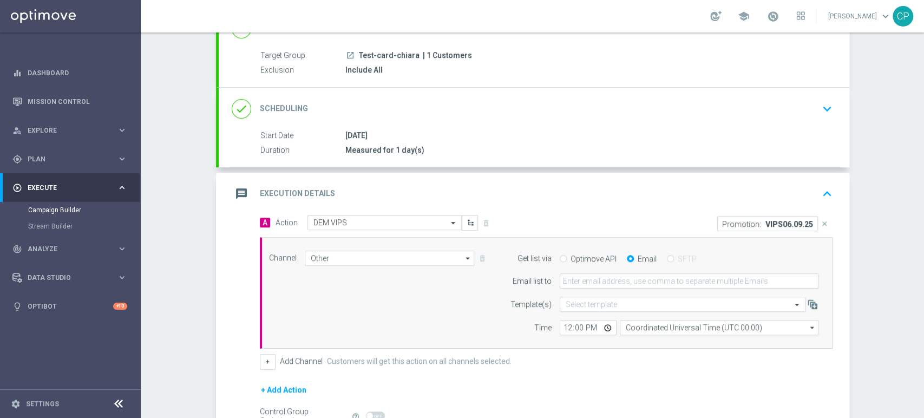
click at [561, 260] on input "Optimove API" at bounding box center [563, 259] width 7 height 7
radio input "true"
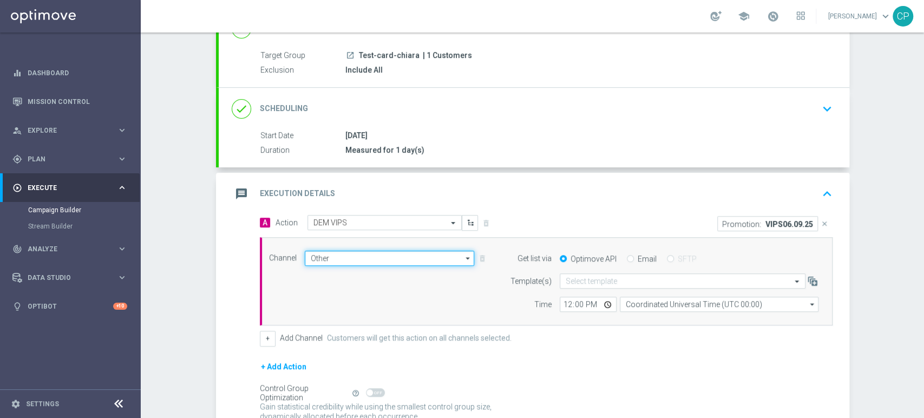
click at [358, 255] on input "Other" at bounding box center [390, 258] width 170 height 15
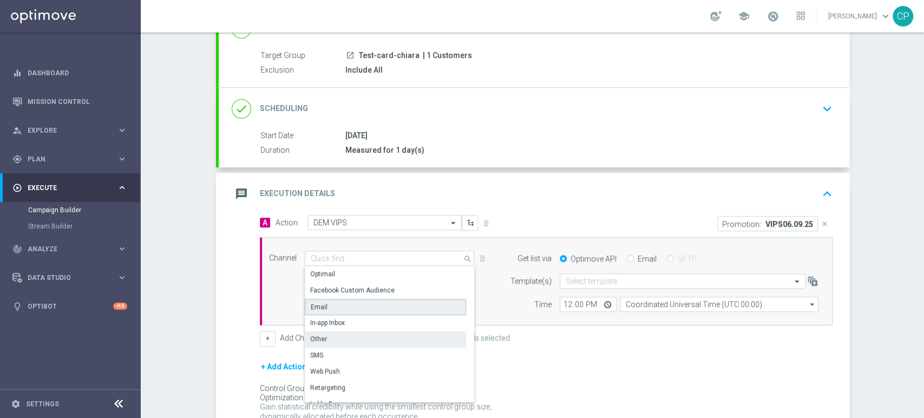
click at [363, 301] on div "Email" at bounding box center [385, 307] width 161 height 16
type input "Email"
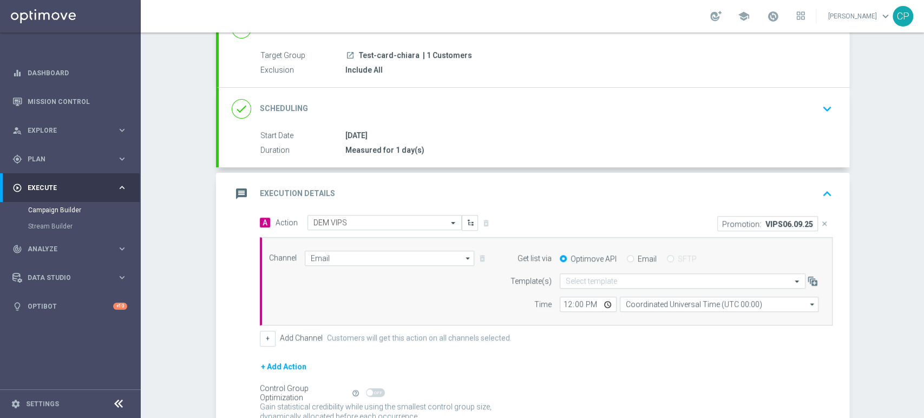
click at [627, 257] on input "Email" at bounding box center [630, 259] width 7 height 7
radio input "true"
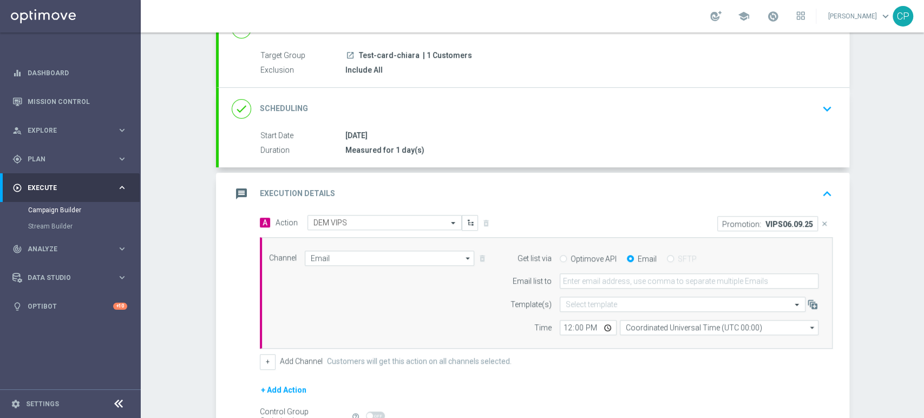
click at [570, 259] on label "Optimove API" at bounding box center [593, 259] width 46 height 10
click at [567, 259] on input "Optimove API" at bounding box center [563, 259] width 7 height 7
radio input "true"
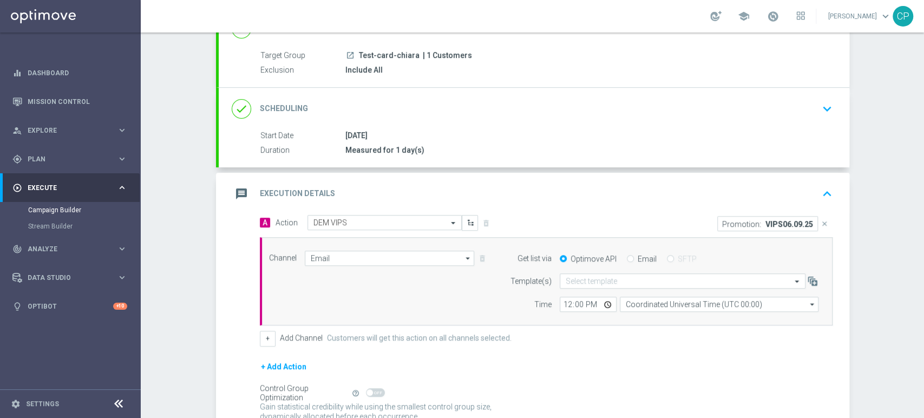
click at [630, 257] on div "Email" at bounding box center [642, 259] width 30 height 10
click at [627, 257] on input "Email" at bounding box center [630, 259] width 7 height 7
radio input "true"
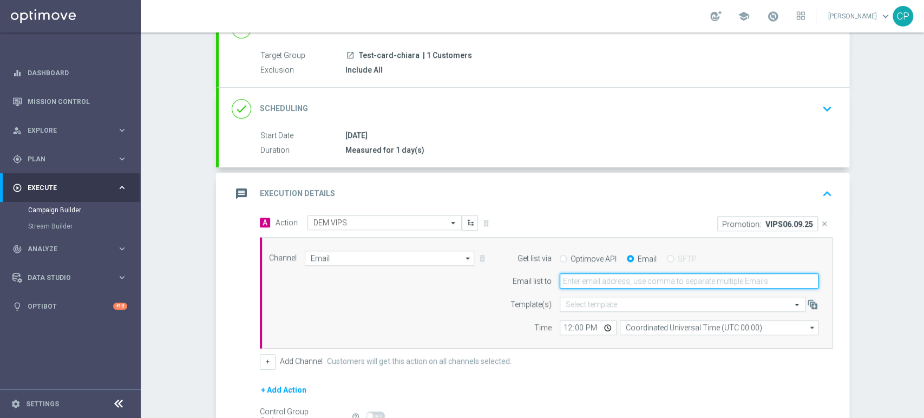
click at [586, 281] on input "email" at bounding box center [689, 280] width 259 height 15
type input "[EMAIL_ADDRESS][DOMAIN_NAME]"
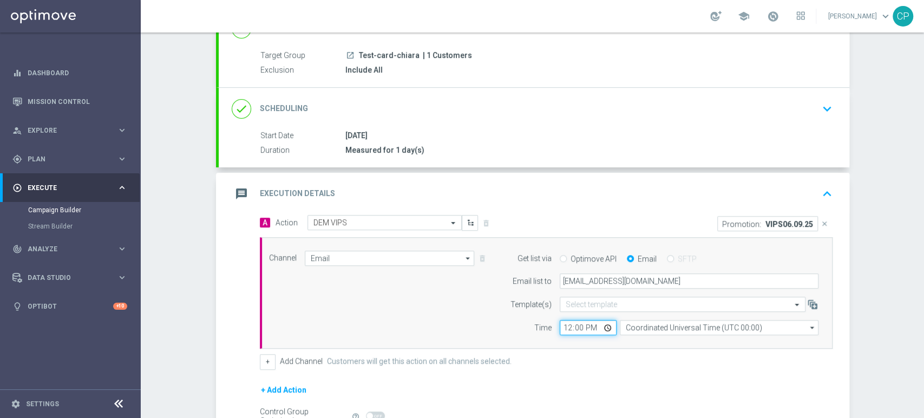
click at [563, 327] on input "12:00" at bounding box center [588, 327] width 57 height 15
type input "15:45"
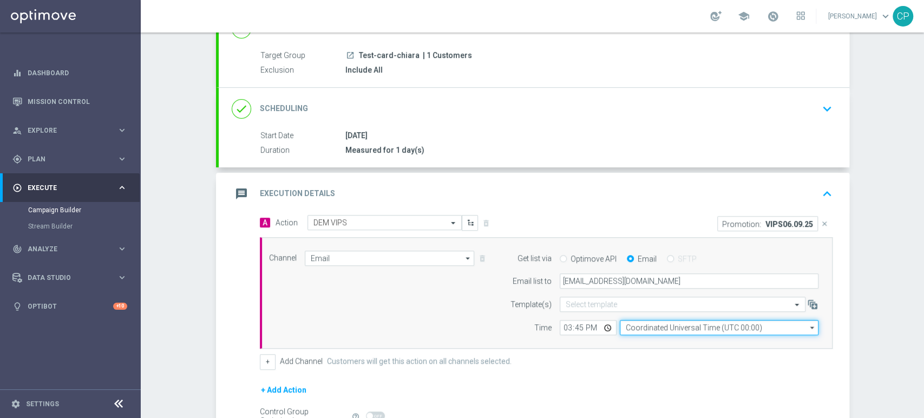
click at [673, 329] on input "Coordinated Universal Time (UTC 00:00)" at bounding box center [719, 327] width 199 height 15
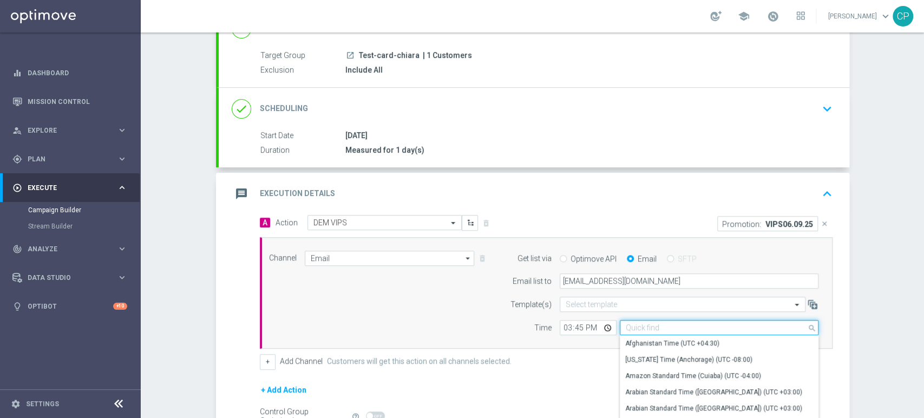
click at [673, 329] on input at bounding box center [719, 327] width 199 height 15
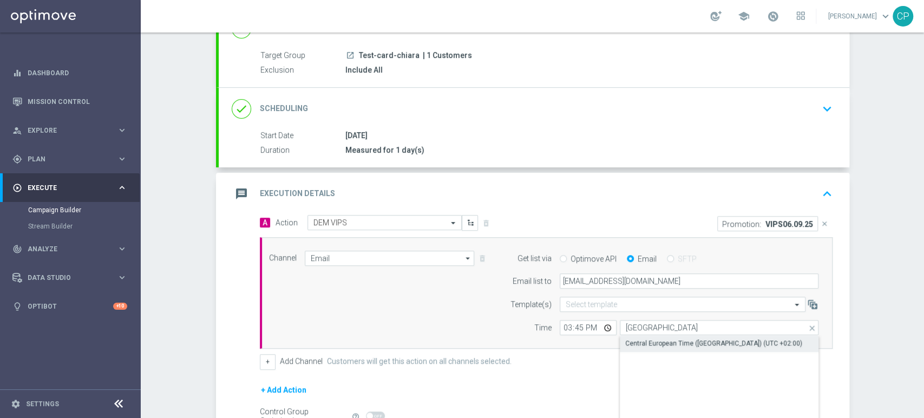
click at [664, 341] on div "Central European Time ([GEOGRAPHIC_DATA]) (UTC +02:00)" at bounding box center [713, 343] width 177 height 10
type input "Central European Time ([GEOGRAPHIC_DATA]) (UTC +02:00)"
click at [501, 383] on div "+ Add Action" at bounding box center [546, 396] width 573 height 27
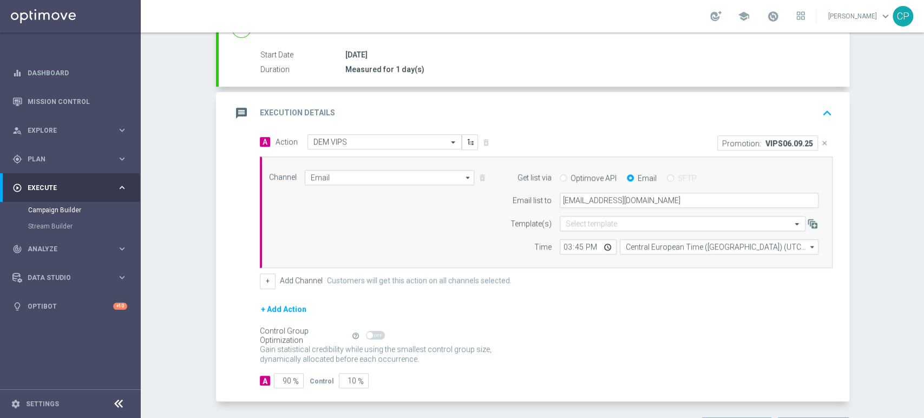
scroll to position [210, 0]
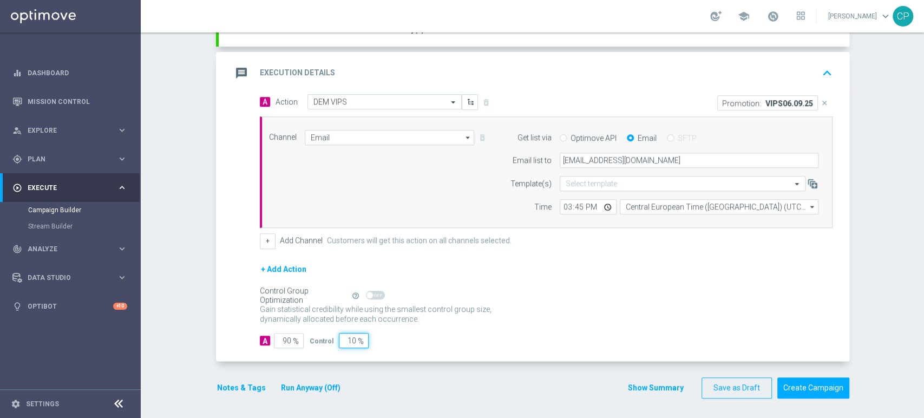
click at [341, 342] on input "10" at bounding box center [354, 340] width 30 height 15
type input "0"
type input "100"
type input "0"
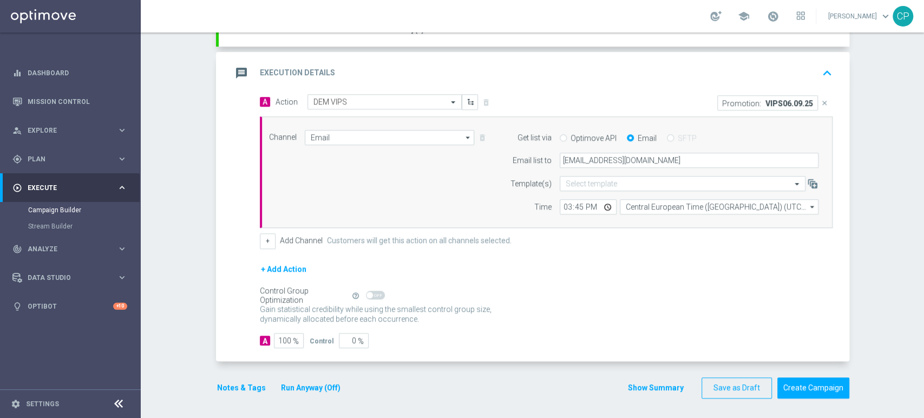
click at [295, 386] on button "Run Anyway (Off)" at bounding box center [311, 388] width 62 height 14
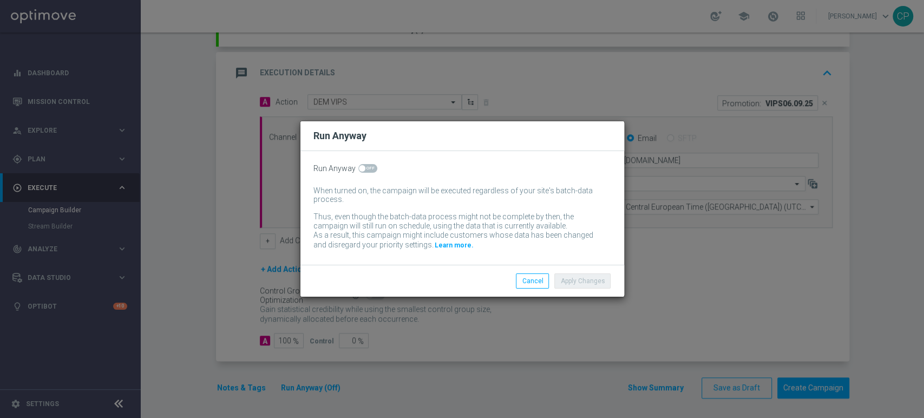
click at [364, 169] on span at bounding box center [367, 168] width 19 height 9
click at [364, 169] on input "checkbox" at bounding box center [367, 168] width 19 height 9
checkbox input "true"
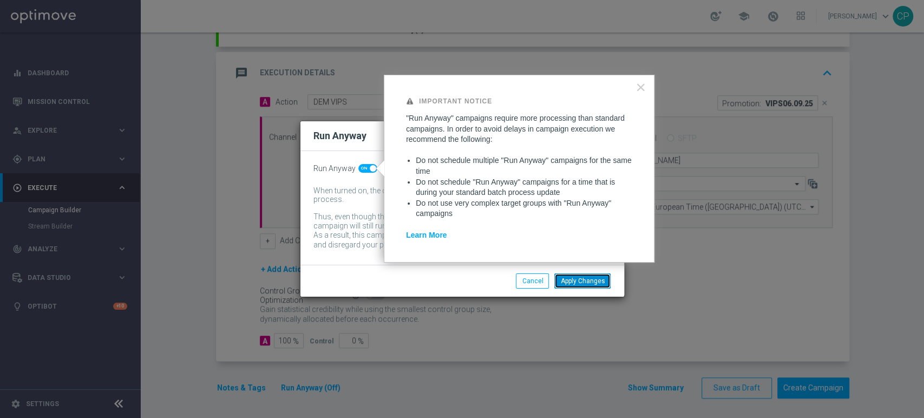
click at [576, 283] on button "Apply Changes" at bounding box center [582, 280] width 56 height 15
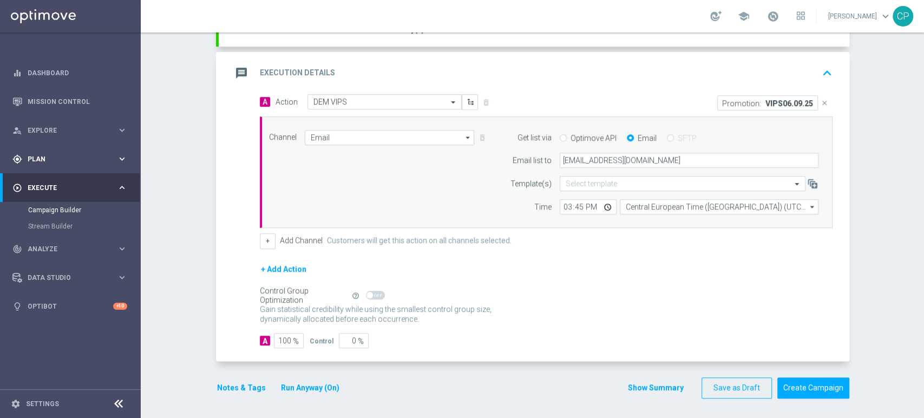
click at [81, 163] on div "gps_fixed Plan" at bounding box center [64, 159] width 104 height 10
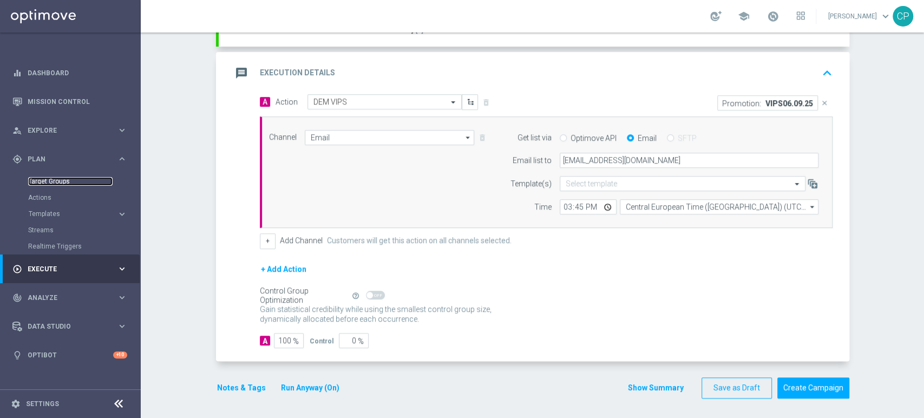
click at [59, 182] on link "Target Groups" at bounding box center [70, 181] width 84 height 9
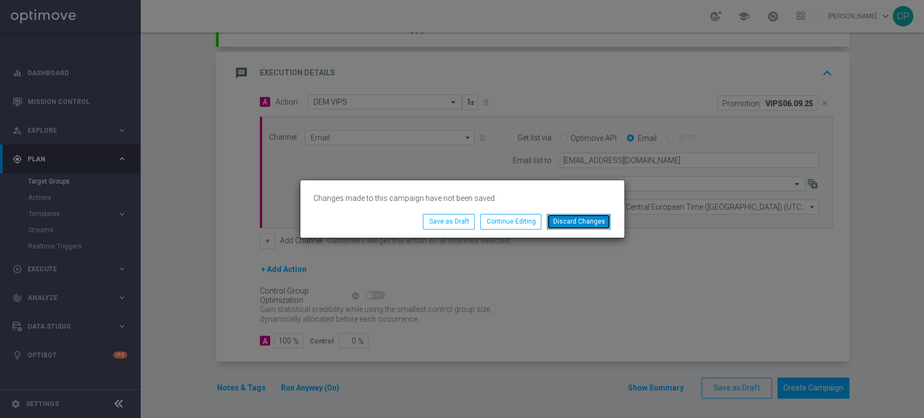
click at [588, 221] on button "Discard Changes" at bounding box center [579, 221] width 64 height 15
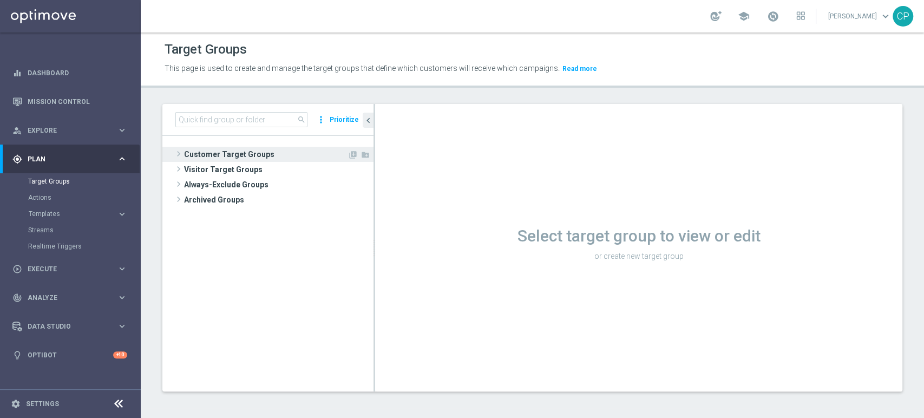
click at [252, 152] on span "Customer Target Groups" at bounding box center [265, 154] width 163 height 15
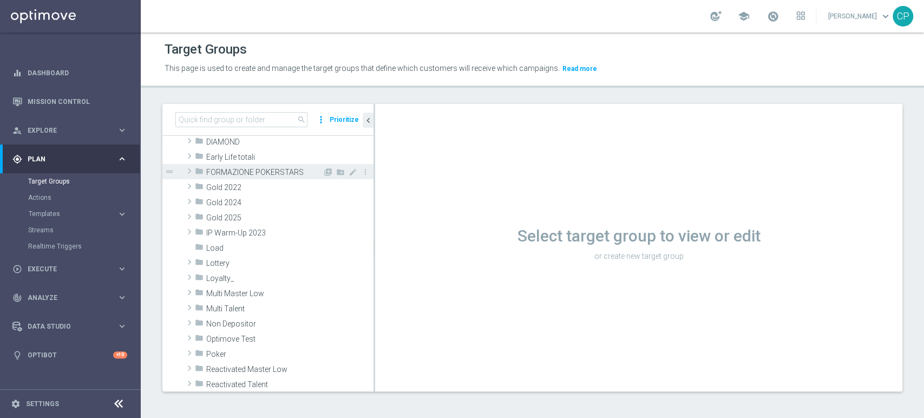
scroll to position [164, 0]
click at [239, 279] on span "Loyalty_" at bounding box center [264, 278] width 116 height 9
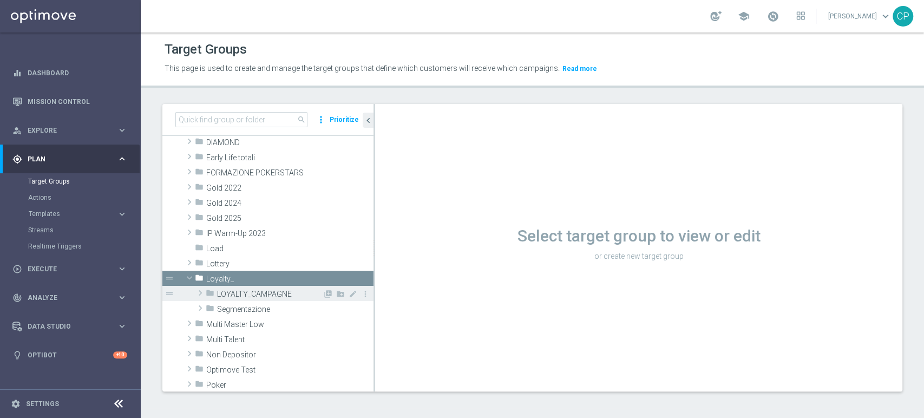
click at [242, 290] on span "LOYALTY_CAMPAGNE" at bounding box center [270, 294] width 106 height 9
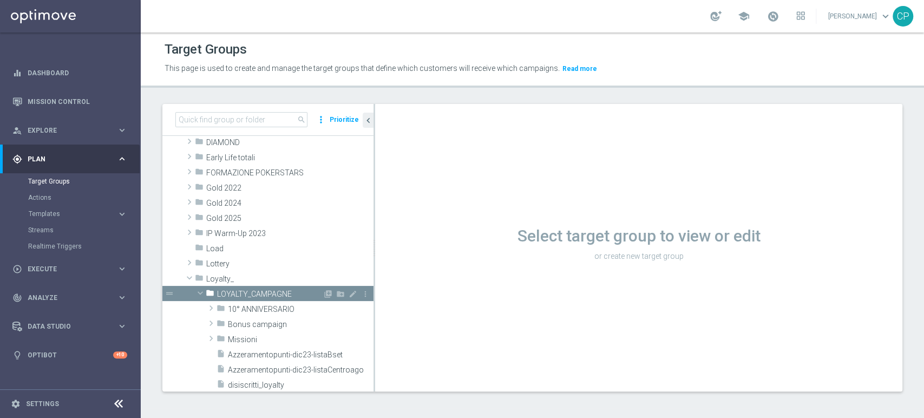
scroll to position [184, 0]
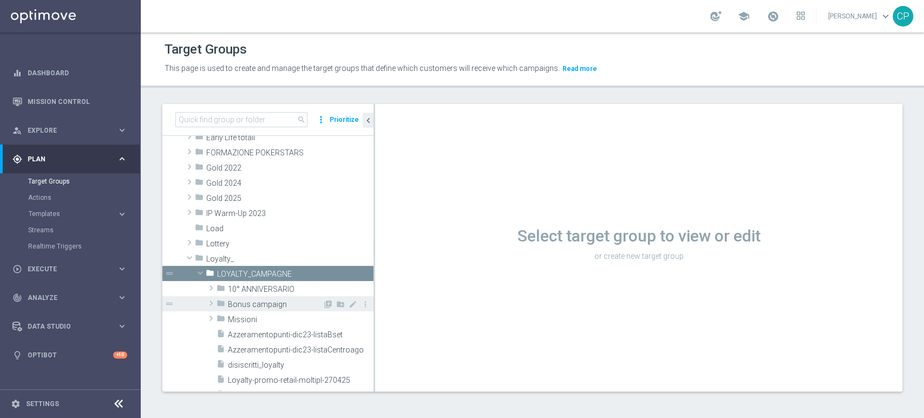
click at [241, 303] on span "Bonus campaign" at bounding box center [275, 304] width 95 height 9
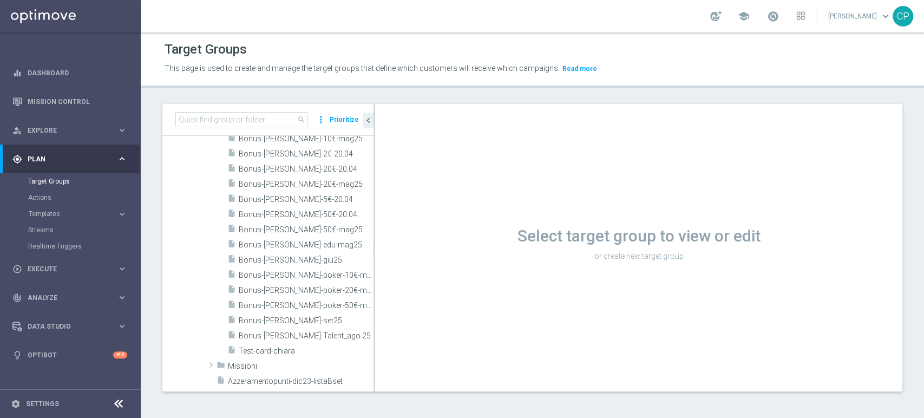
scroll to position [432, 0]
click at [283, 320] on span "Bonus-loy-set25" at bounding box center [293, 319] width 109 height 9
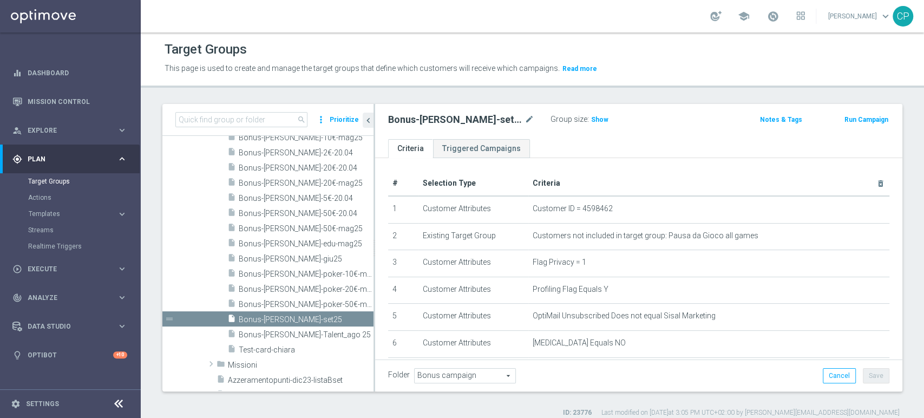
click at [33, 375] on nav "equalizer Dashboard Mission Control" at bounding box center [70, 236] width 140 height 357
click at [435, 122] on h2 "Bonus-loy-set25" at bounding box center [455, 119] width 134 height 13
copy div "Bonus-loy-set25"
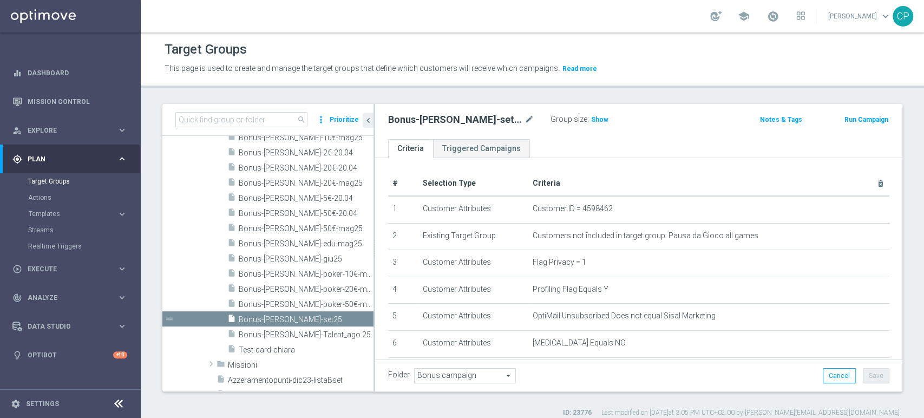
click at [878, 64] on div "This page is used to create and manage the target groups that define which cust…" at bounding box center [532, 68] width 752 height 17
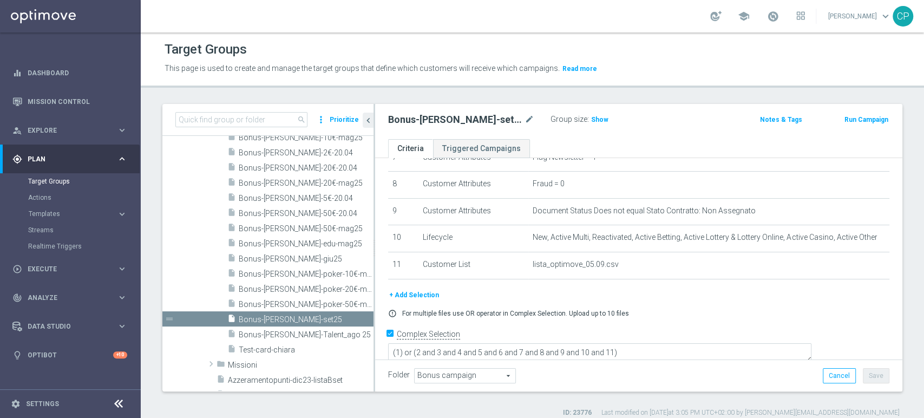
scroll to position [212, 0]
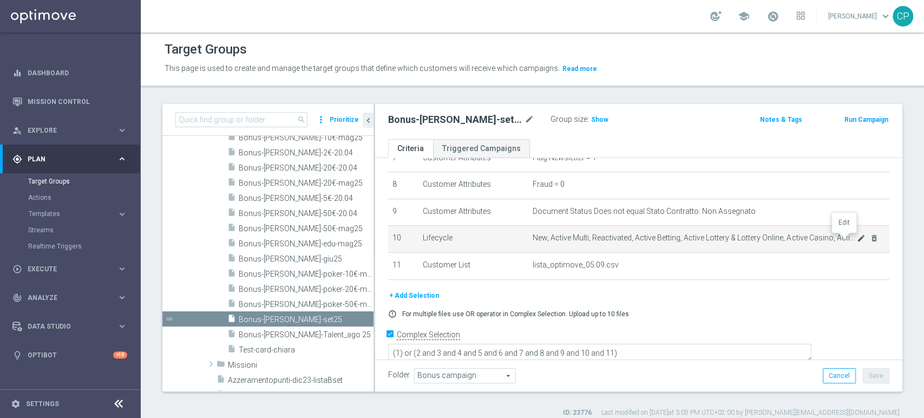
click at [857, 239] on icon "mode_edit" at bounding box center [861, 238] width 9 height 9
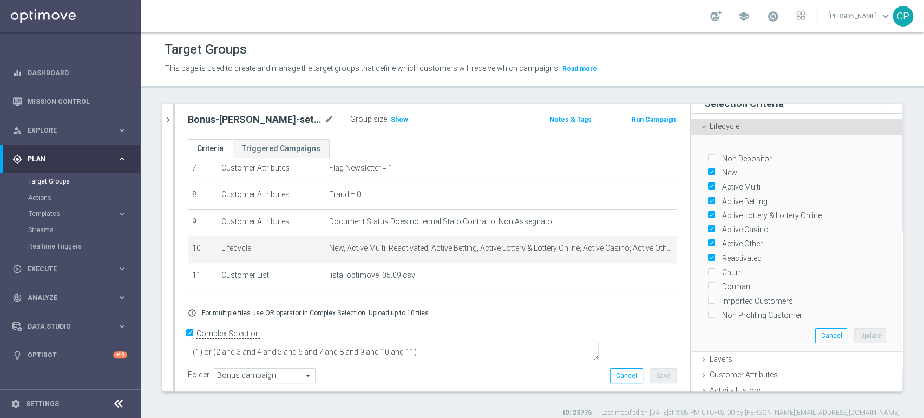
scroll to position [0, 0]
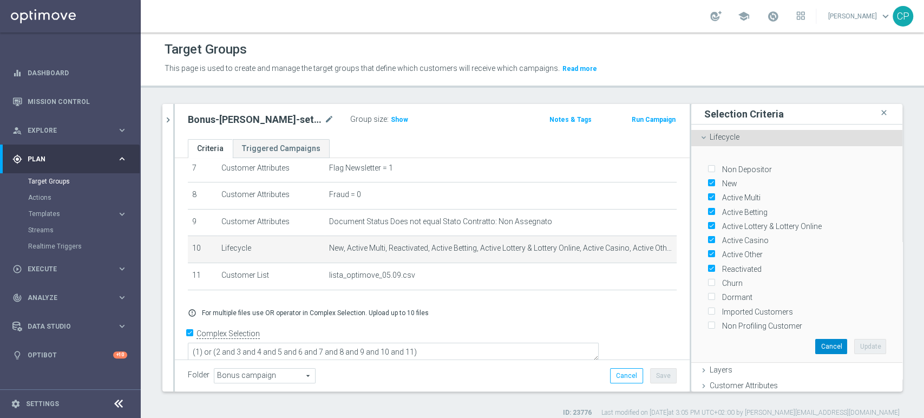
click at [815, 343] on button "Cancel" at bounding box center [831, 346] width 32 height 15
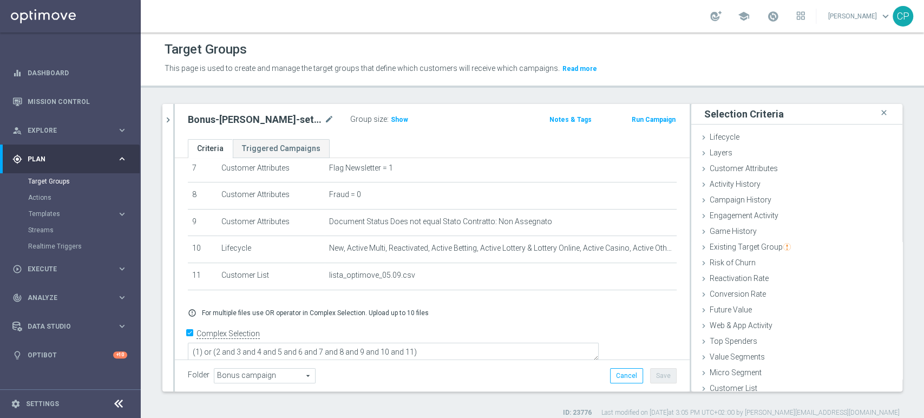
click at [455, 98] on div "Target Groups This page is used to create and manage the target groups that def…" at bounding box center [532, 224] width 783 height 385
click at [70, 268] on span "Execute" at bounding box center [72, 269] width 89 height 6
click at [70, 206] on link "Campaign Builder" at bounding box center [70, 210] width 84 height 9
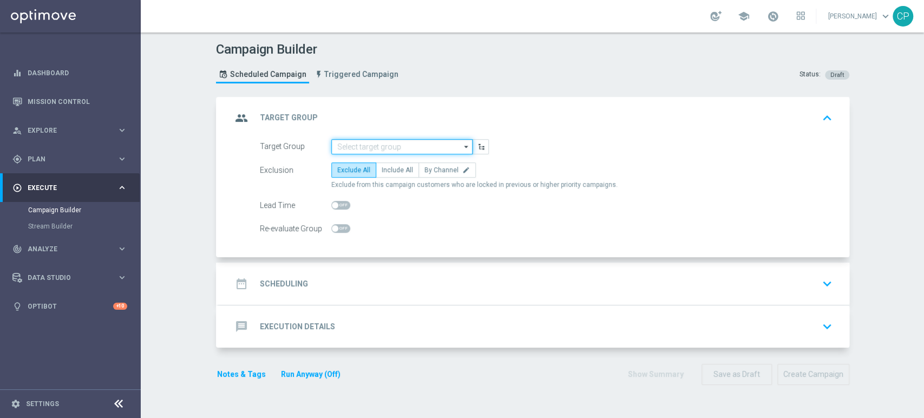
click at [436, 145] on input at bounding box center [401, 146] width 141 height 15
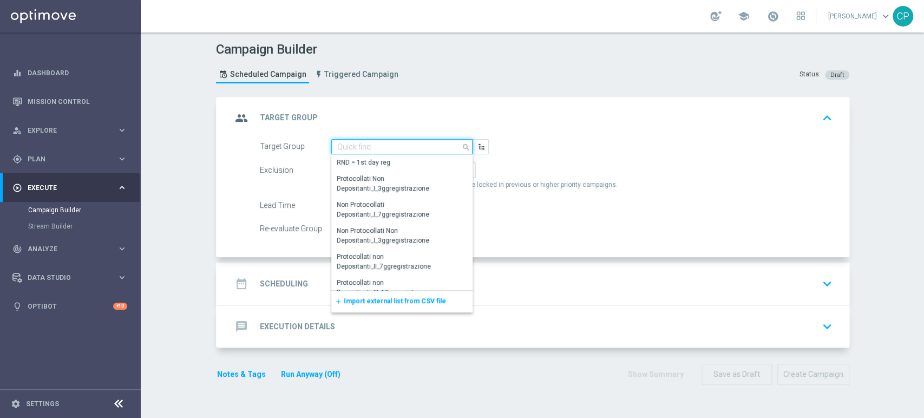
click at [351, 145] on input at bounding box center [401, 146] width 141 height 15
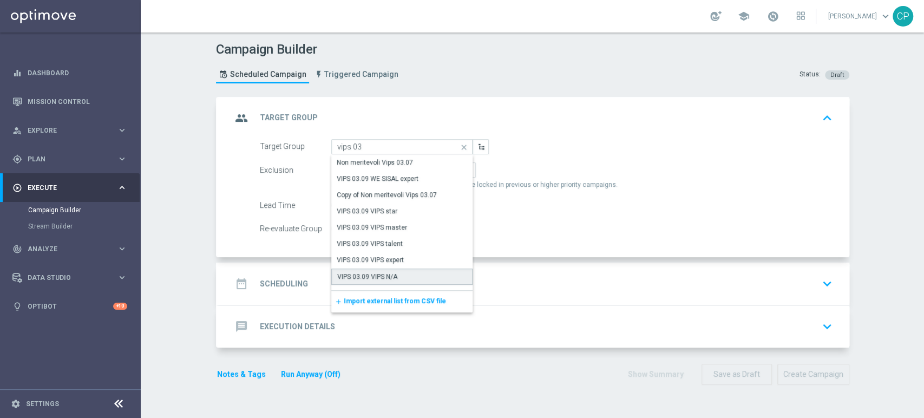
click at [401, 277] on div "VIPS 03.09 VIPS N/A" at bounding box center [402, 276] width 142 height 16
type input "VIPS 03.09 VIPS N/A"
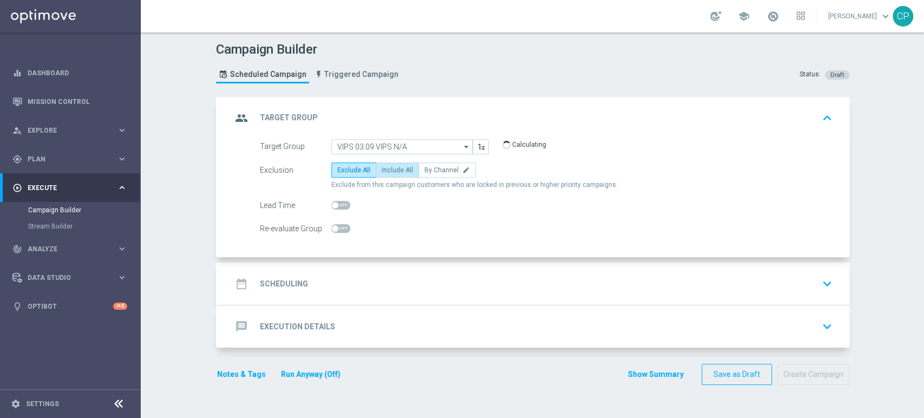
click at [393, 169] on span "Include All" at bounding box center [397, 170] width 31 height 8
click at [389, 169] on input "Include All" at bounding box center [385, 171] width 7 height 7
radio input "true"
click at [75, 156] on span "Plan" at bounding box center [72, 159] width 89 height 6
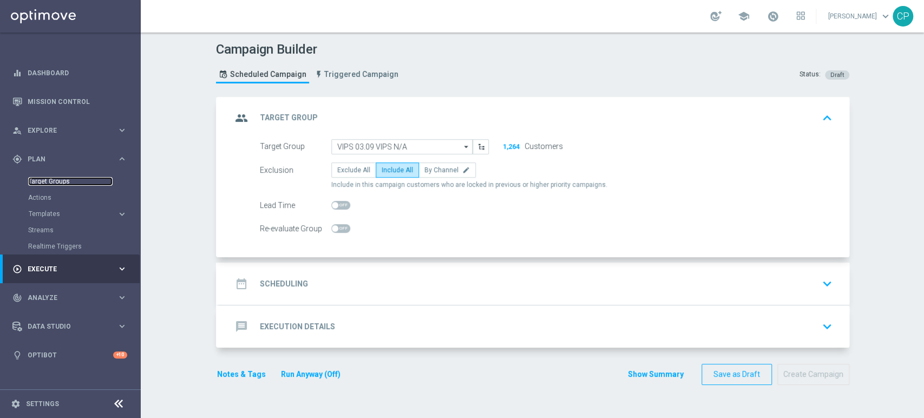
click at [56, 179] on link "Target Groups" at bounding box center [70, 181] width 84 height 9
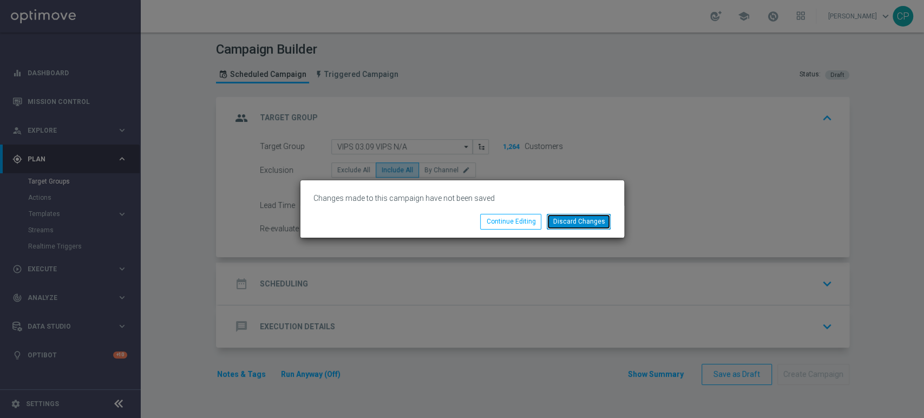
click at [574, 215] on button "Discard Changes" at bounding box center [579, 221] width 64 height 15
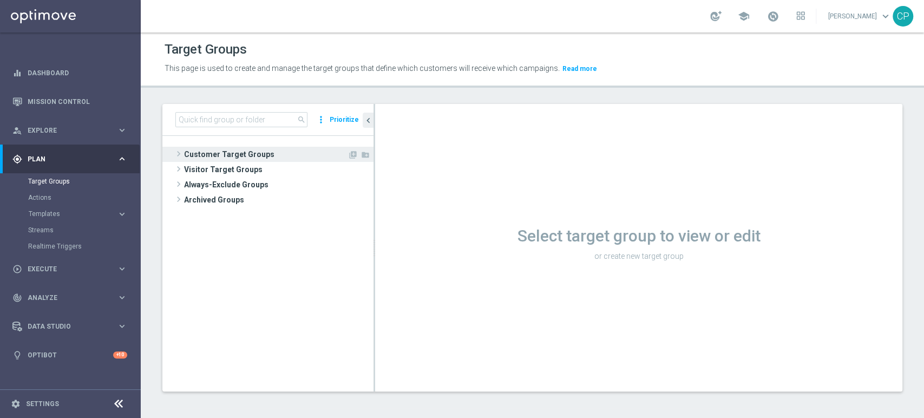
click at [205, 153] on span "Customer Target Groups" at bounding box center [265, 154] width 163 height 15
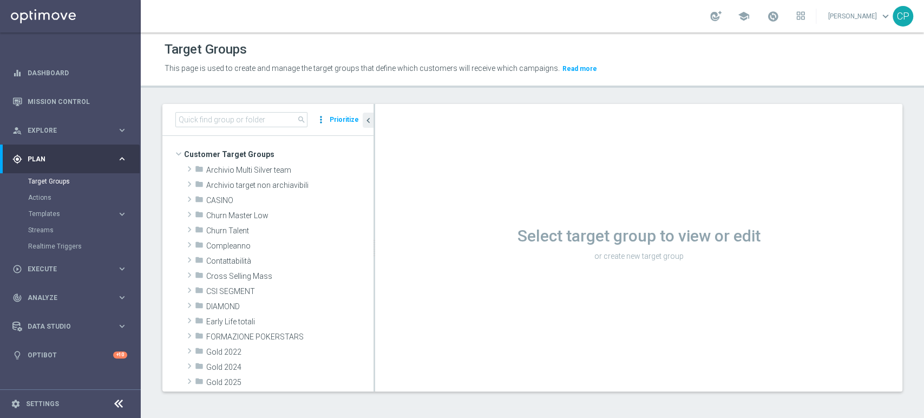
click at [325, 117] on icon "more_vert" at bounding box center [321, 119] width 11 height 15
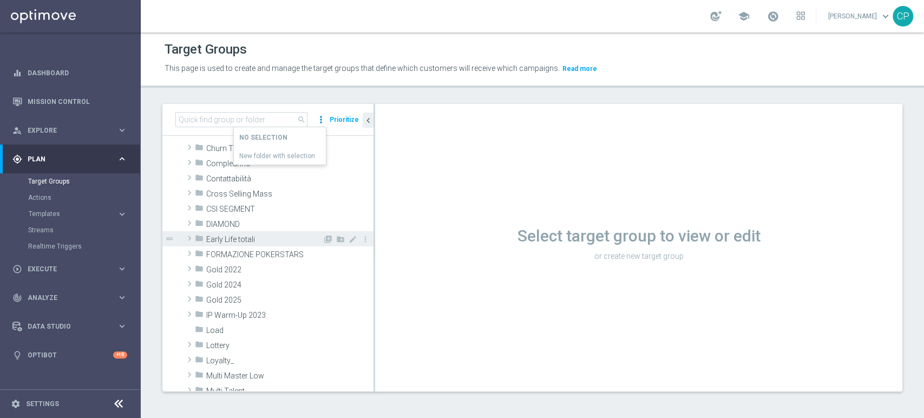
scroll to position [83, 0]
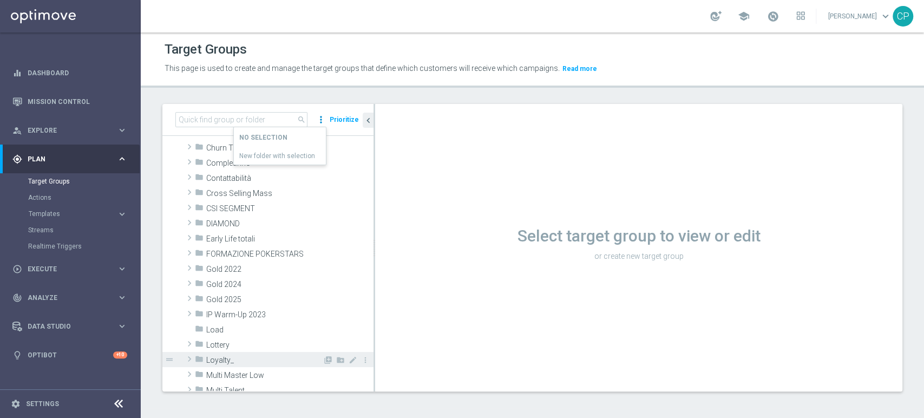
click at [212, 362] on span "Loyalty_" at bounding box center [264, 360] width 116 height 9
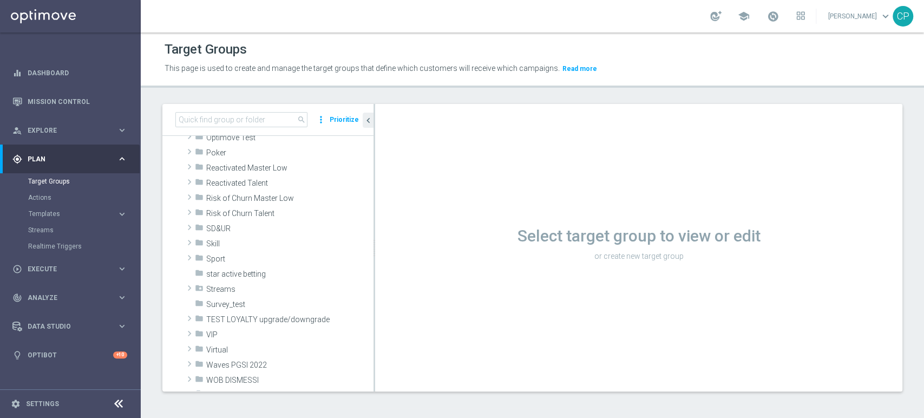
scroll to position [393, 0]
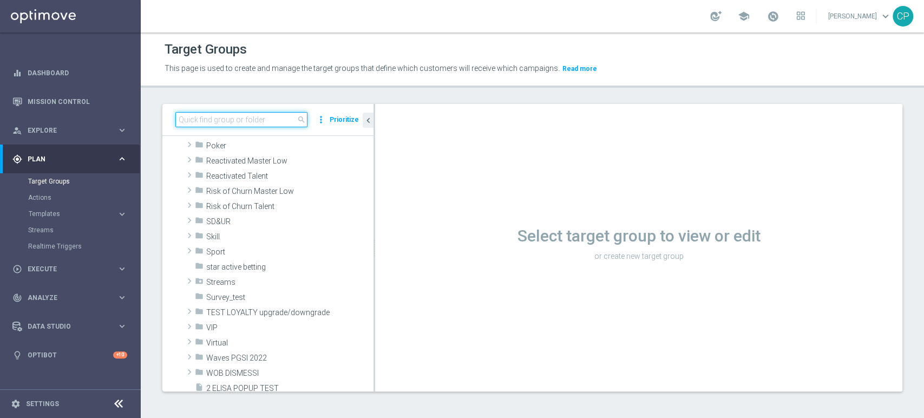
click at [244, 120] on input at bounding box center [241, 119] width 132 height 15
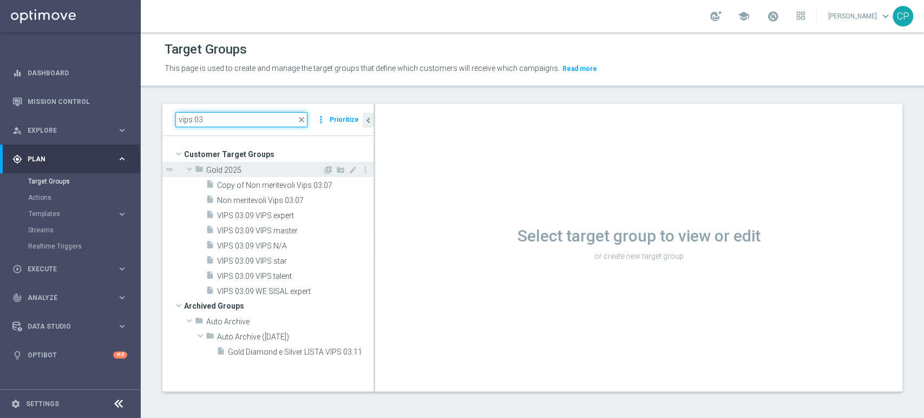
scroll to position [0, 0]
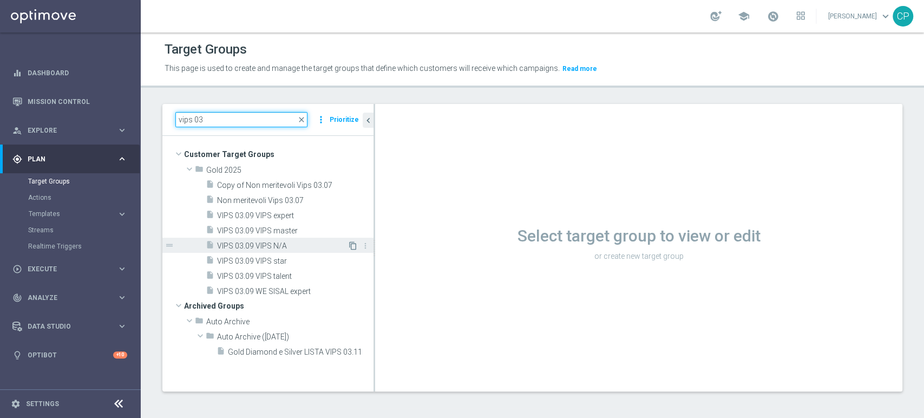
type input "vips 03"
click at [349, 245] on icon "content_copy" at bounding box center [353, 245] width 9 height 9
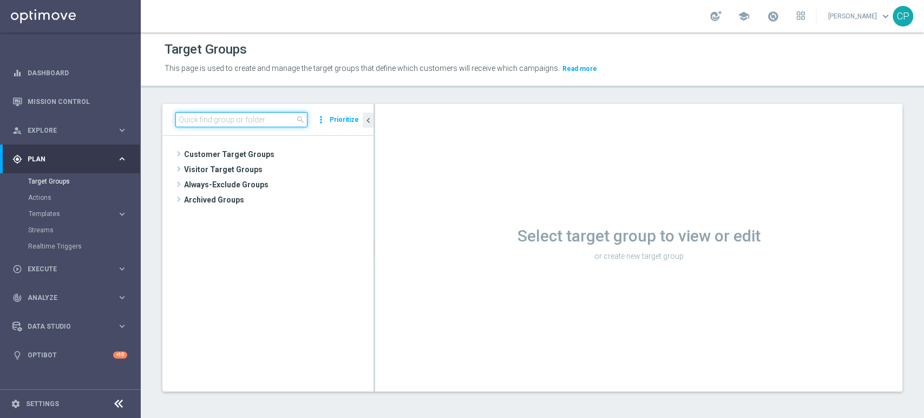
click at [234, 122] on input at bounding box center [241, 119] width 132 height 15
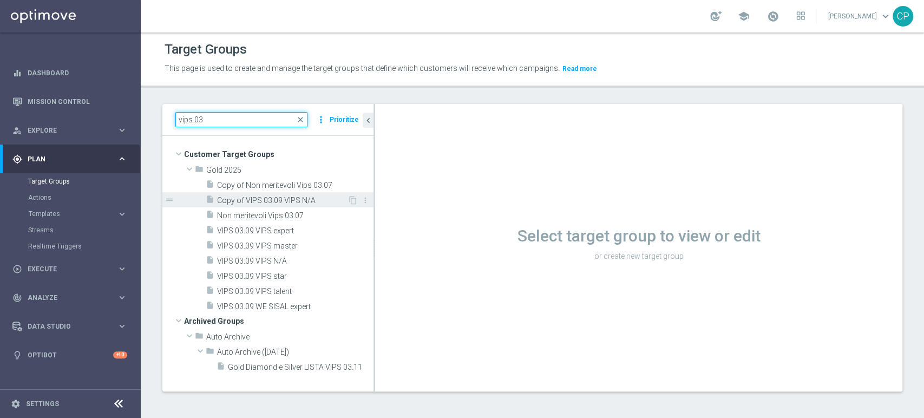
type input "vips 03"
click at [321, 199] on span "Copy of VIPS 03.09 VIPS N/A" at bounding box center [282, 200] width 130 height 9
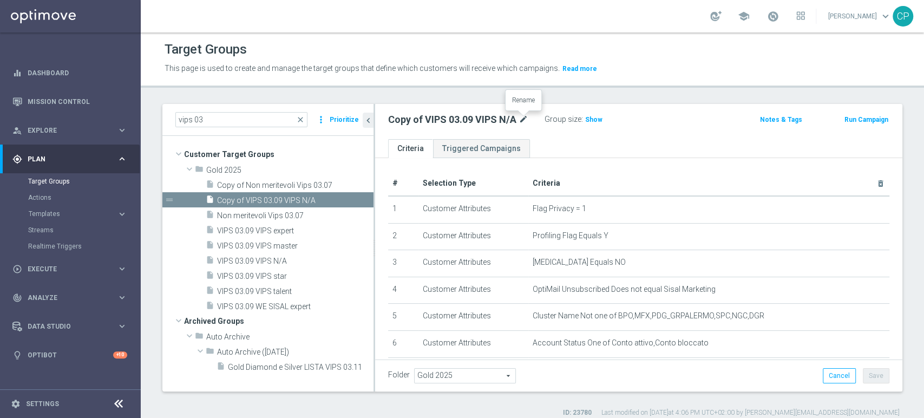
click at [523, 119] on icon "mode_edit" at bounding box center [523, 119] width 10 height 13
type input "VIPS card 0609"
click at [584, 141] on ul "Criteria Triggered Campaigns" at bounding box center [638, 148] width 527 height 19
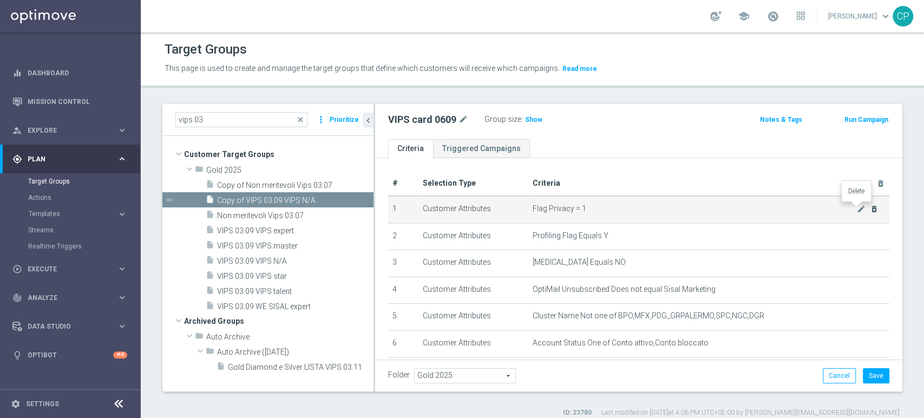
click at [870, 209] on icon "delete_forever" at bounding box center [874, 209] width 9 height 9
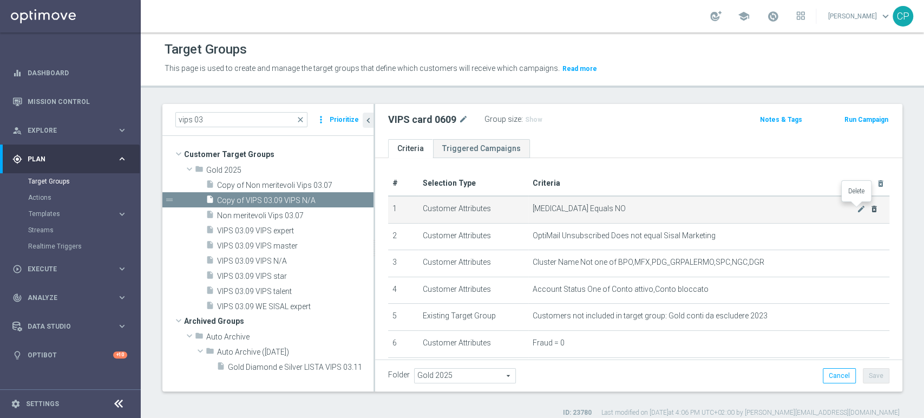
click at [870, 209] on icon "delete_forever" at bounding box center [874, 209] width 9 height 9
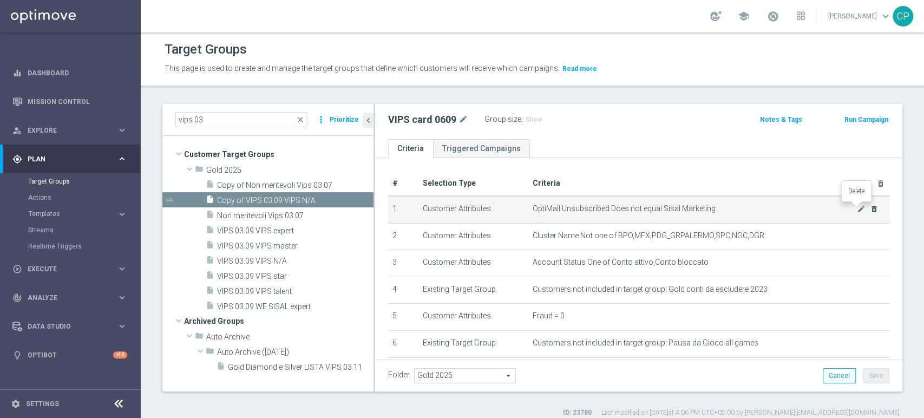
click at [870, 209] on icon "delete_forever" at bounding box center [874, 209] width 9 height 9
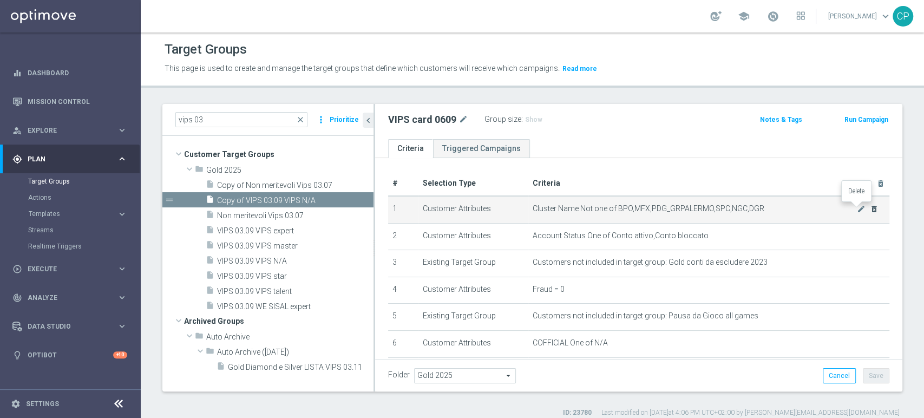
click at [870, 208] on icon "delete_forever" at bounding box center [874, 209] width 9 height 9
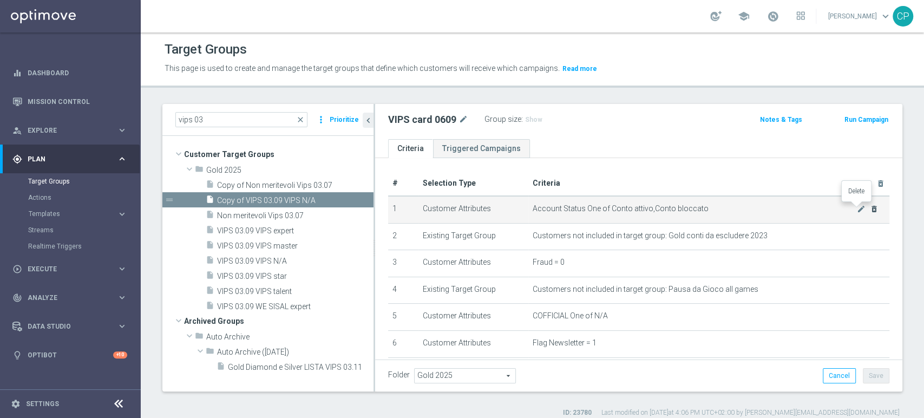
click at [870, 208] on icon "delete_forever" at bounding box center [874, 209] width 9 height 9
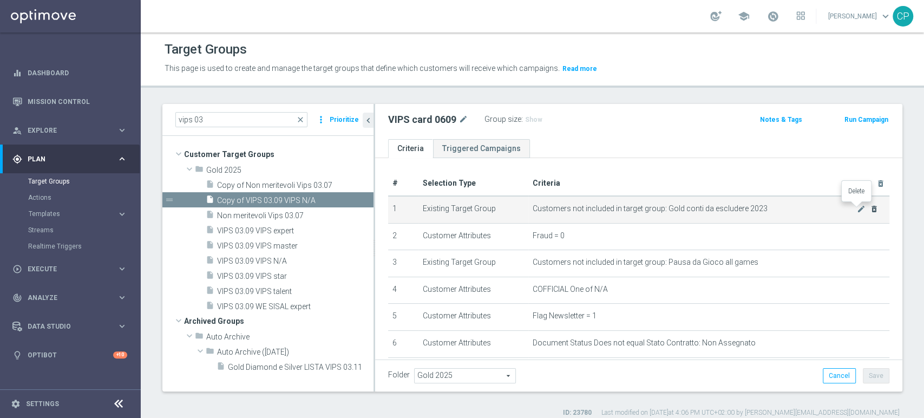
click at [870, 208] on icon "delete_forever" at bounding box center [874, 209] width 9 height 9
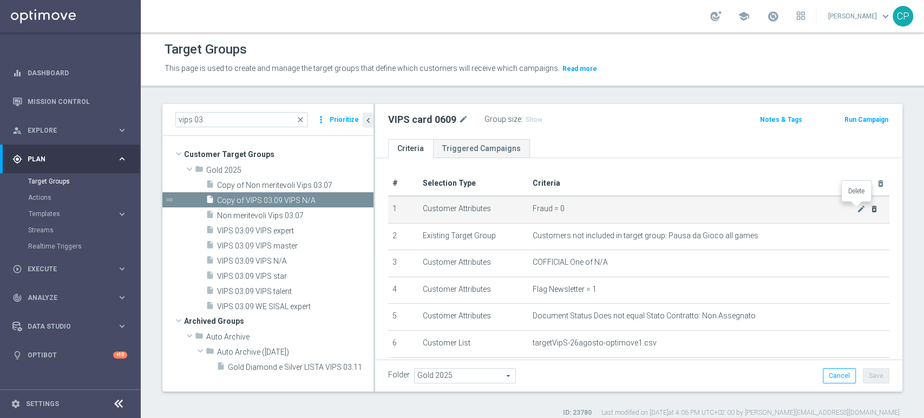
click at [870, 208] on icon "delete_forever" at bounding box center [874, 209] width 9 height 9
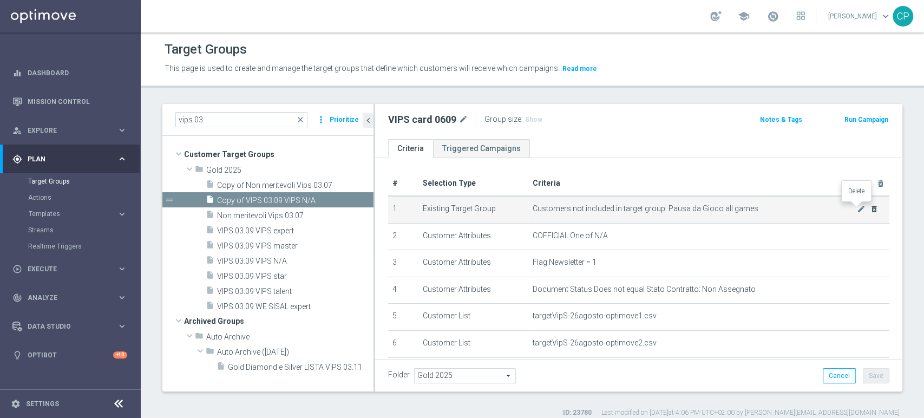
click at [870, 208] on icon "delete_forever" at bounding box center [874, 209] width 9 height 9
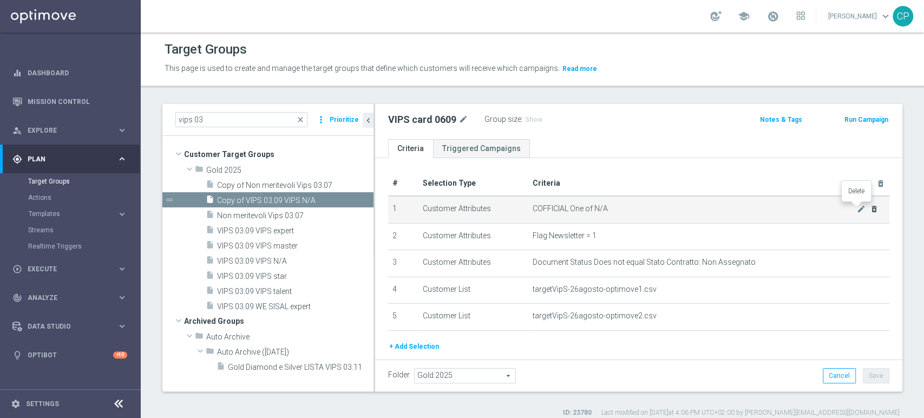
click at [870, 208] on icon "delete_forever" at bounding box center [874, 209] width 9 height 9
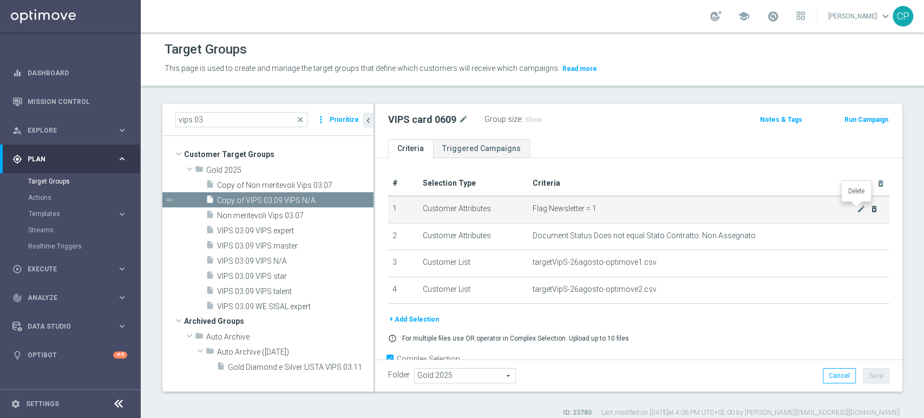
click at [870, 208] on icon "delete_forever" at bounding box center [874, 209] width 9 height 9
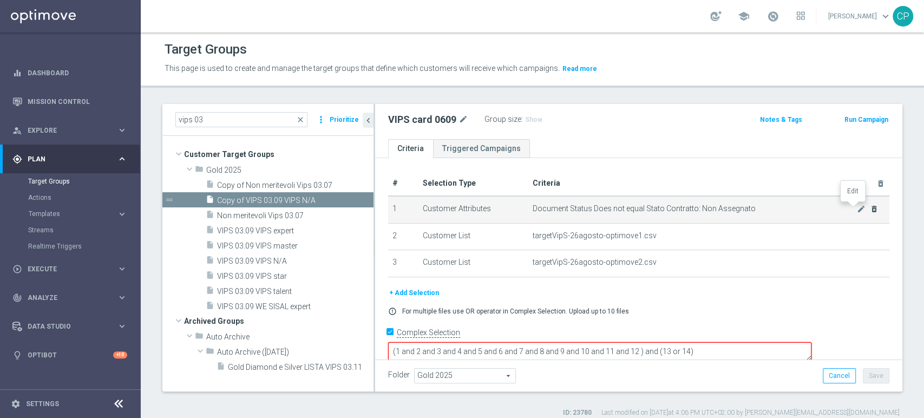
click at [857, 208] on icon "mode_edit" at bounding box center [861, 209] width 9 height 9
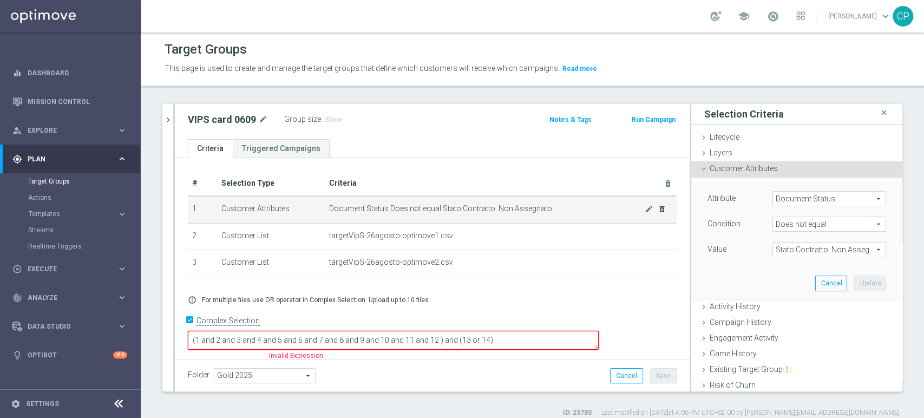
click at [855, 208] on div "Attribute Document Status Document Status arrow_drop_down search Condition Does…" at bounding box center [796, 225] width 179 height 68
click at [658, 209] on icon "delete_forever" at bounding box center [662, 209] width 9 height 9
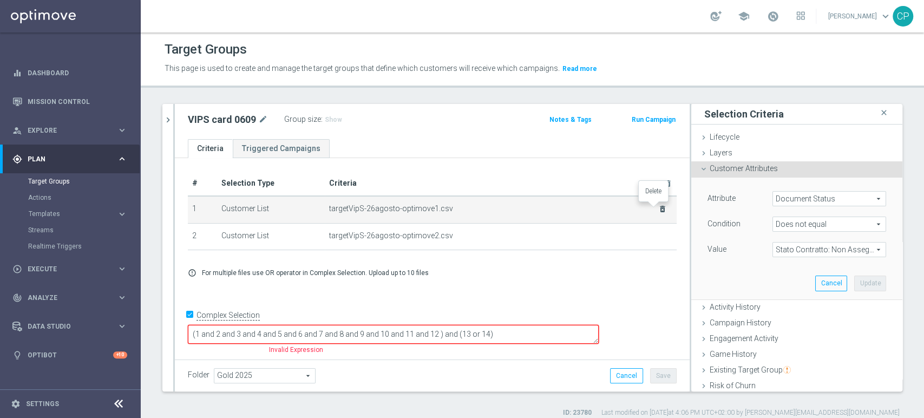
click at [658, 207] on icon "delete_forever" at bounding box center [662, 209] width 9 height 9
checkbox input "false"
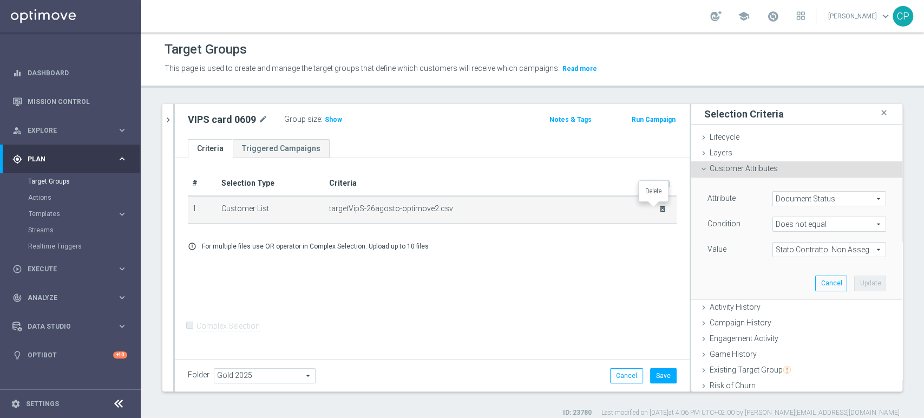
click at [658, 207] on icon "delete_forever" at bounding box center [662, 209] width 9 height 9
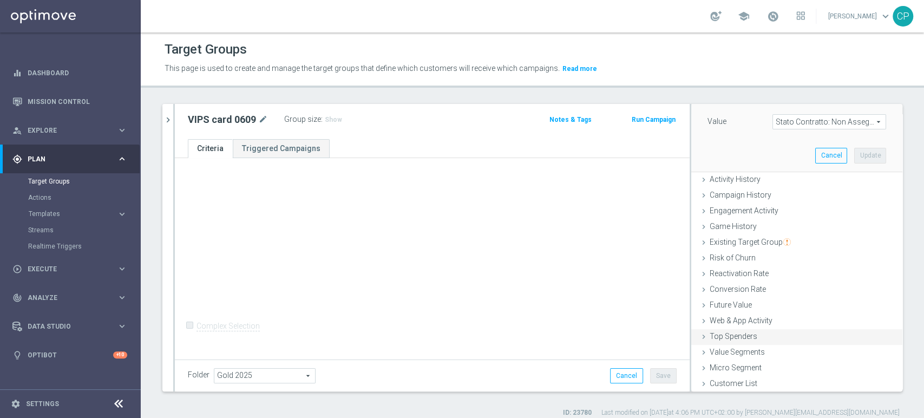
scroll to position [9, 0]
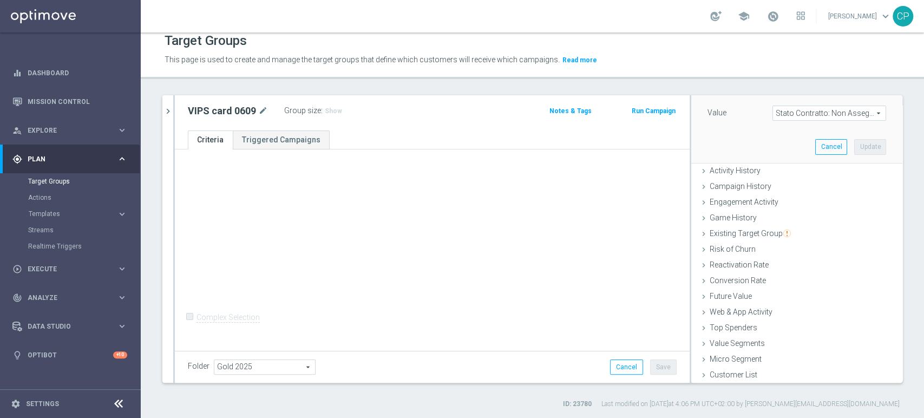
drag, startPoint x: 371, startPoint y: 238, endPoint x: 622, endPoint y: 299, distance: 259.1
click at [622, 299] on div "+ Add Selection Complex Selection Invalid Expression" at bounding box center [432, 248] width 515 height 199
click at [712, 373] on span "Customer List" at bounding box center [734, 374] width 48 height 9
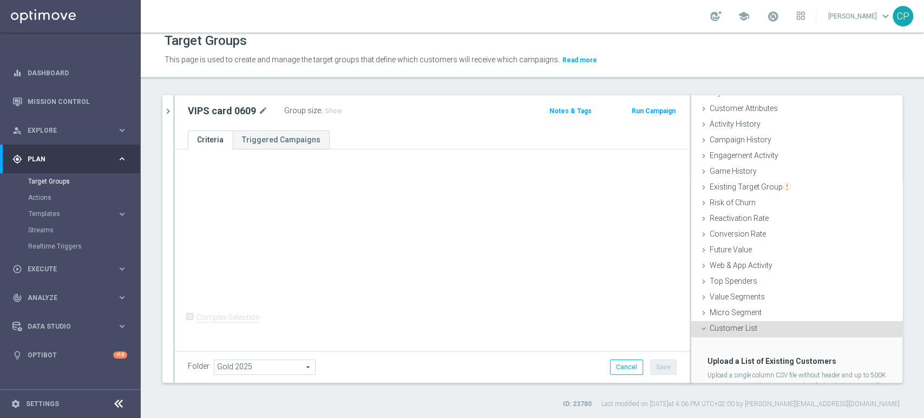
scroll to position [102, 0]
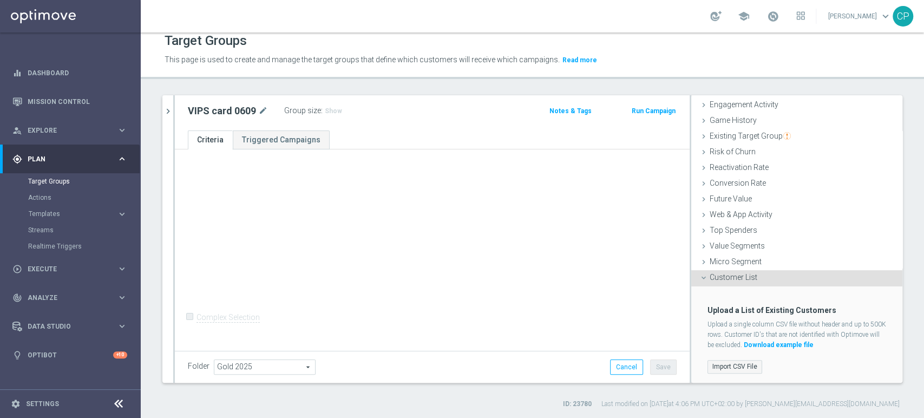
click at [723, 363] on label "Import CSV File" at bounding box center [734, 367] width 55 height 14
click at [0, 0] on input "Import CSV File" at bounding box center [0, 0] width 0 height 0
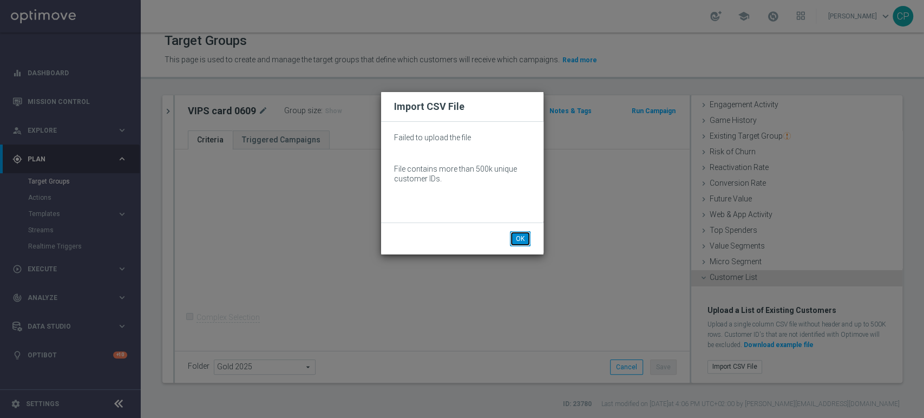
click at [520, 240] on button "OK" at bounding box center [520, 238] width 21 height 15
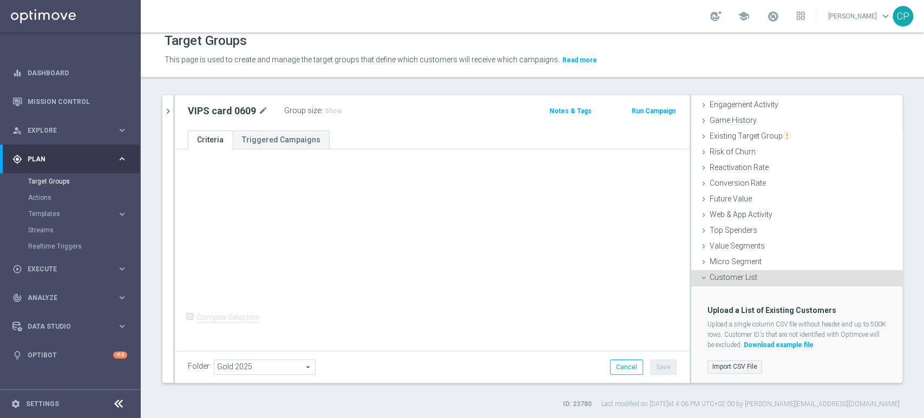
click at [732, 363] on label "Import CSV File" at bounding box center [734, 367] width 55 height 14
click at [0, 0] on input "Import CSV File" at bounding box center [0, 0] width 0 height 0
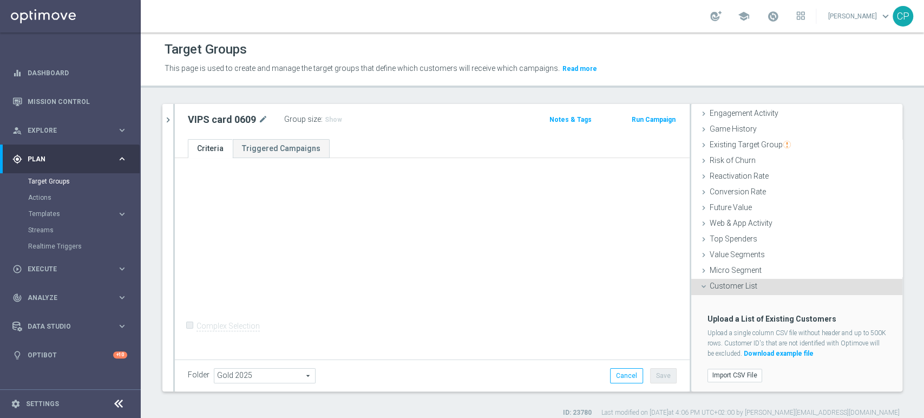
scroll to position [9, 0]
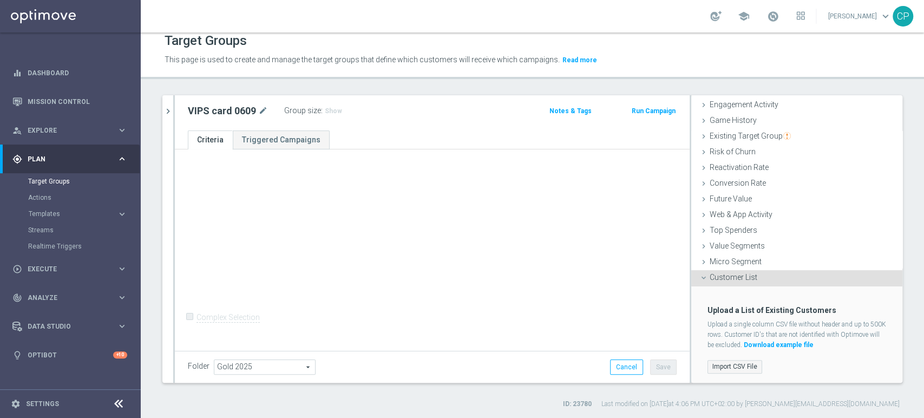
click at [718, 363] on label "Import CSV File" at bounding box center [734, 367] width 55 height 14
click at [0, 0] on input "Import CSV File" at bounding box center [0, 0] width 0 height 0
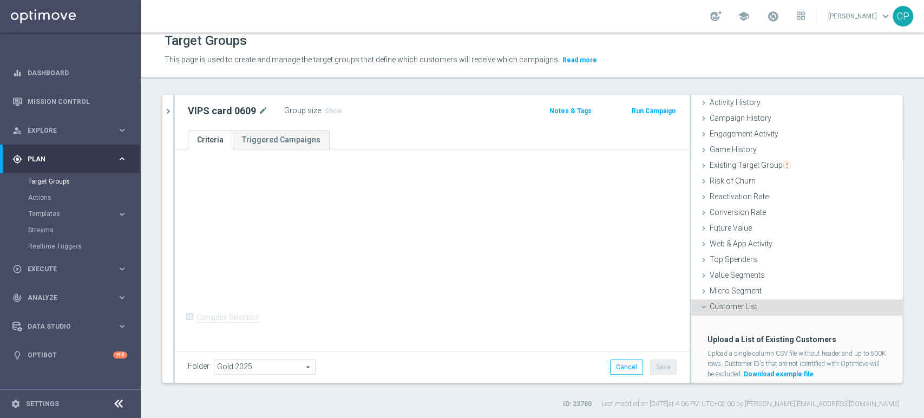
scroll to position [102, 0]
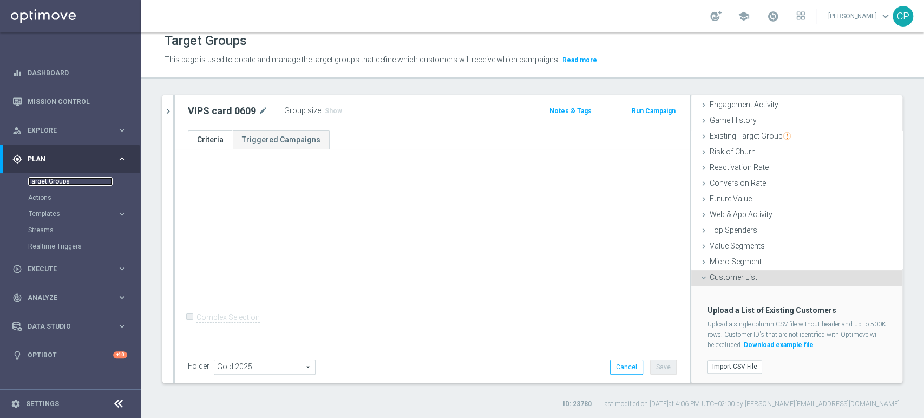
click at [57, 180] on link "Target Groups" at bounding box center [70, 181] width 84 height 9
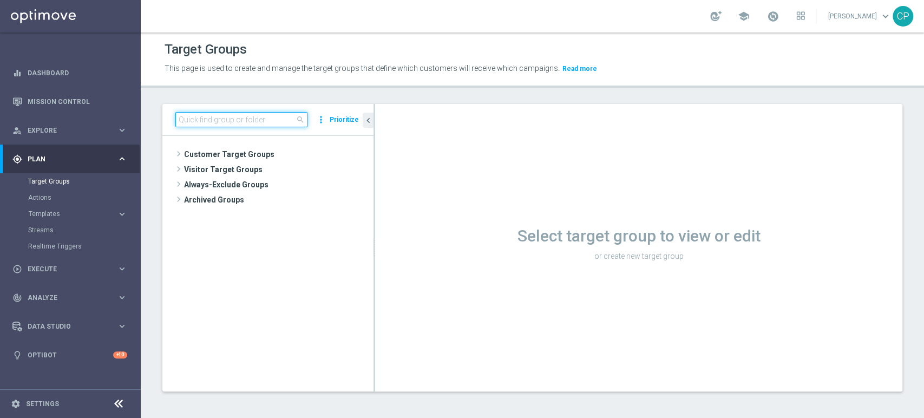
click at [224, 119] on input at bounding box center [241, 119] width 132 height 15
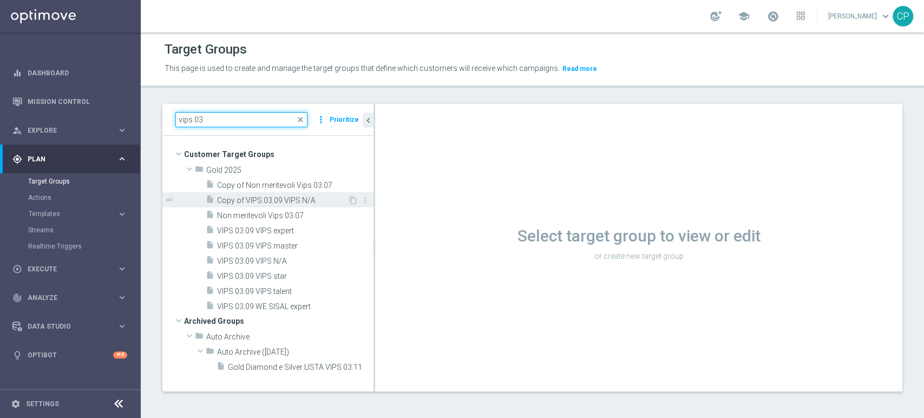
type input "vips 03"
click at [258, 199] on span "Copy of VIPS 03.09 VIPS N/A" at bounding box center [282, 200] width 130 height 9
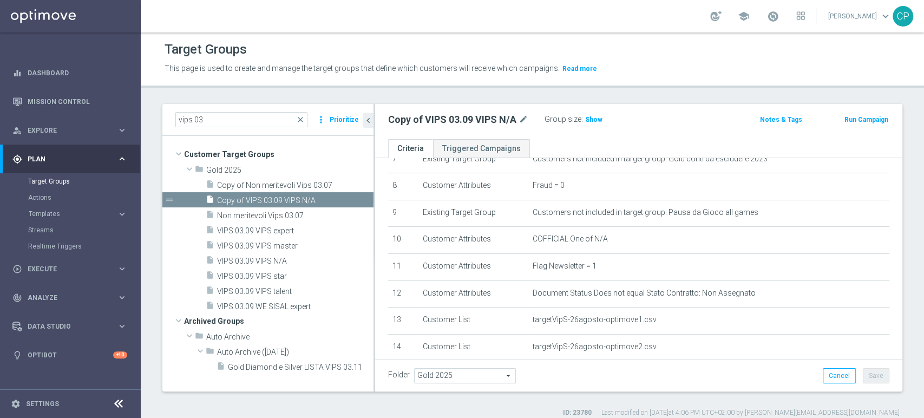
scroll to position [294, 0]
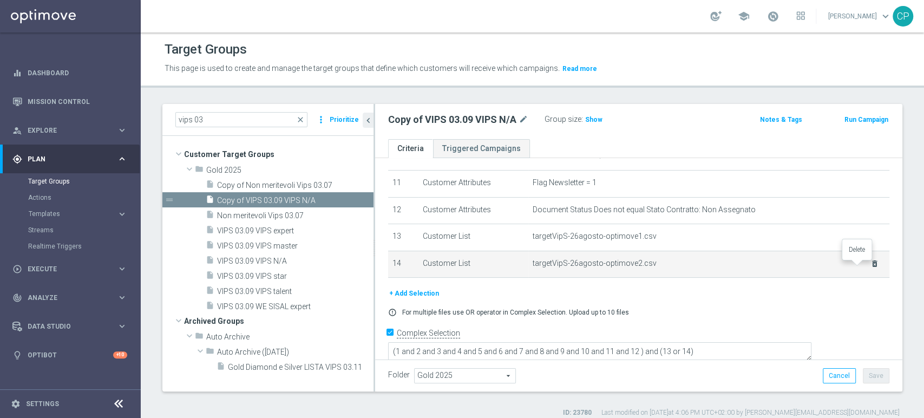
click at [870, 267] on icon "delete_forever" at bounding box center [874, 263] width 9 height 9
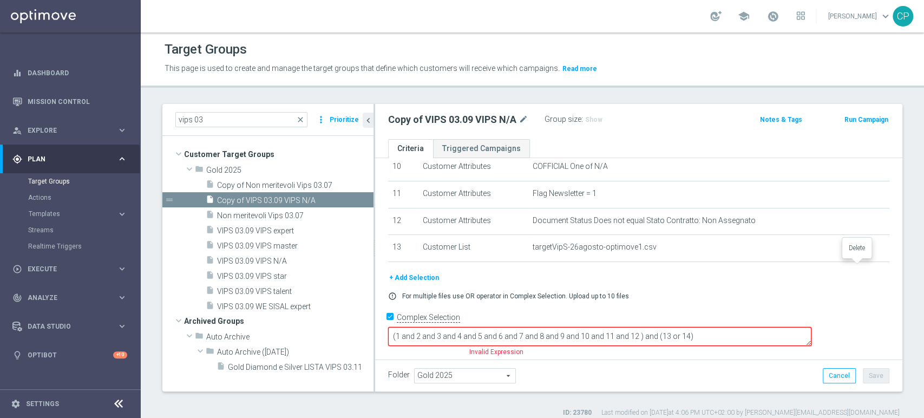
scroll to position [268, 0]
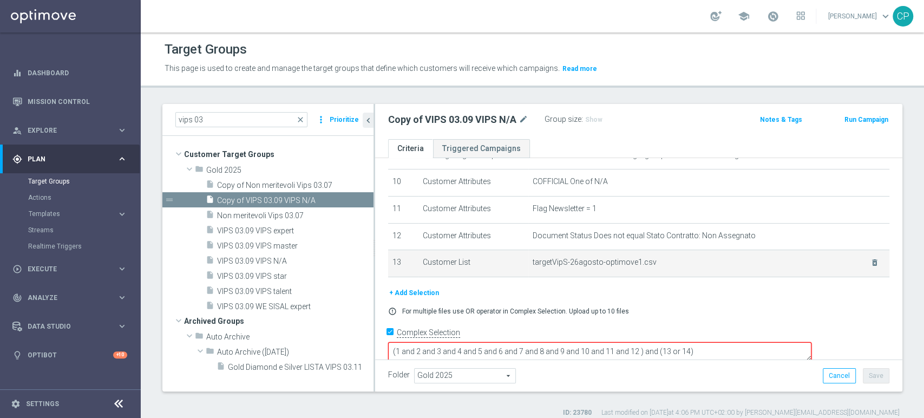
click at [804, 267] on span "targetVipS-26agosto-optimove1.csv" at bounding box center [695, 262] width 324 height 9
click at [870, 263] on icon "delete_forever" at bounding box center [874, 262] width 9 height 9
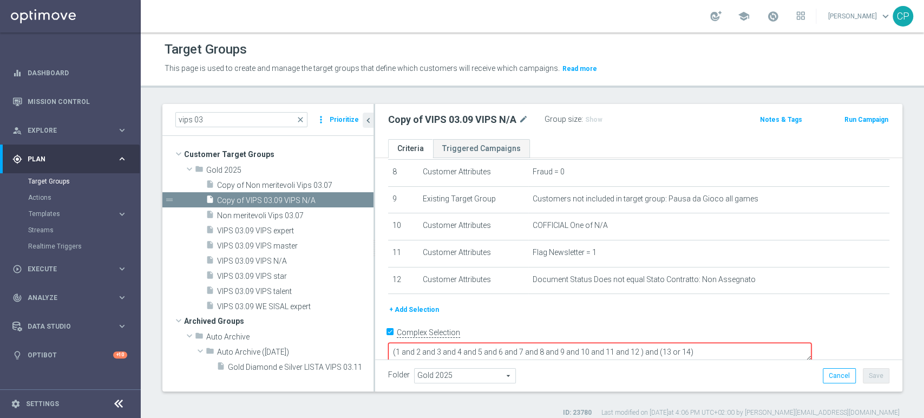
click at [416, 313] on button "+ Add Selection" at bounding box center [414, 310] width 52 height 12
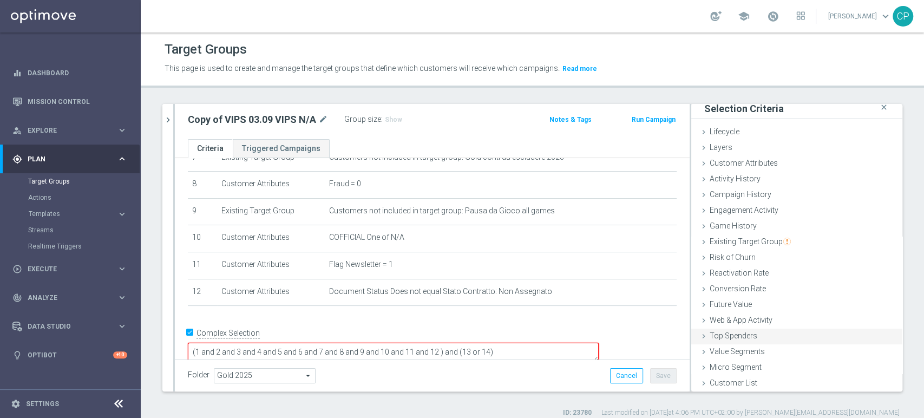
scroll to position [9, 0]
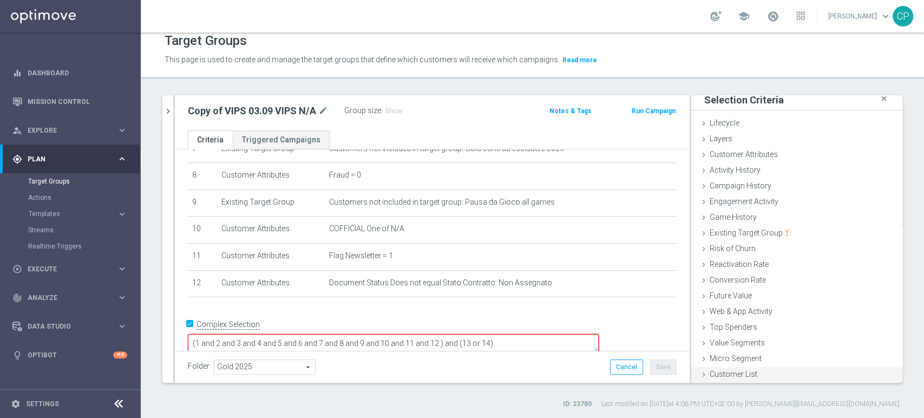
click at [710, 370] on span "Customer List" at bounding box center [734, 374] width 48 height 9
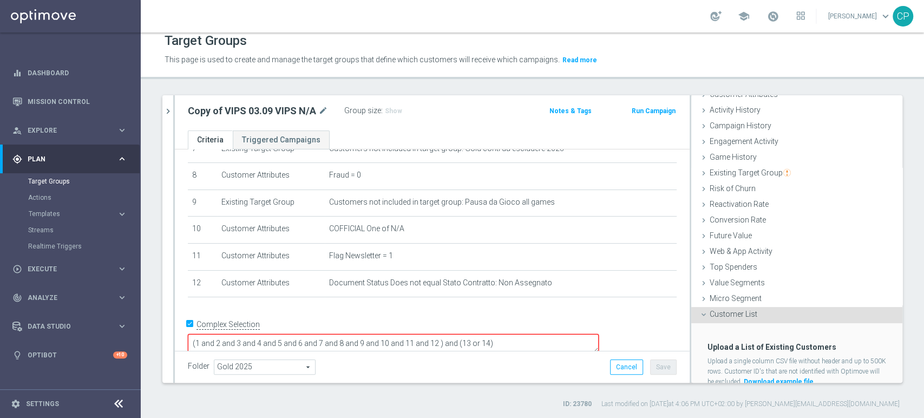
scroll to position [102, 0]
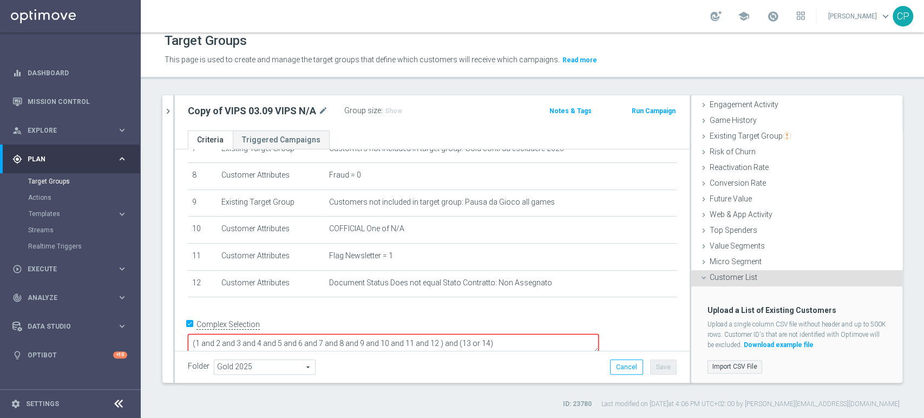
click at [725, 362] on label "Import CSV File" at bounding box center [734, 367] width 55 height 14
click at [0, 0] on input "Import CSV File" at bounding box center [0, 0] width 0 height 0
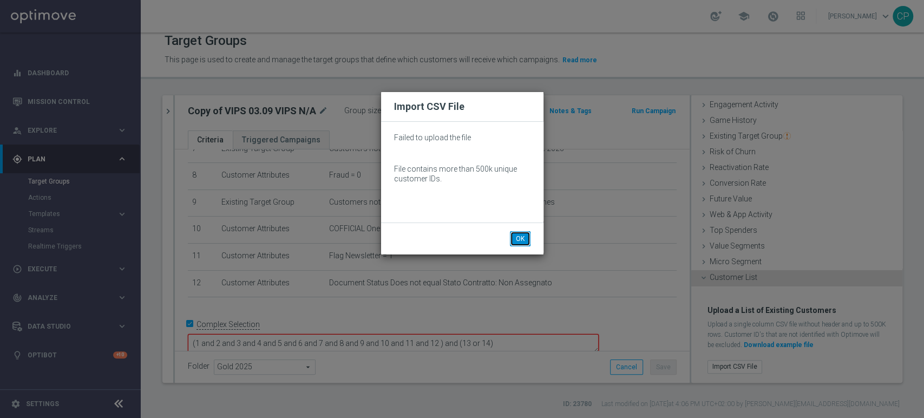
click at [522, 233] on button "OK" at bounding box center [520, 238] width 21 height 15
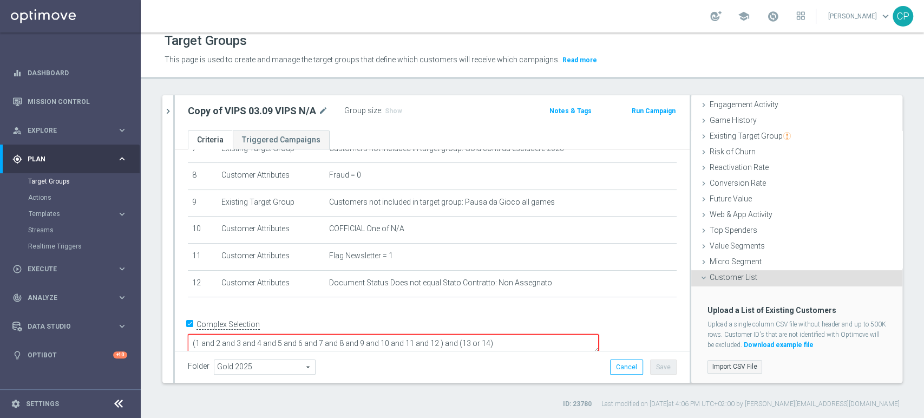
click at [732, 362] on label "Import CSV File" at bounding box center [734, 367] width 55 height 14
click at [0, 0] on input "Import CSV File" at bounding box center [0, 0] width 0 height 0
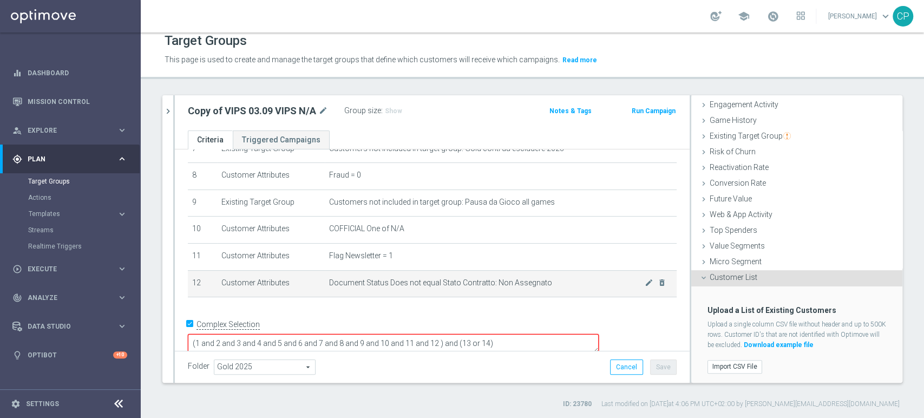
click at [617, 295] on td "Document Status Does not equal Stato Contratto: Non Assegnato mode_edit delete_…" at bounding box center [501, 283] width 352 height 27
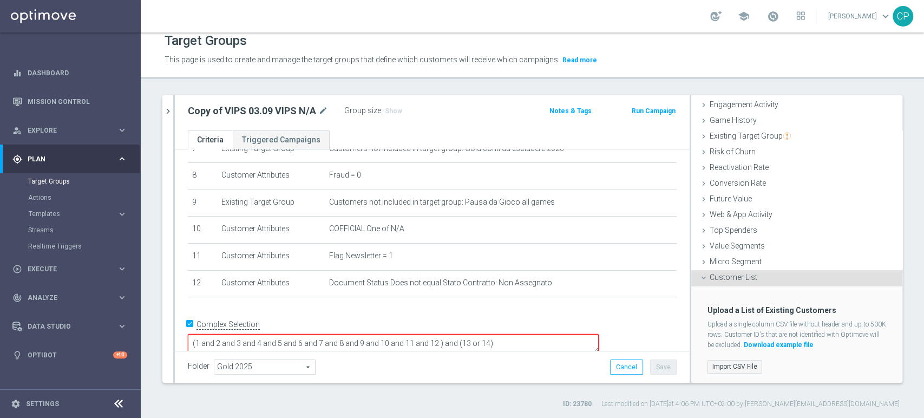
click at [724, 365] on label "Import CSV File" at bounding box center [734, 367] width 55 height 14
click at [0, 0] on input "Import CSV File" at bounding box center [0, 0] width 0 height 0
click at [736, 360] on label "Import CSV File" at bounding box center [734, 367] width 55 height 14
click at [0, 0] on input "Import CSV File" at bounding box center [0, 0] width 0 height 0
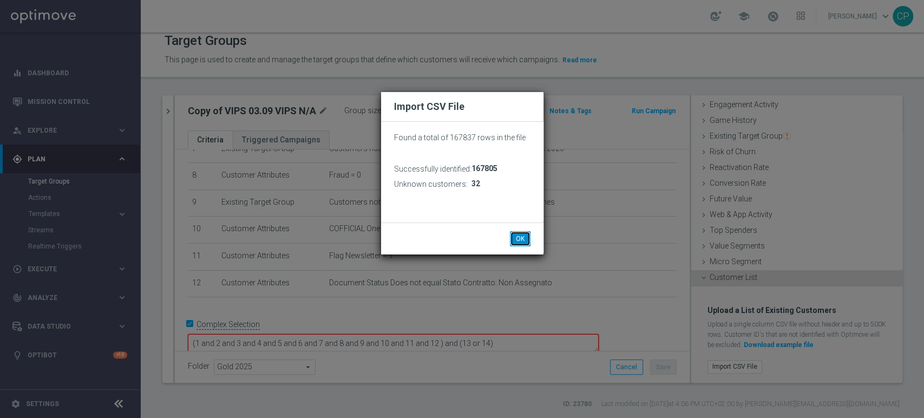
click at [514, 239] on button "OK" at bounding box center [520, 238] width 21 height 15
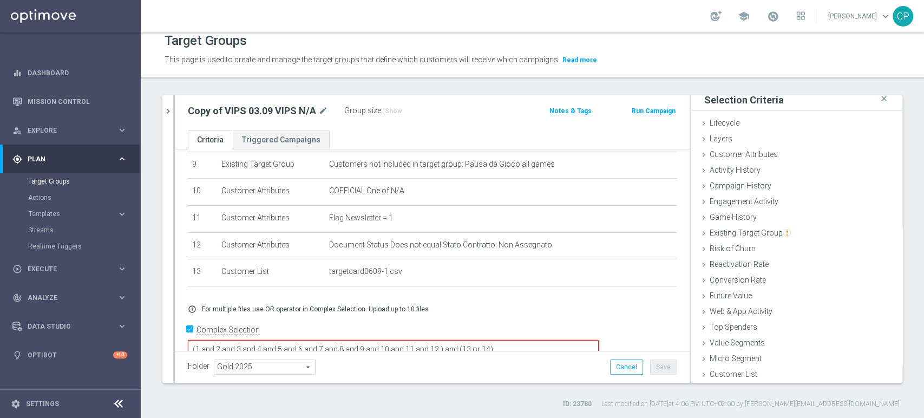
scroll to position [255, 0]
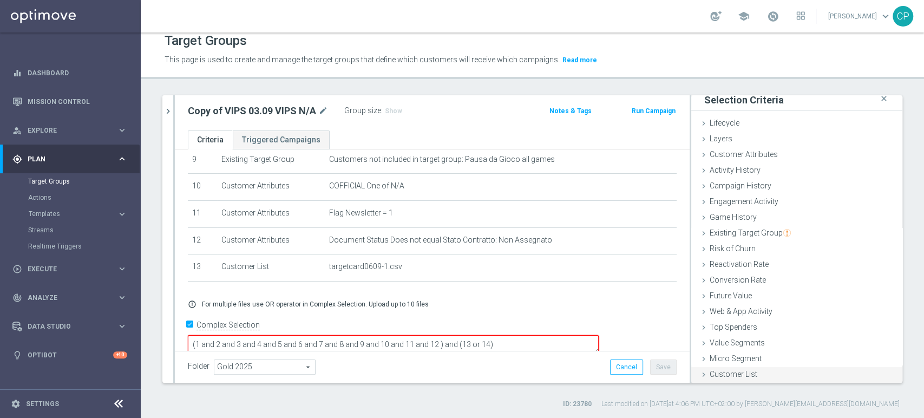
click at [720, 372] on span "Customer List" at bounding box center [734, 374] width 48 height 9
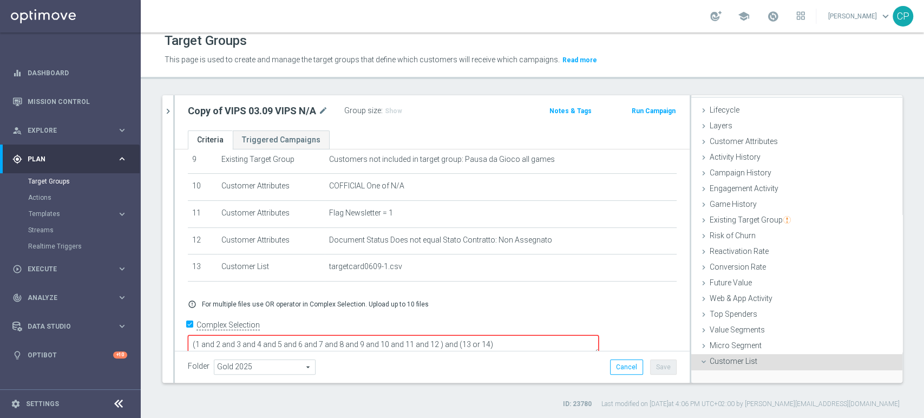
scroll to position [102, 0]
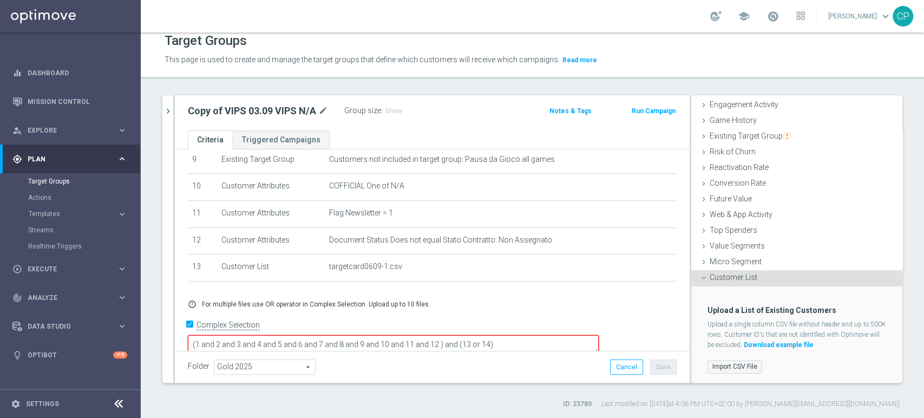
click at [721, 365] on label "Import CSV File" at bounding box center [734, 367] width 55 height 14
click at [0, 0] on input "Import CSV File" at bounding box center [0, 0] width 0 height 0
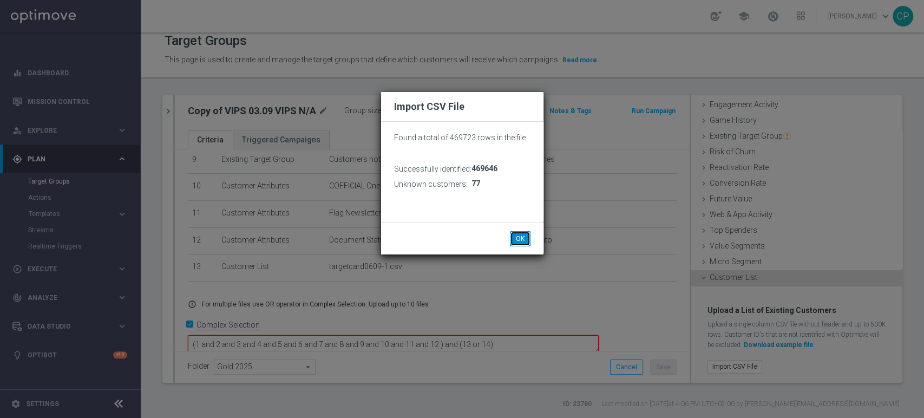
click at [519, 239] on button "OK" at bounding box center [520, 238] width 21 height 15
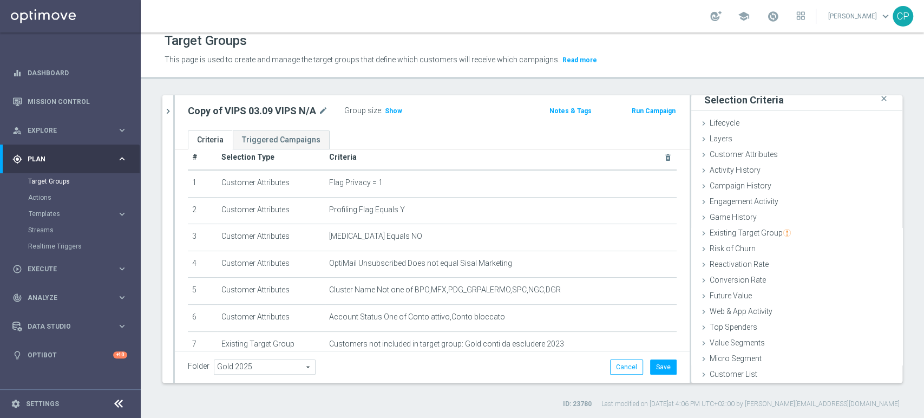
scroll to position [0, 0]
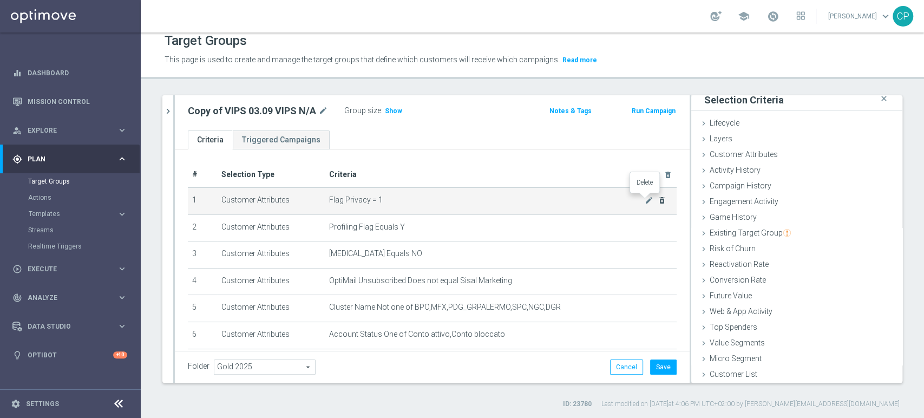
click at [658, 199] on icon "delete_forever" at bounding box center [662, 200] width 9 height 9
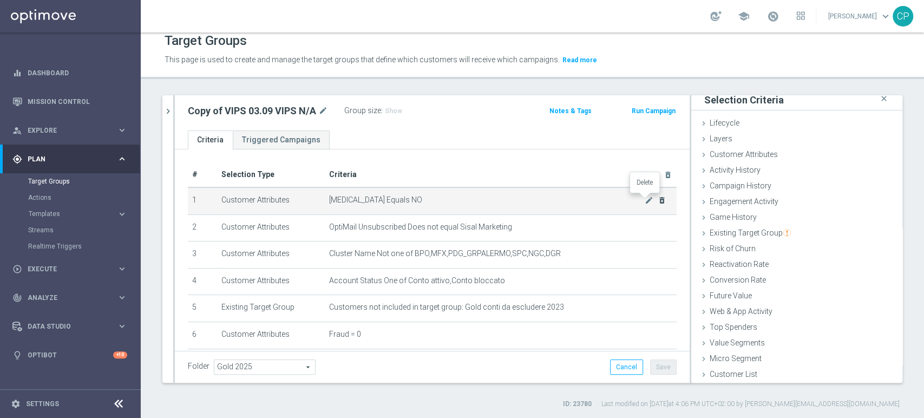
click at [658, 199] on icon "delete_forever" at bounding box center [662, 200] width 9 height 9
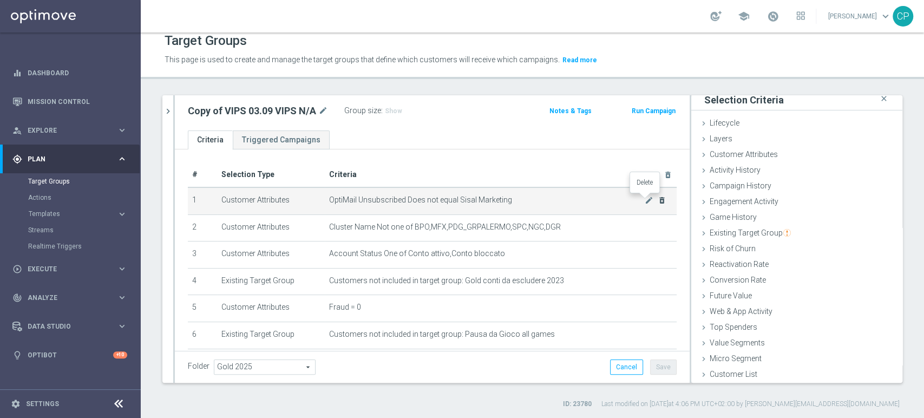
click at [658, 199] on icon "delete_forever" at bounding box center [662, 200] width 9 height 9
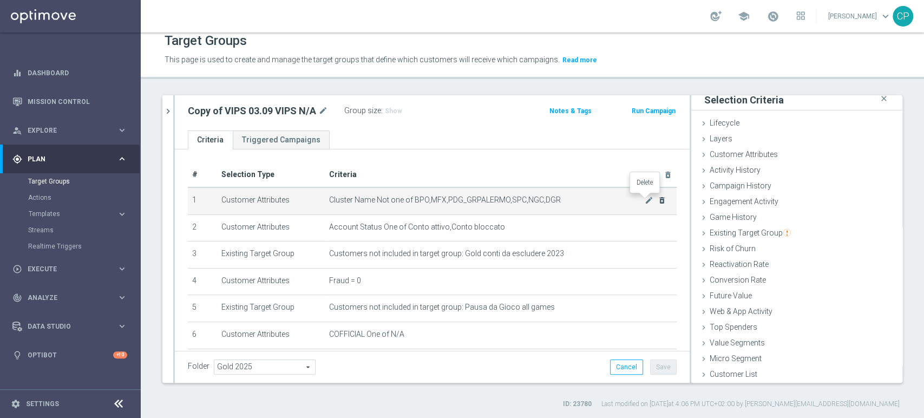
click at [658, 199] on icon "delete_forever" at bounding box center [662, 200] width 9 height 9
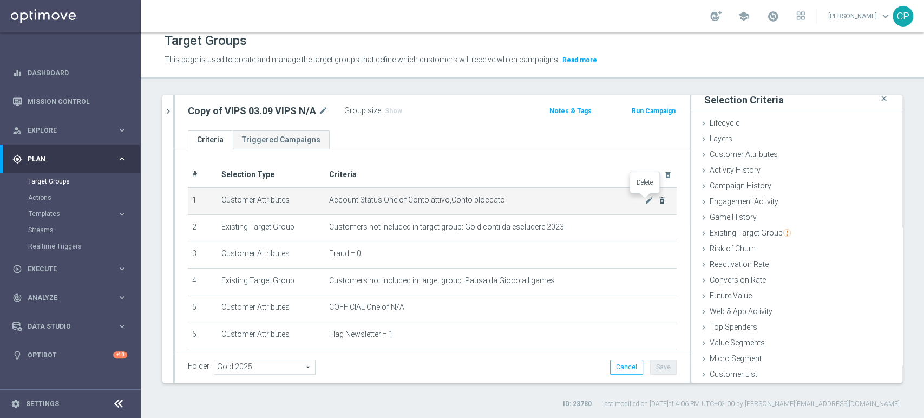
click at [658, 199] on icon "delete_forever" at bounding box center [662, 200] width 9 height 9
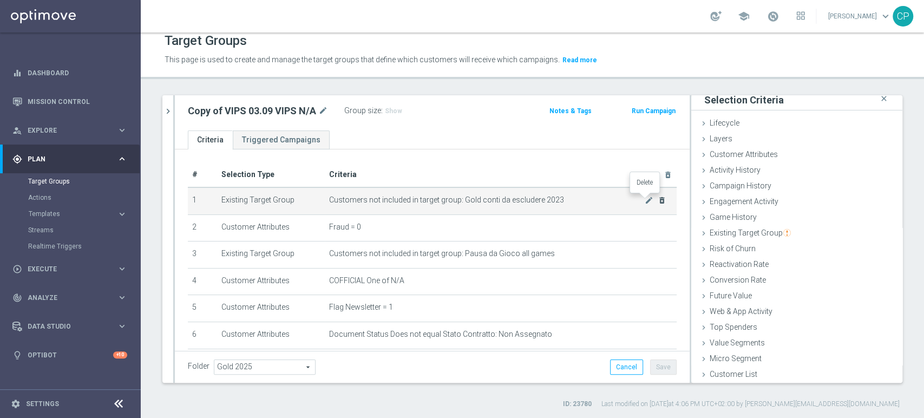
click at [658, 199] on icon "delete_forever" at bounding box center [662, 200] width 9 height 9
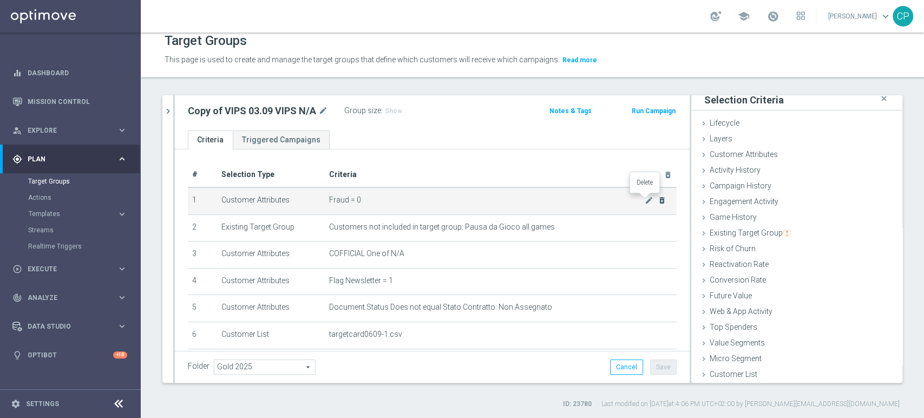
click at [658, 199] on icon "delete_forever" at bounding box center [662, 200] width 9 height 9
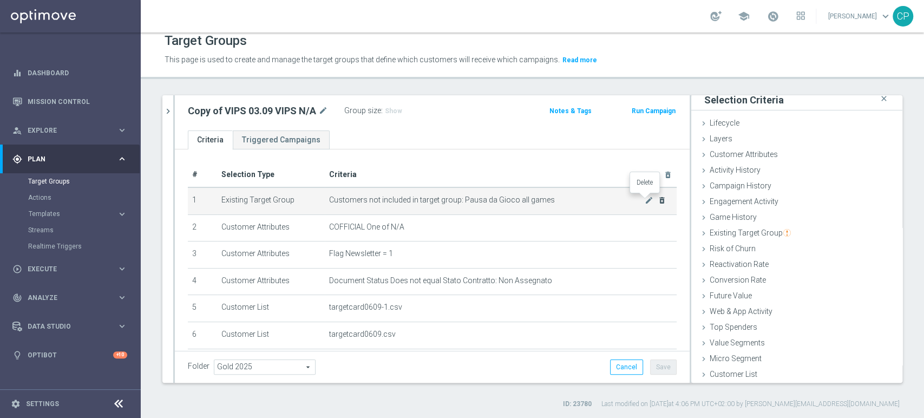
click at [658, 199] on icon "delete_forever" at bounding box center [662, 200] width 9 height 9
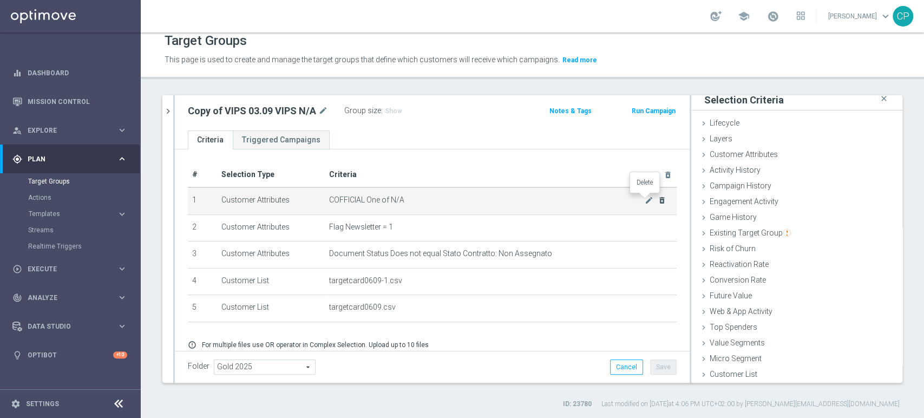
click at [658, 199] on icon "delete_forever" at bounding box center [662, 200] width 9 height 9
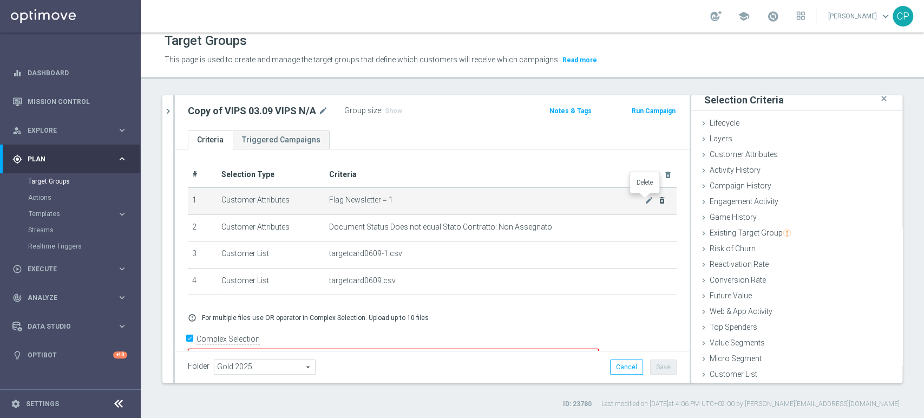
click at [658, 199] on icon "delete_forever" at bounding box center [662, 200] width 9 height 9
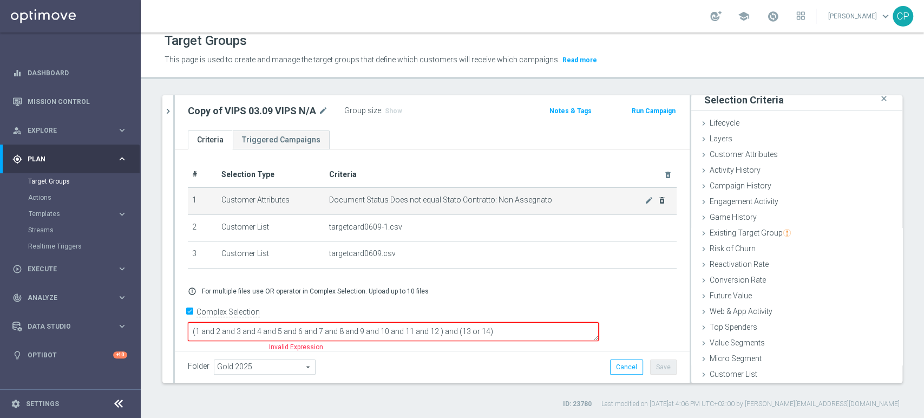
click at [645, 199] on div "mode_edit delete_forever" at bounding box center [656, 199] width 22 height 9
click at [658, 199] on icon "delete_forever" at bounding box center [662, 200] width 9 height 9
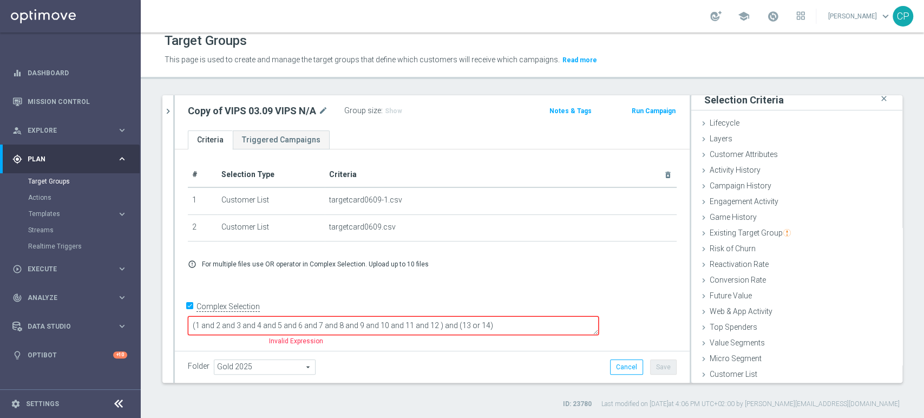
click at [490, 289] on div "# Selection Type Criteria delete_forever 1 Customer List targetcard0609-1.csv d…" at bounding box center [432, 248] width 515 height 199
drag, startPoint x: 579, startPoint y: 325, endPoint x: 299, endPoint y: 326, distance: 279.8
click at [299, 326] on textarea "(1 and 2 and 3 and 4 and 5 and 6 and 7 and 8 and 9 and 10 and 11 and 12 ) and (…" at bounding box center [393, 325] width 411 height 19
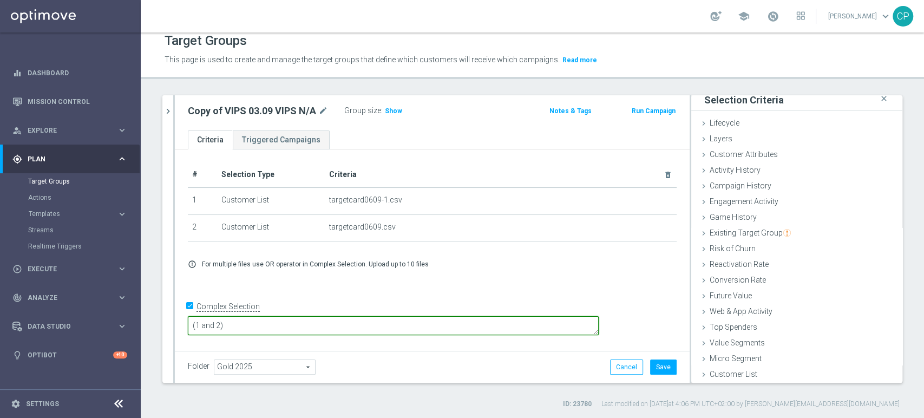
click at [279, 324] on textarea "(1 and 2)" at bounding box center [393, 325] width 411 height 19
type textarea "(1 or 2)"
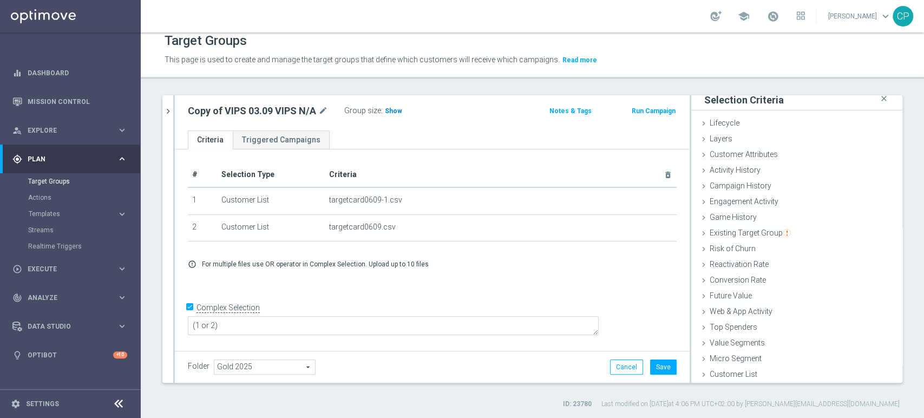
click at [394, 106] on h3 "Show" at bounding box center [393, 111] width 19 height 12
click at [324, 111] on icon "mode_edit" at bounding box center [323, 110] width 10 height 13
type input "VIPS card 0609"
click at [650, 366] on button "Save" at bounding box center [663, 366] width 27 height 15
click at [489, 124] on div "VIPS card 0609 mode_edit Group size : 637,451 Notes & Tags Run Campaign" at bounding box center [432, 112] width 515 height 35
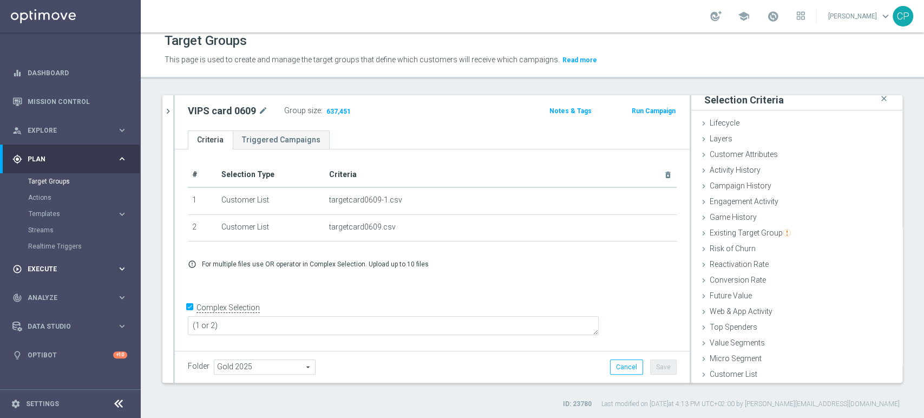
click at [78, 268] on span "Execute" at bounding box center [72, 269] width 89 height 6
click at [50, 209] on link "Campaign Builder" at bounding box center [70, 210] width 84 height 9
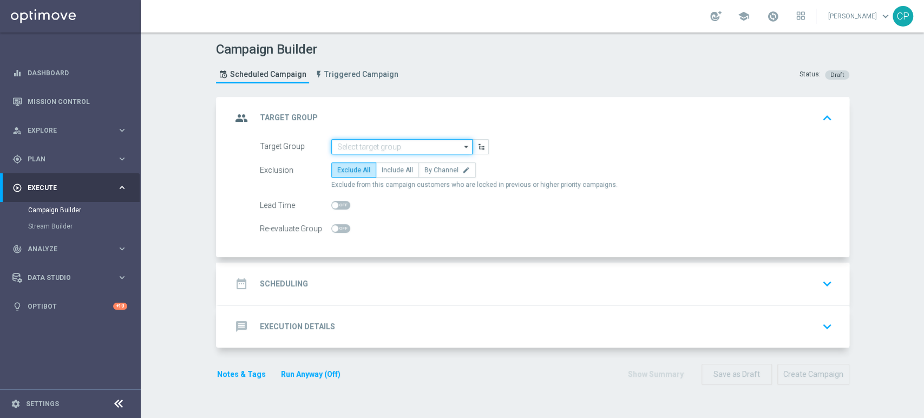
click at [372, 141] on input at bounding box center [401, 146] width 141 height 15
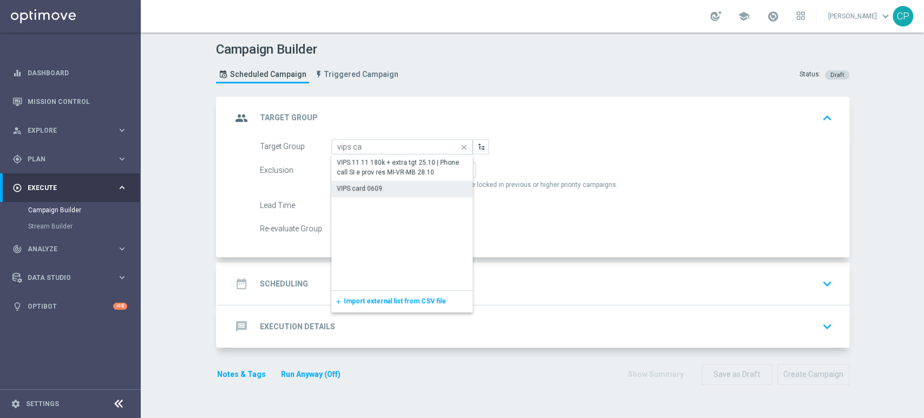
click at [356, 189] on div "VIPS card 0609" at bounding box center [359, 188] width 45 height 10
type input "VIPS card 0609"
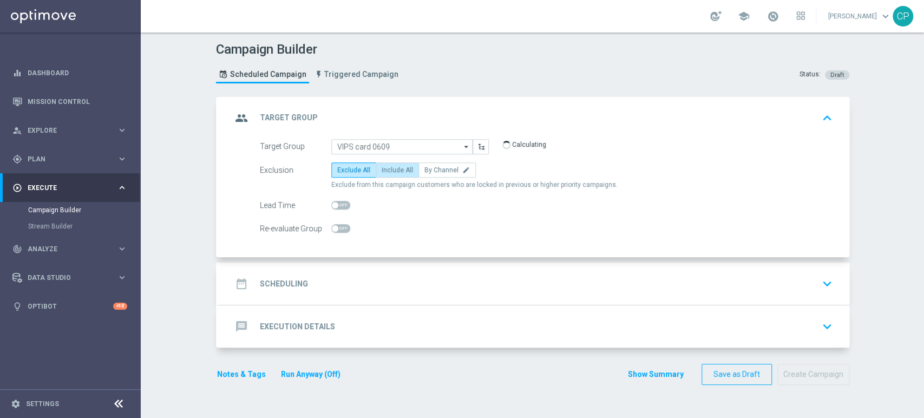
click at [402, 168] on span "Include All" at bounding box center [397, 170] width 31 height 8
click at [389, 168] on input "Include All" at bounding box center [385, 171] width 7 height 7
radio input "true"
click at [495, 283] on div "date_range Scheduling keyboard_arrow_down" at bounding box center [534, 283] width 605 height 21
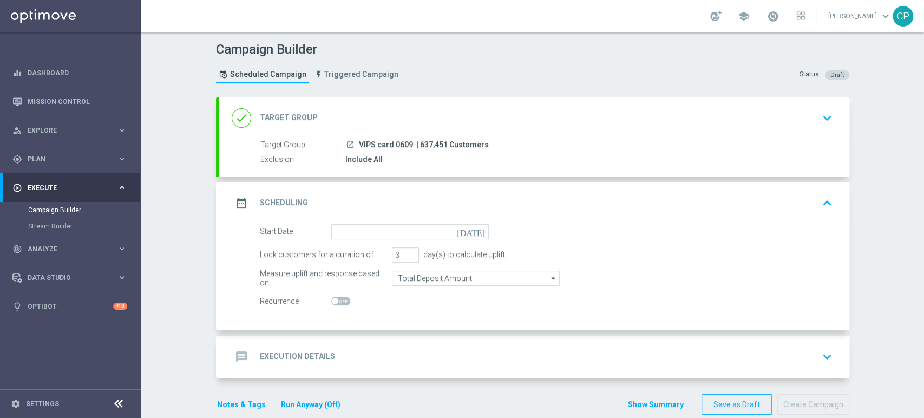
click at [478, 235] on icon "[DATE]" at bounding box center [473, 230] width 32 height 12
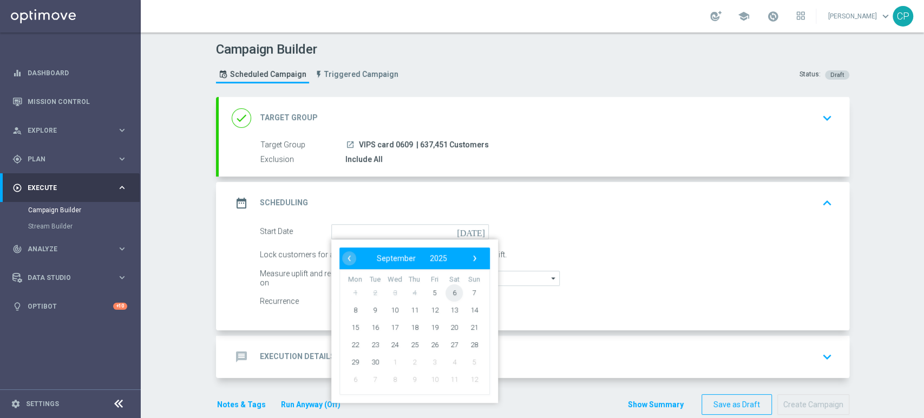
click at [446, 291] on span "6" at bounding box center [453, 292] width 17 height 17
type input "[DATE]"
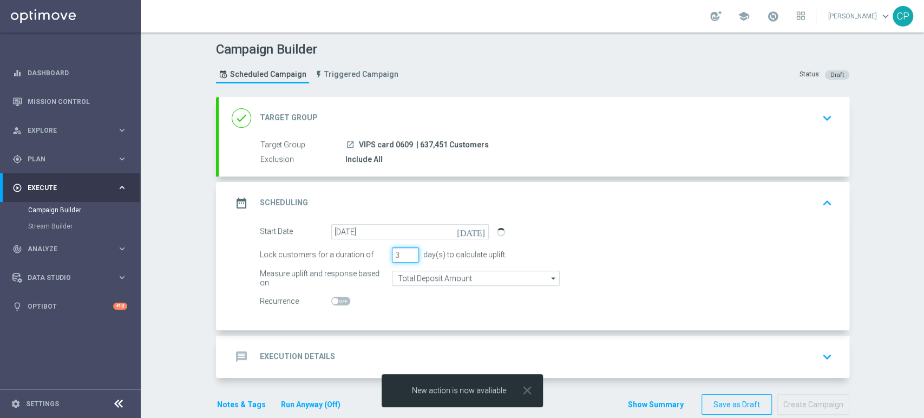
click at [396, 255] on input "3" at bounding box center [405, 254] width 27 height 15
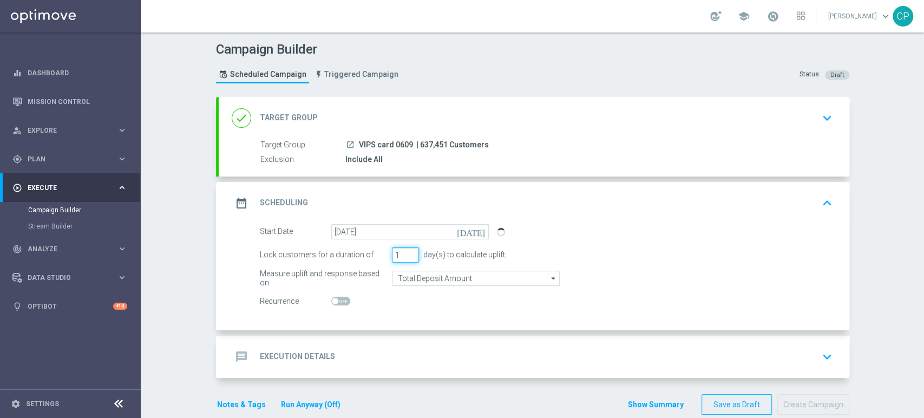
type input "1"
click at [540, 245] on form "Start Date [DATE] [DATE] Lock customers for a duration of 1 day(s) to calculate…" at bounding box center [546, 266] width 573 height 85
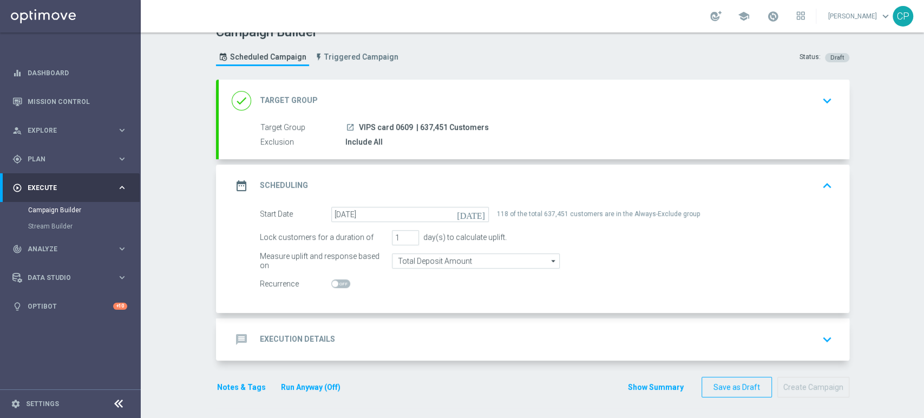
click at [466, 343] on div "message Execution Details keyboard_arrow_down" at bounding box center [534, 339] width 605 height 21
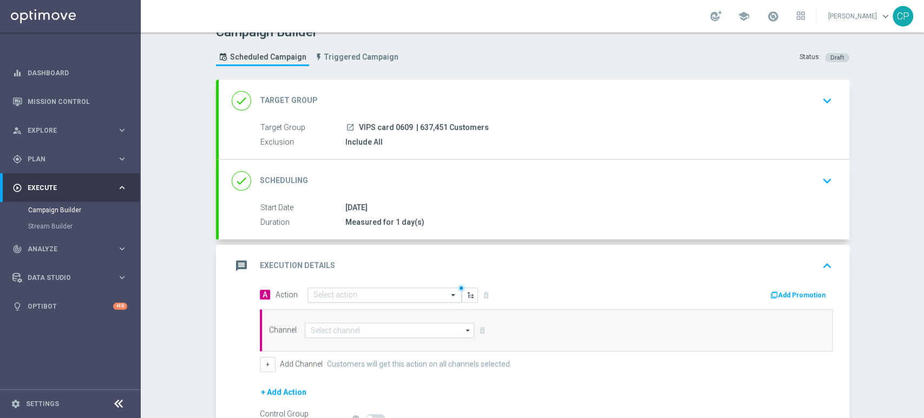
click at [357, 291] on input "text" at bounding box center [373, 295] width 121 height 9
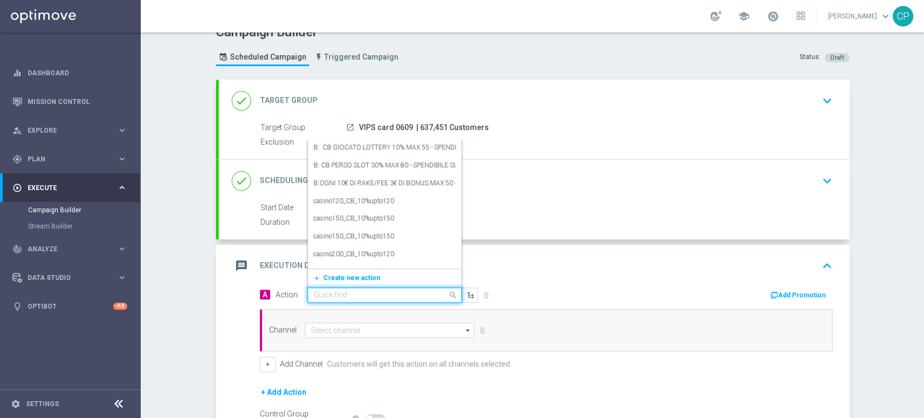
click at [357, 291] on input "text" at bounding box center [373, 295] width 121 height 9
type input "vips"
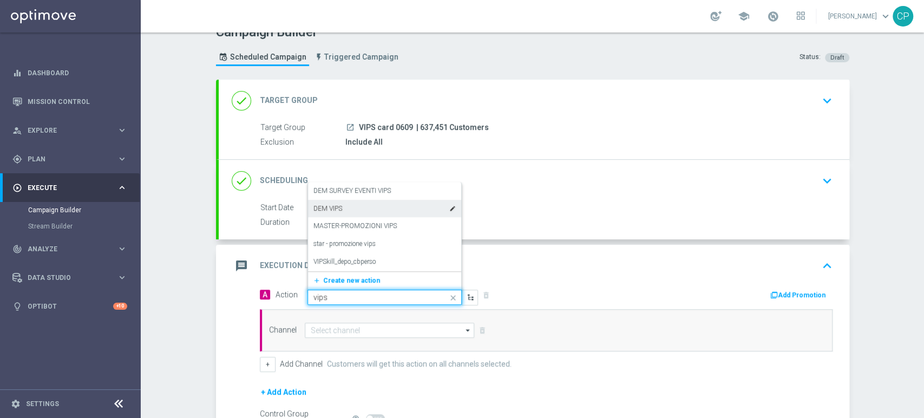
click at [380, 203] on div "DEM VIPS edit" at bounding box center [384, 209] width 142 height 18
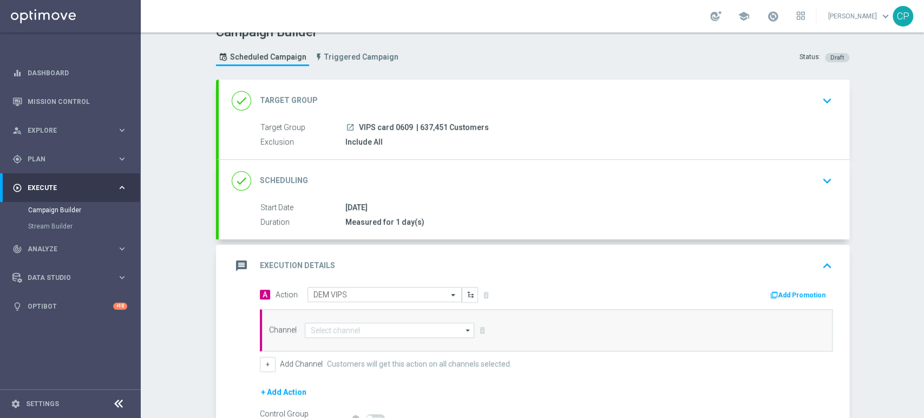
click at [801, 292] on button "Add Promotion" at bounding box center [799, 295] width 60 height 12
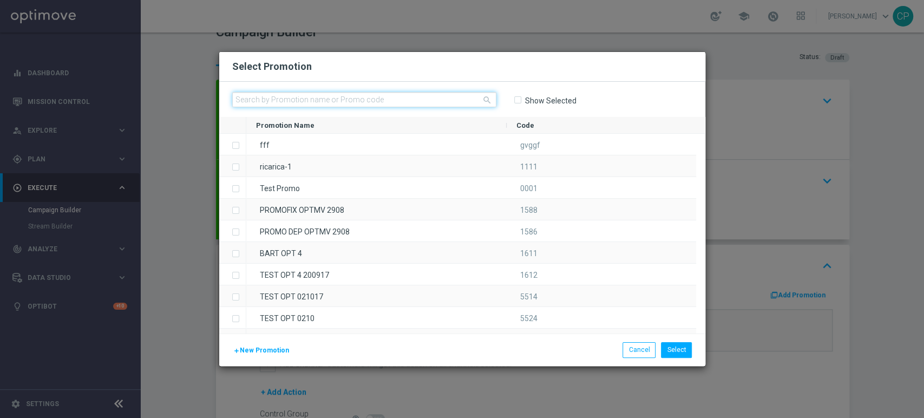
click at [355, 101] on input "text" at bounding box center [364, 99] width 264 height 15
paste input "334201"
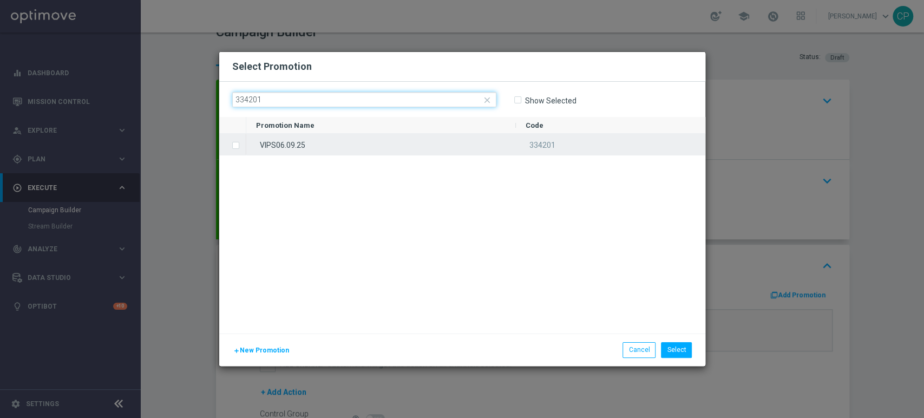
type input "334201"
click at [274, 142] on div "VIPS06.09.25" at bounding box center [381, 144] width 270 height 21
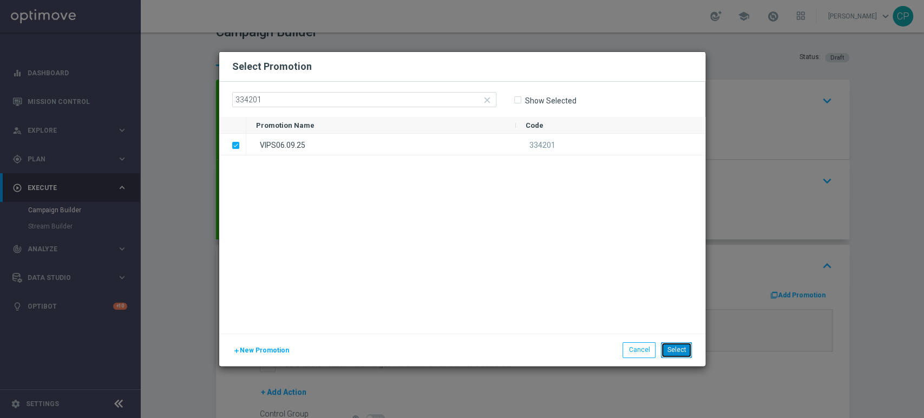
click at [676, 347] on button "Select" at bounding box center [676, 349] width 31 height 15
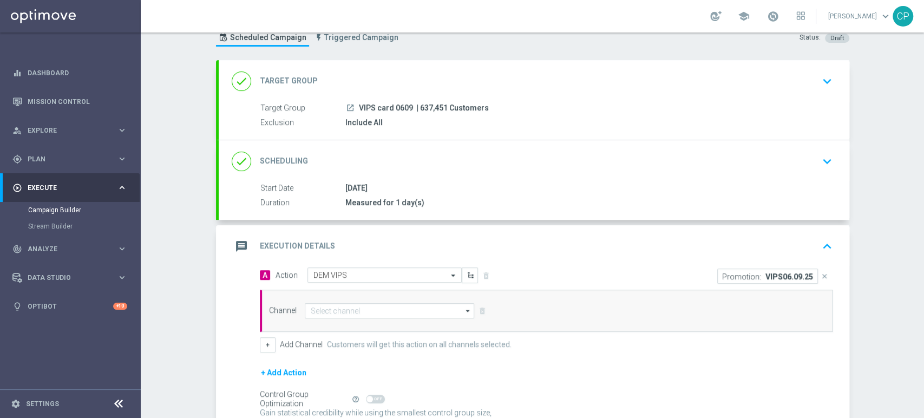
scroll to position [42, 0]
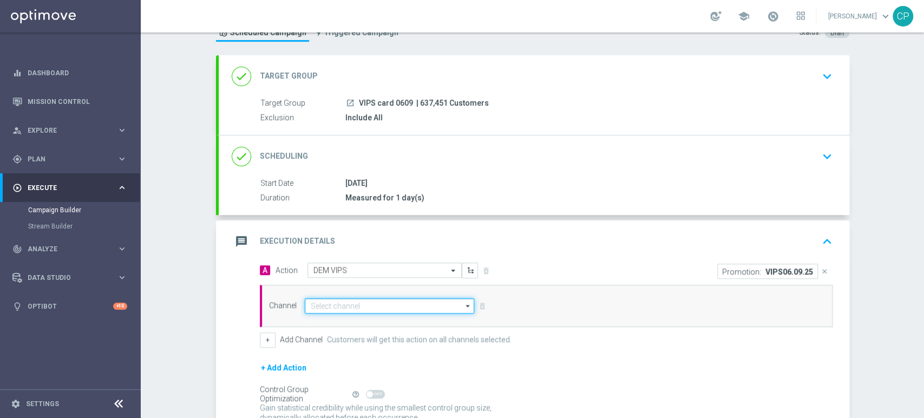
click at [424, 304] on input at bounding box center [390, 305] width 170 height 15
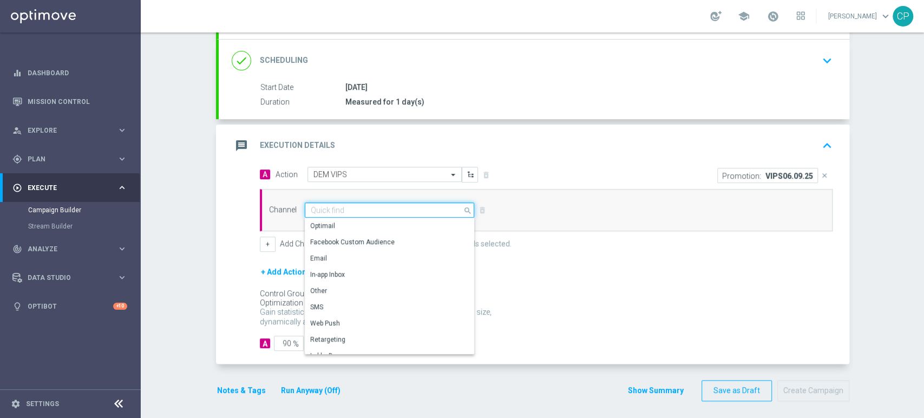
scroll to position [138, 0]
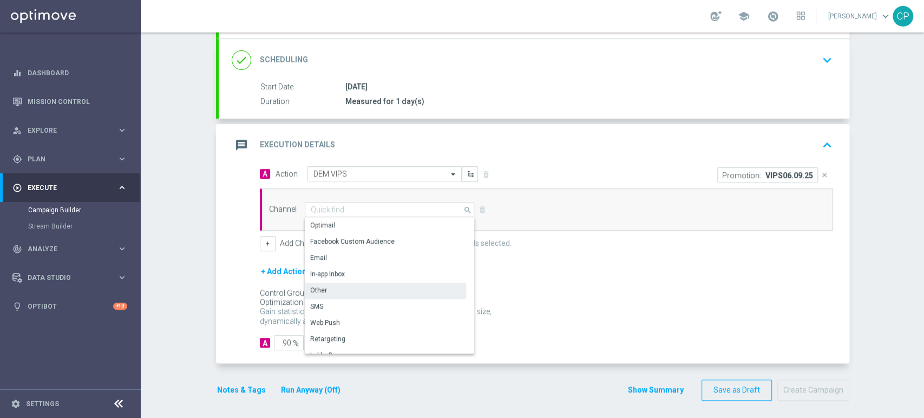
click at [351, 291] on div "Other" at bounding box center [385, 290] width 161 height 15
type input "Other"
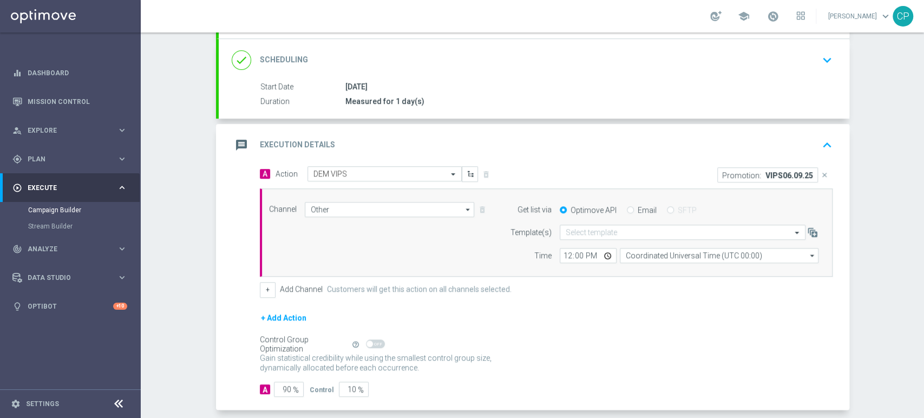
click at [627, 209] on input "Email" at bounding box center [630, 210] width 7 height 7
radio input "true"
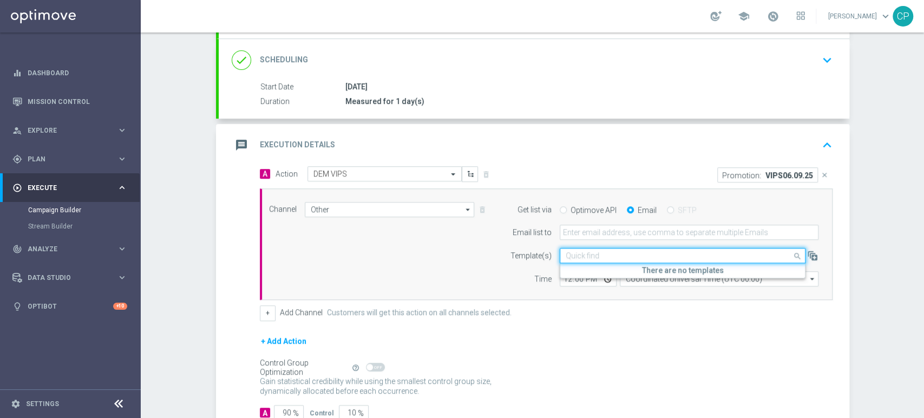
click at [576, 259] on input "text" at bounding box center [672, 255] width 212 height 9
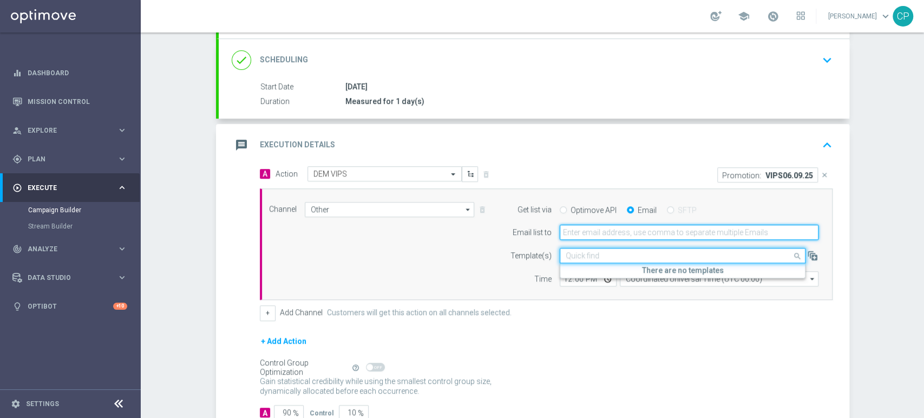
click at [598, 234] on input "email" at bounding box center [689, 232] width 259 height 15
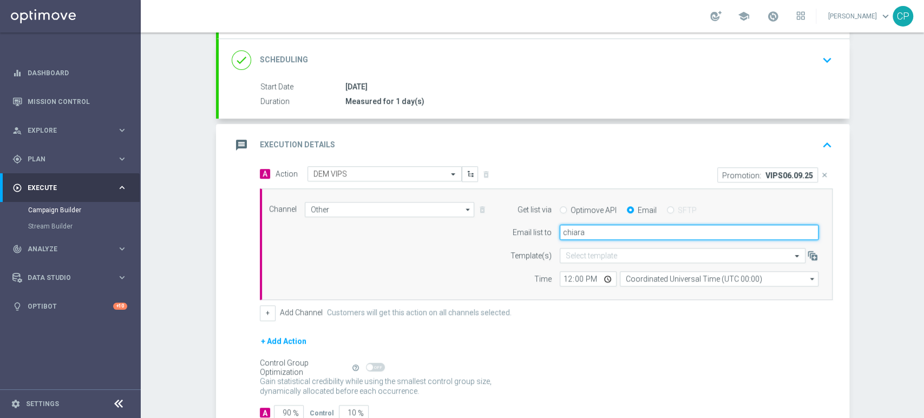
type input "[EMAIL_ADDRESS][DOMAIN_NAME]"
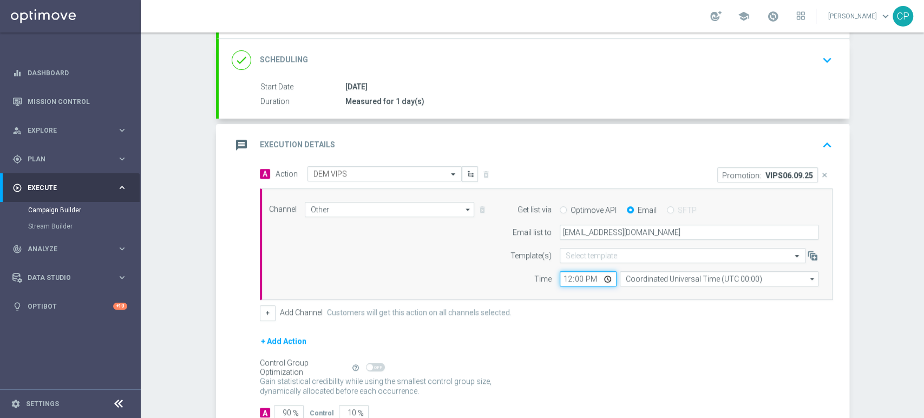
click at [562, 279] on input "12:00" at bounding box center [588, 278] width 57 height 15
type input "00:15"
click at [487, 293] on div "Channel Other Other arrow_drop_down Show Selected 1 of 20 Optimail" at bounding box center [546, 244] width 573 height 112
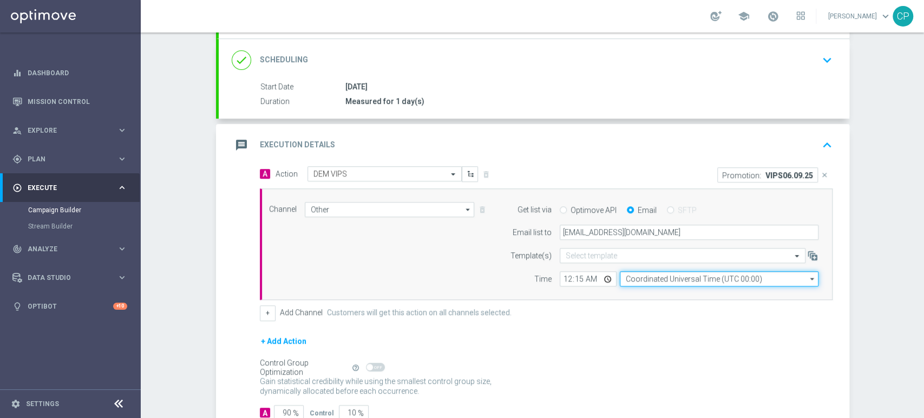
click at [691, 279] on input "Coordinated Universal Time (UTC 00:00)" at bounding box center [719, 278] width 199 height 15
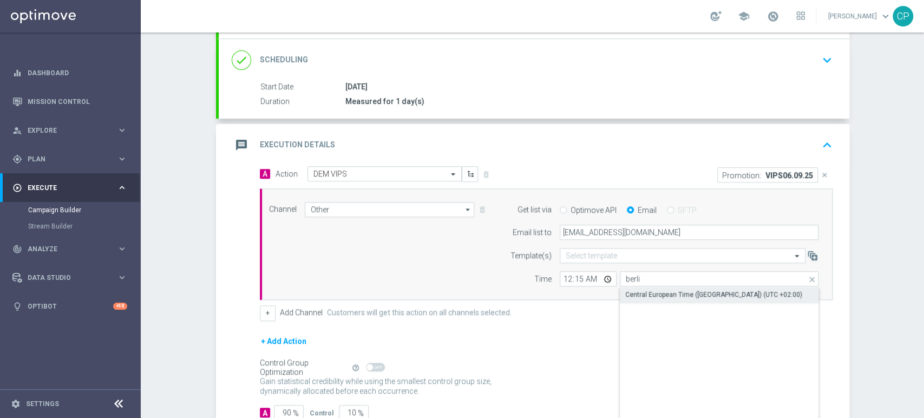
click at [672, 293] on div "Central European Time ([GEOGRAPHIC_DATA]) (UTC +02:00)" at bounding box center [713, 295] width 177 height 10
type input "Central European Time ([GEOGRAPHIC_DATA]) (UTC +02:00)"
click at [575, 279] on input "00:15" at bounding box center [588, 278] width 57 height 15
type input "00:05"
click at [491, 287] on div "Channel Other Other arrow_drop_down Show Selected 1 of 20 Optimail" at bounding box center [546, 244] width 573 height 112
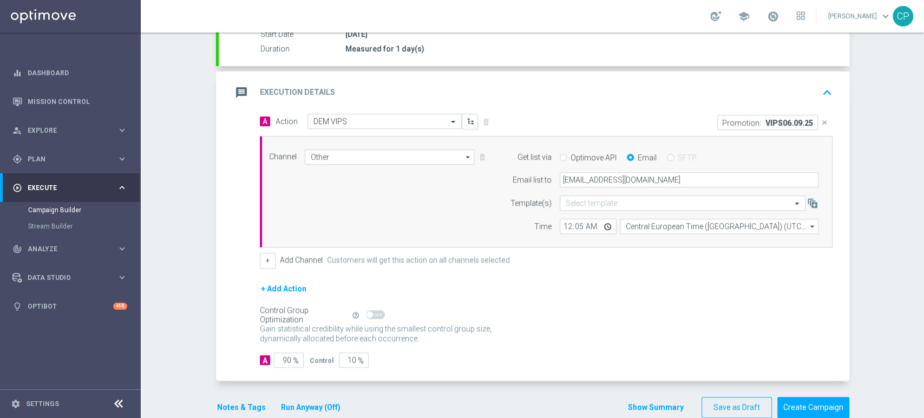
scroll to position [210, 0]
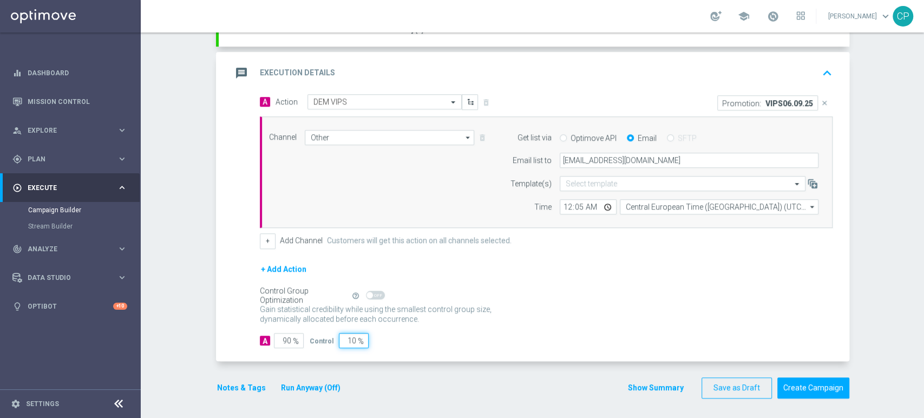
click at [340, 339] on input "10" at bounding box center [354, 340] width 30 height 15
type input "0"
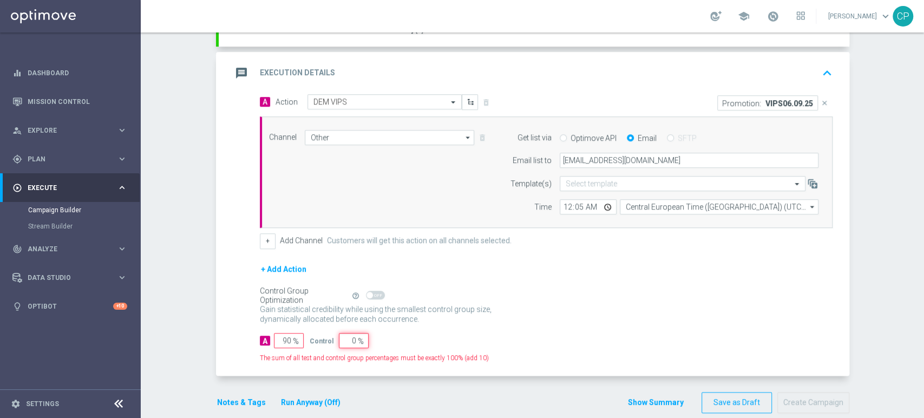
type input "100"
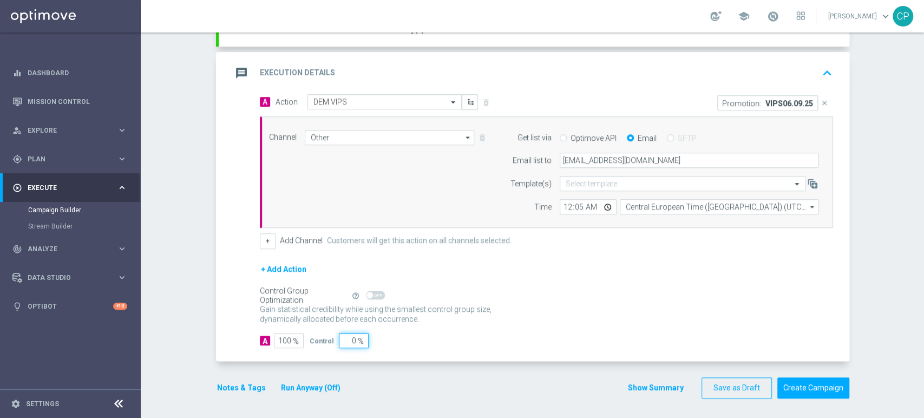
type input "0"
click at [229, 356] on div "A Action Select action DEM VIPS delete_forever Promotion: VIPS06.09.25 close Ch…" at bounding box center [534, 227] width 630 height 267
click at [239, 382] on button "Notes & Tags" at bounding box center [241, 388] width 51 height 14
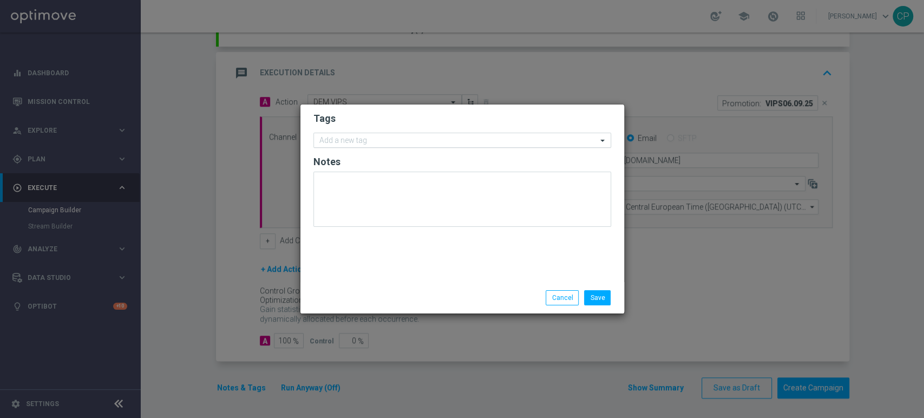
click at [372, 140] on input "text" at bounding box center [458, 140] width 278 height 9
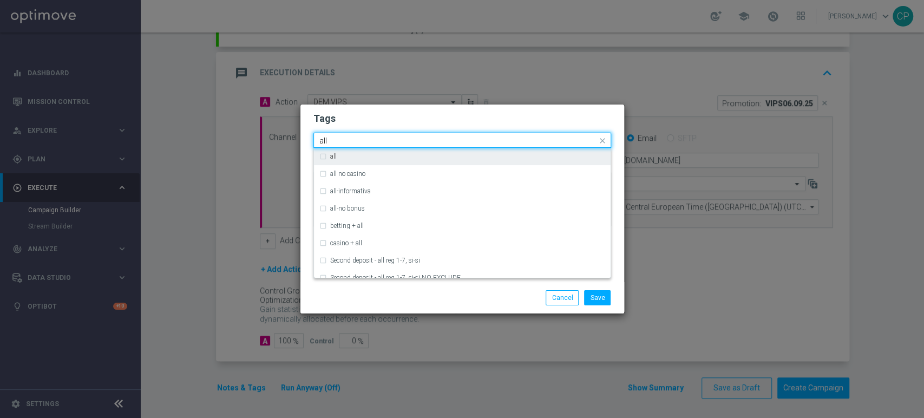
click at [330, 154] on label "all" at bounding box center [333, 156] width 6 height 6
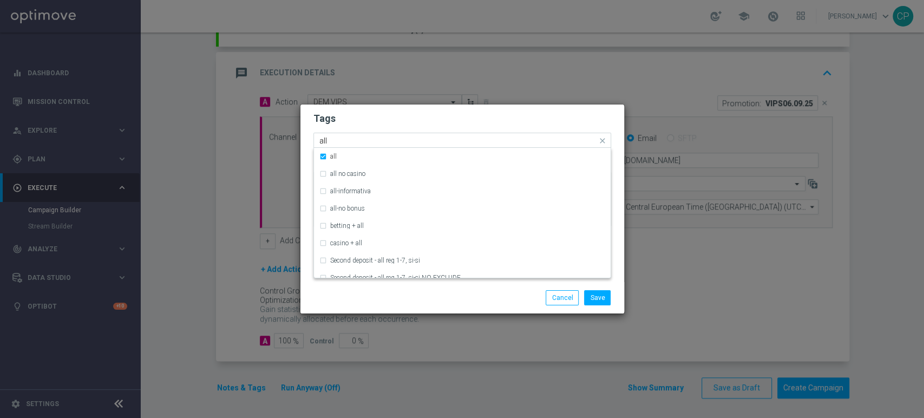
click at [342, 139] on input "all" at bounding box center [458, 140] width 278 height 9
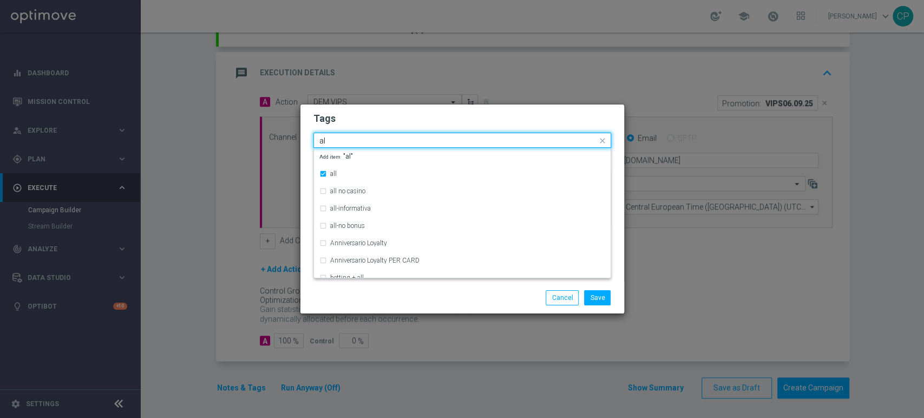
type input "a"
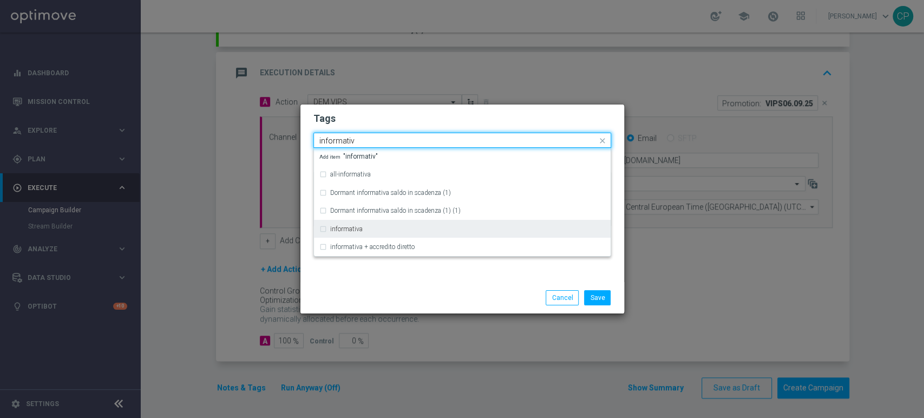
click at [333, 226] on label "informativa" at bounding box center [346, 229] width 32 height 6
type input "informativ"
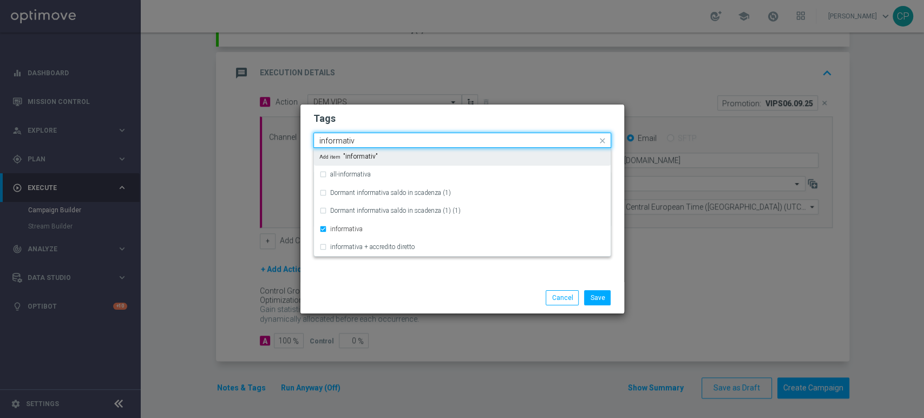
drag, startPoint x: 374, startPoint y: 137, endPoint x: 274, endPoint y: 141, distance: 99.7
click at [274, 141] on modal-container "Tags Quick find × all × informativa informativ all-informativa Dormant informat…" at bounding box center [462, 209] width 924 height 418
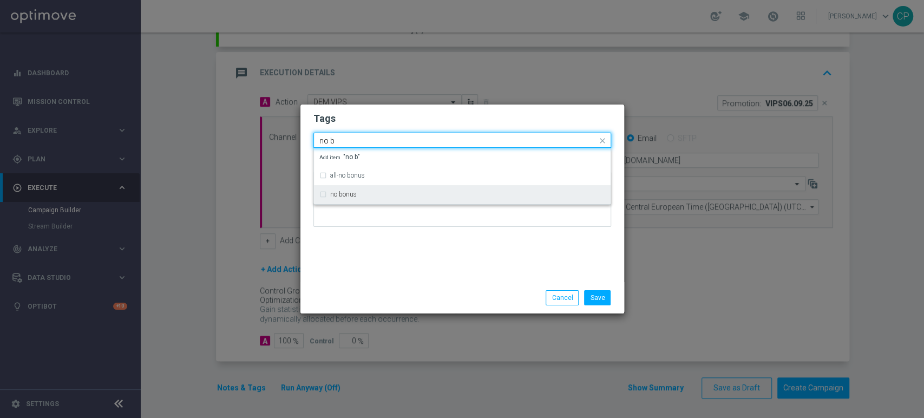
click at [331, 193] on label "no bonus" at bounding box center [343, 194] width 27 height 6
type input "no b"
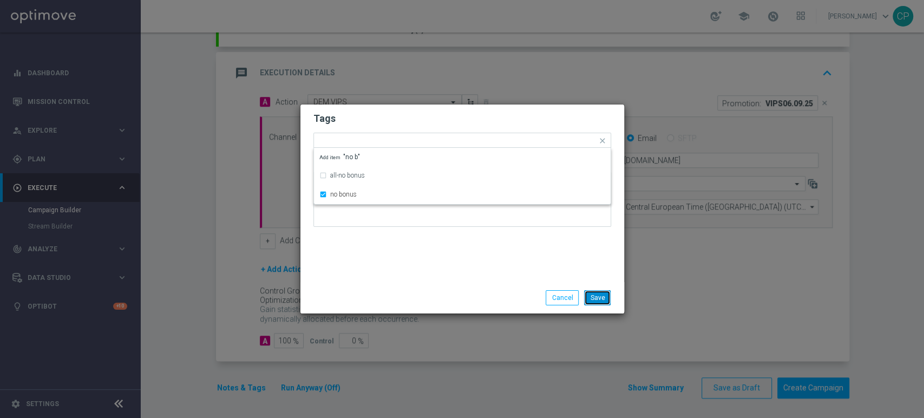
click at [597, 301] on button "Save" at bounding box center [597, 297] width 27 height 15
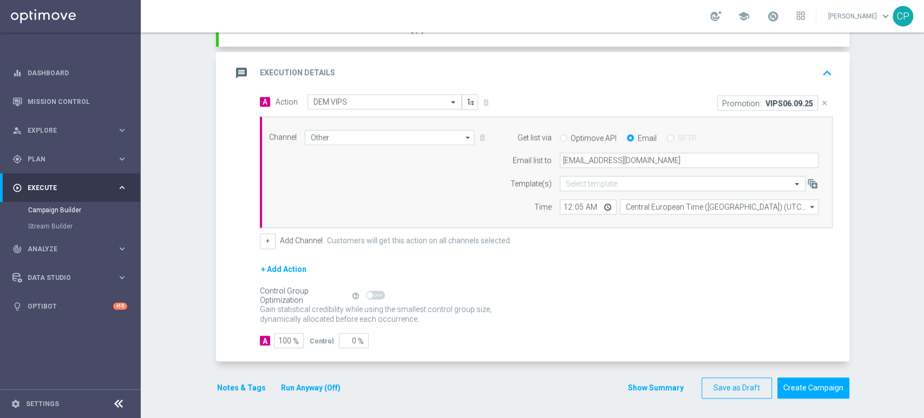
click at [294, 385] on button "Run Anyway (Off)" at bounding box center [311, 388] width 62 height 14
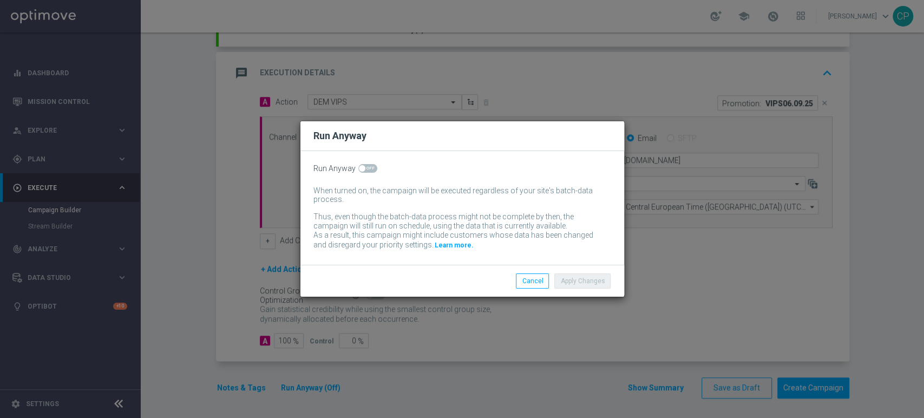
click at [369, 168] on span at bounding box center [367, 168] width 19 height 9
click at [369, 168] on input "checkbox" at bounding box center [367, 168] width 19 height 9
checkbox input "true"
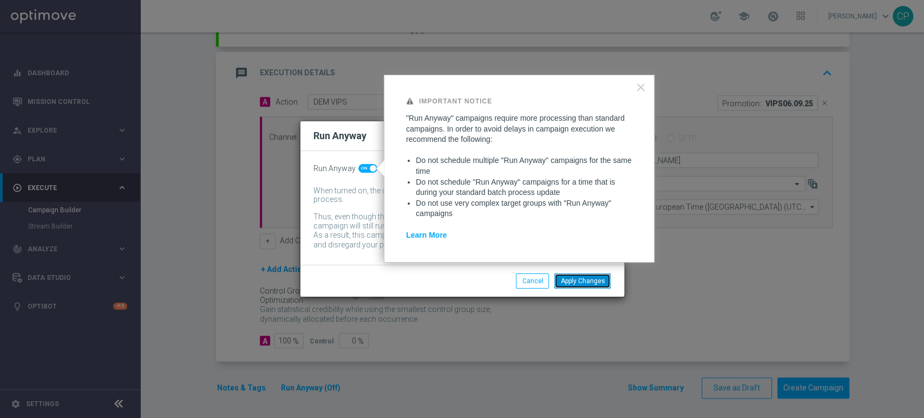
click at [602, 282] on button "Apply Changes" at bounding box center [582, 280] width 56 height 15
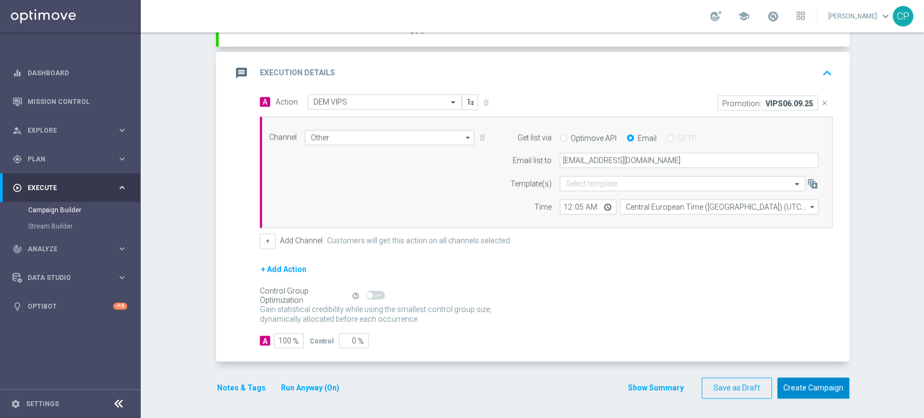
click at [809, 384] on button "Create Campaign" at bounding box center [813, 387] width 72 height 21
